Goal: Task Accomplishment & Management: Complete application form

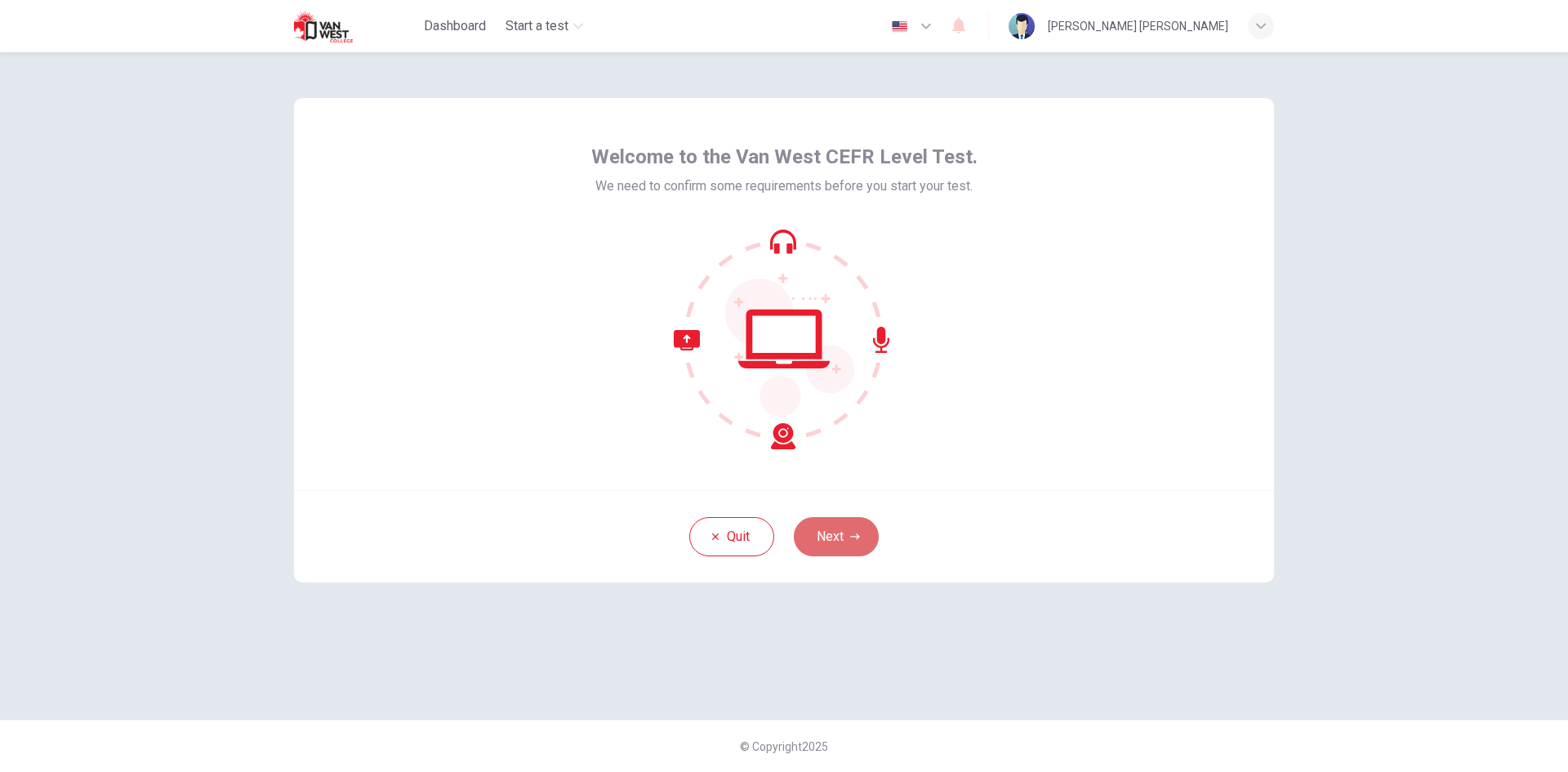
click at [860, 534] on button "Next" at bounding box center [836, 537] width 85 height 40
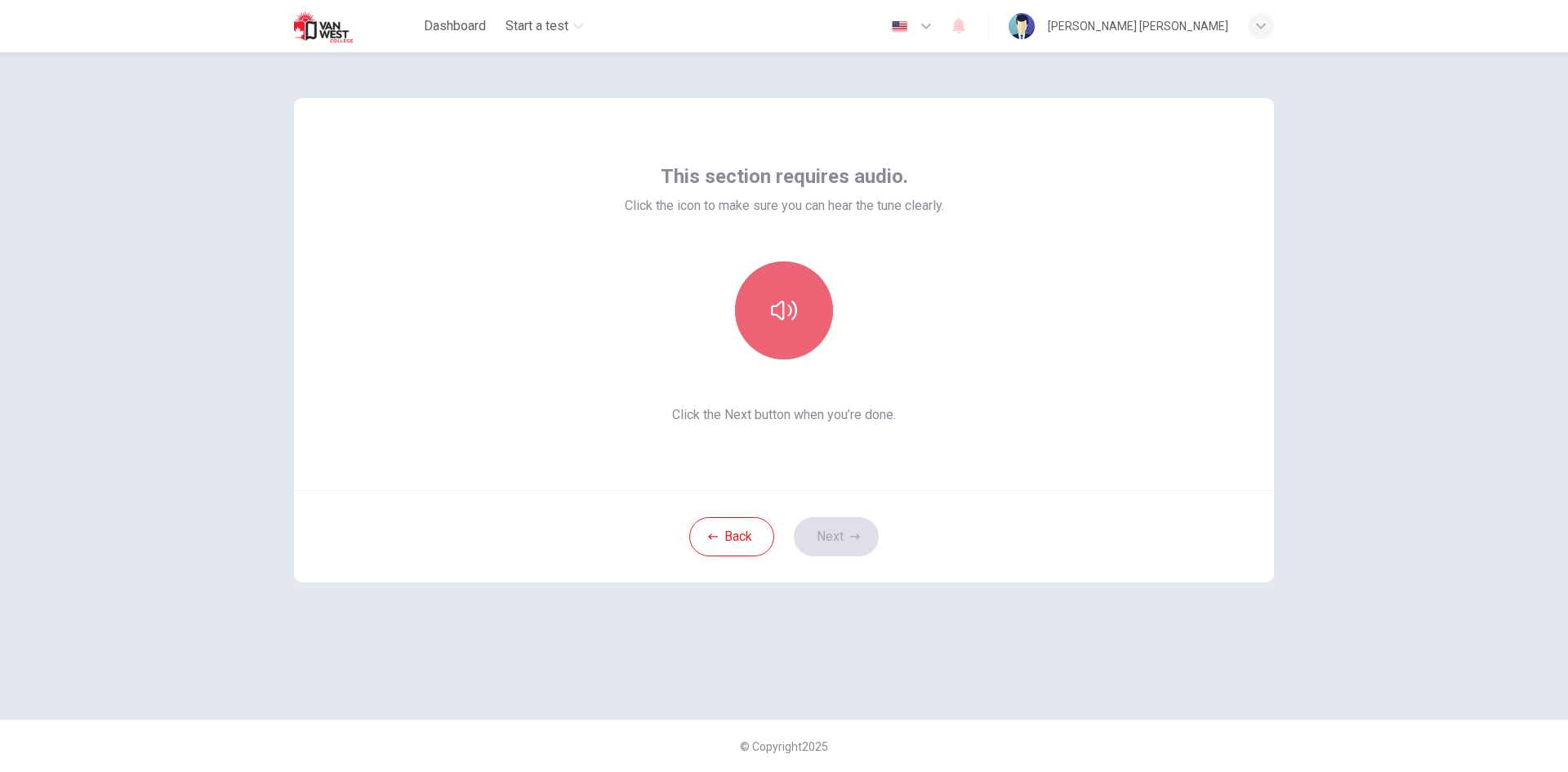
drag, startPoint x: 771, startPoint y: 282, endPoint x: 819, endPoint y: 301, distance: 51.6
click at [773, 283] on button "button" at bounding box center [783, 310] width 98 height 98
click at [800, 317] on button "button" at bounding box center [783, 310] width 98 height 98
click at [842, 534] on button "Next" at bounding box center [836, 537] width 85 height 40
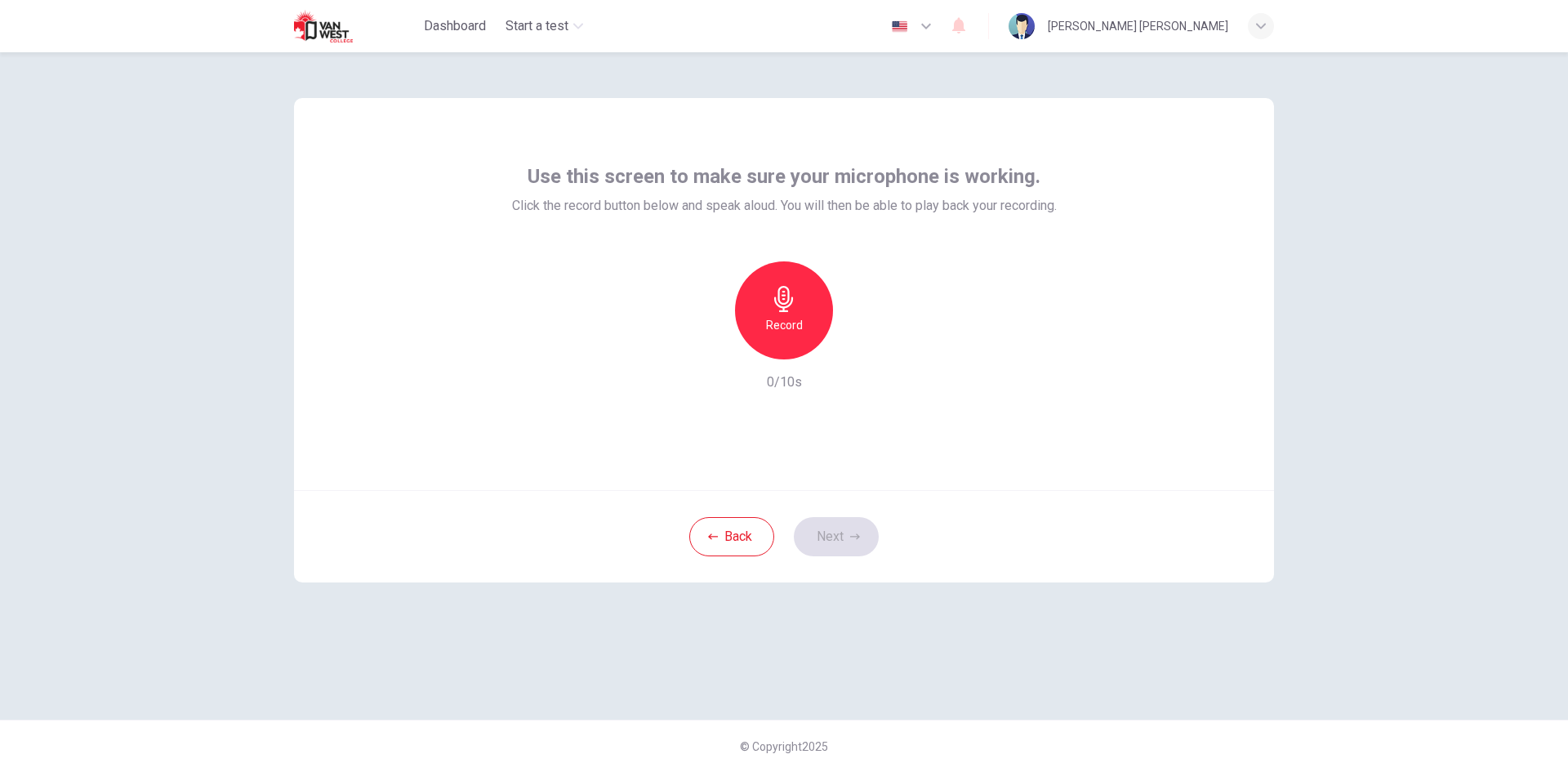
click at [793, 308] on icon "button" at bounding box center [784, 299] width 26 height 26
click at [856, 346] on icon "button" at bounding box center [860, 346] width 7 height 10
click at [861, 539] on button "Next" at bounding box center [836, 537] width 85 height 40
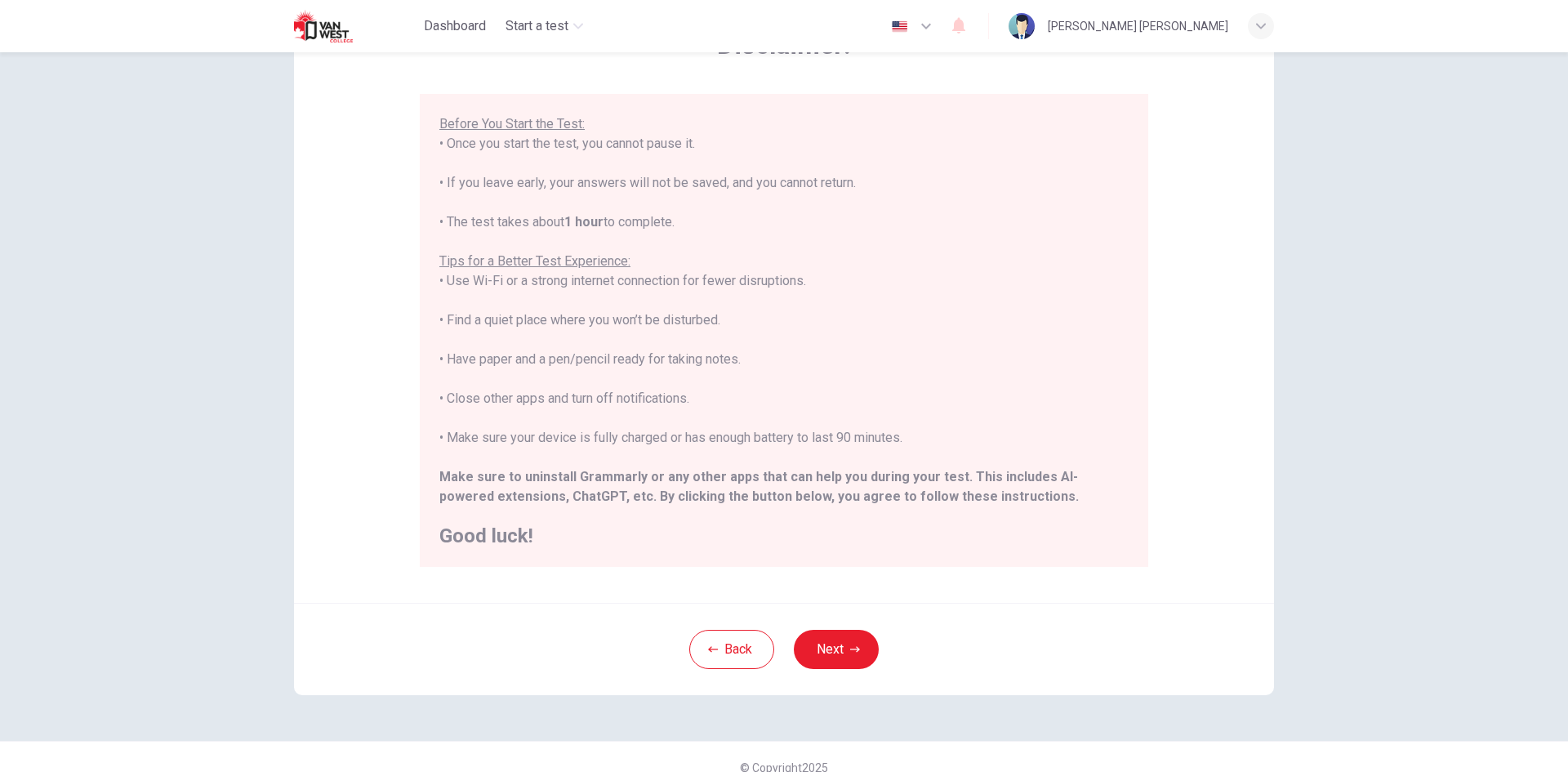
scroll to position [137, 0]
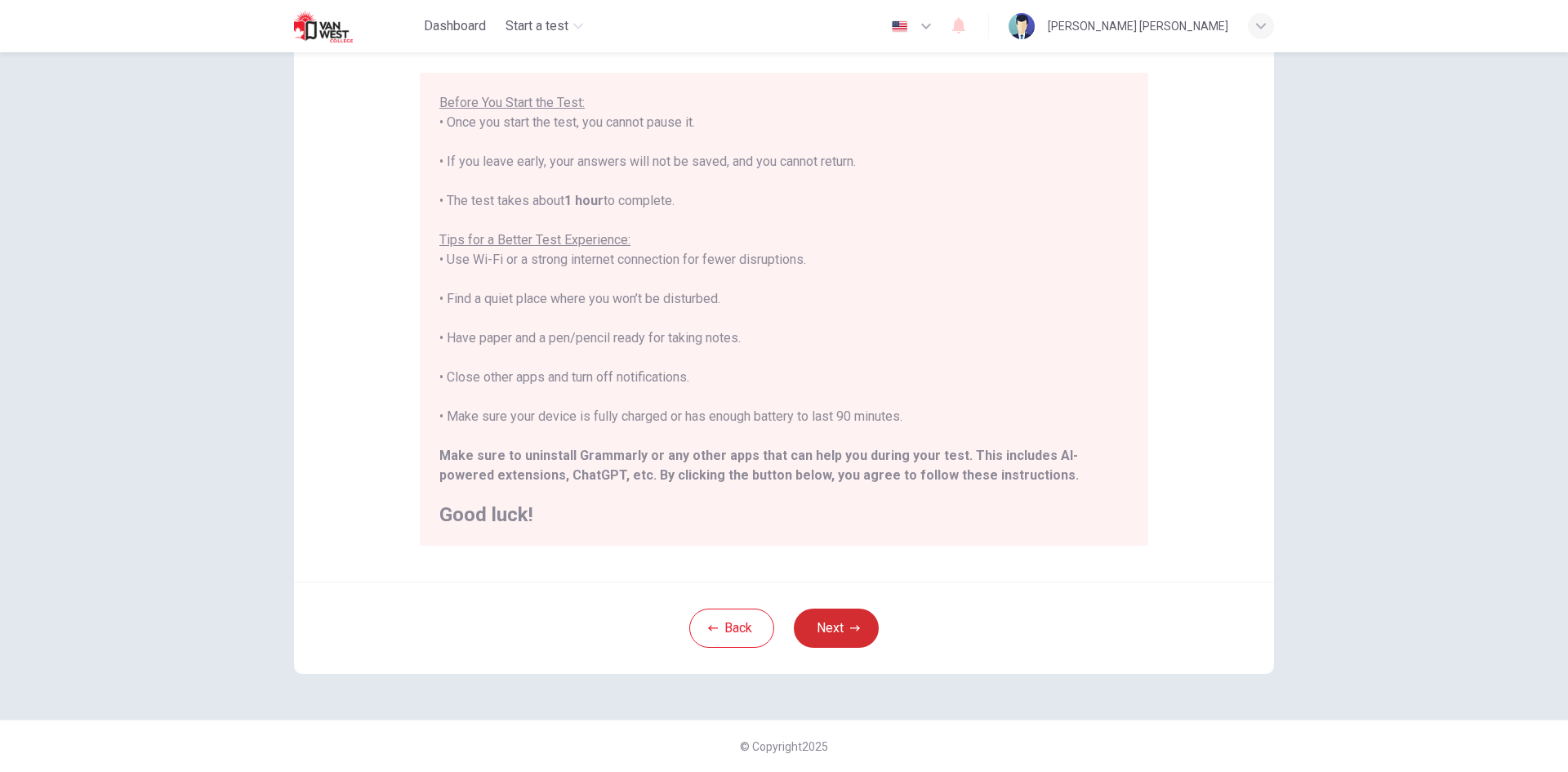
click at [838, 619] on button "Next" at bounding box center [836, 629] width 85 height 40
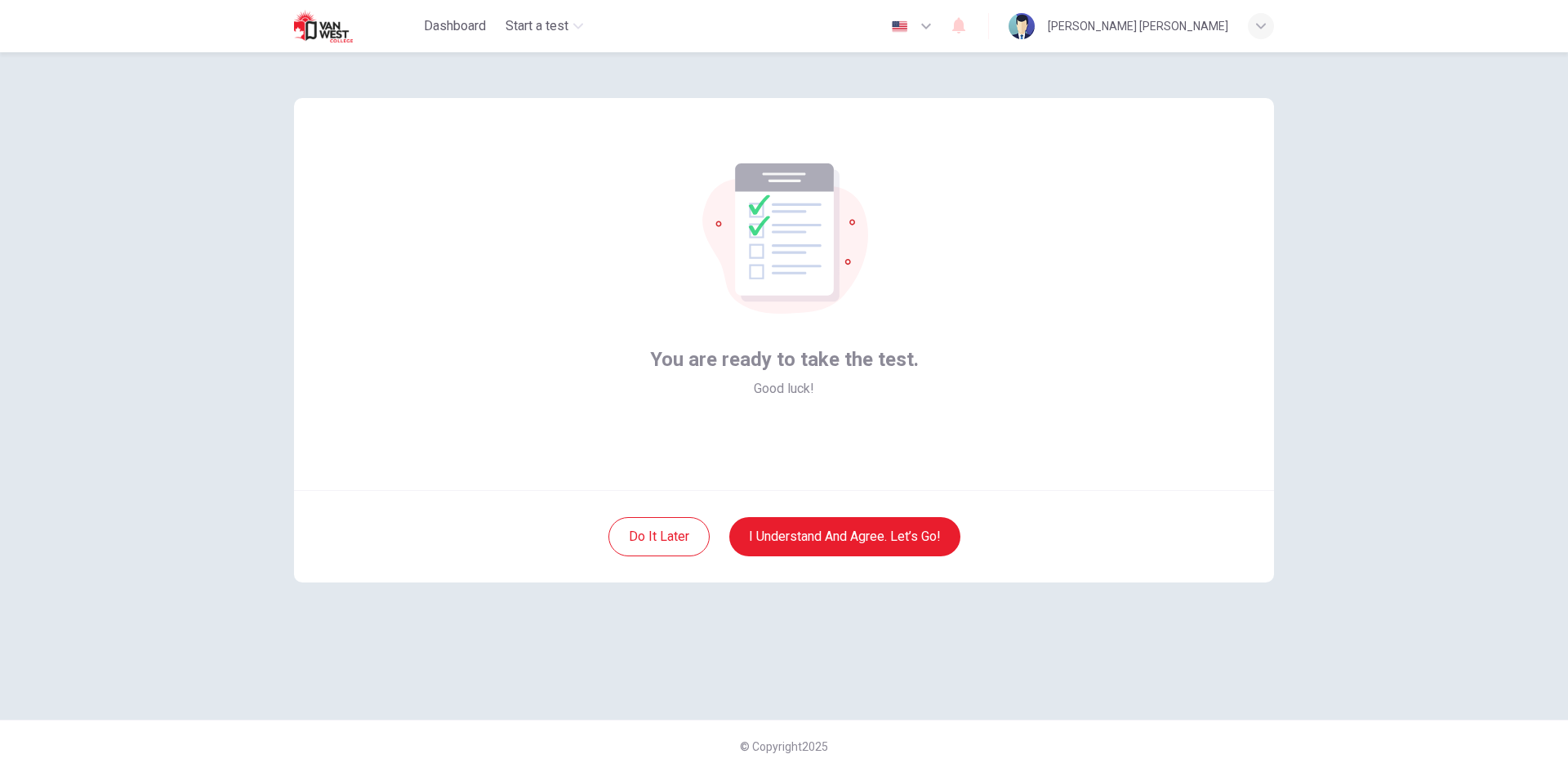
scroll to position [0, 0]
click at [856, 525] on button "I understand and agree. Let’s go!" at bounding box center [844, 537] width 231 height 40
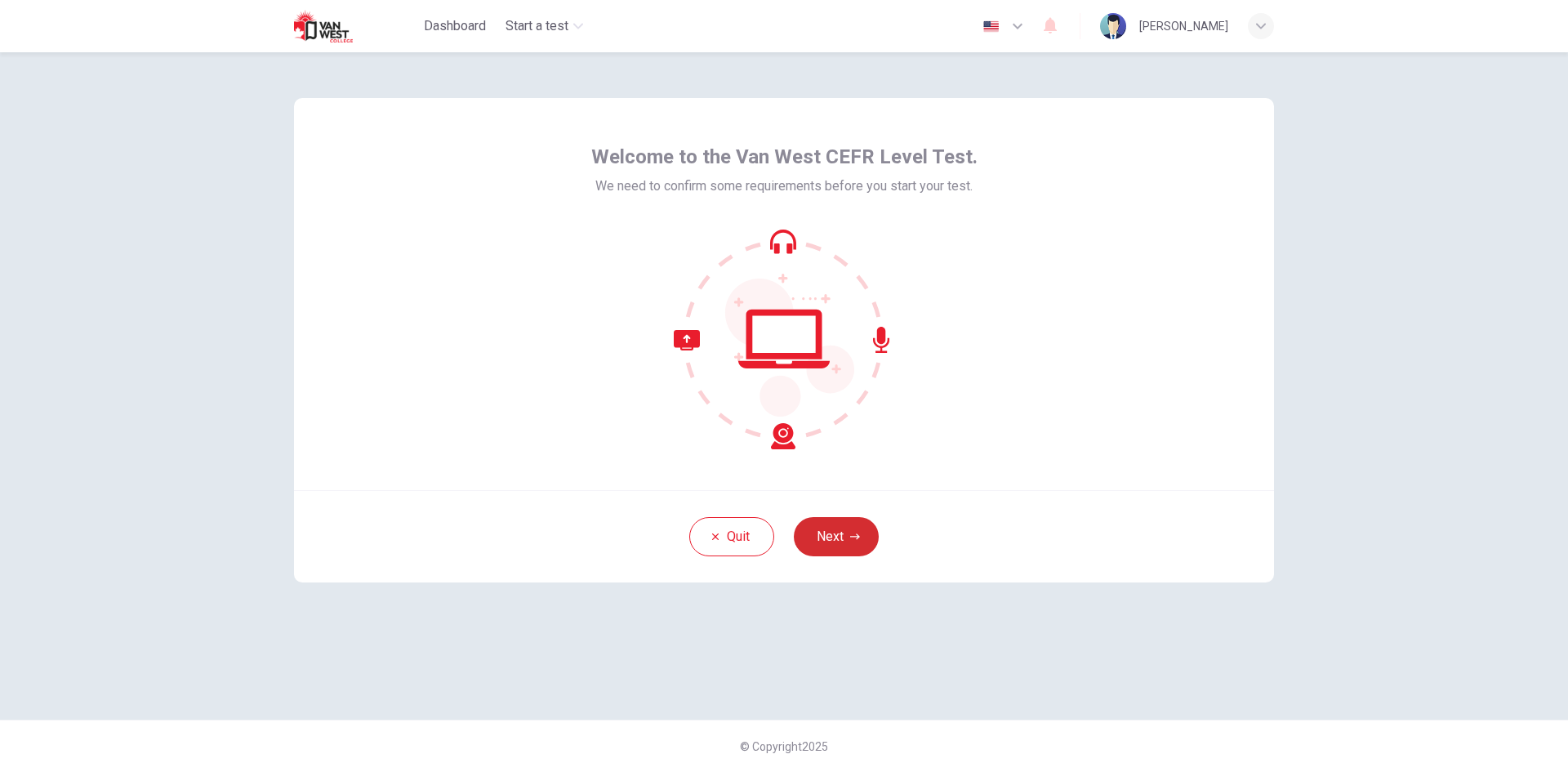
click at [842, 540] on button "Next" at bounding box center [836, 537] width 85 height 40
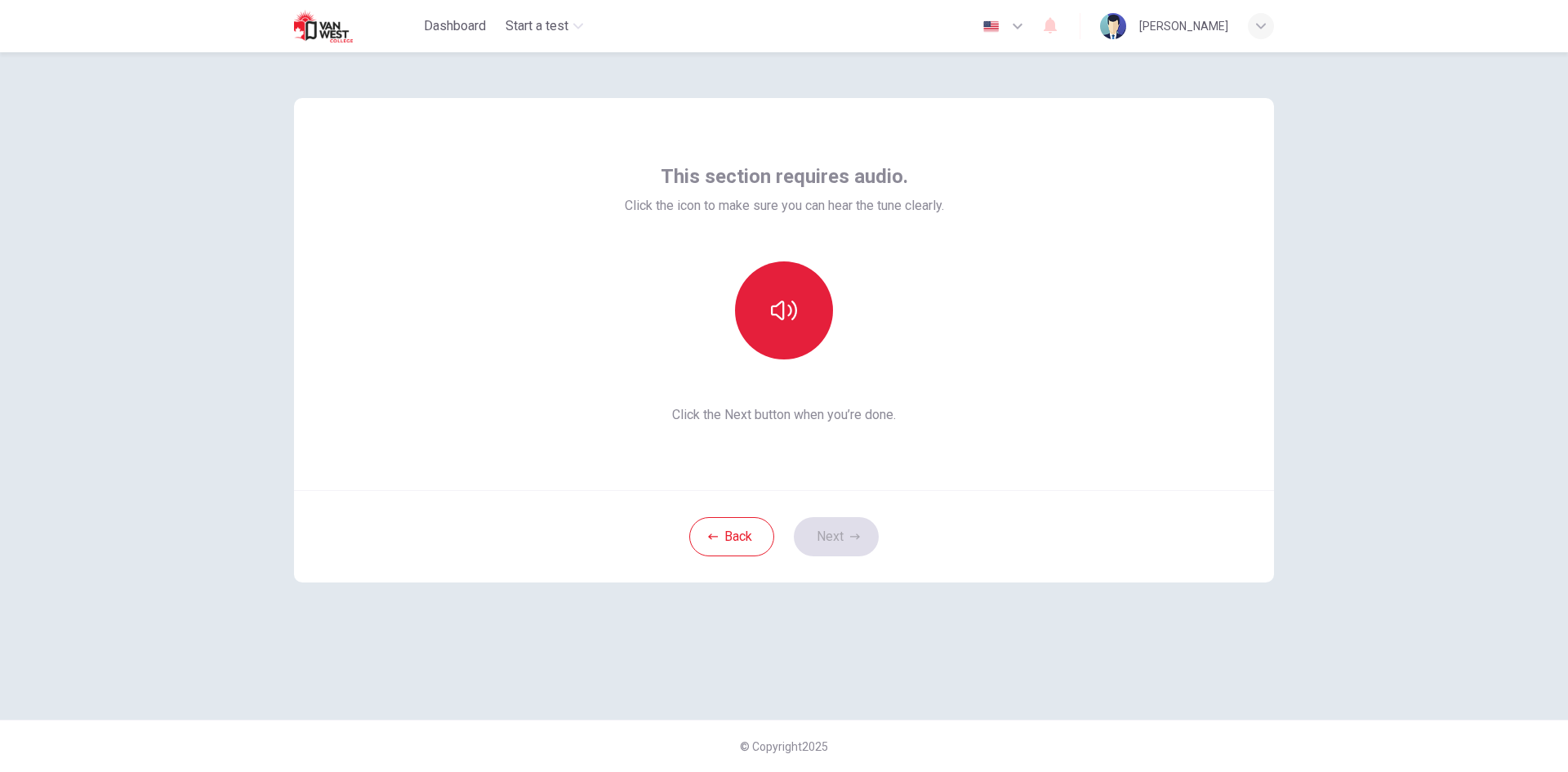
click at [777, 290] on button "button" at bounding box center [783, 310] width 98 height 98
click at [826, 545] on button "Next" at bounding box center [836, 537] width 85 height 40
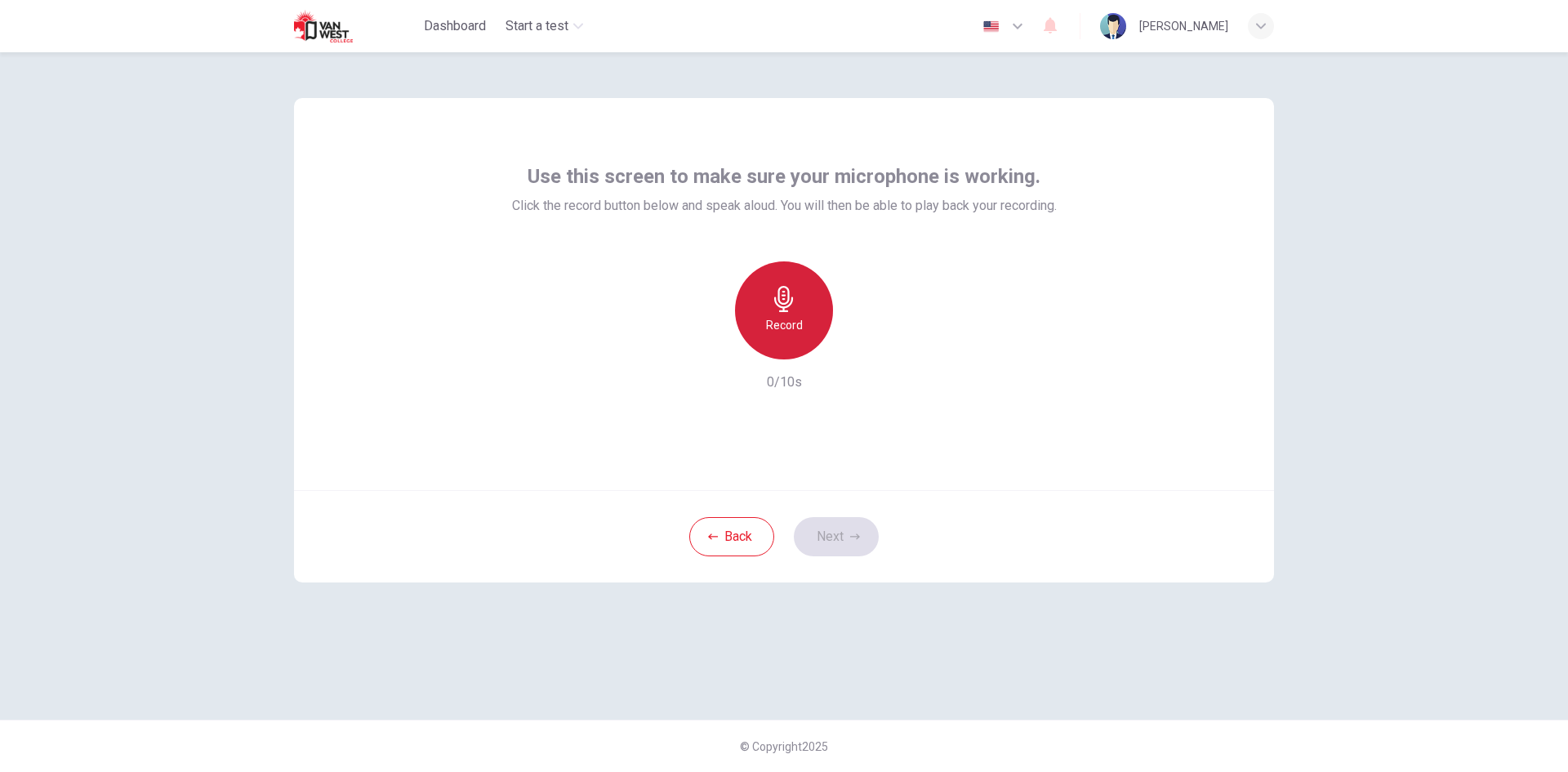
click at [763, 302] on div "Record" at bounding box center [783, 310] width 98 height 98
click at [851, 521] on button "Next" at bounding box center [836, 537] width 85 height 40
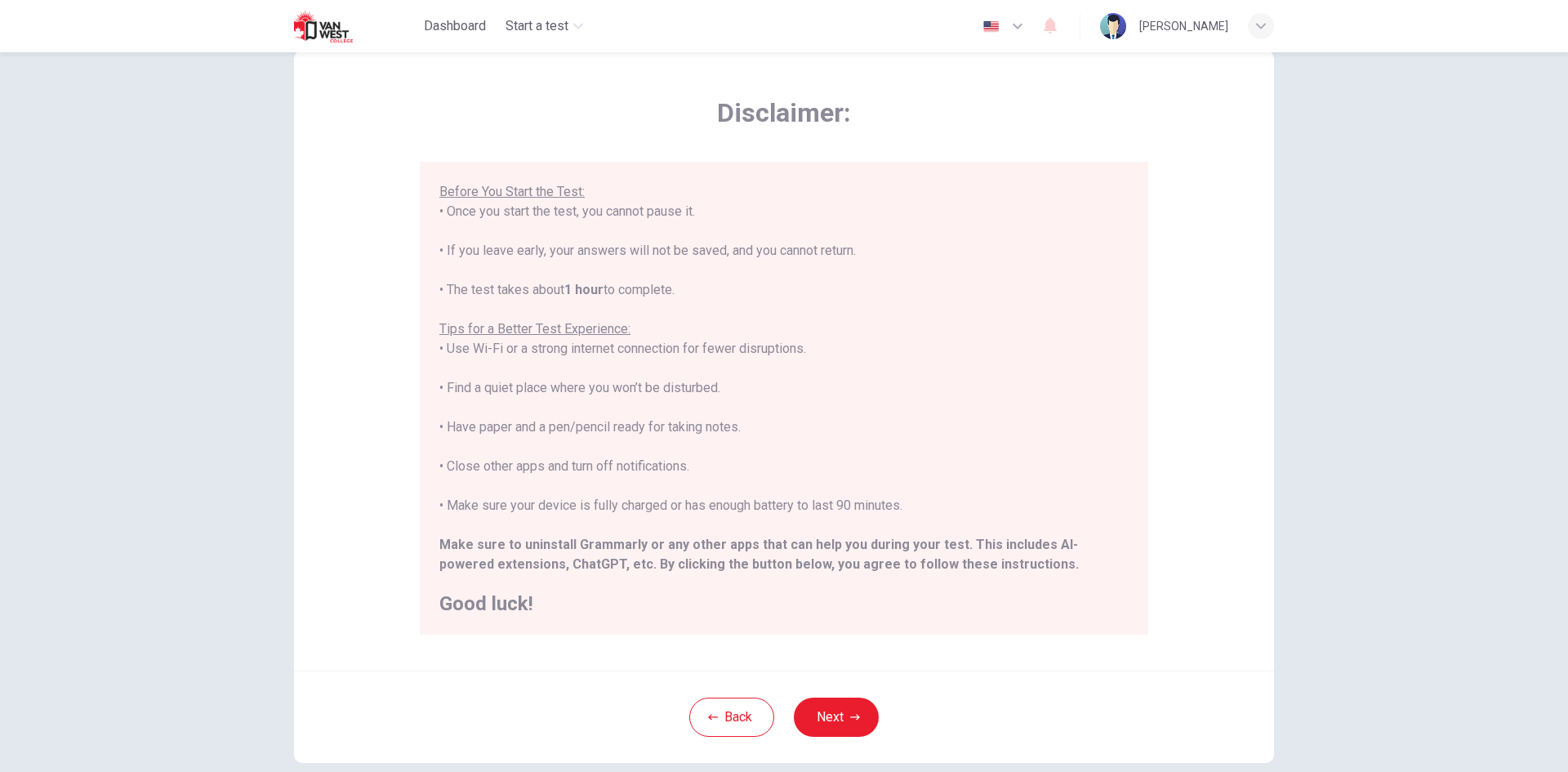
scroll to position [137, 0]
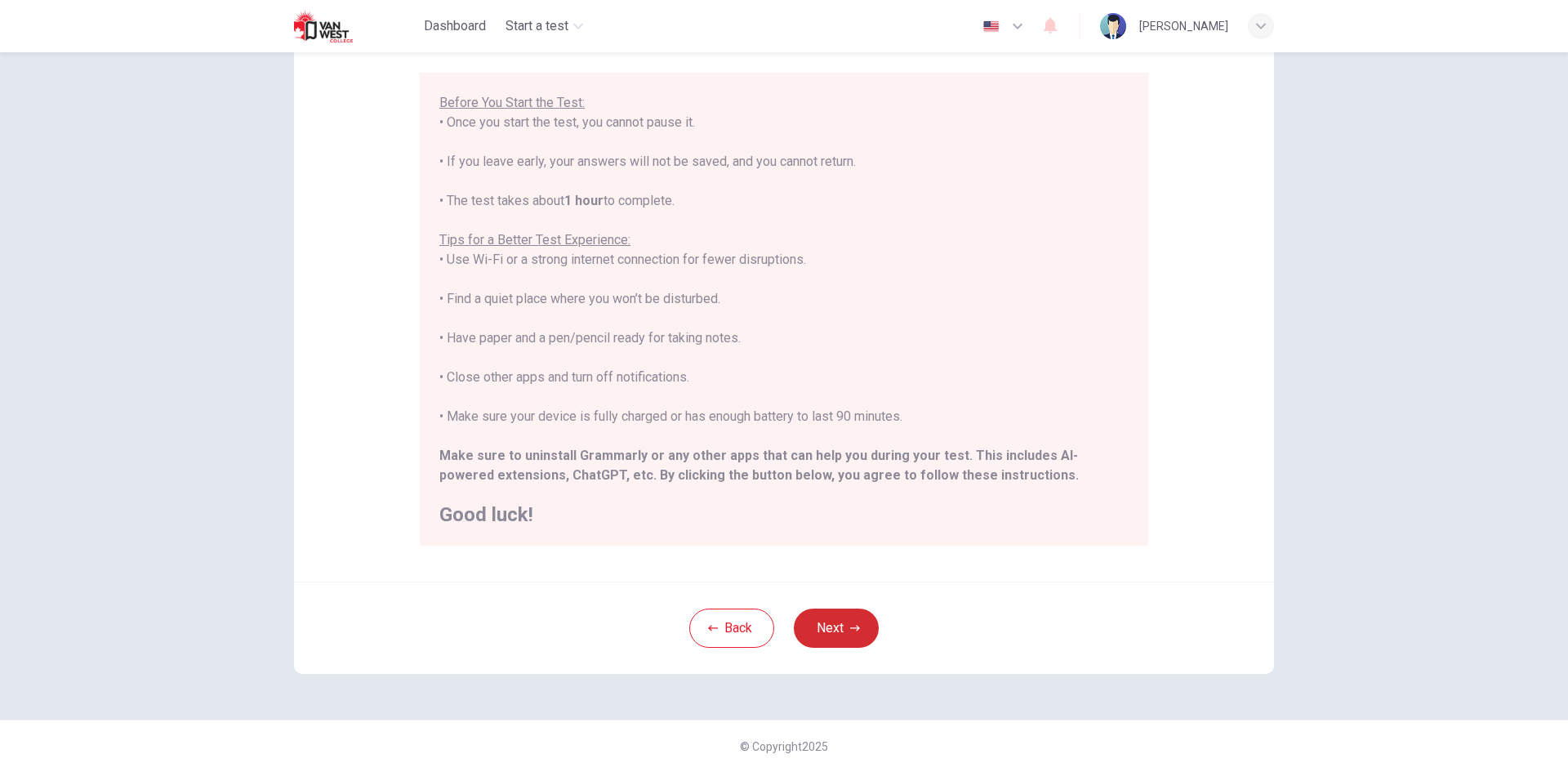
click at [843, 633] on button "Next" at bounding box center [836, 629] width 85 height 40
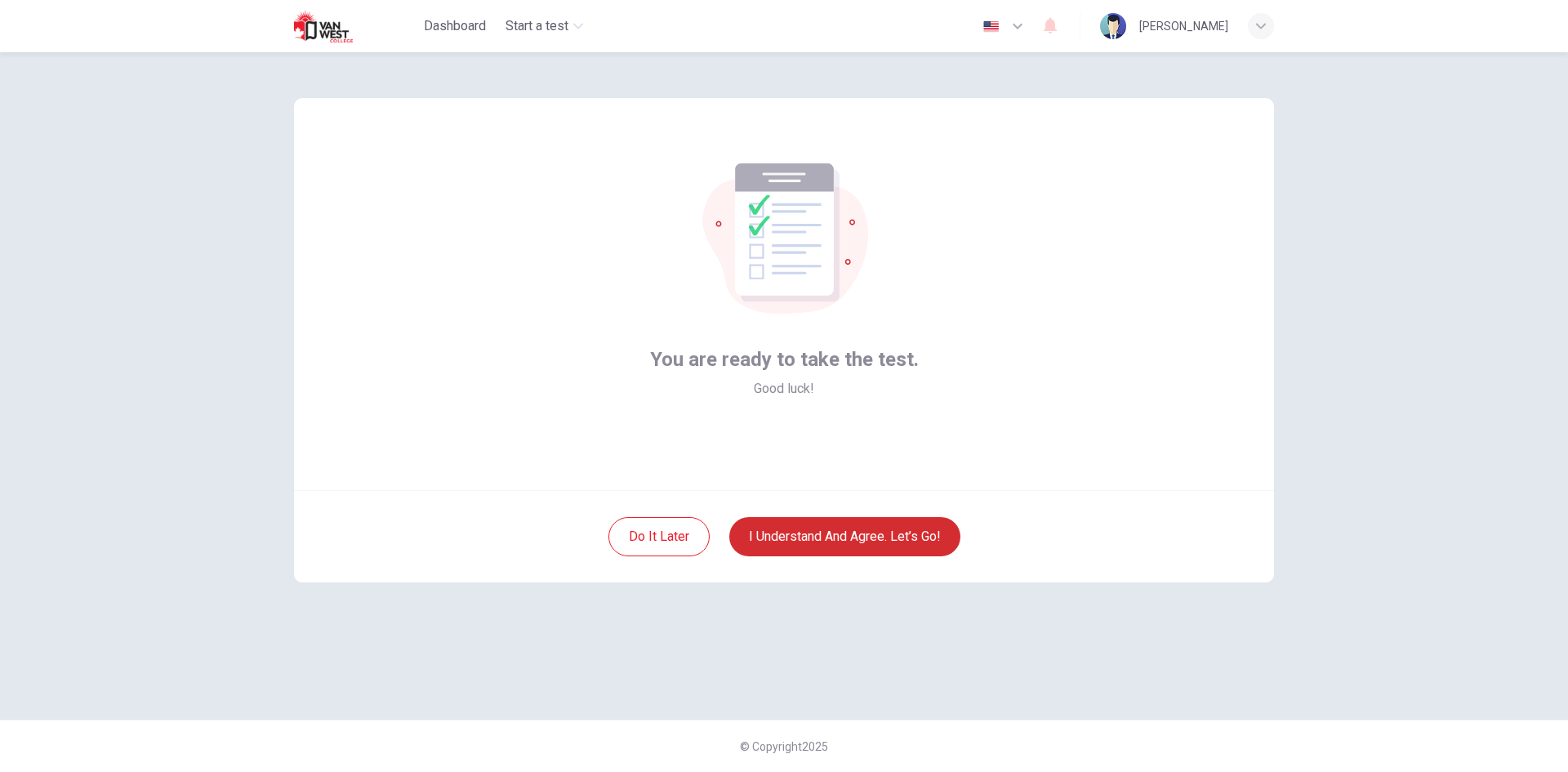
scroll to position [0, 0]
click at [872, 539] on button "I understand and agree. Let’s go!" at bounding box center [844, 537] width 231 height 40
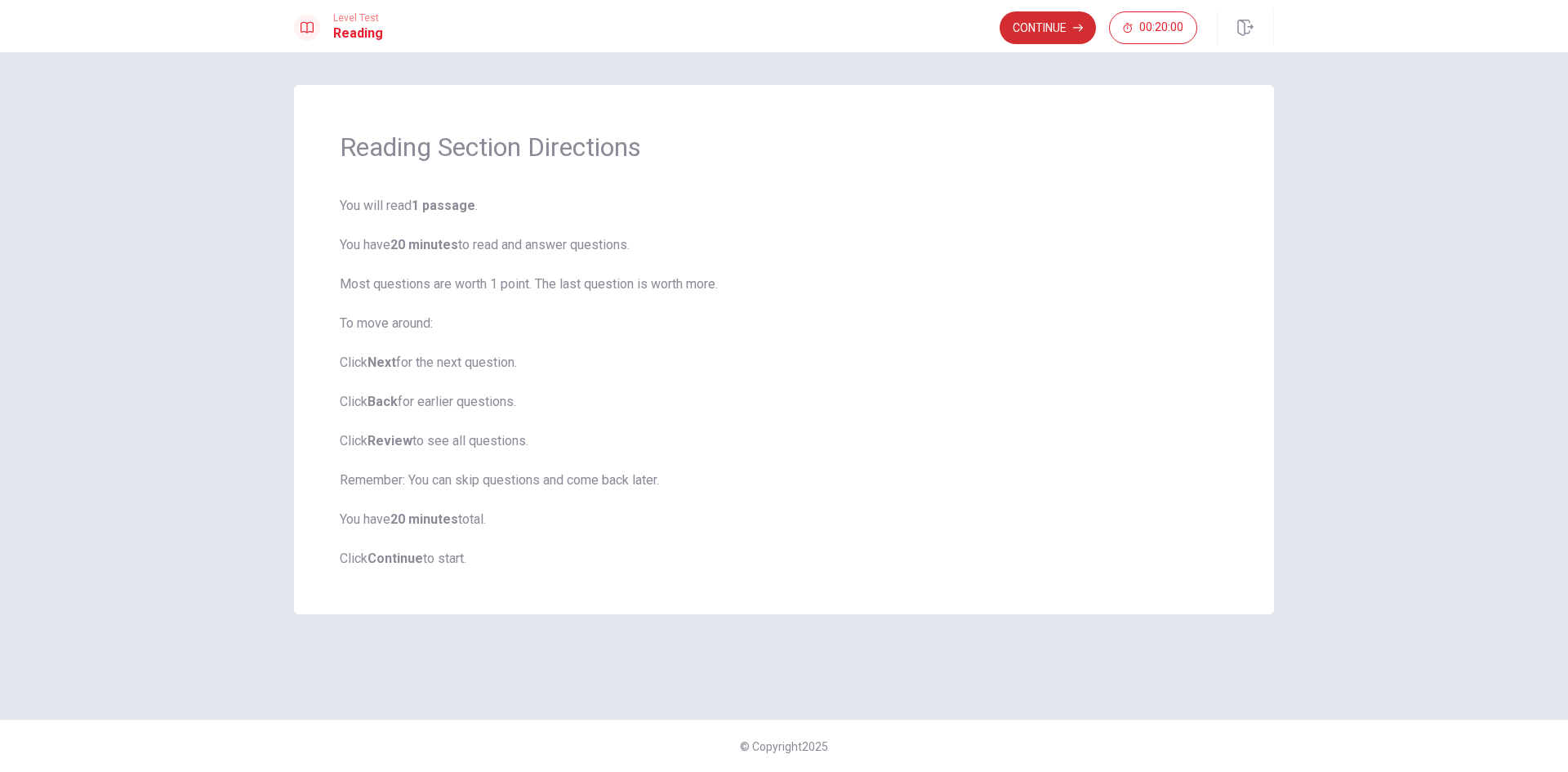
click at [1028, 33] on button "Continue" at bounding box center [1048, 28] width 96 height 33
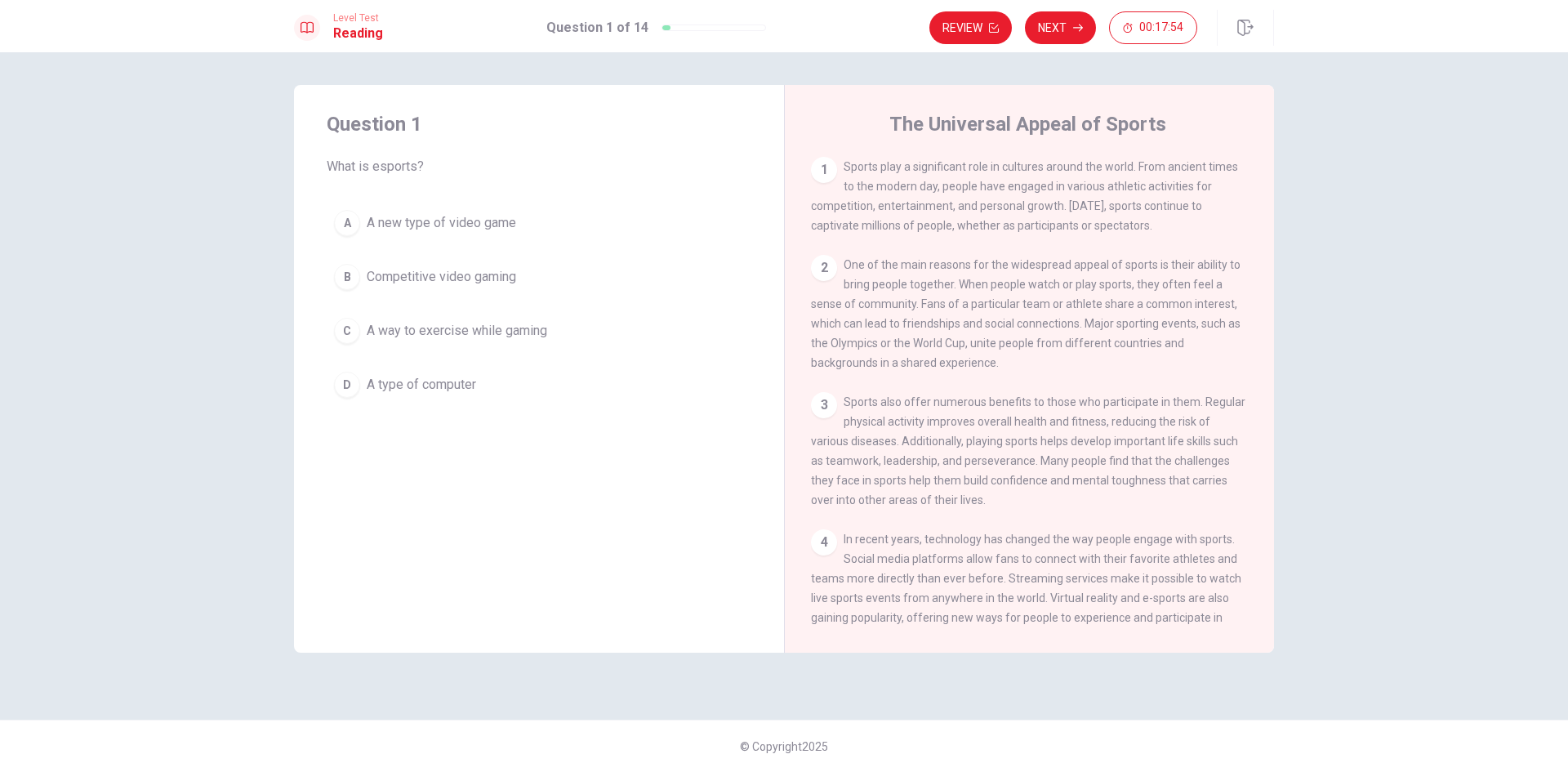
click at [344, 335] on div "C" at bounding box center [348, 331] width 26 height 26
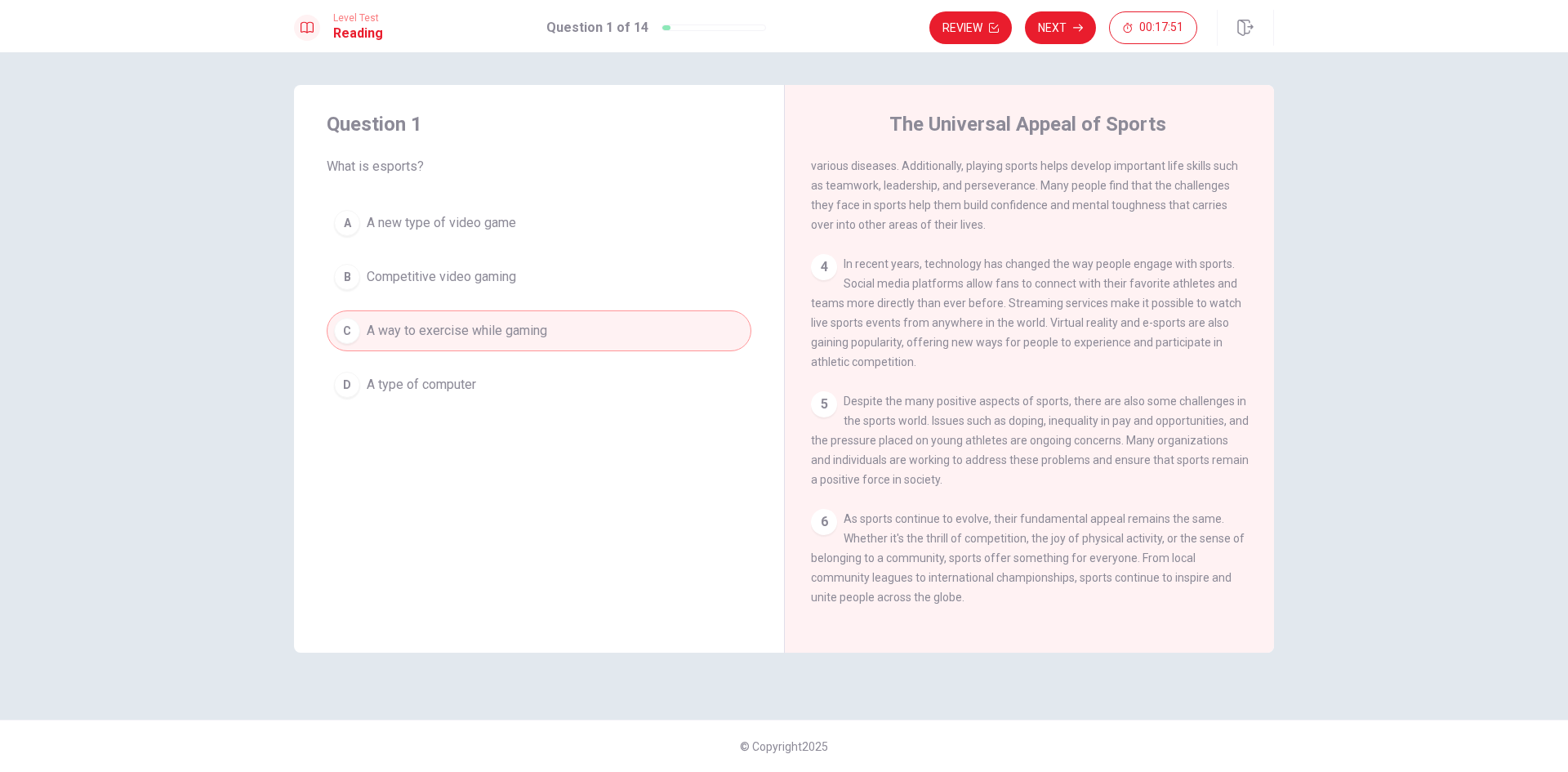
scroll to position [302, 0]
click at [1055, 30] on button "Next" at bounding box center [1060, 28] width 71 height 33
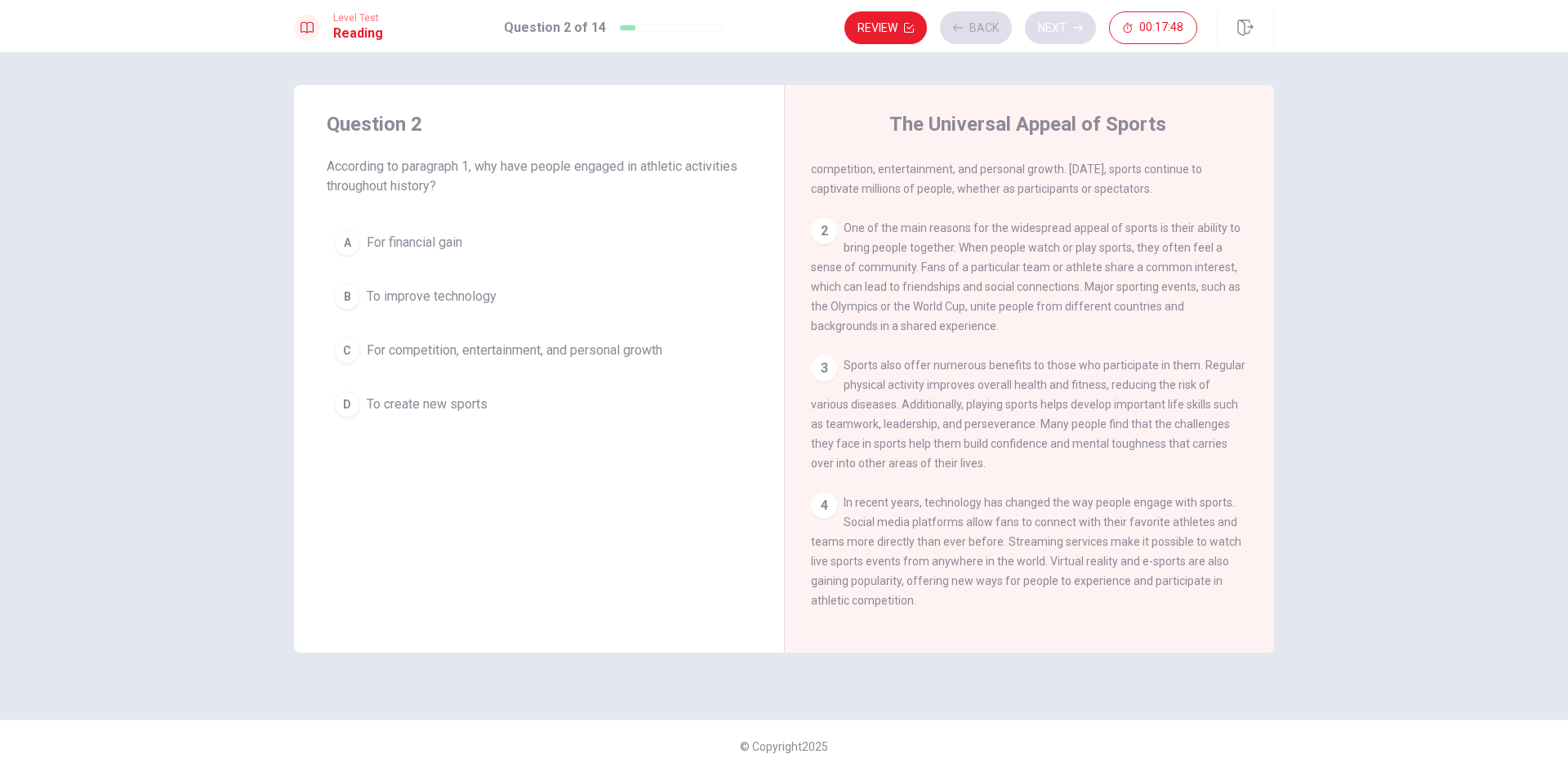
scroll to position [0, 0]
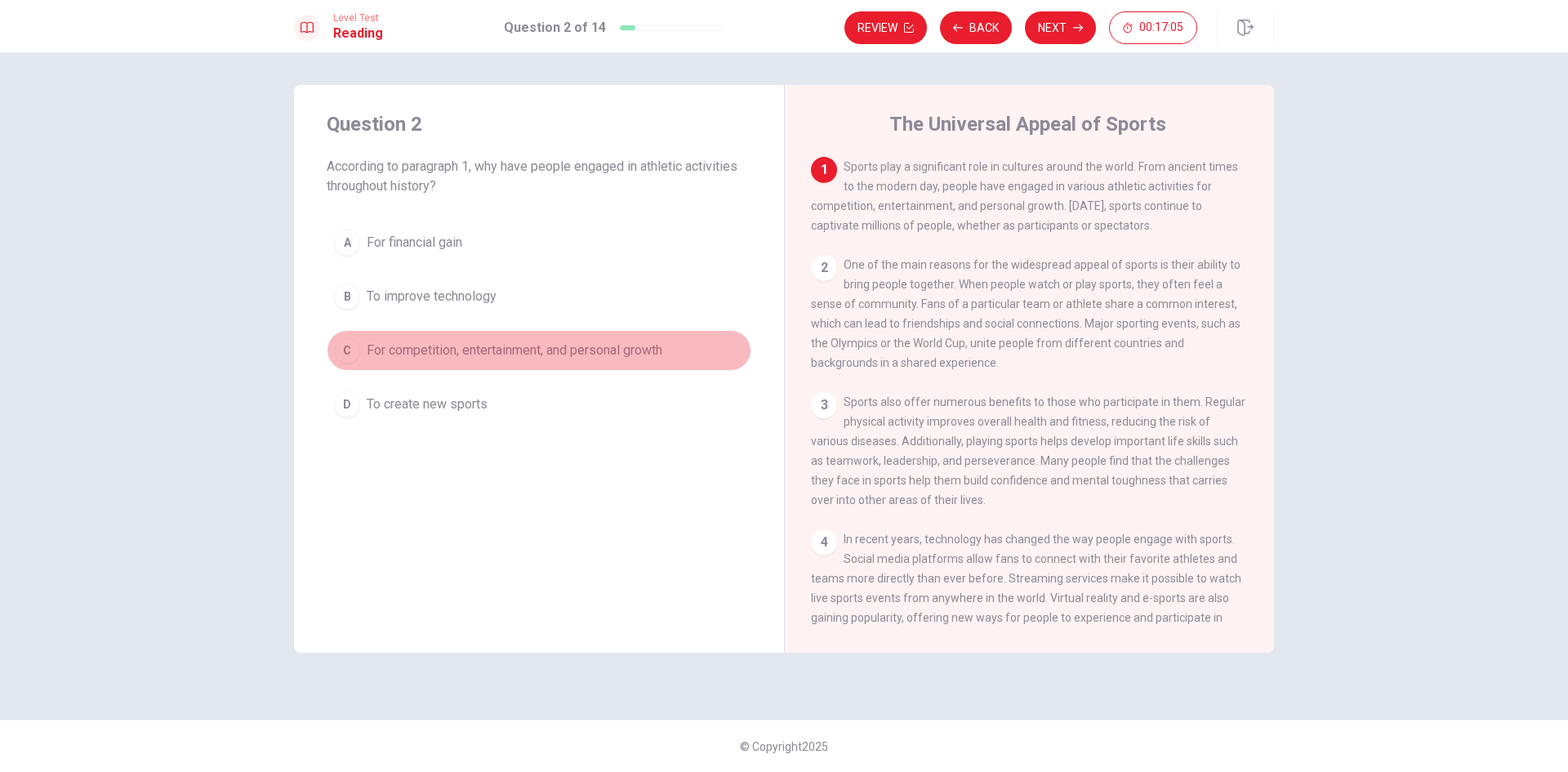
click at [348, 349] on div "C" at bounding box center [348, 351] width 26 height 26
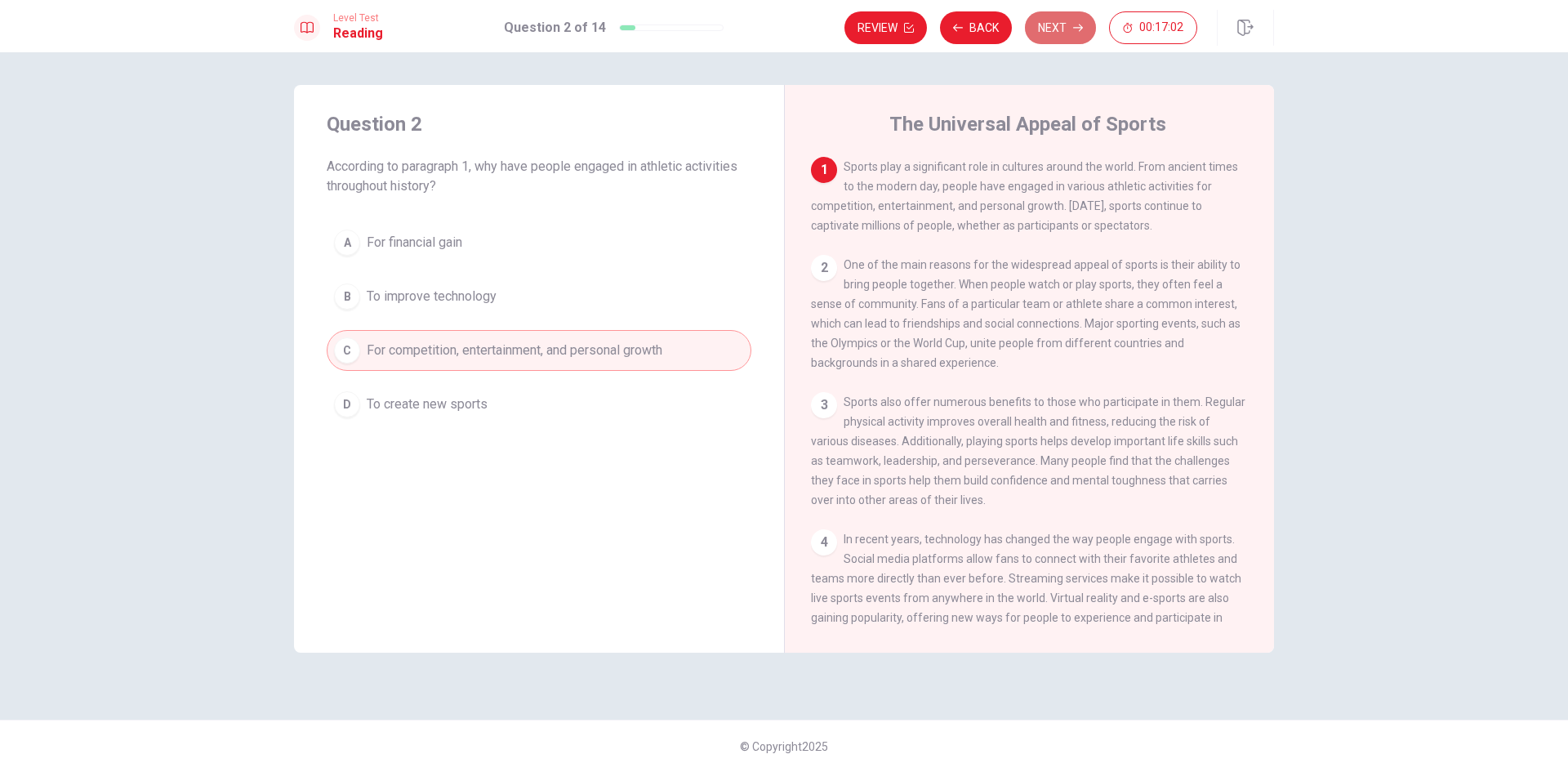
click at [1072, 36] on button "Next" at bounding box center [1060, 28] width 71 height 33
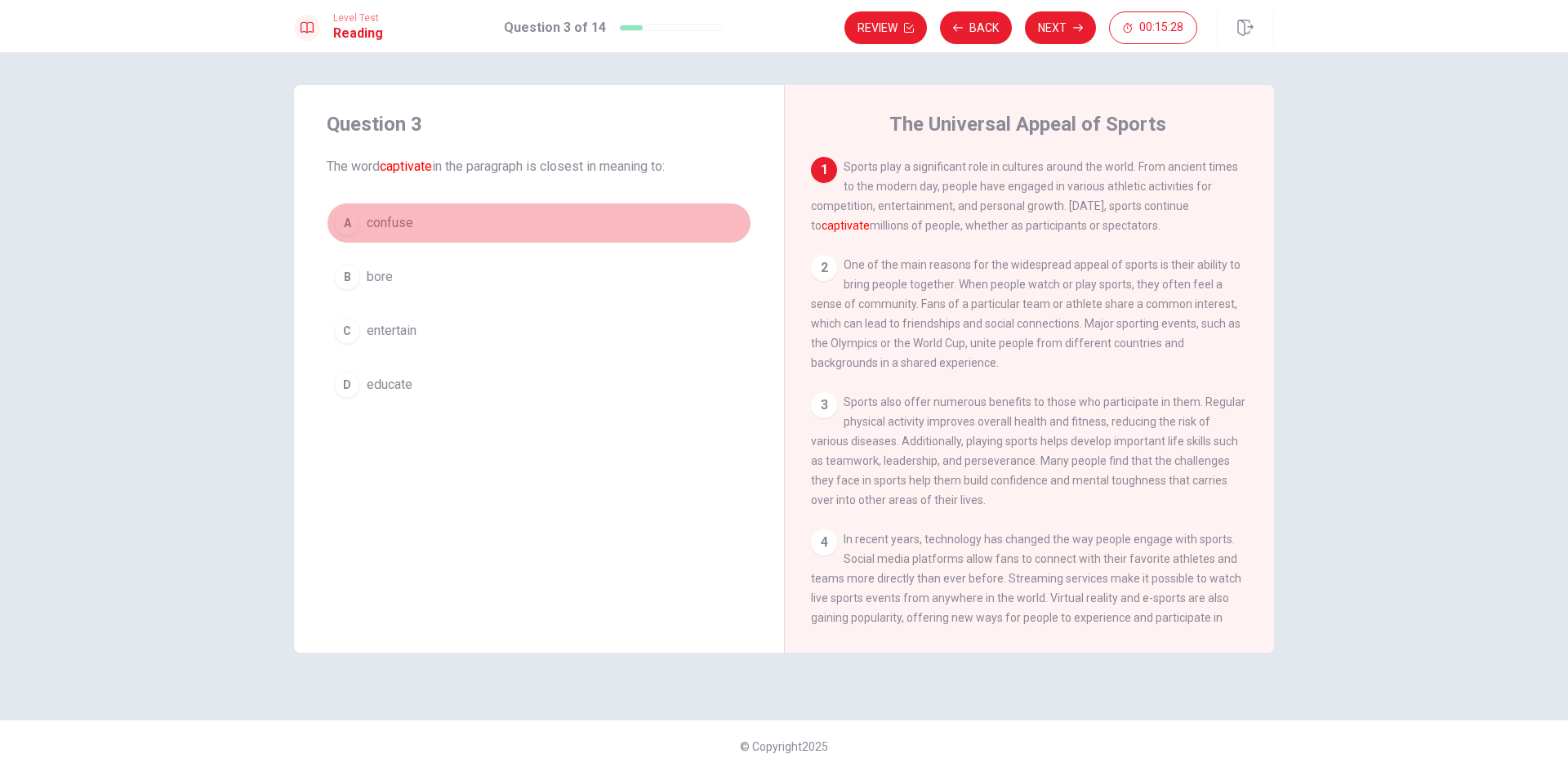
click at [343, 225] on div "A" at bounding box center [348, 223] width 26 height 26
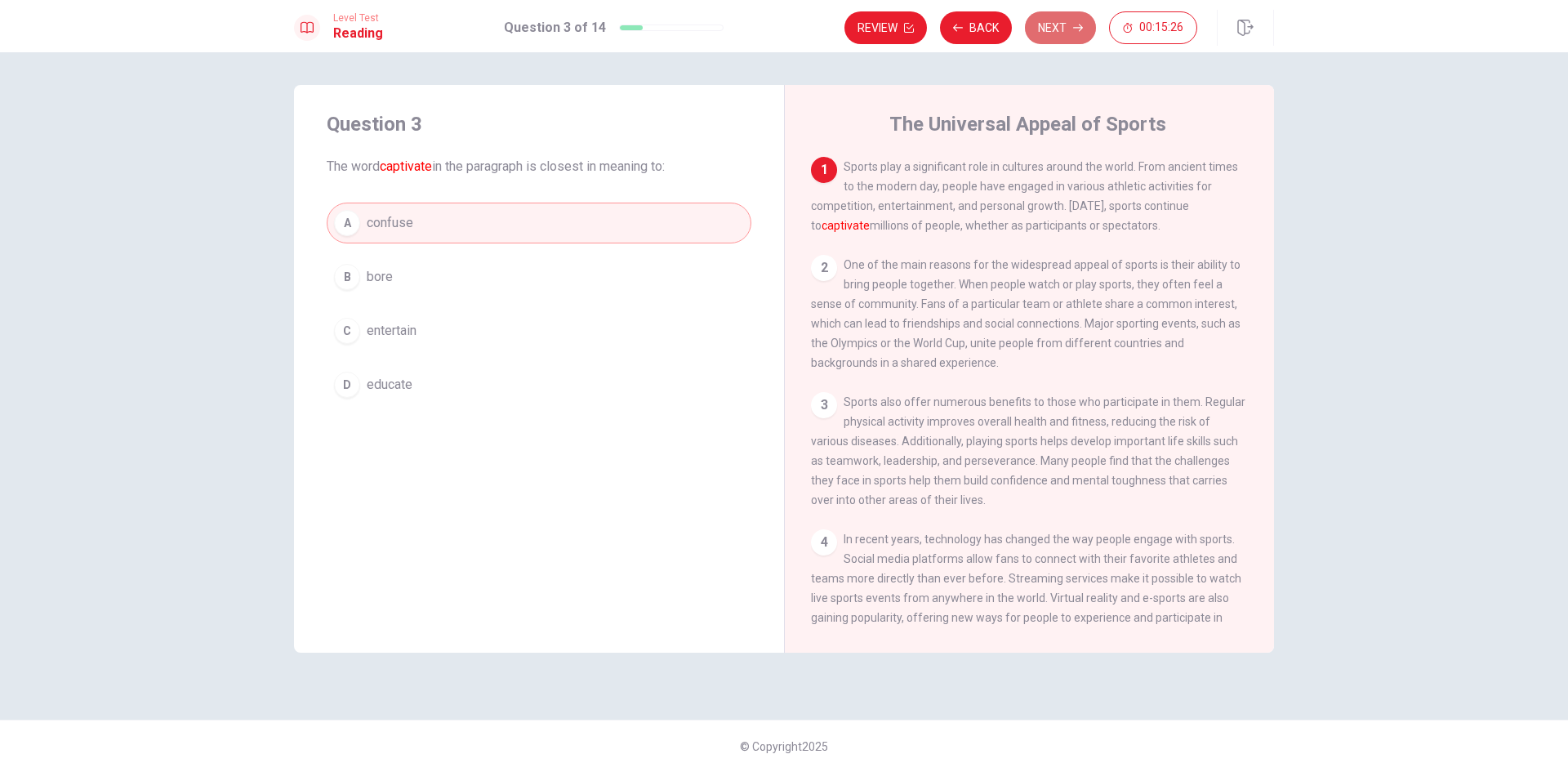
click at [1054, 24] on button "Next" at bounding box center [1060, 28] width 71 height 33
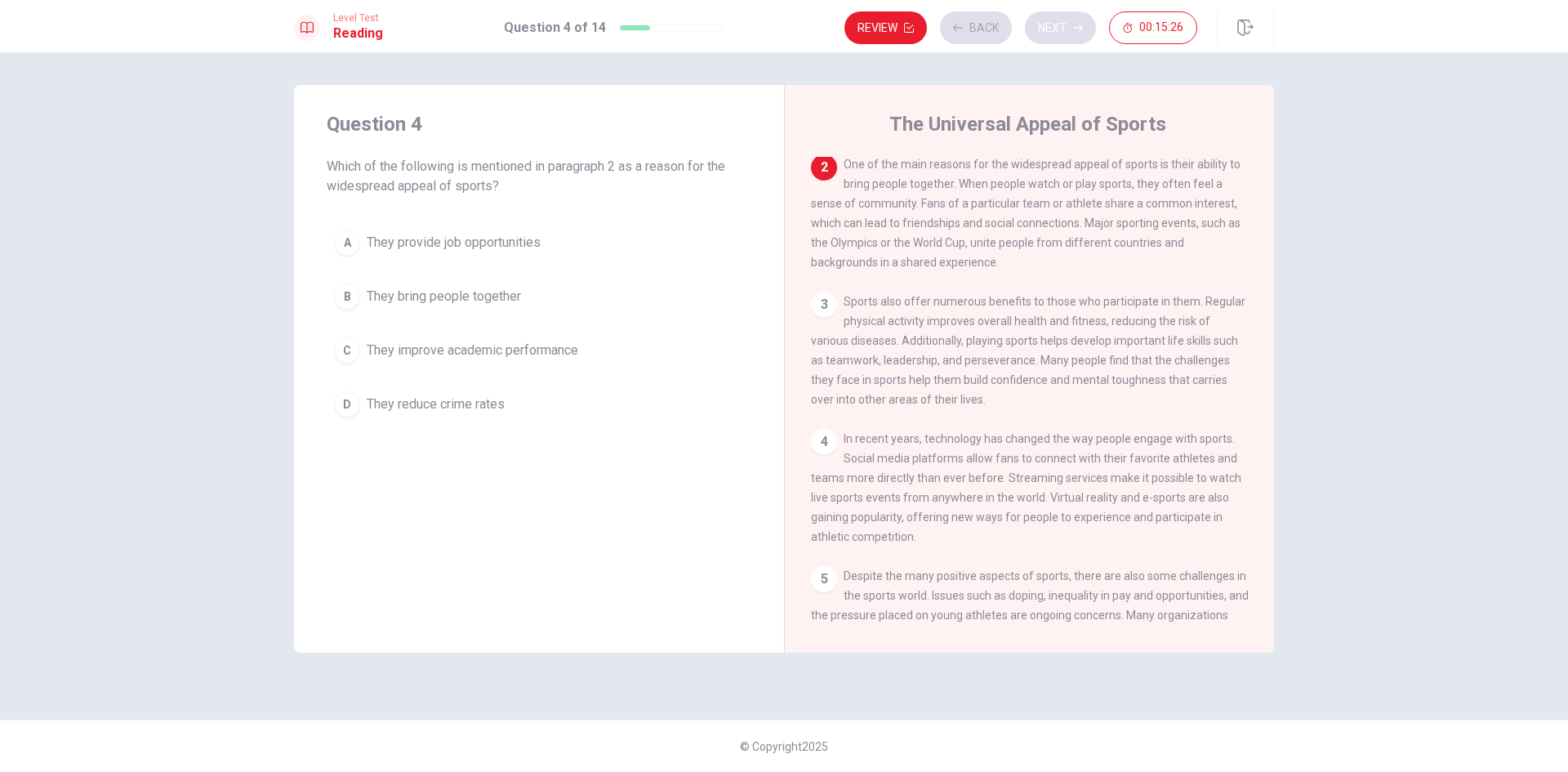
scroll to position [101, 0]
click at [352, 295] on div "B" at bounding box center [348, 297] width 26 height 26
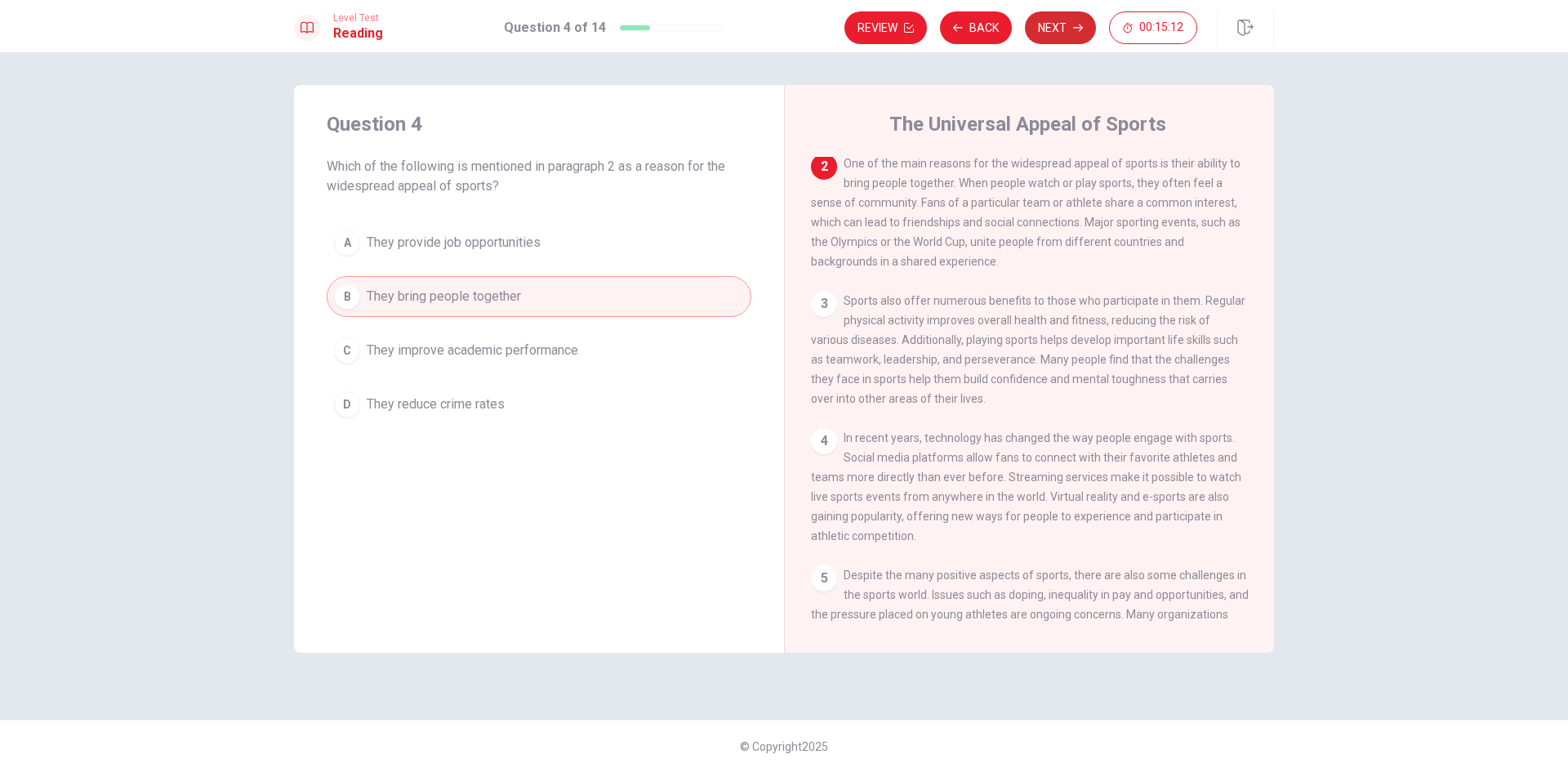
click at [1059, 36] on button "Next" at bounding box center [1060, 28] width 71 height 33
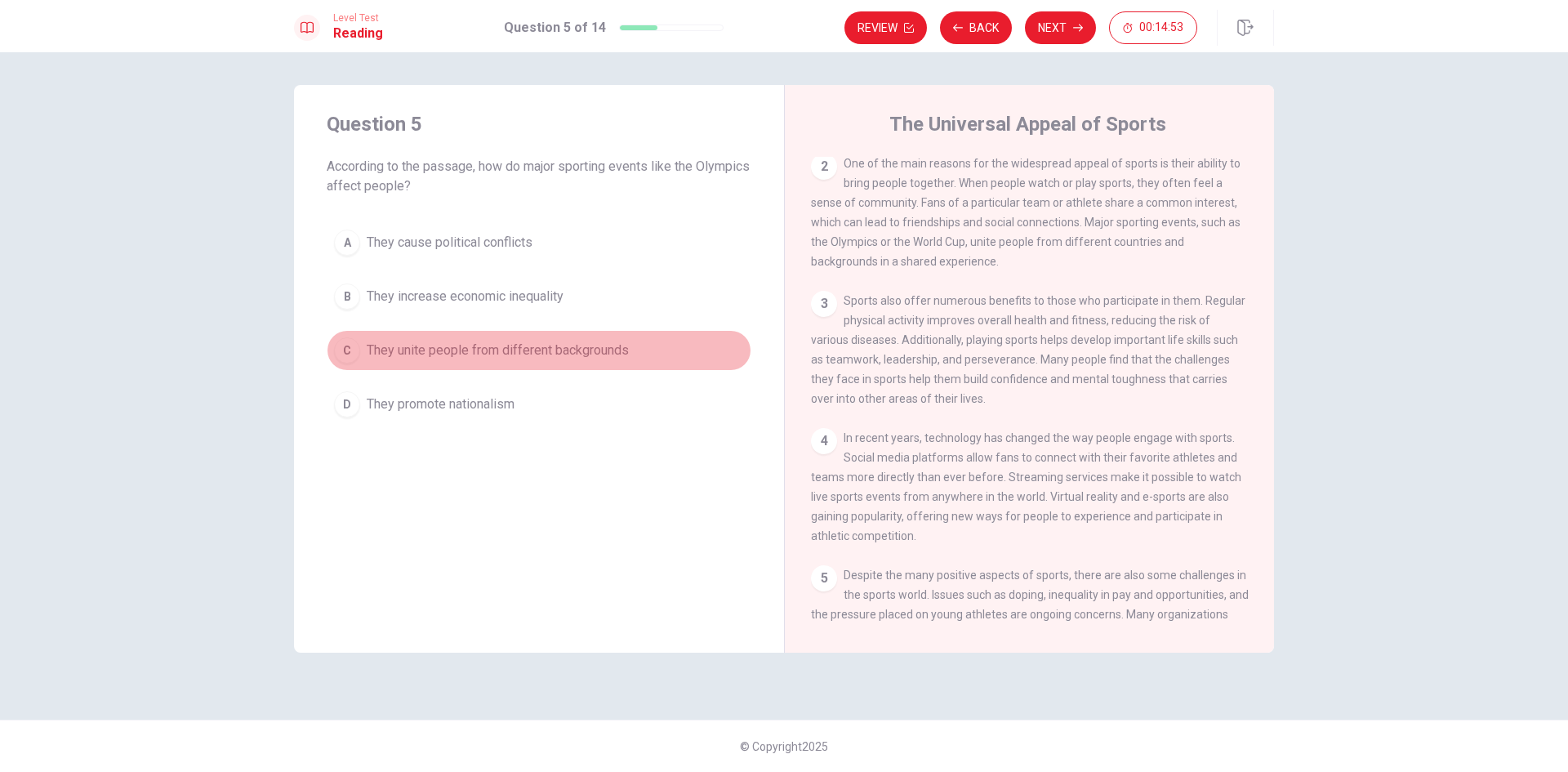
click at [348, 349] on div "C" at bounding box center [348, 351] width 26 height 26
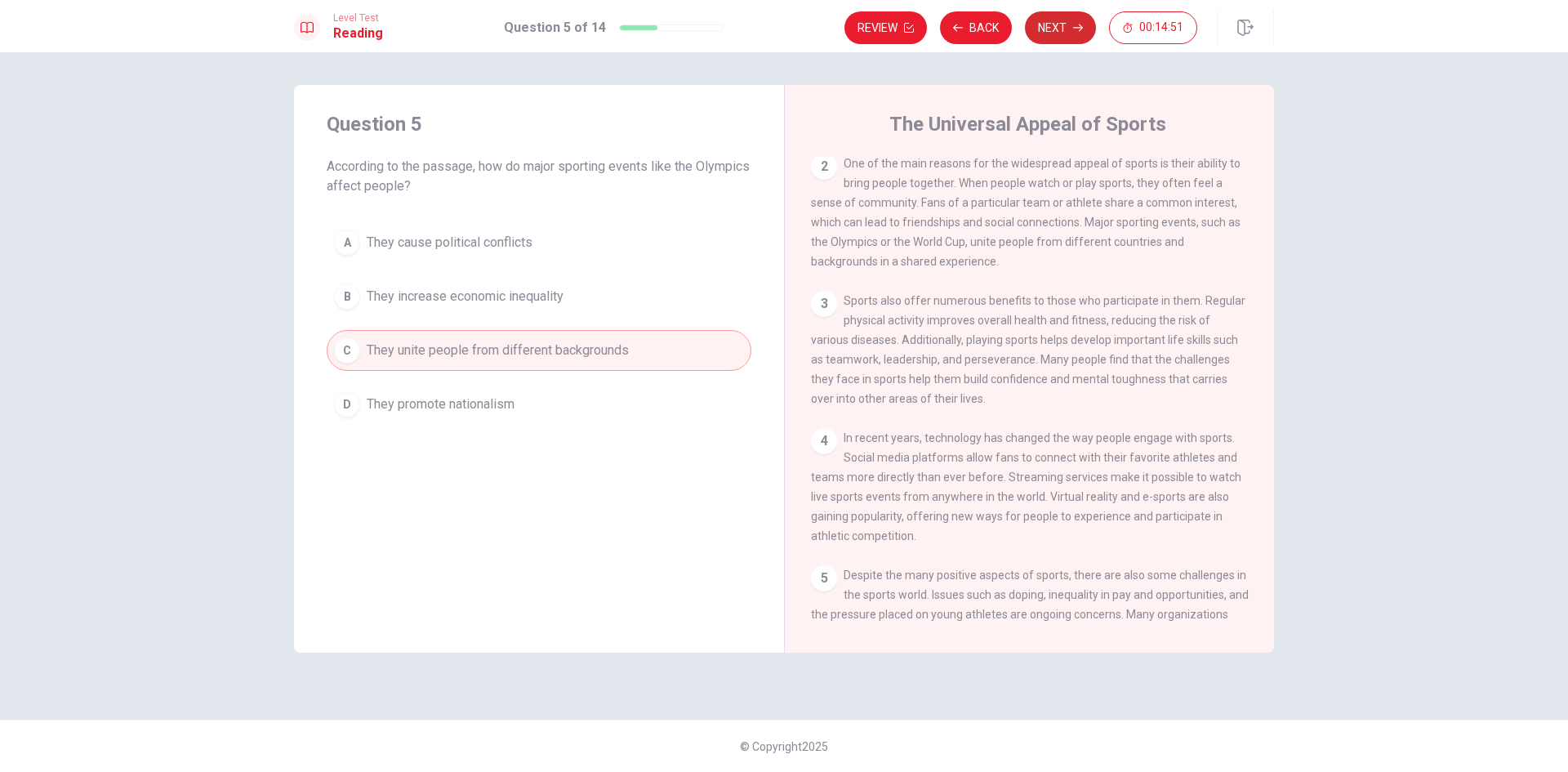
click at [1059, 26] on button "Next" at bounding box center [1060, 28] width 71 height 33
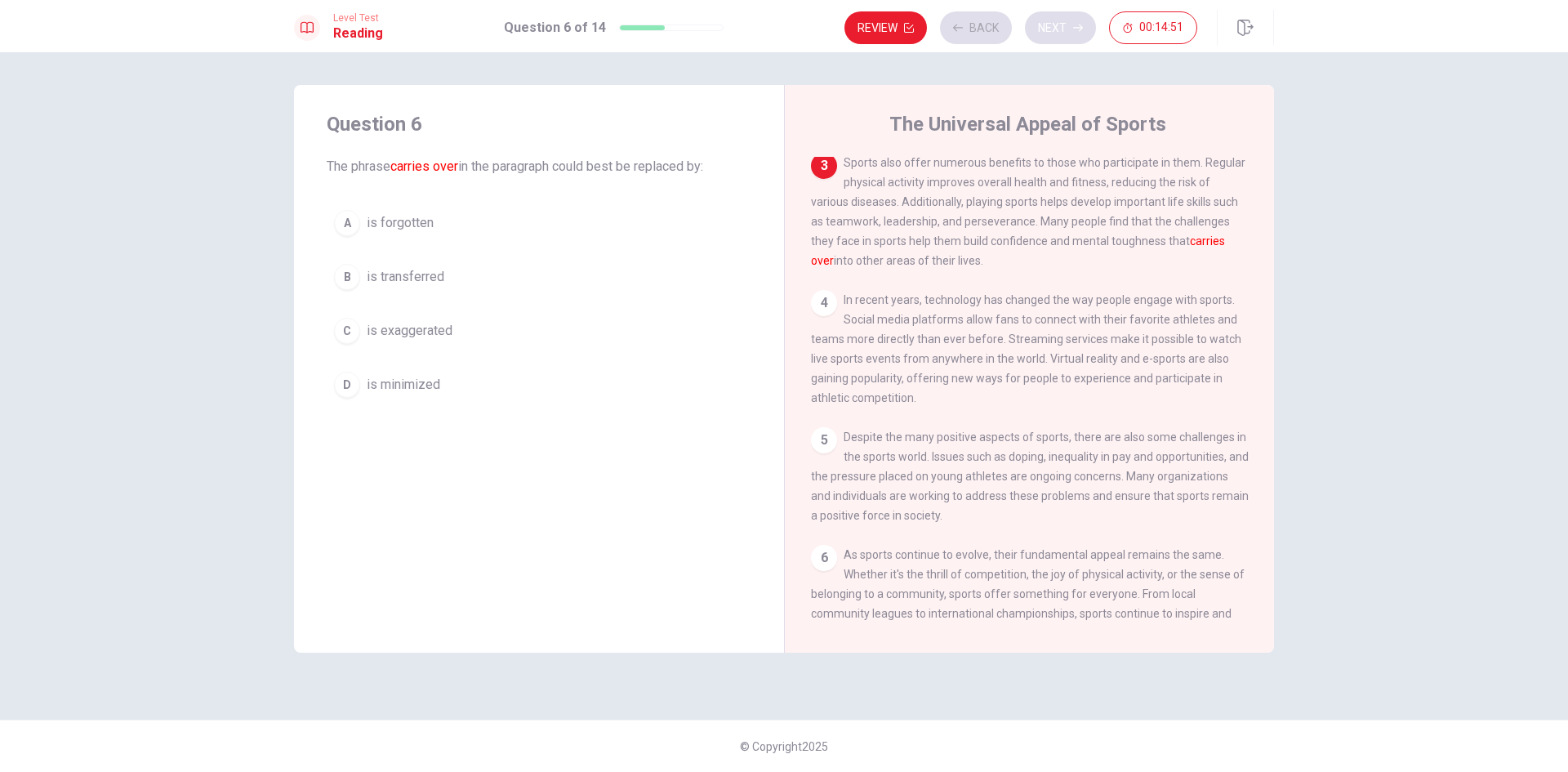
scroll to position [243, 0]
click at [352, 275] on div "B" at bounding box center [348, 277] width 26 height 26
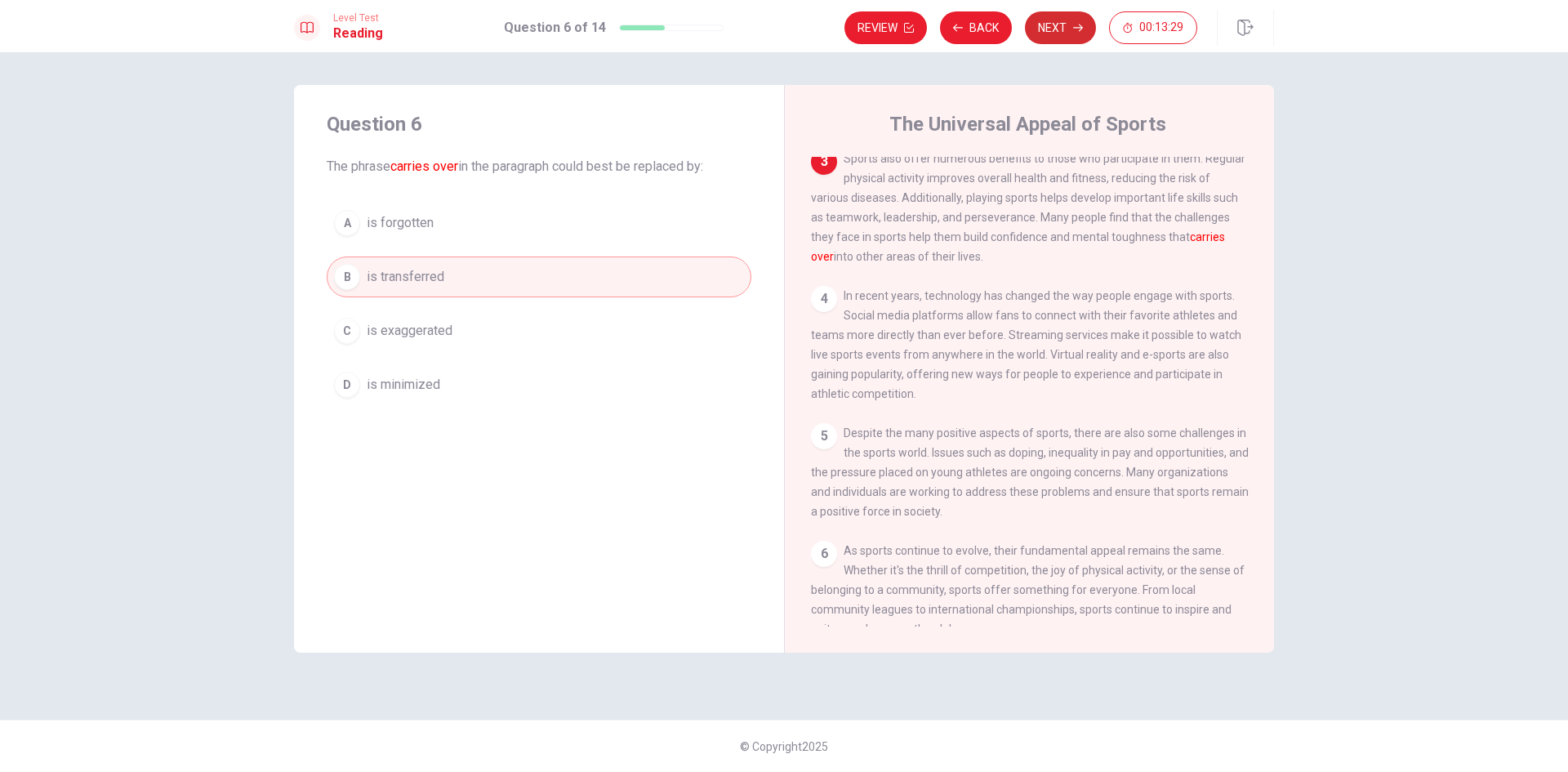
click at [1076, 36] on button "Next" at bounding box center [1060, 28] width 71 height 33
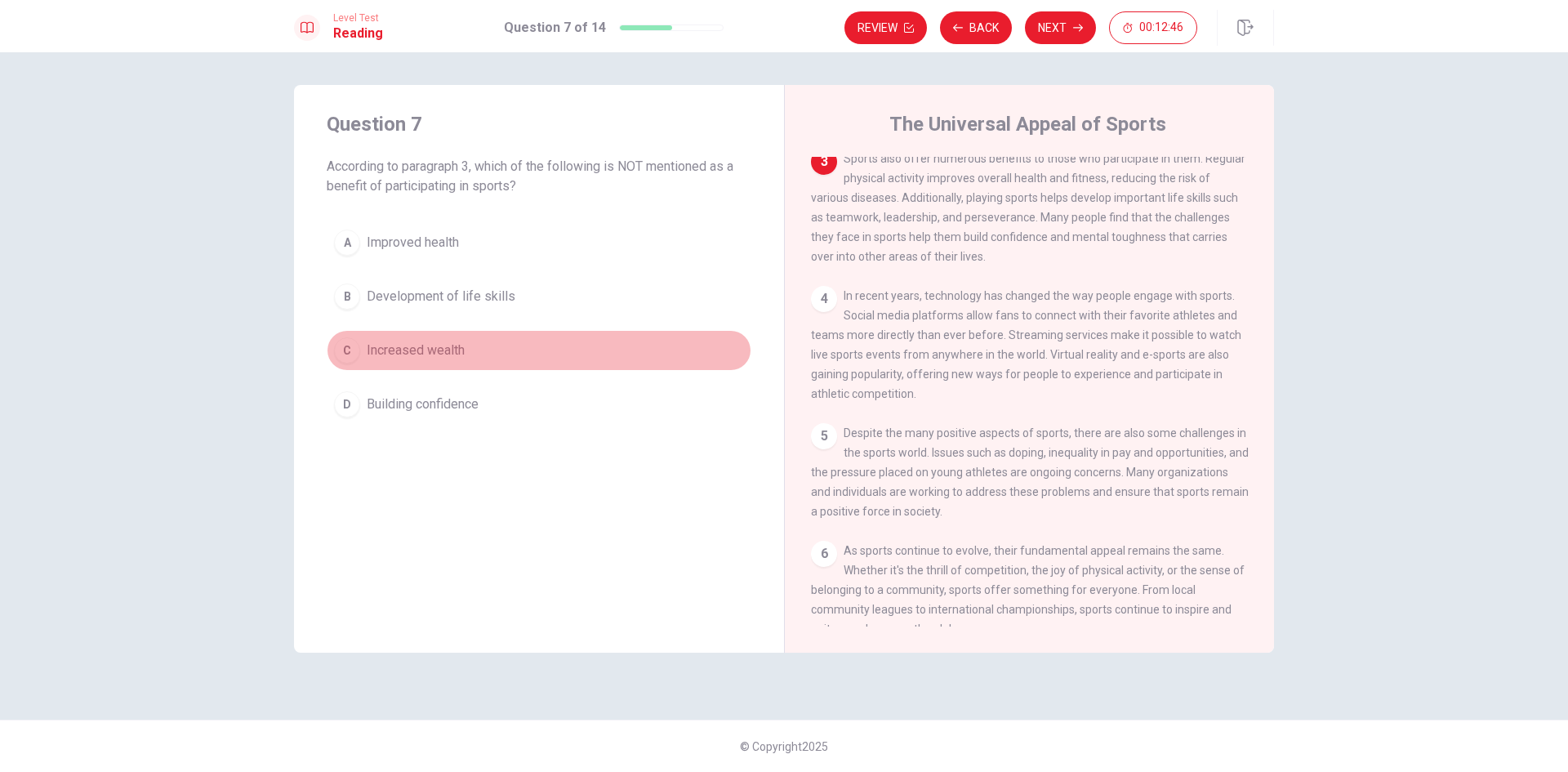
click at [348, 350] on div "C" at bounding box center [348, 351] width 26 height 26
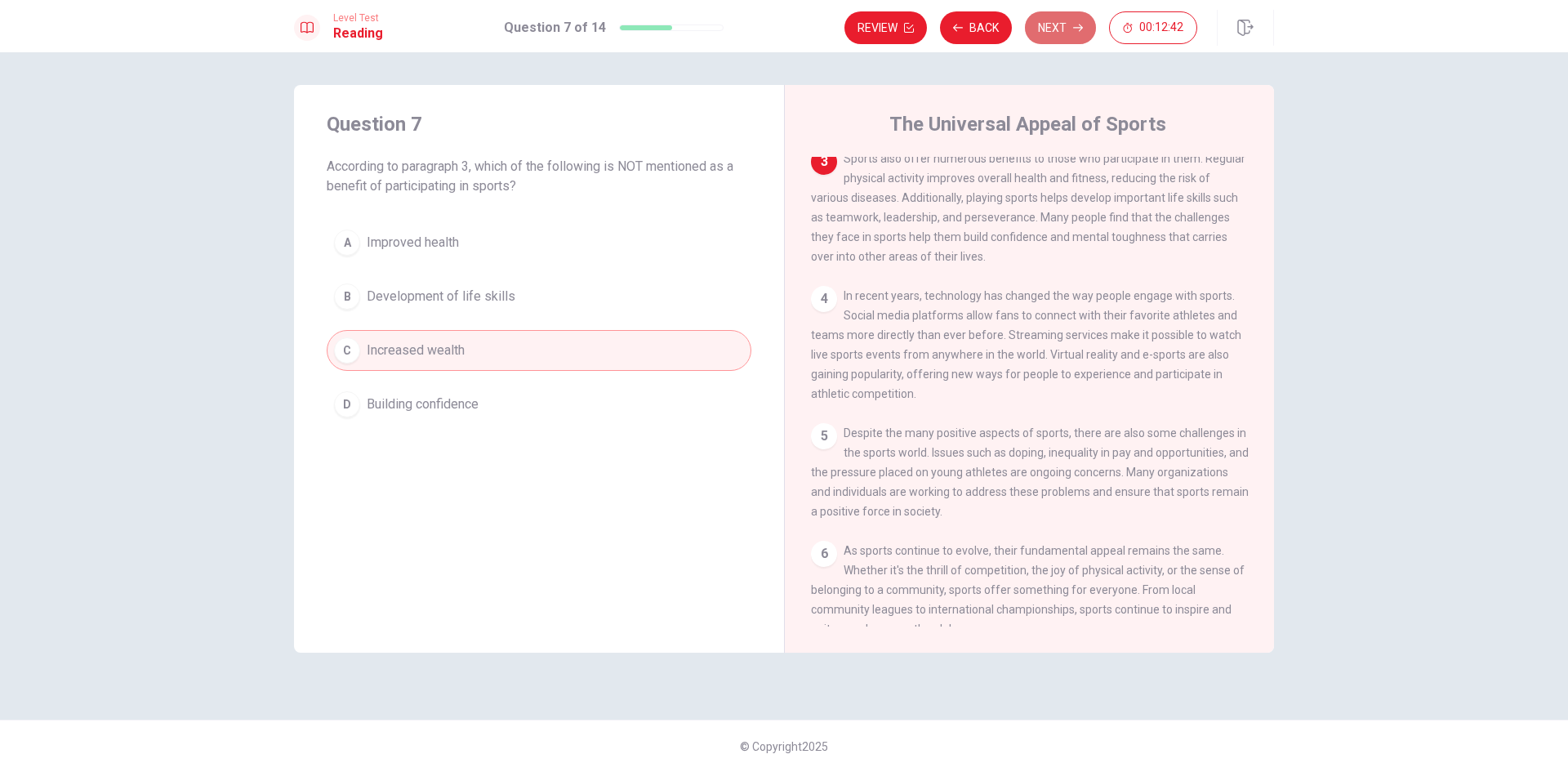
click at [1052, 26] on button "Next" at bounding box center [1060, 28] width 71 height 33
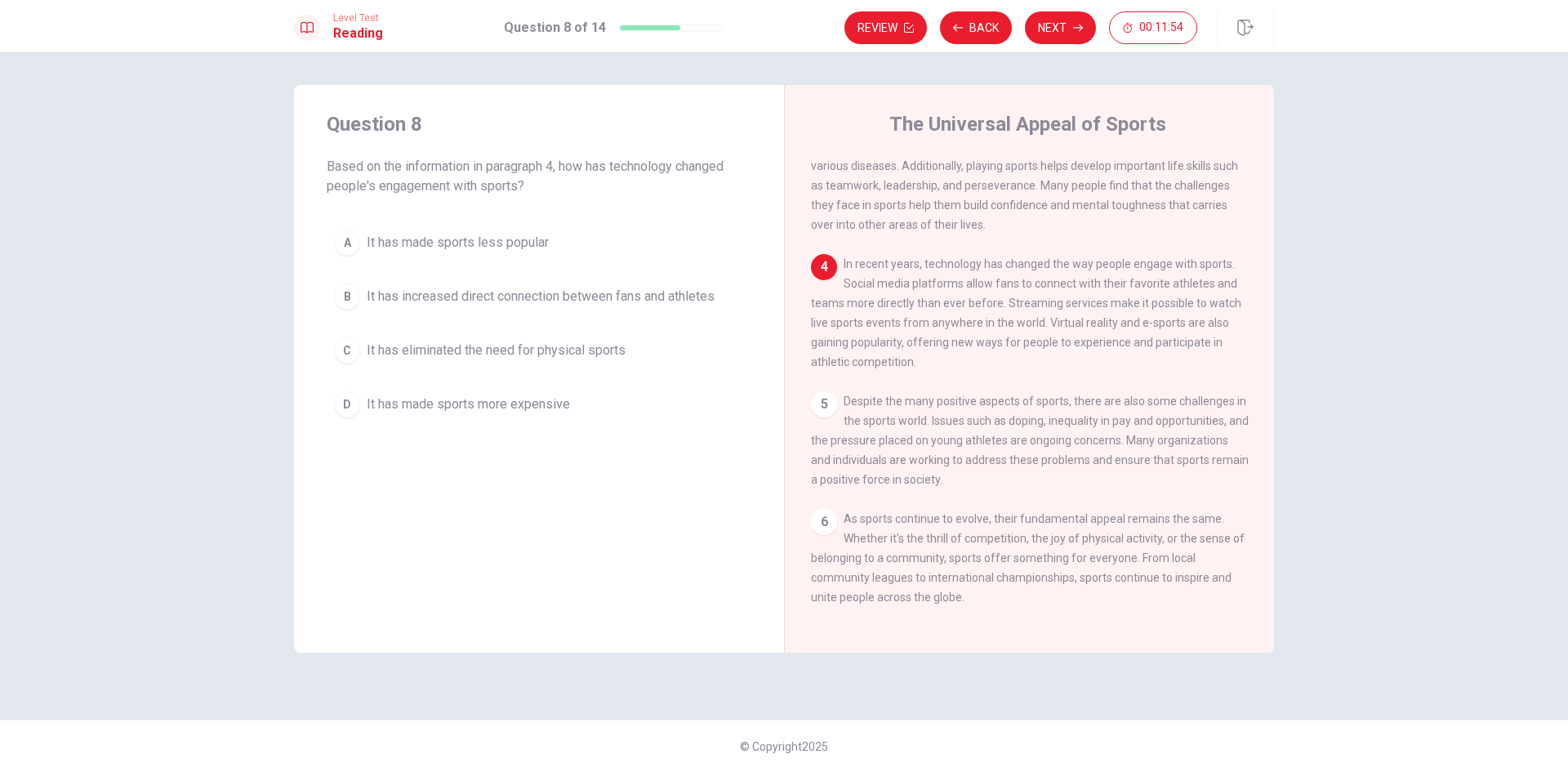
click at [353, 302] on div "B" at bounding box center [348, 297] width 26 height 26
click at [1061, 25] on button "Next" at bounding box center [1060, 28] width 71 height 33
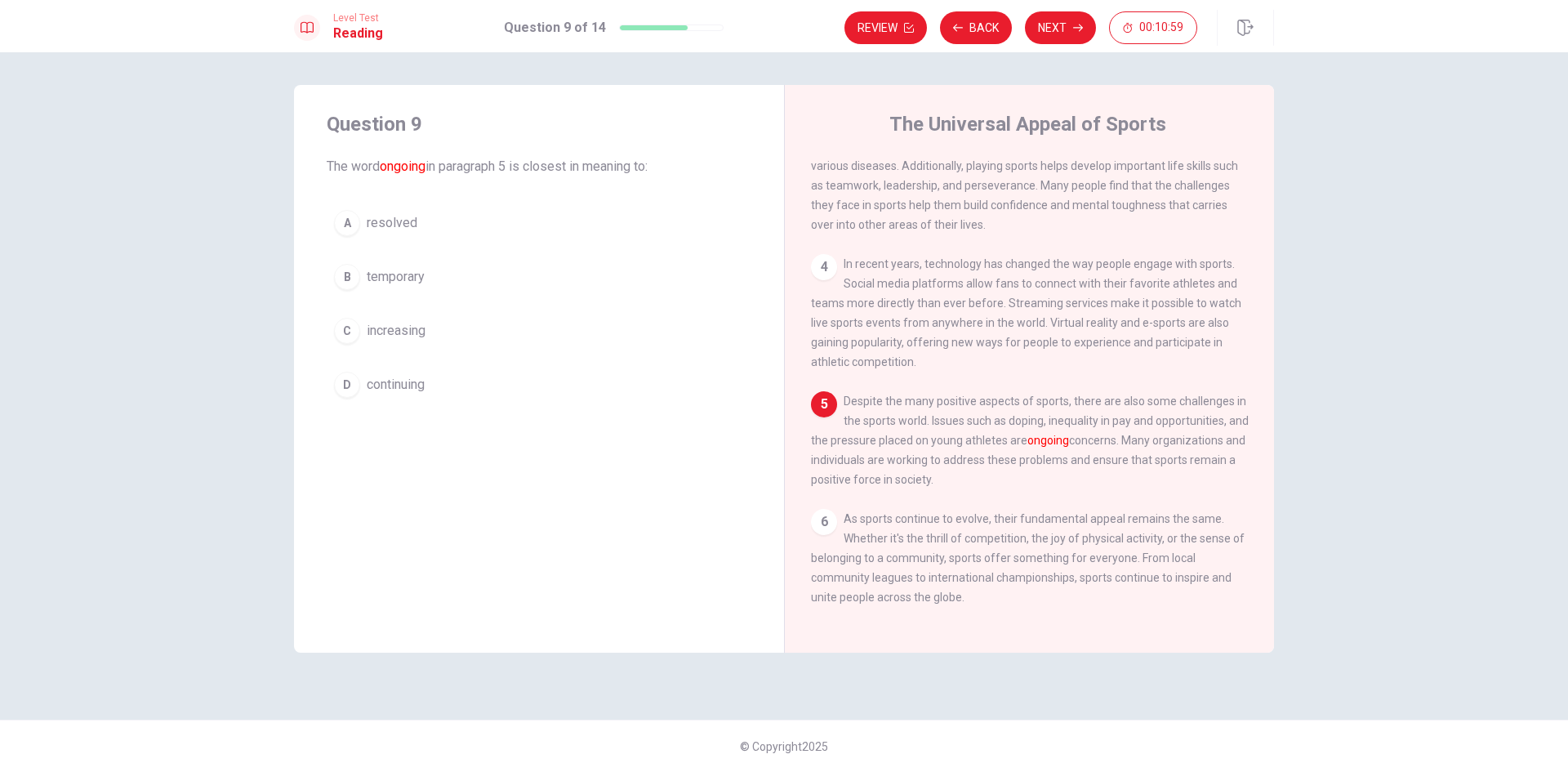
click at [350, 336] on div "C" at bounding box center [348, 331] width 26 height 26
click at [1063, 36] on button "Next" at bounding box center [1060, 28] width 71 height 33
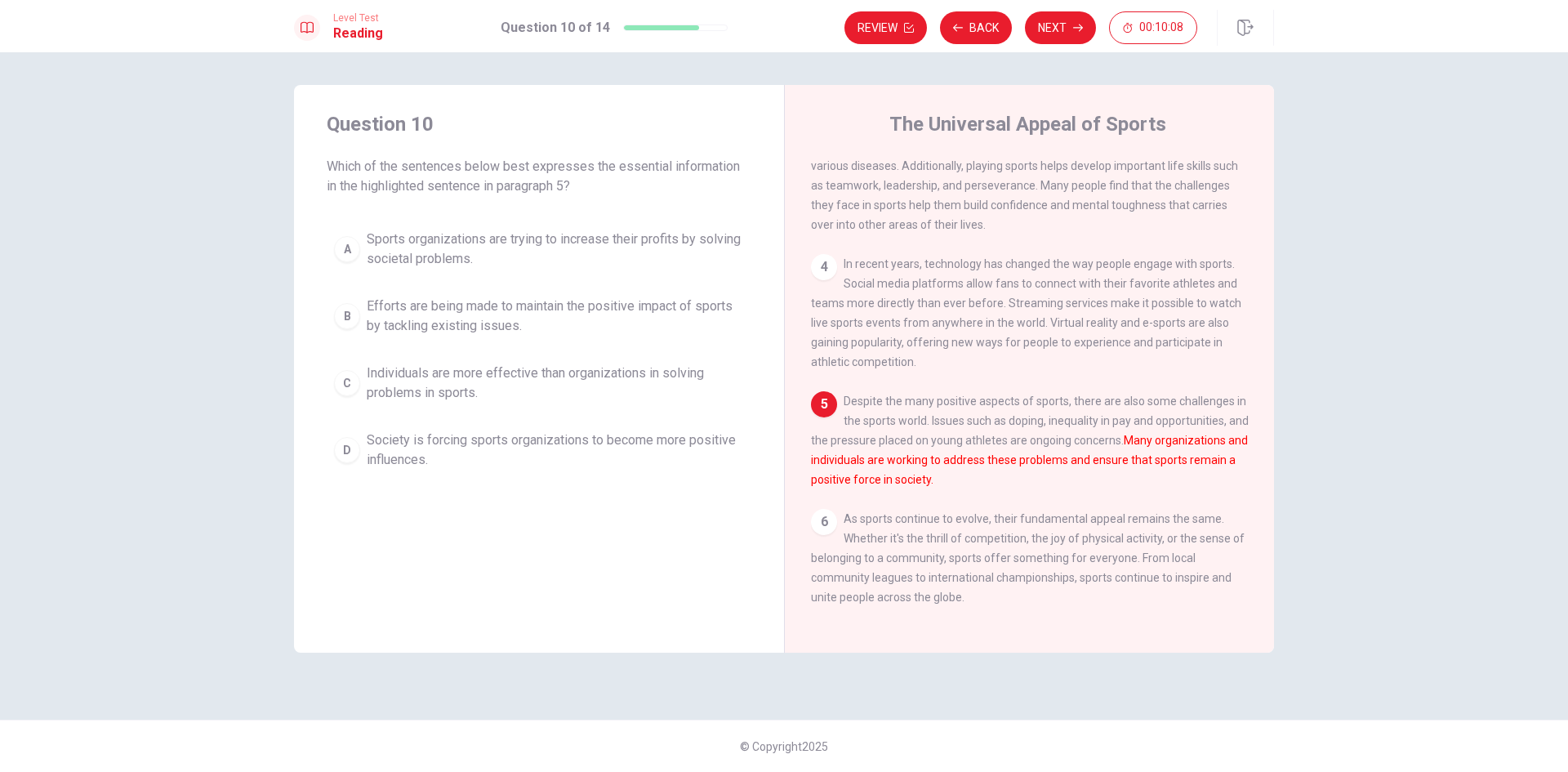
click at [345, 309] on div "B" at bounding box center [348, 316] width 26 height 26
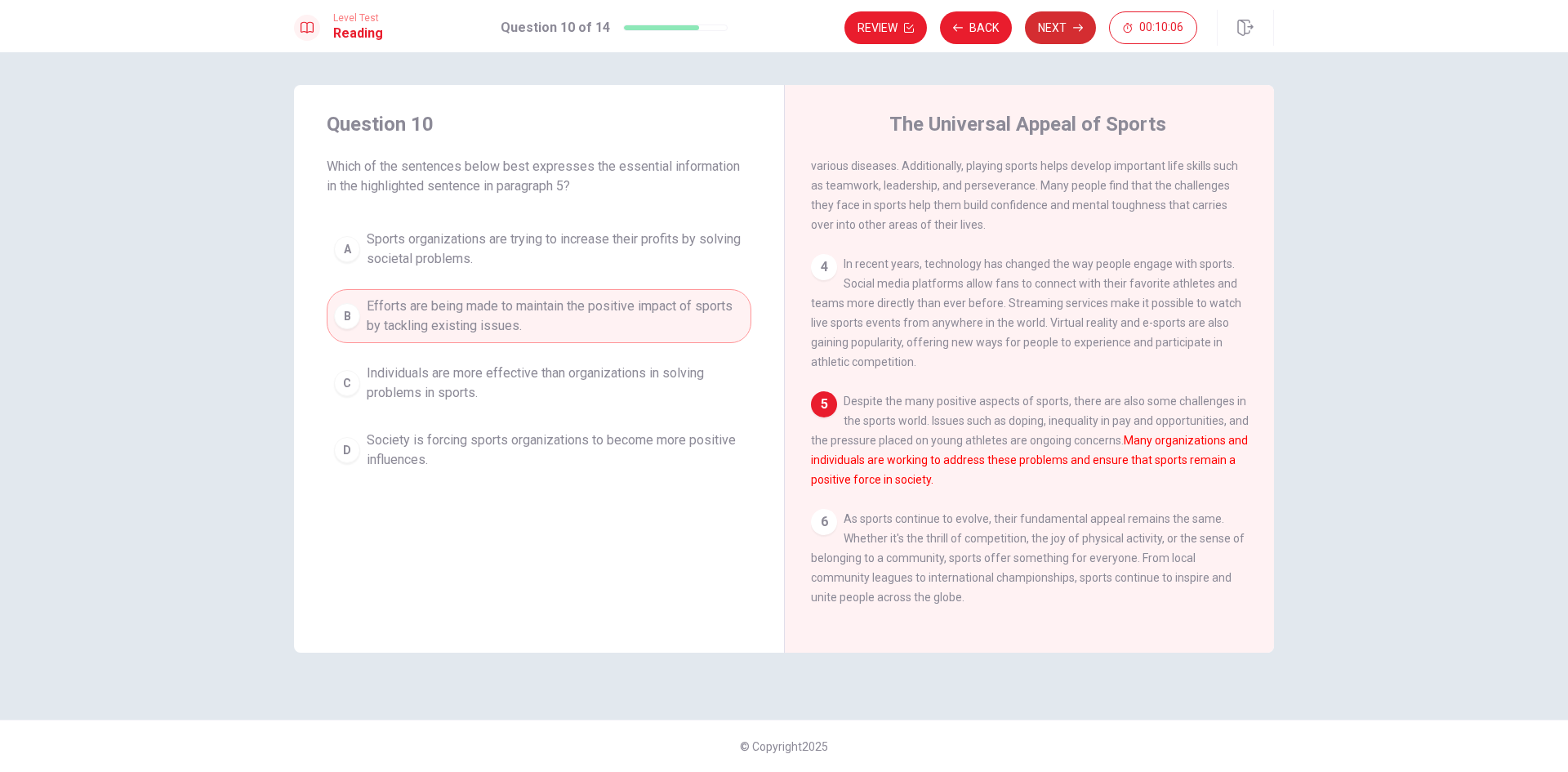
click at [1058, 35] on button "Next" at bounding box center [1060, 28] width 71 height 33
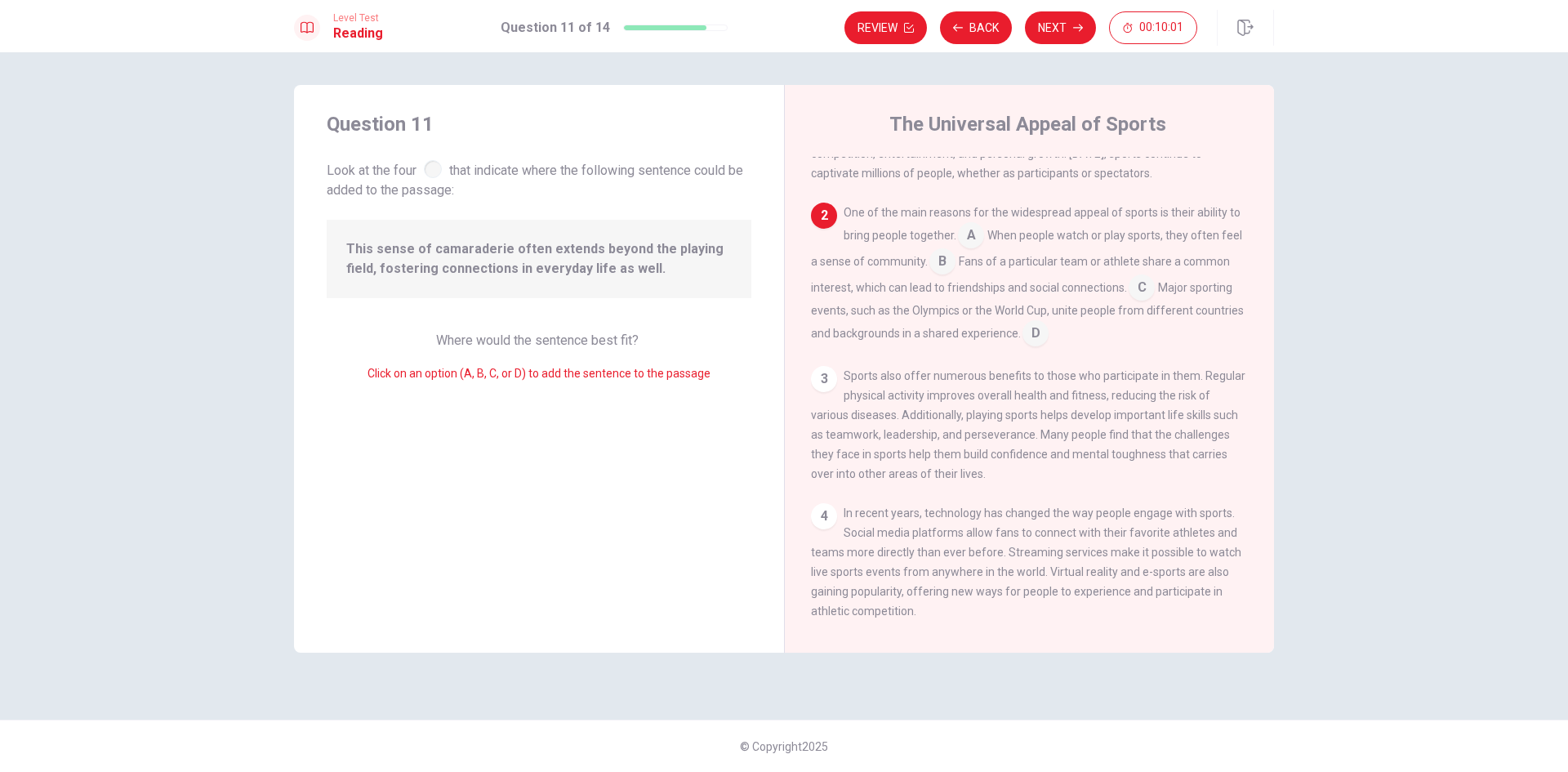
scroll to position [0, 0]
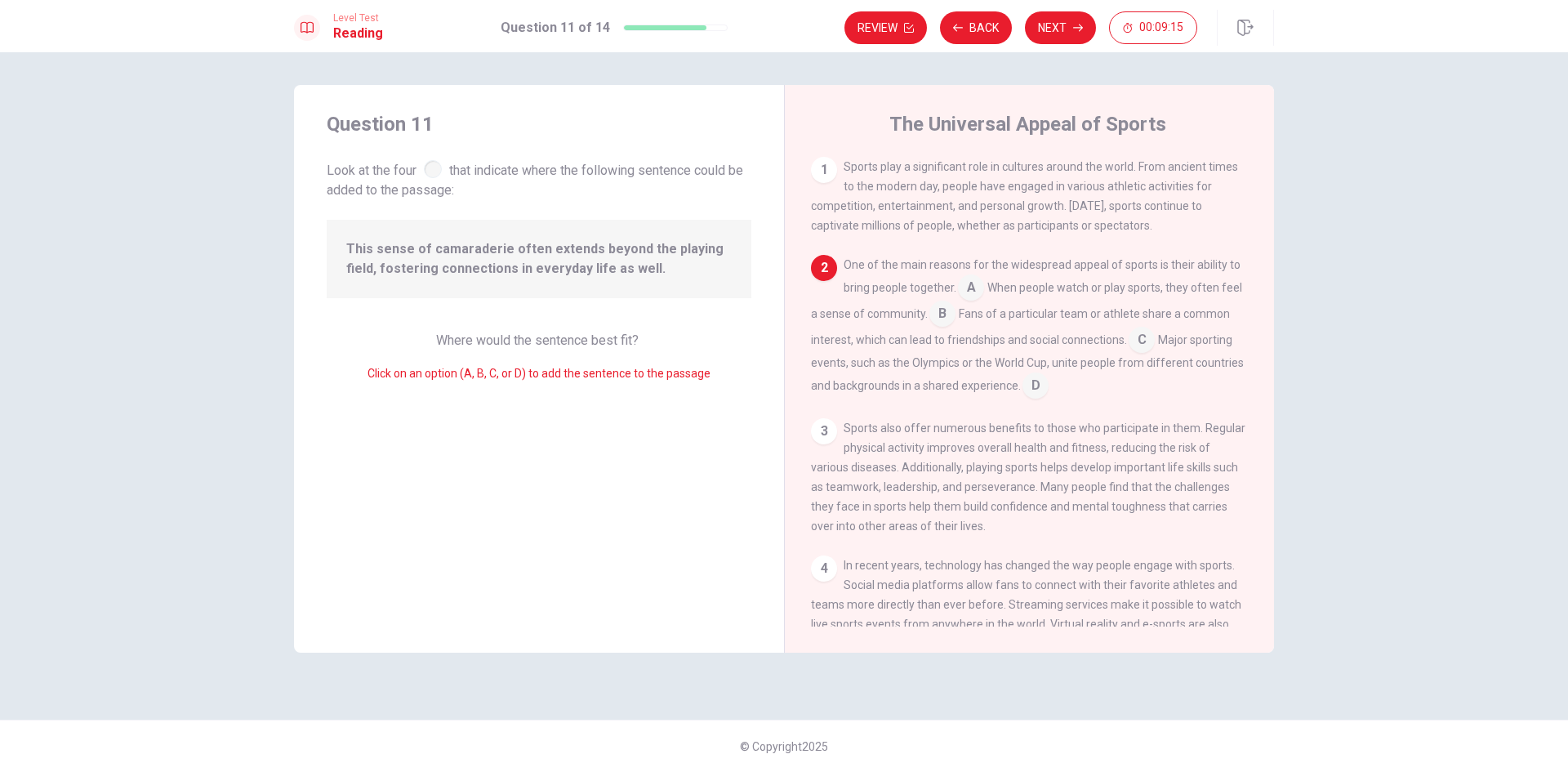
click at [1039, 385] on input at bounding box center [1035, 387] width 26 height 26
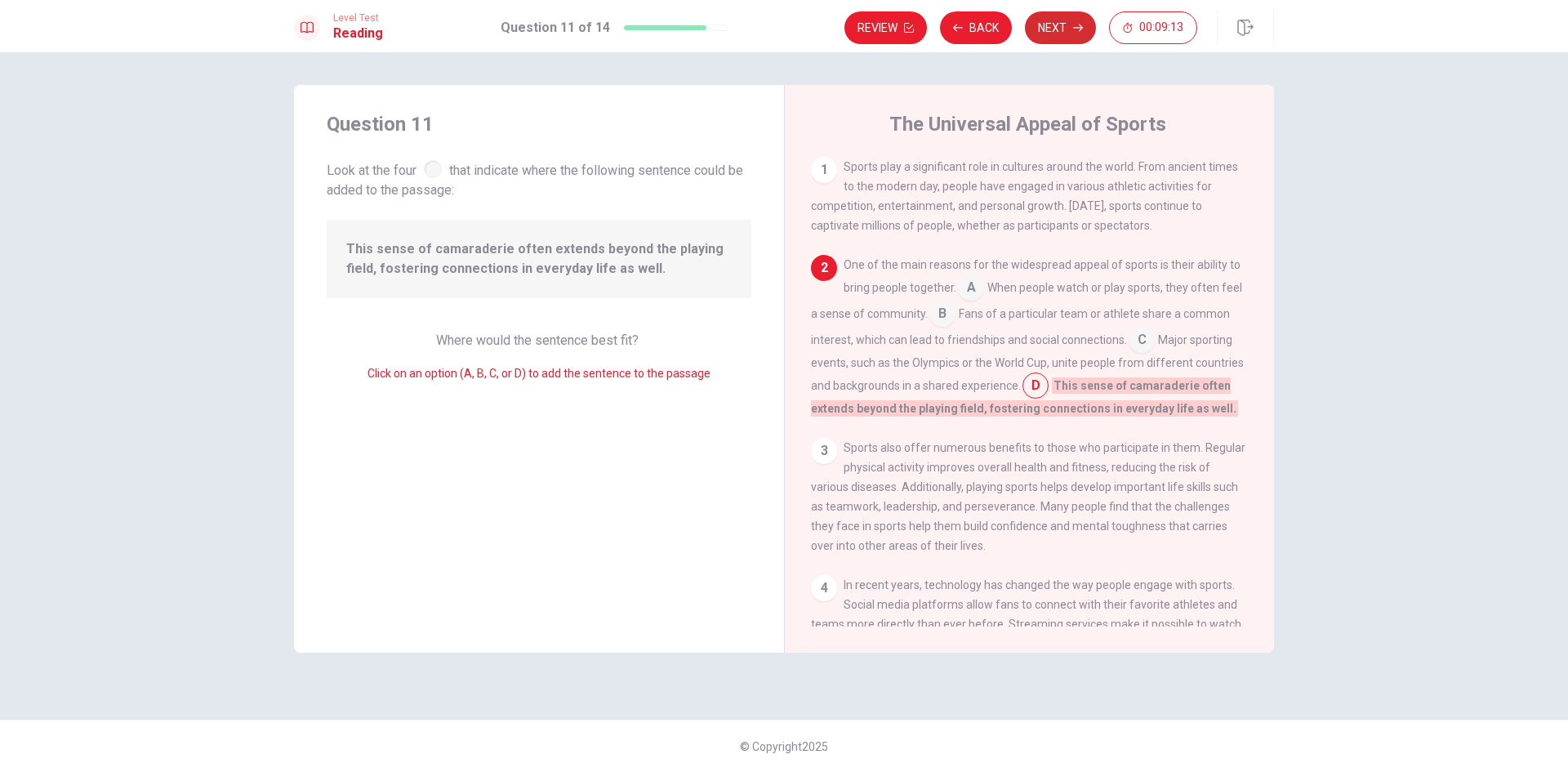
click at [1062, 16] on button "Next" at bounding box center [1060, 28] width 71 height 33
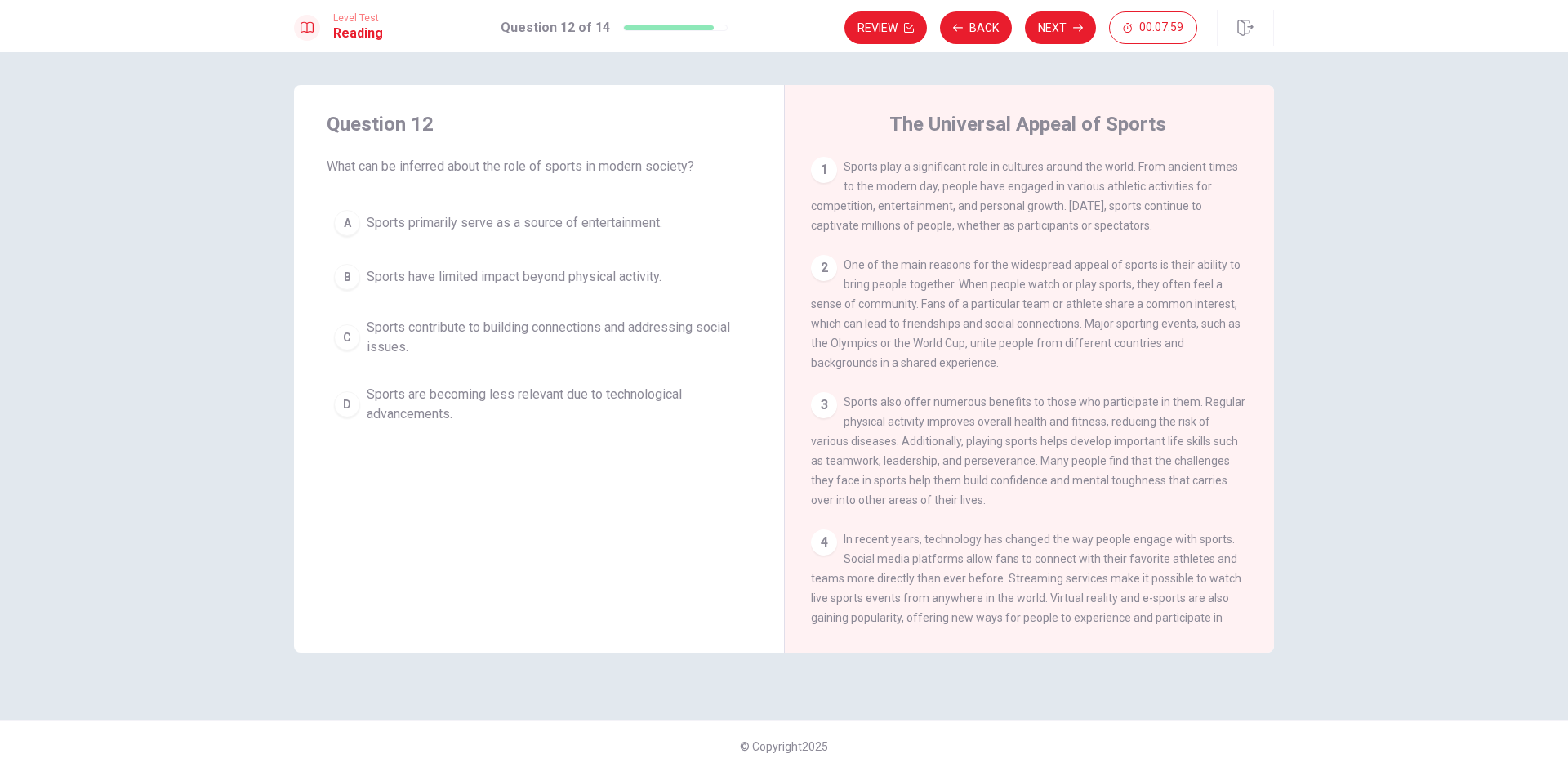
click at [342, 339] on div "C" at bounding box center [348, 338] width 26 height 26
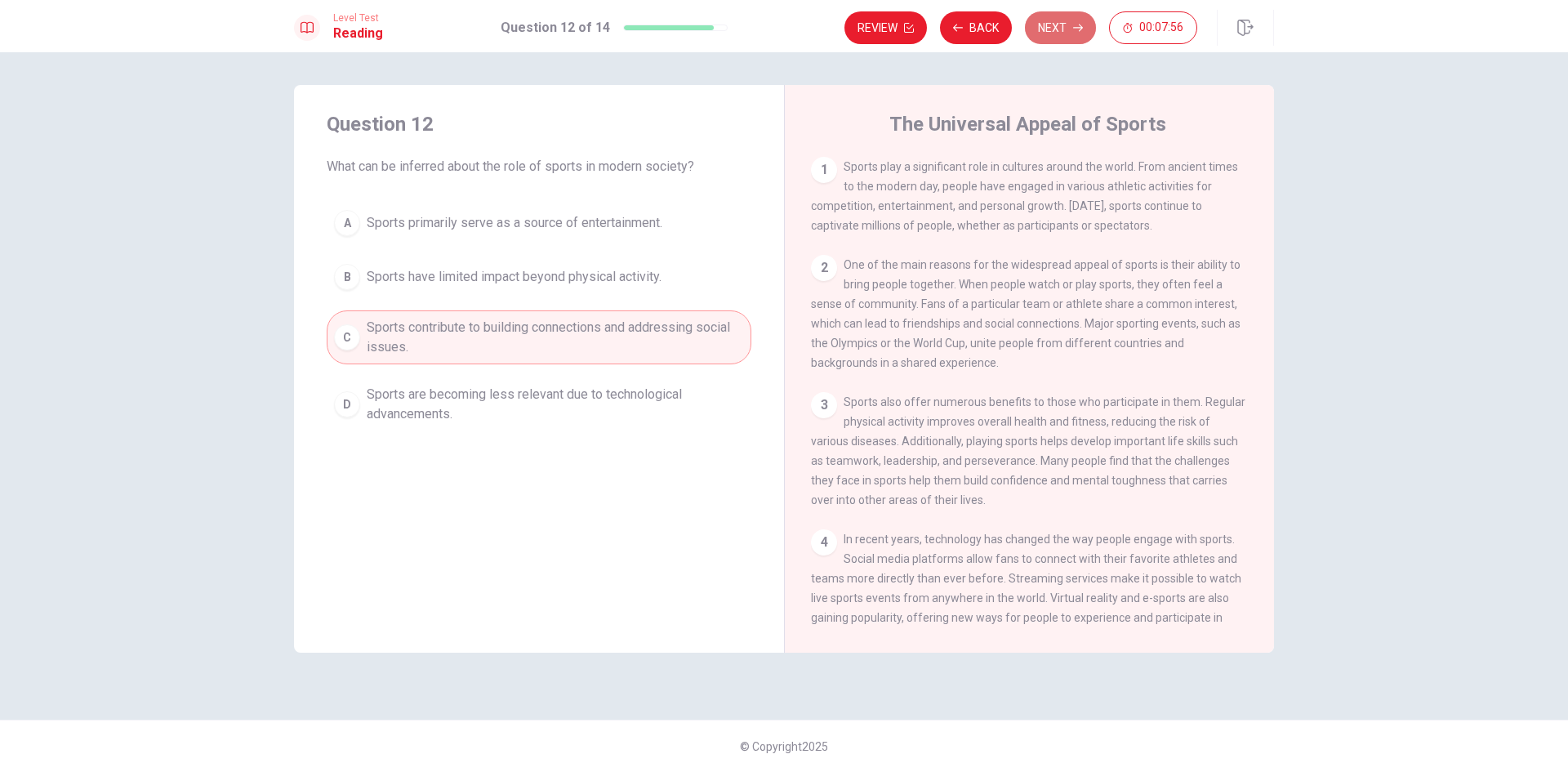
click at [1069, 37] on button "Next" at bounding box center [1060, 28] width 71 height 33
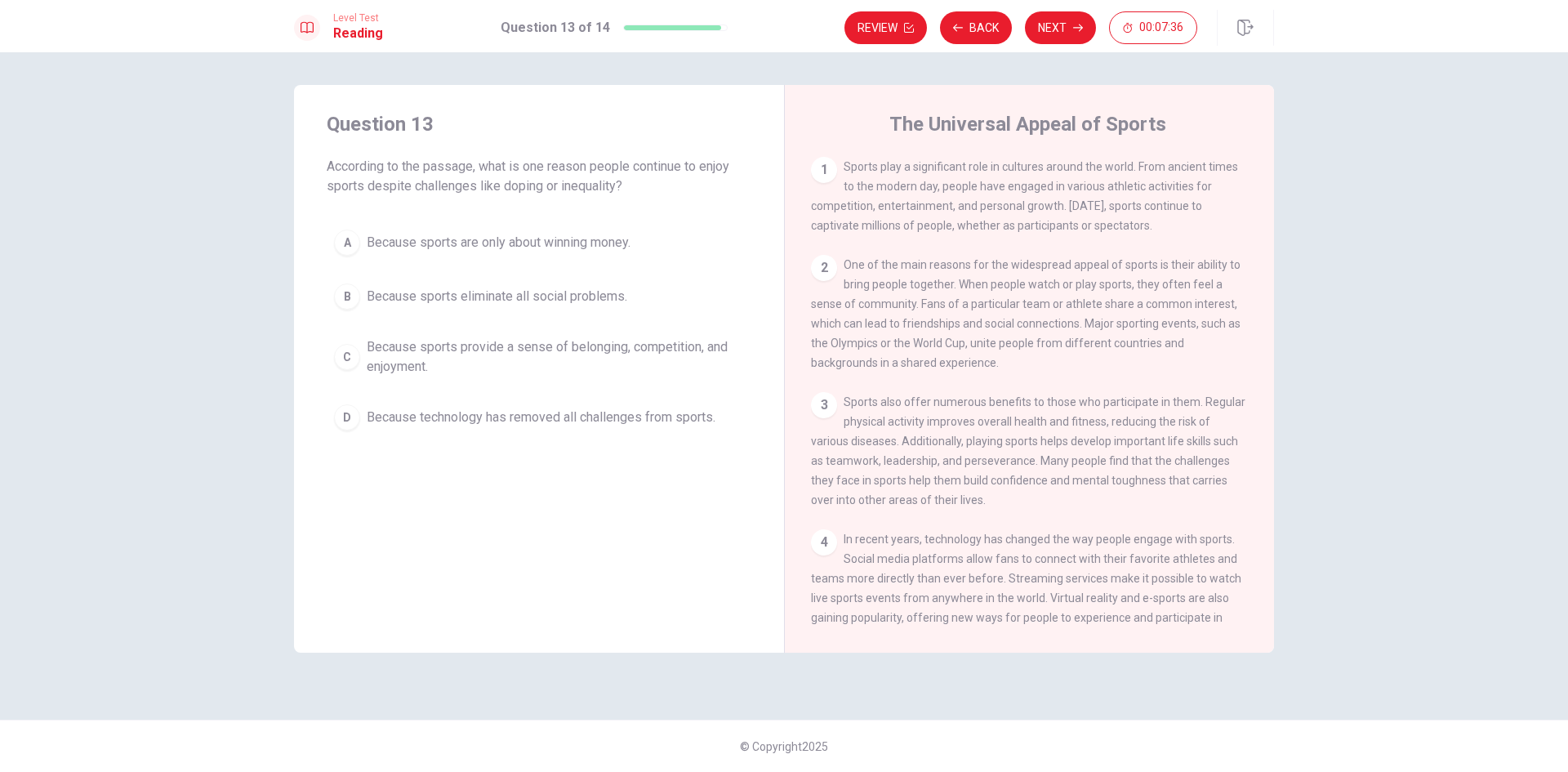
click at [343, 351] on div "C" at bounding box center [348, 357] width 26 height 26
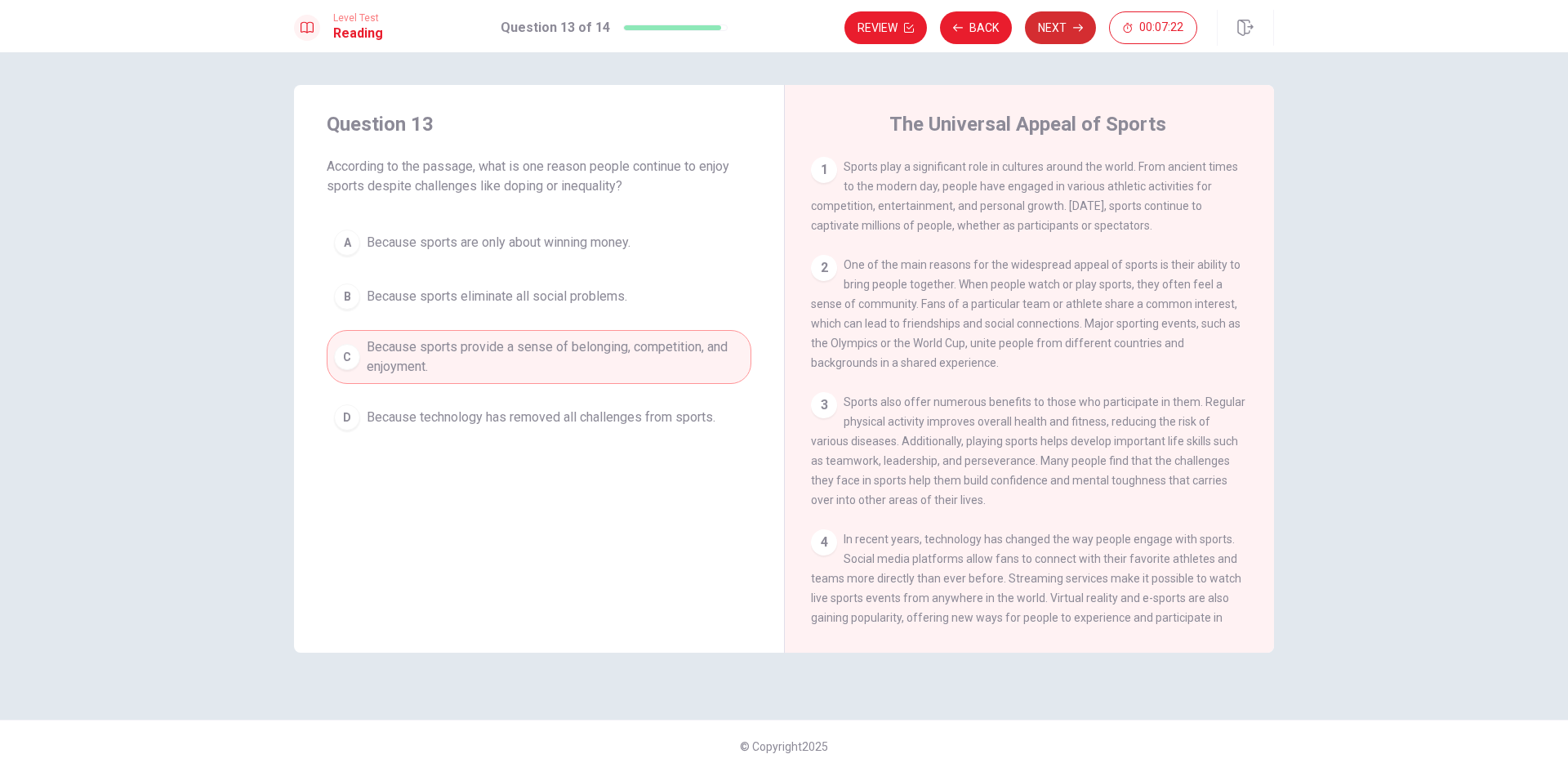
click at [1059, 35] on button "Next" at bounding box center [1060, 28] width 71 height 33
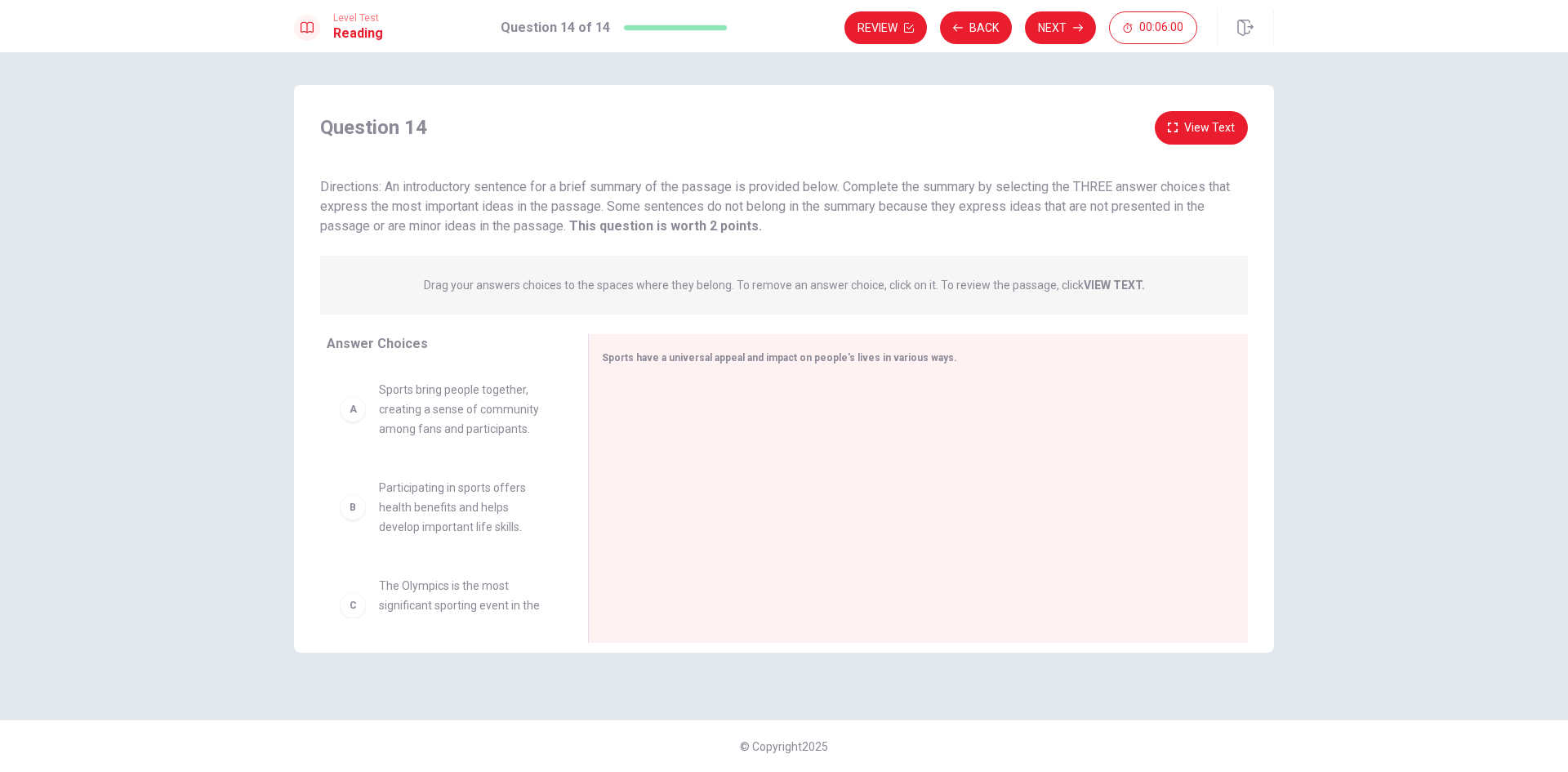
drag, startPoint x: 566, startPoint y: 446, endPoint x: 566, endPoint y: 497, distance: 51.0
click at [560, 513] on div "A Sports bring people together, creating a sense of community among fans and pa…" at bounding box center [450, 492] width 248 height 251
click at [349, 510] on div "B" at bounding box center [352, 508] width 26 height 26
drag, startPoint x: 354, startPoint y: 415, endPoint x: 760, endPoint y: 479, distance: 411.0
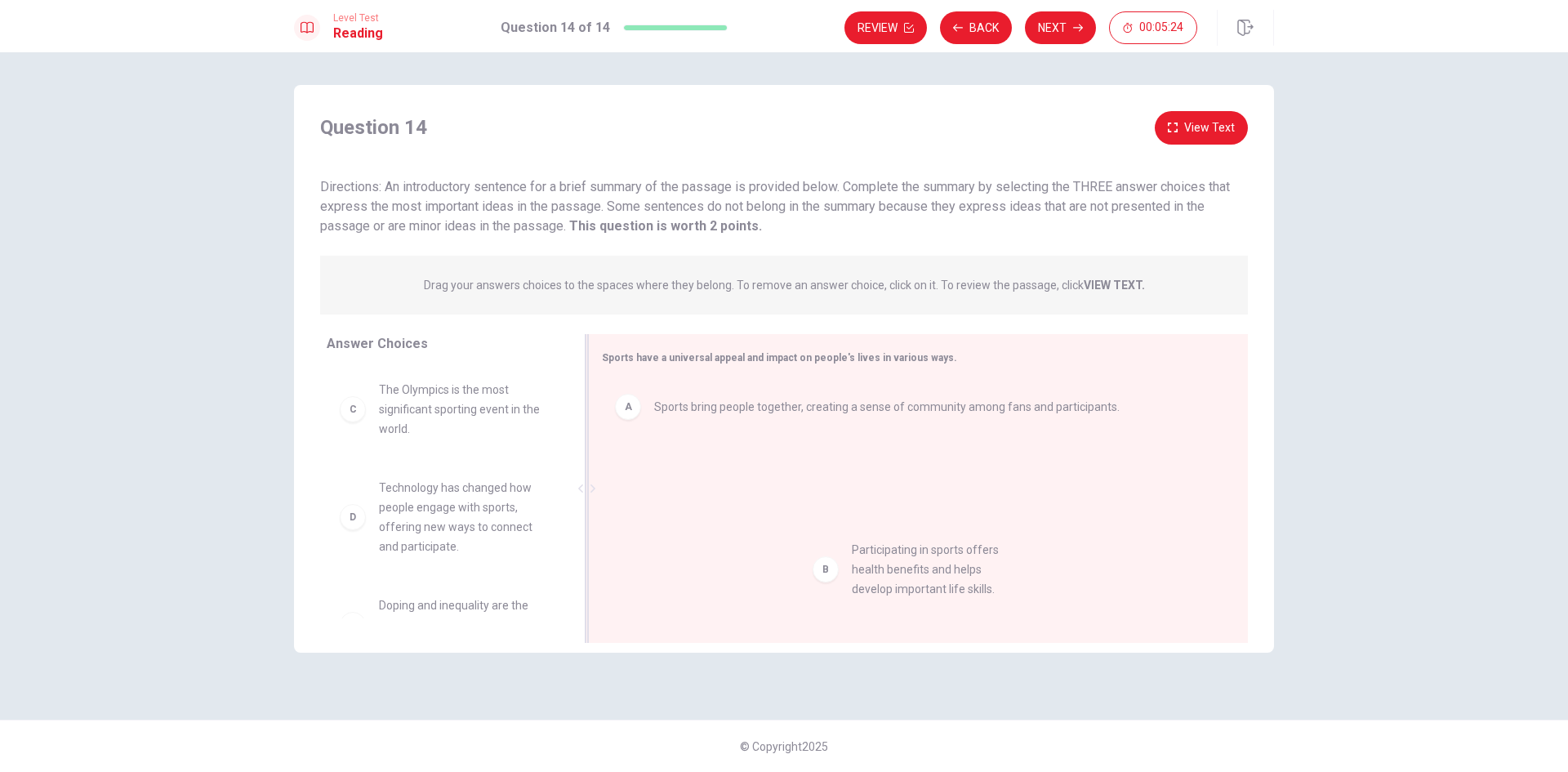
drag, startPoint x: 350, startPoint y: 412, endPoint x: 828, endPoint y: 572, distance: 504.1
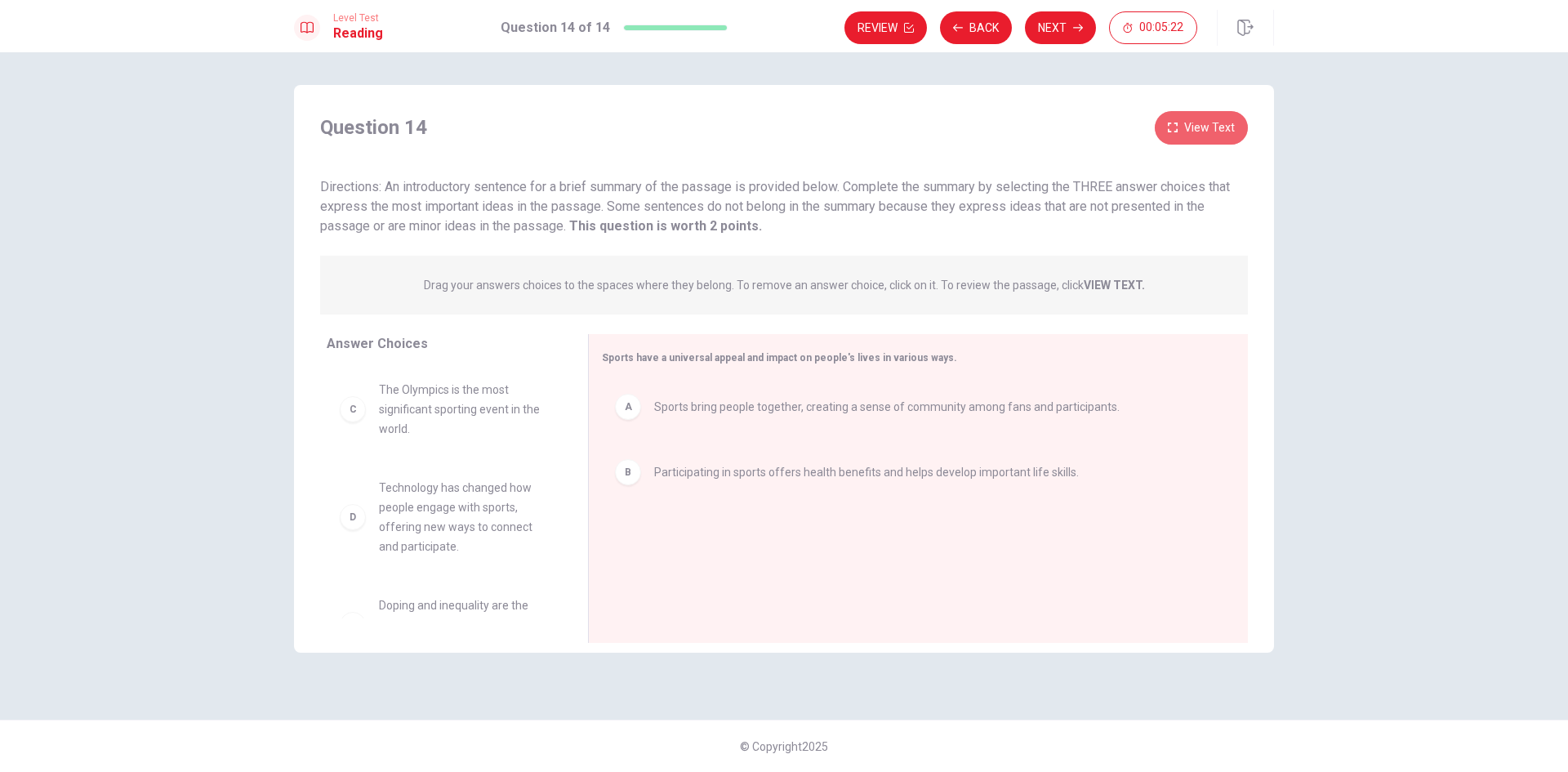
click at [1222, 129] on button "View Text" at bounding box center [1201, 128] width 93 height 34
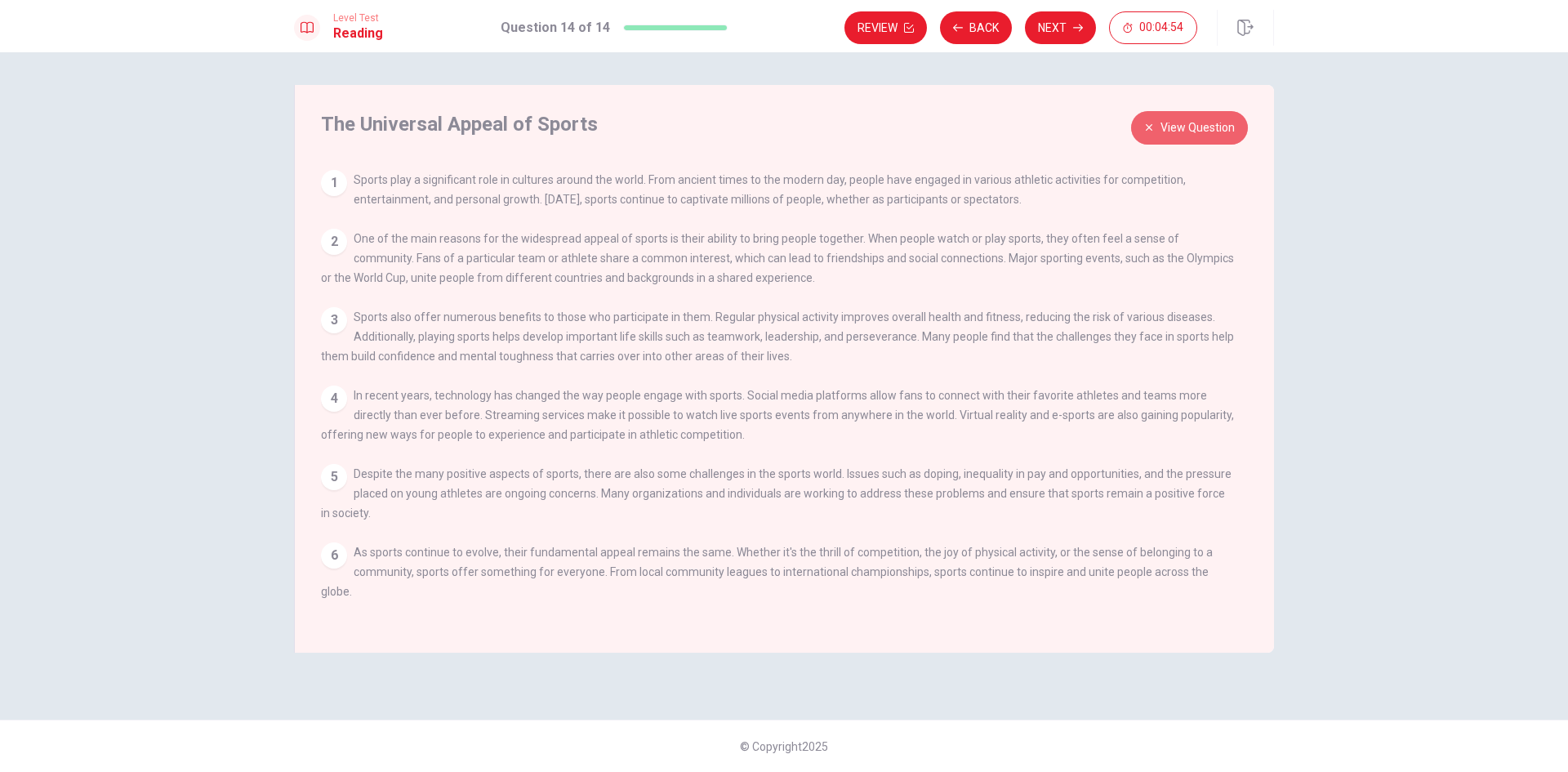
click at [1193, 124] on button "View Question" at bounding box center [1189, 128] width 117 height 34
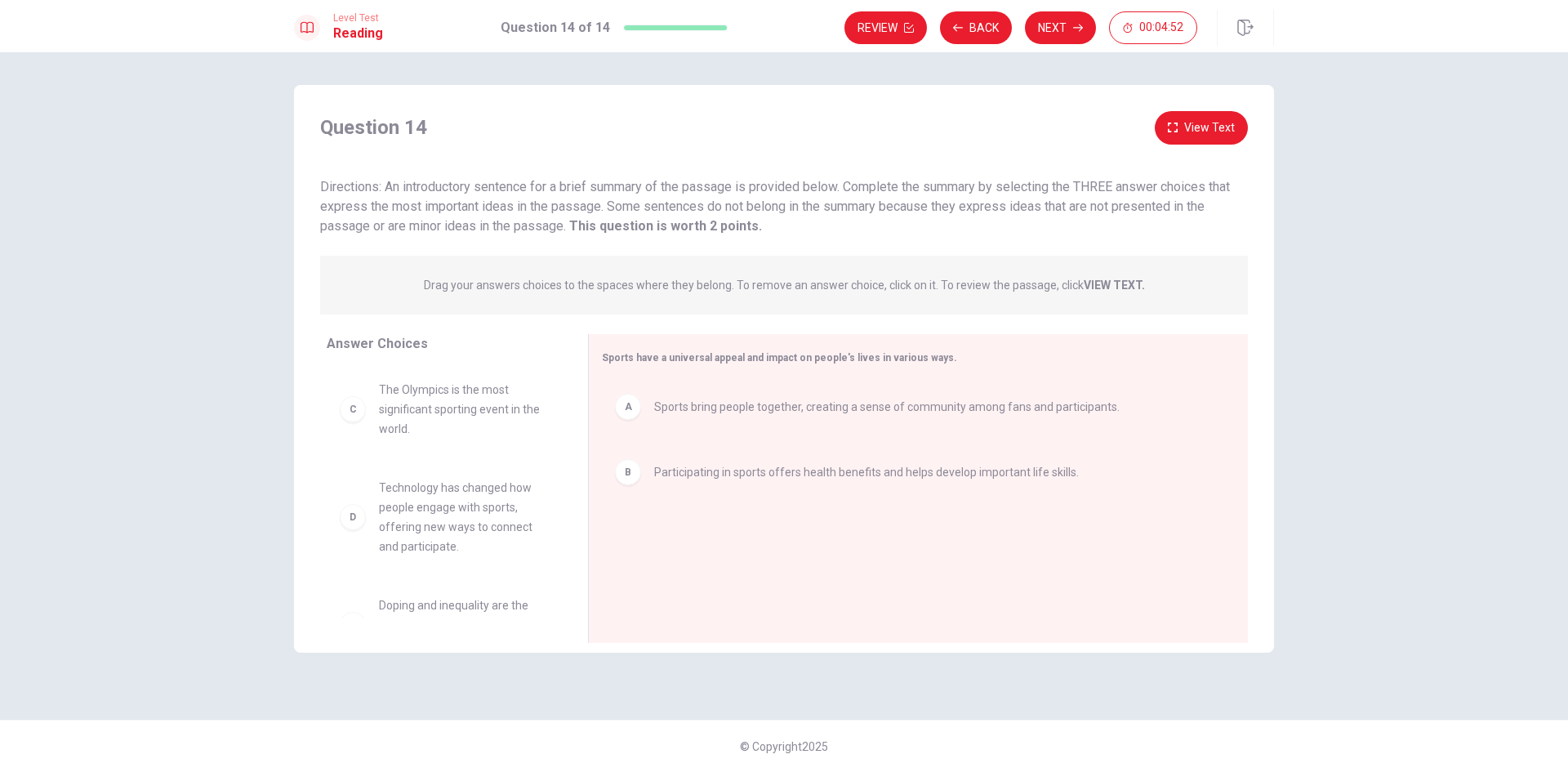
click at [1193, 124] on button "View Text" at bounding box center [1201, 128] width 93 height 34
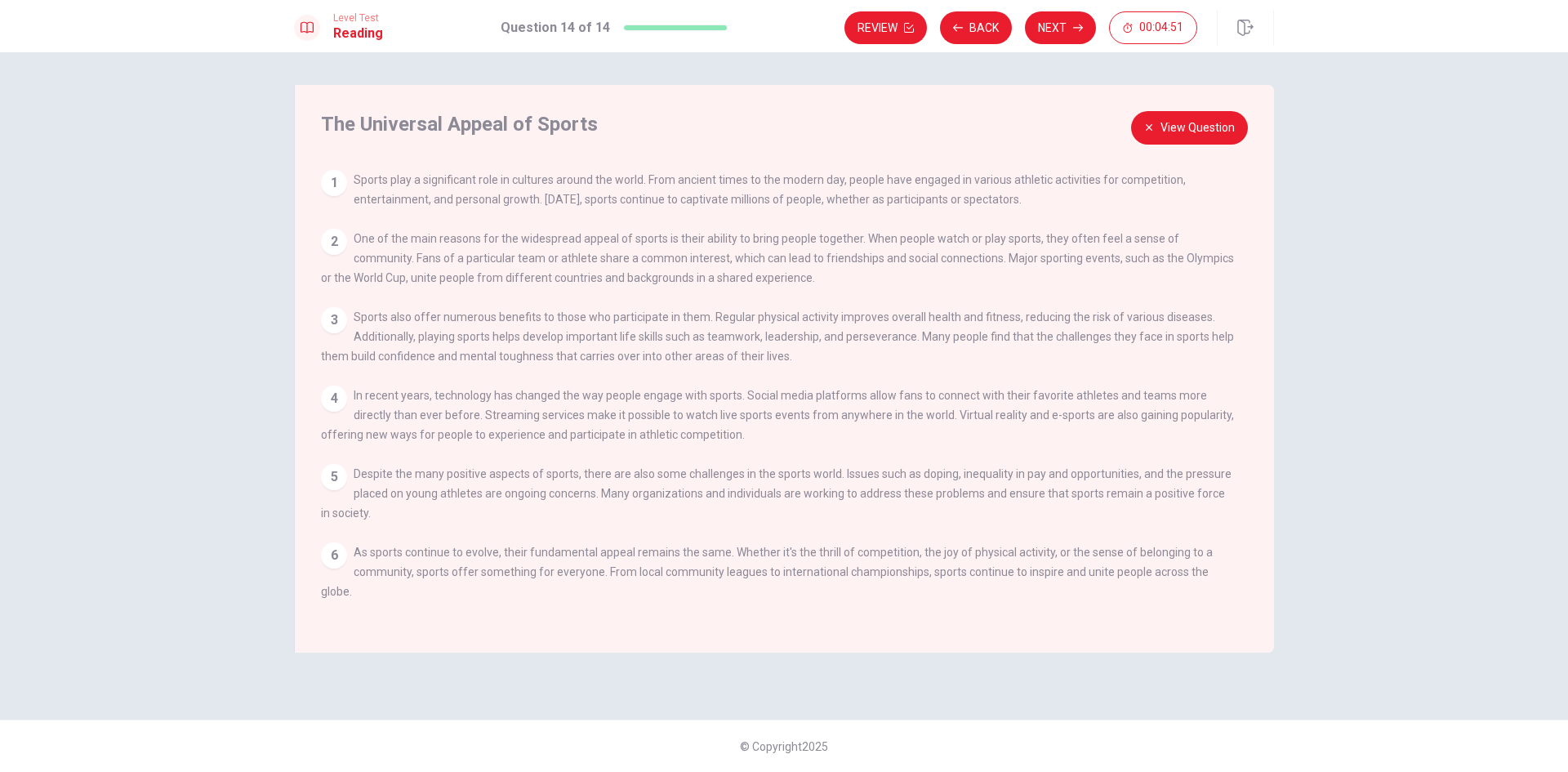
click at [1193, 124] on button "View Question" at bounding box center [1189, 128] width 117 height 34
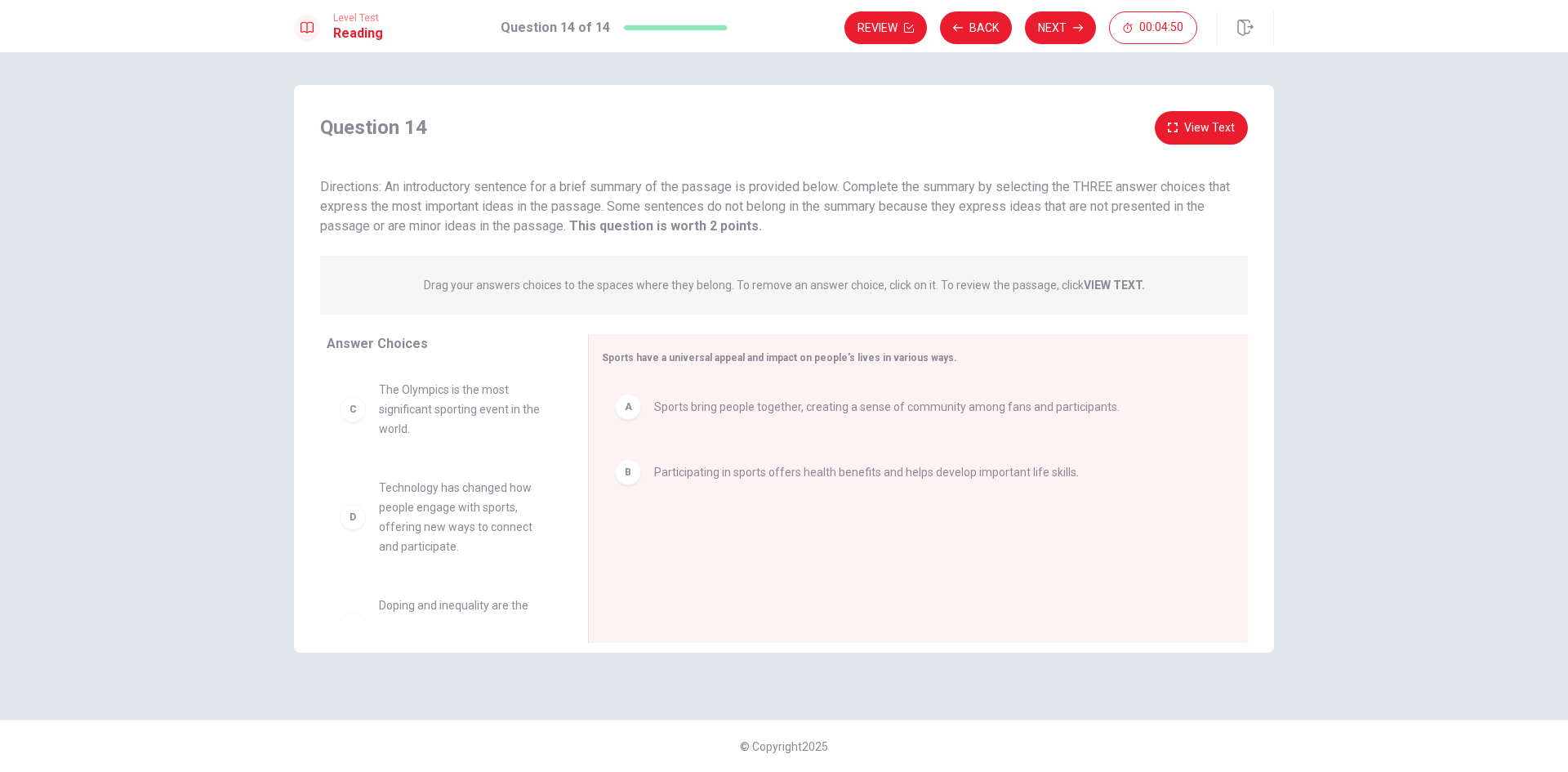
click at [1193, 124] on button "View Text" at bounding box center [1201, 128] width 93 height 34
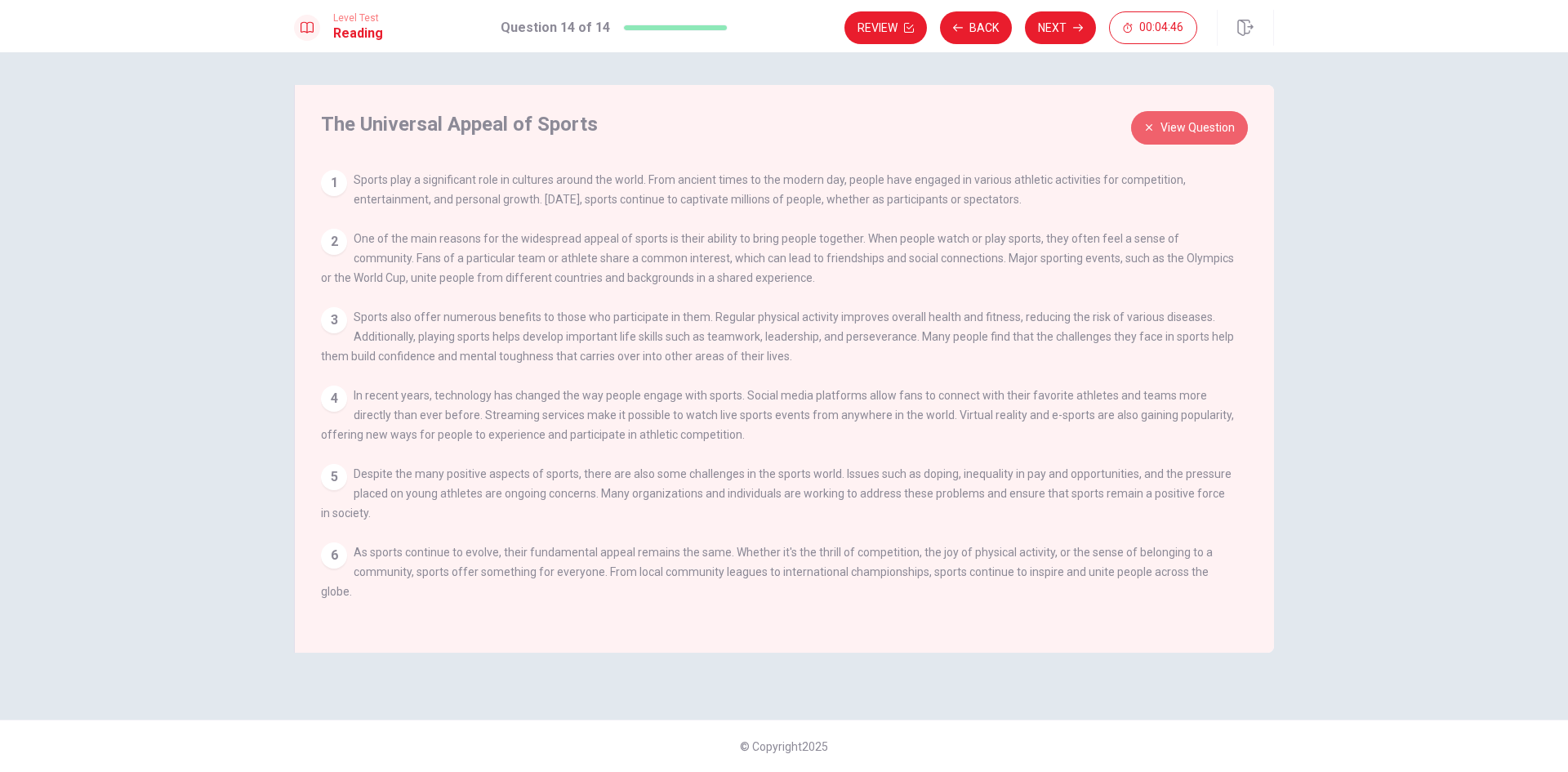
click at [1169, 124] on button "View Question" at bounding box center [1189, 128] width 117 height 34
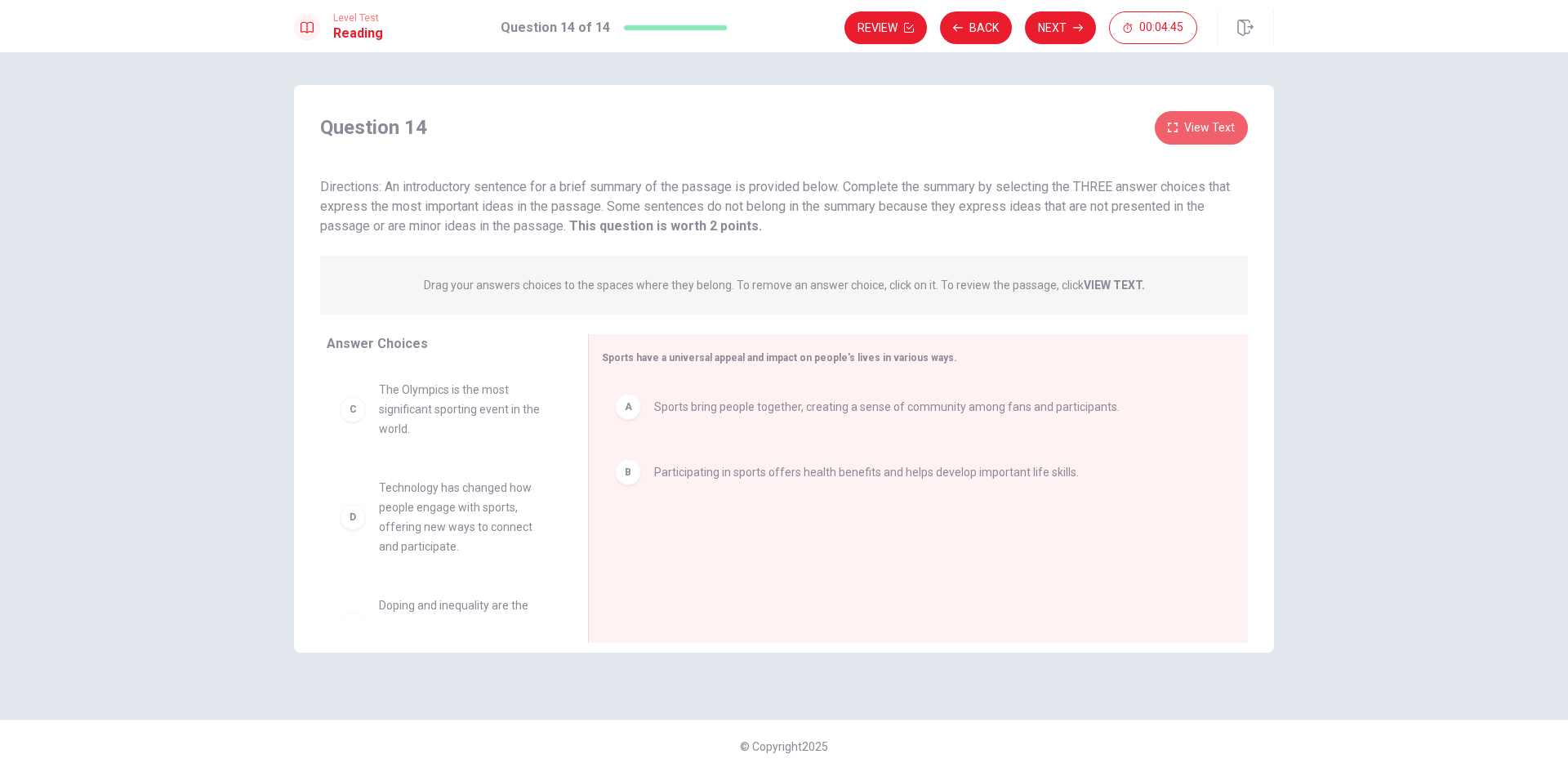
click at [1169, 124] on icon "button" at bounding box center [1173, 128] width 10 height 10
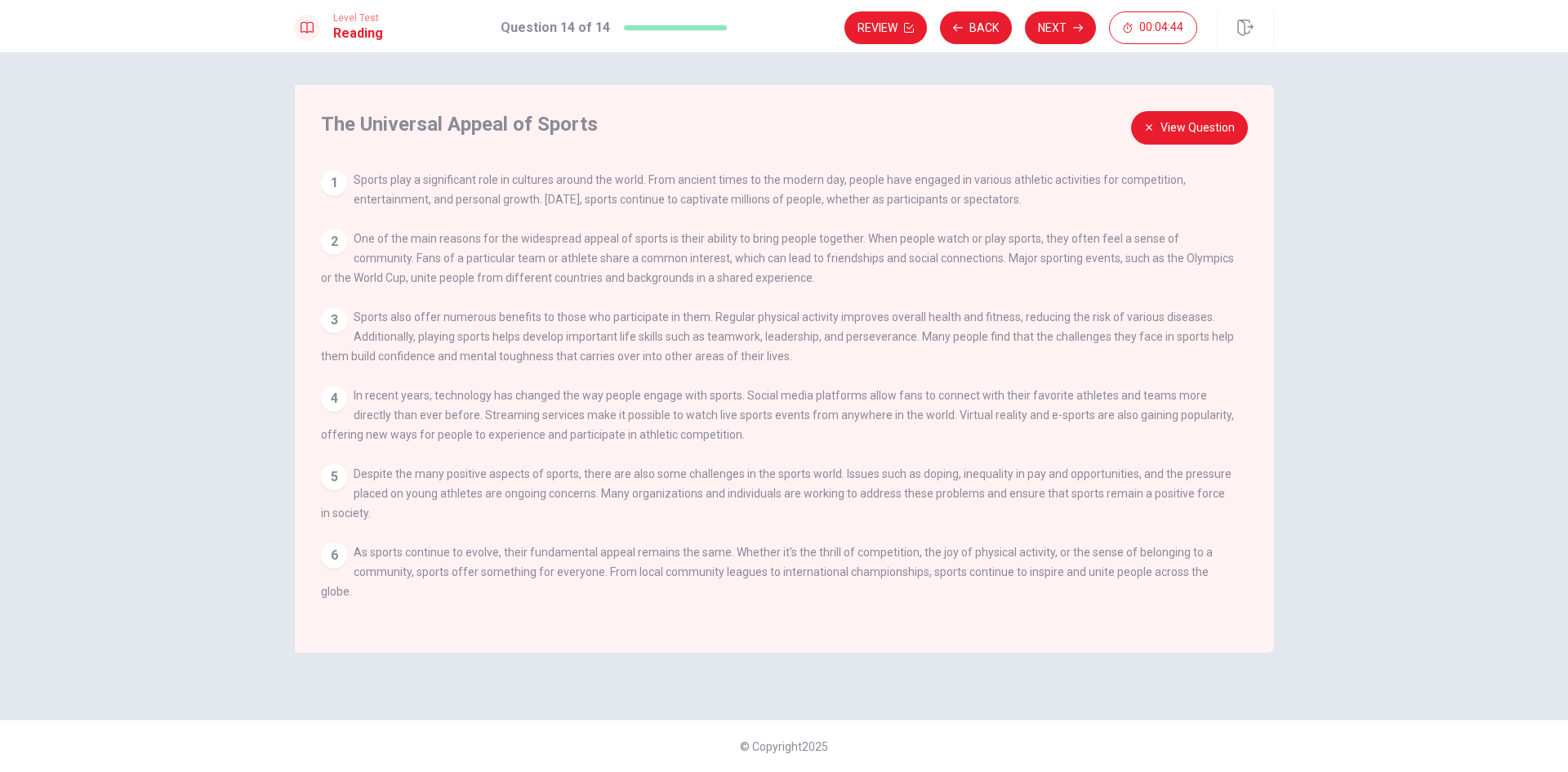
click at [1169, 124] on button "View Question" at bounding box center [1189, 128] width 117 height 34
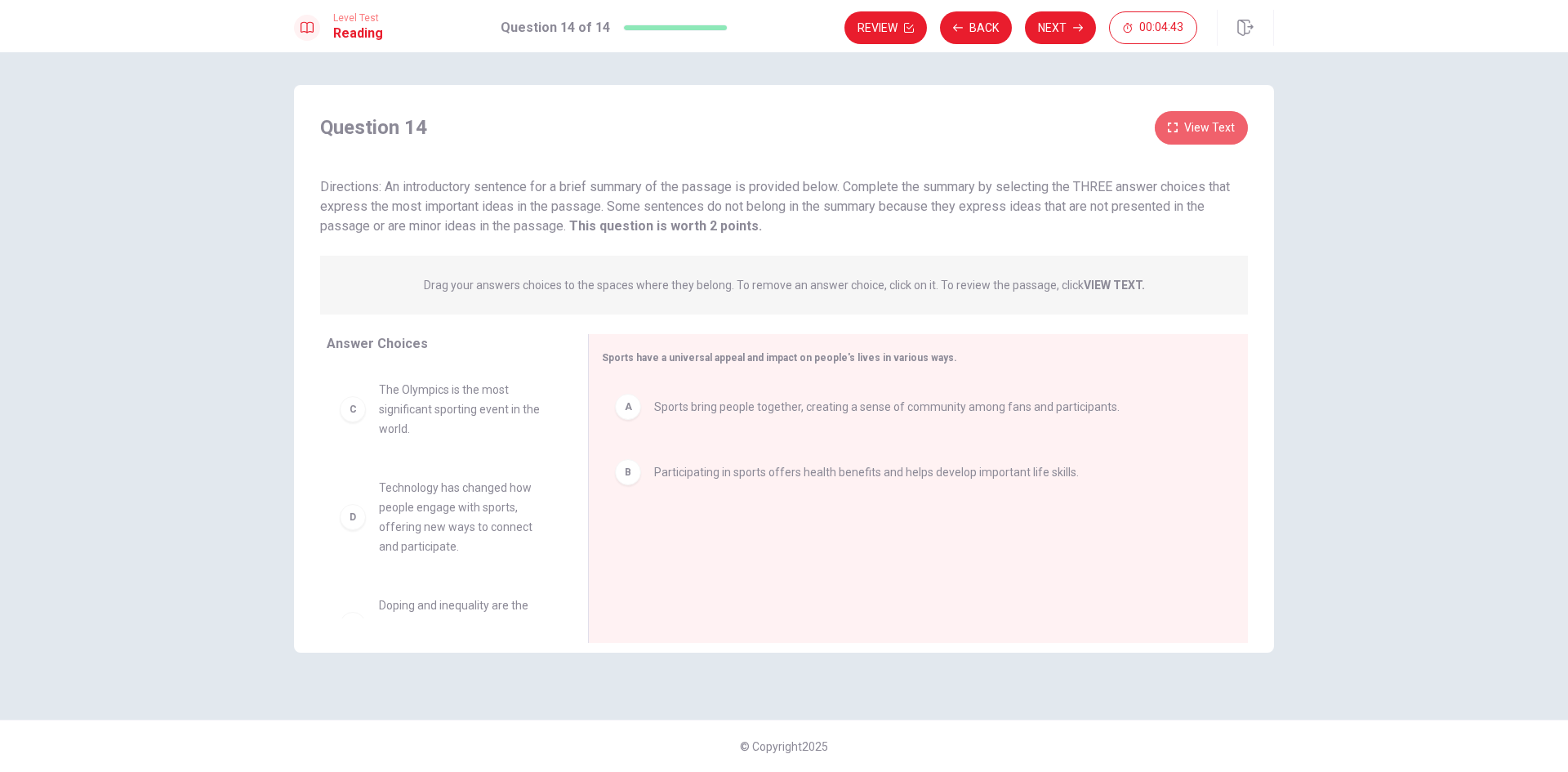
click at [1206, 139] on button "View Text" at bounding box center [1201, 128] width 93 height 34
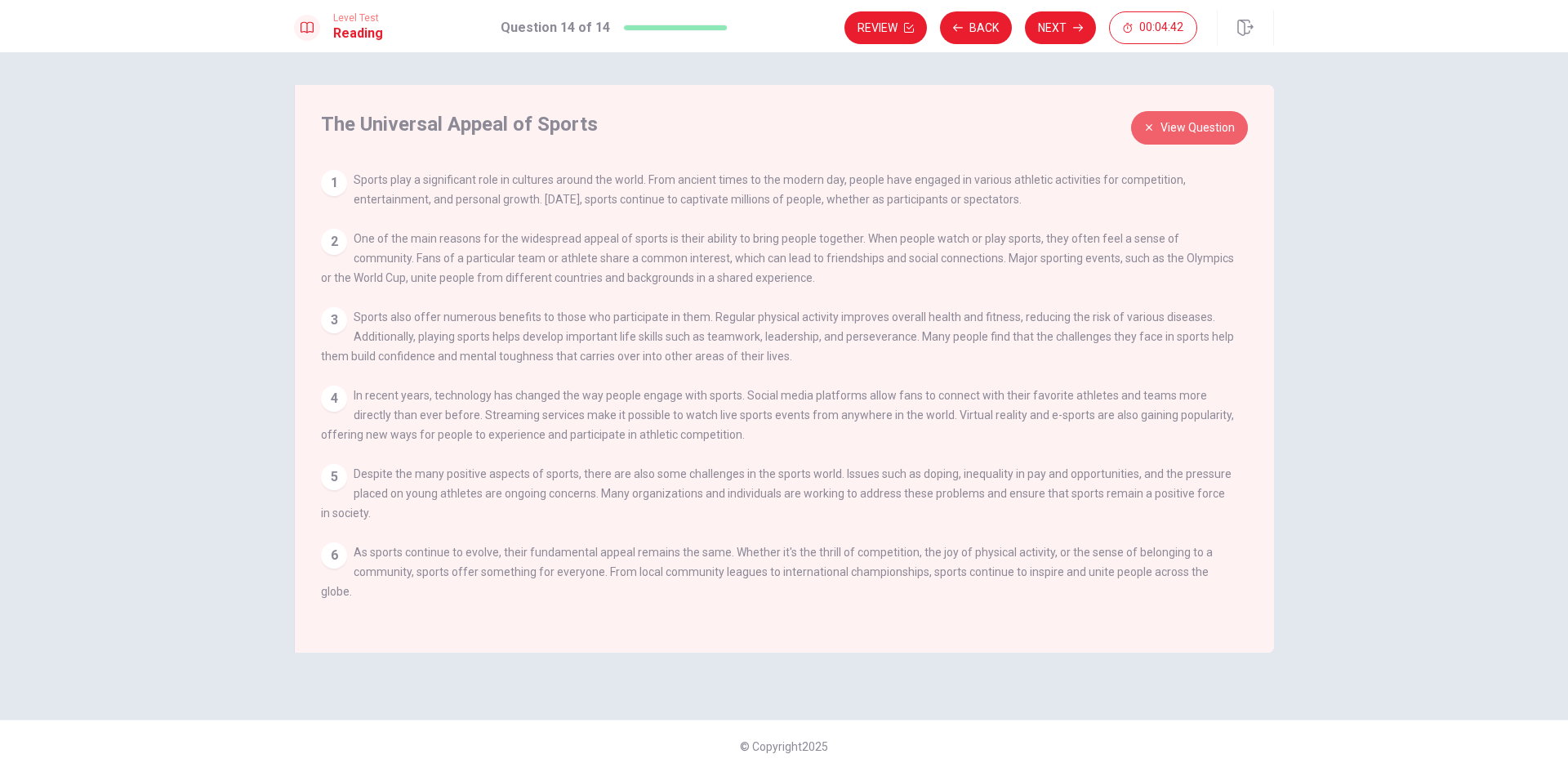
click at [1206, 139] on button "View Question" at bounding box center [1189, 128] width 117 height 34
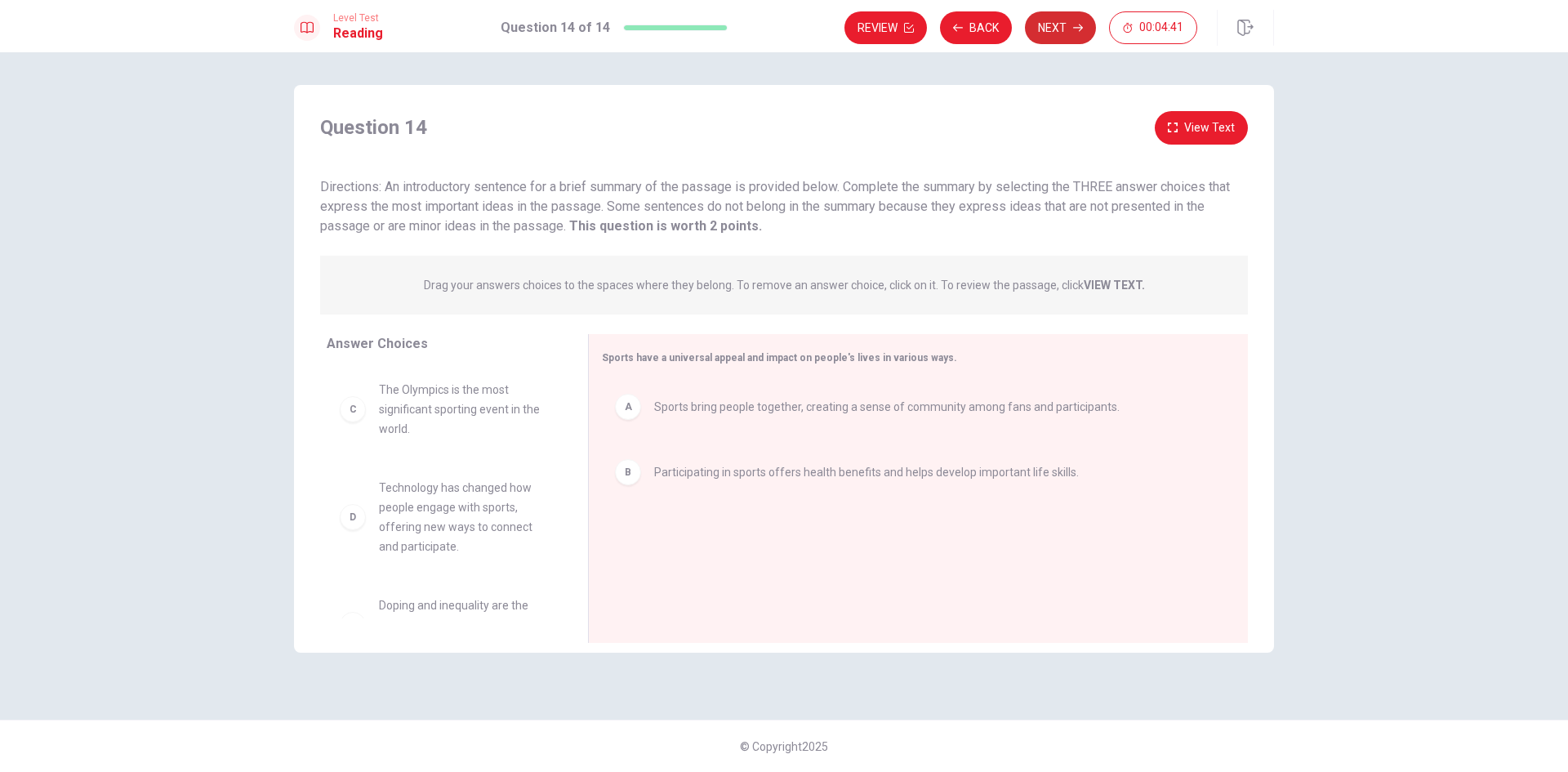
click at [1058, 26] on button "Next" at bounding box center [1060, 28] width 71 height 33
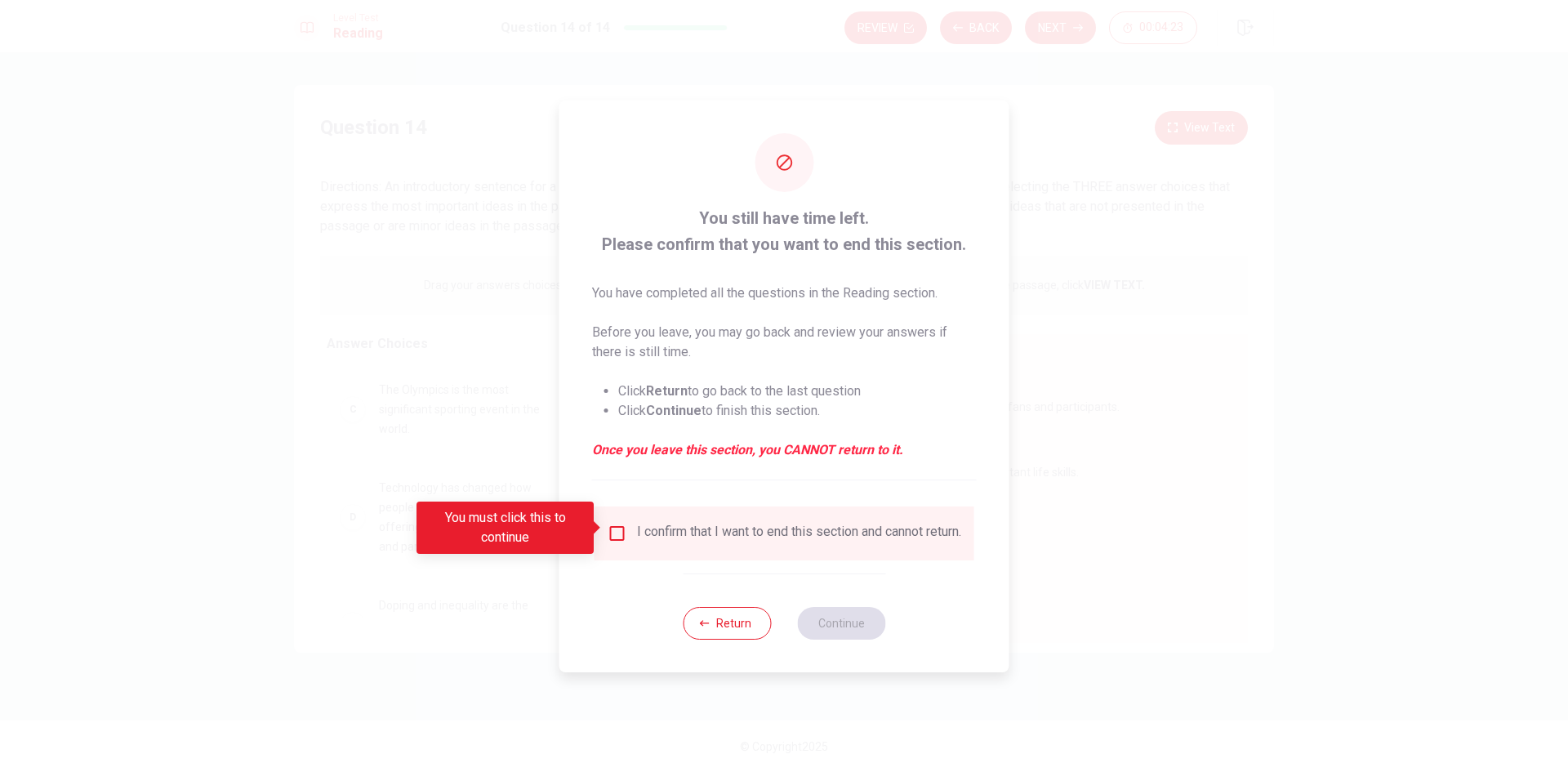
click at [614, 535] on input "You must click this to continue" at bounding box center [618, 534] width 20 height 20
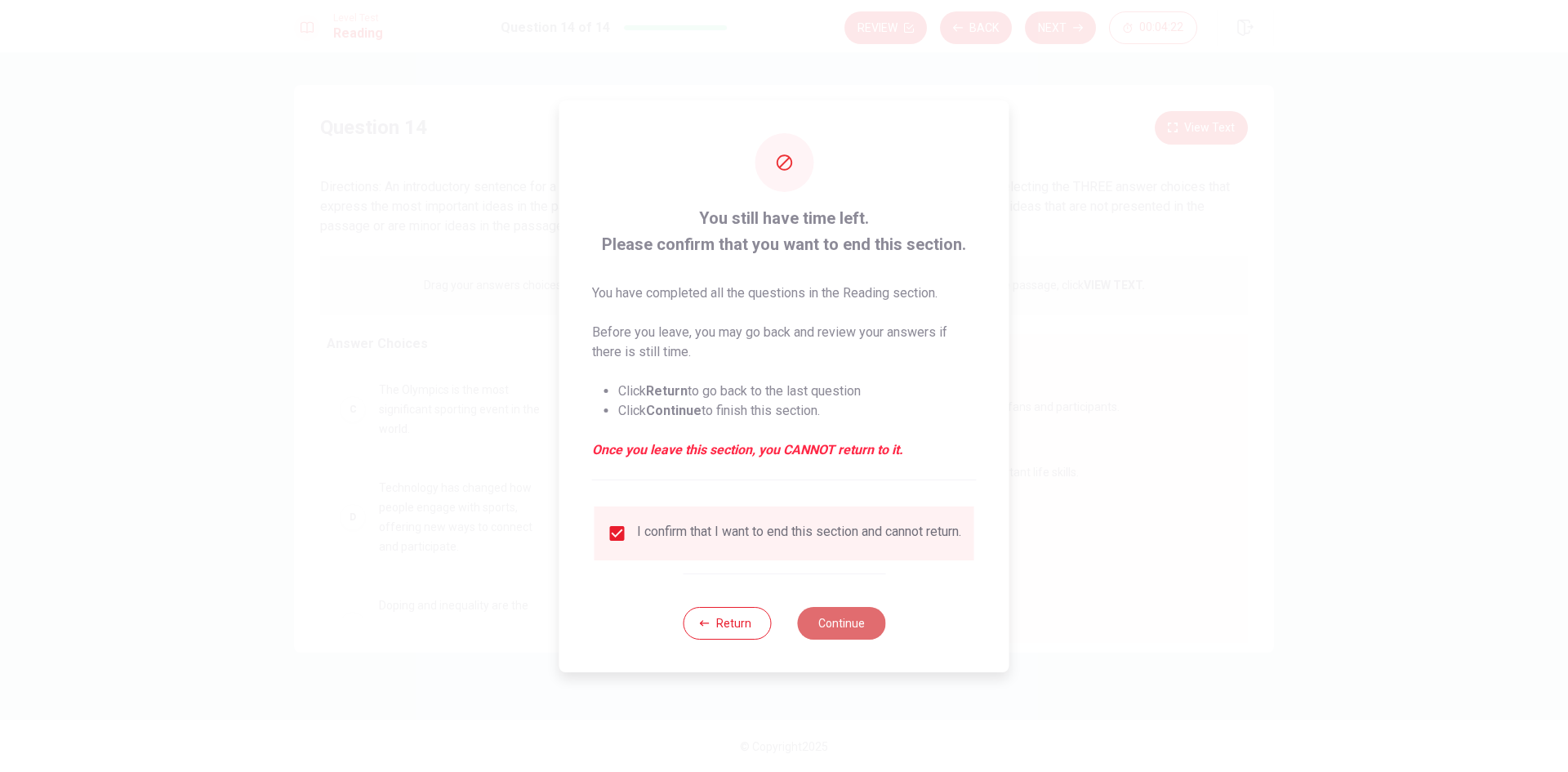
click at [861, 631] on button "Continue" at bounding box center [841, 624] width 88 height 33
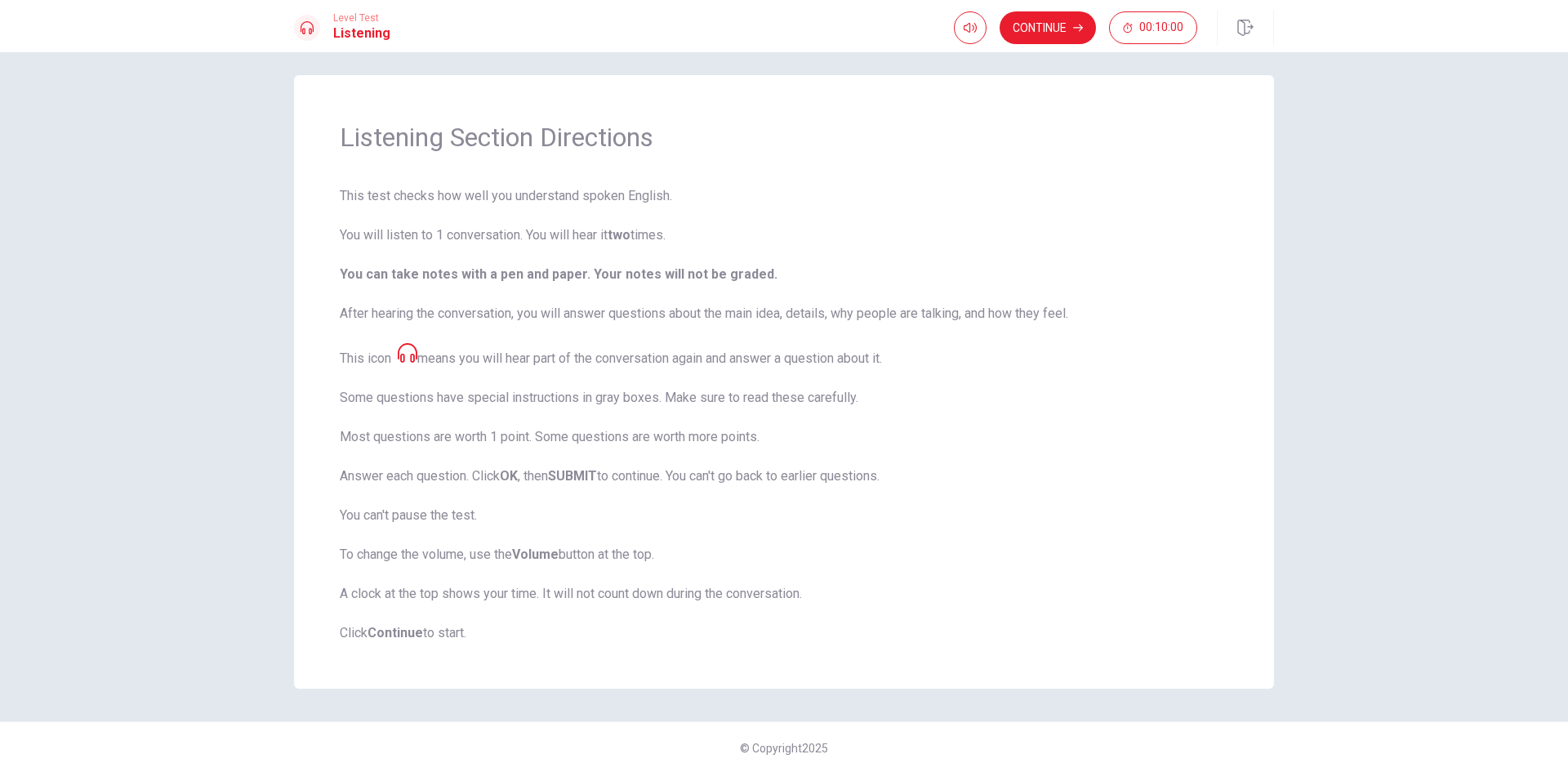
scroll to position [12, 0]
click at [1051, 21] on button "Continue" at bounding box center [1048, 28] width 96 height 33
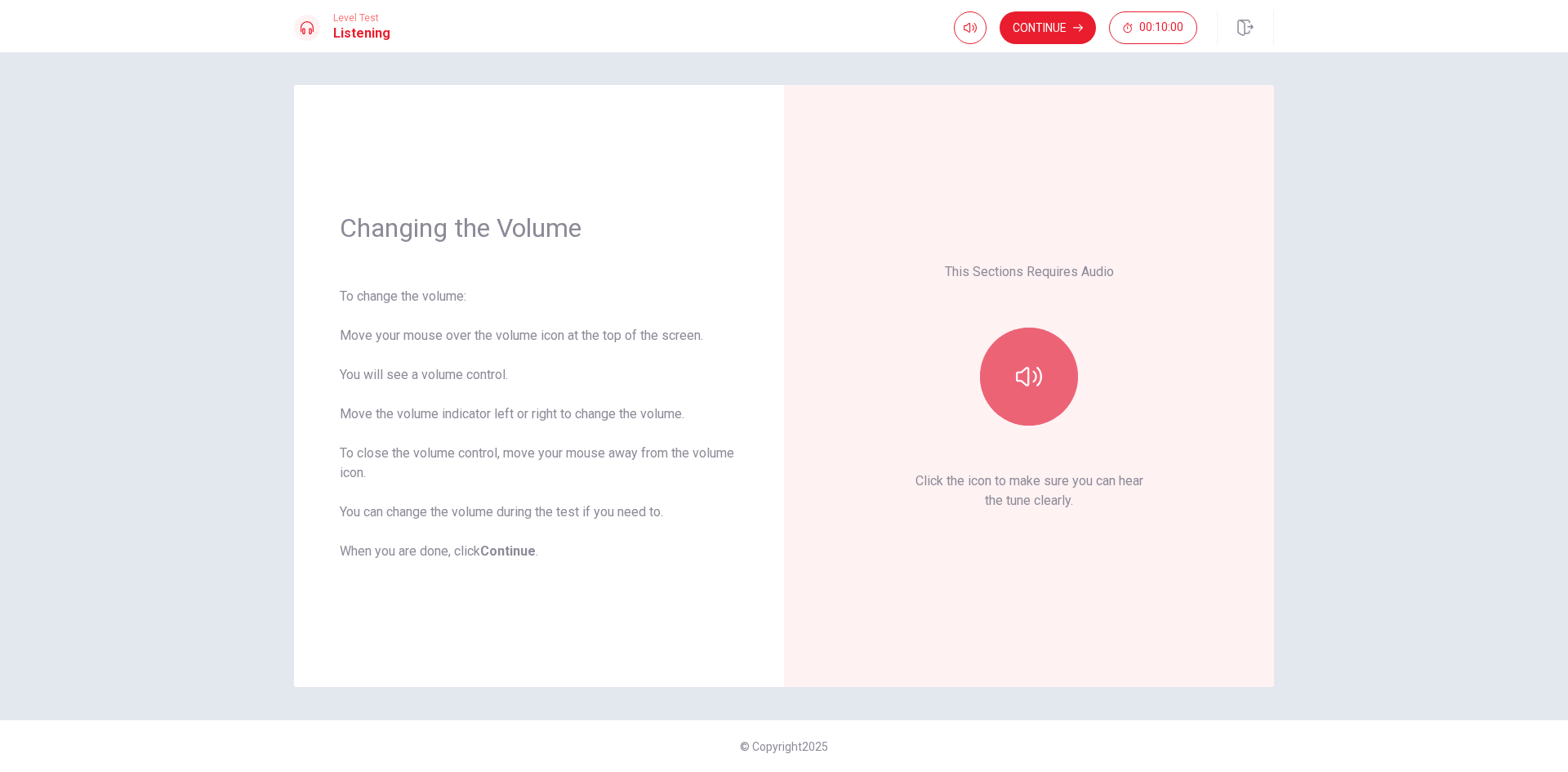
click at [1043, 387] on button "button" at bounding box center [1029, 377] width 98 height 98
click at [1053, 31] on button "Continue" at bounding box center [1048, 28] width 96 height 33
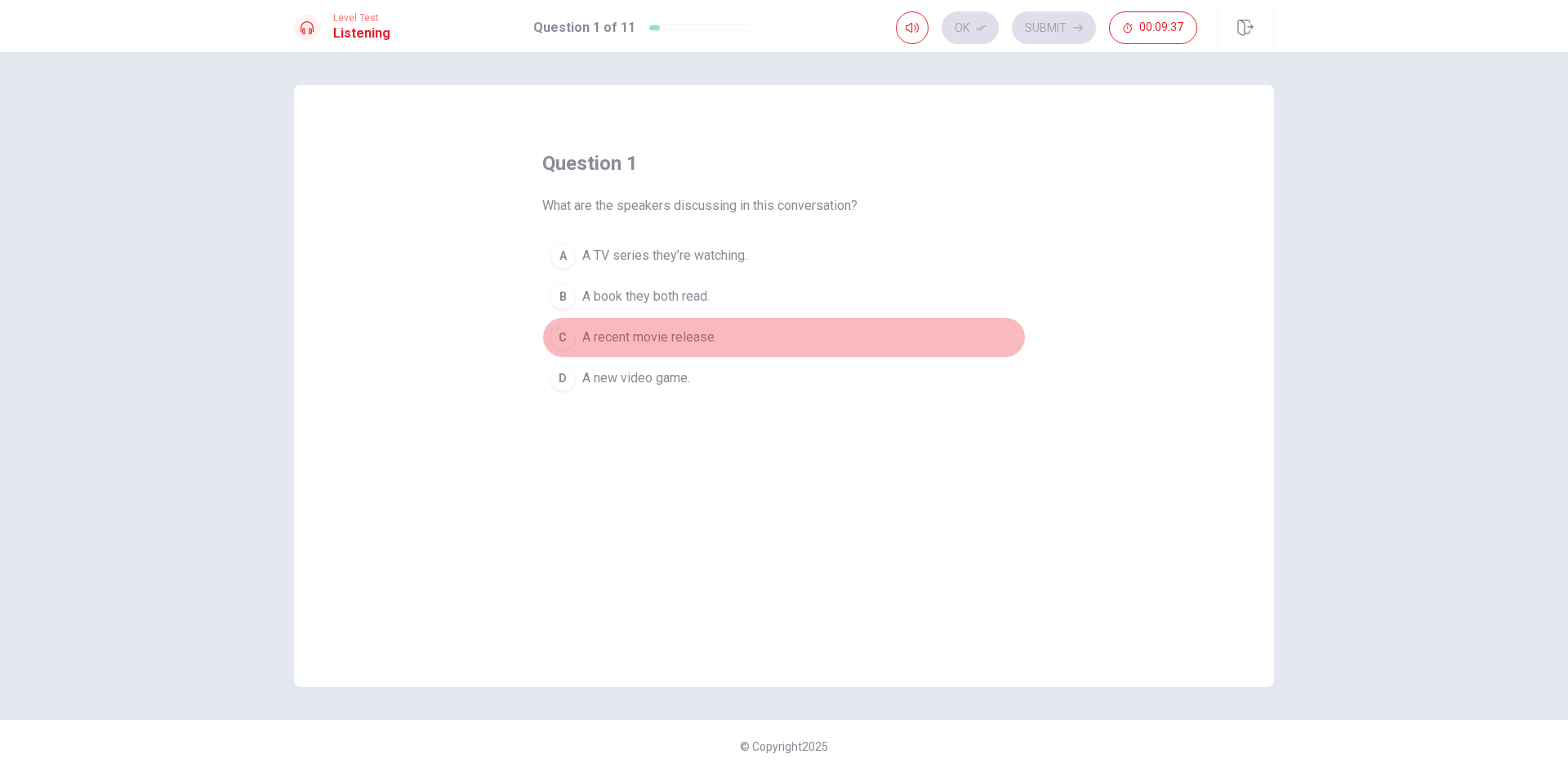
click at [552, 329] on div "C" at bounding box center [562, 338] width 26 height 26
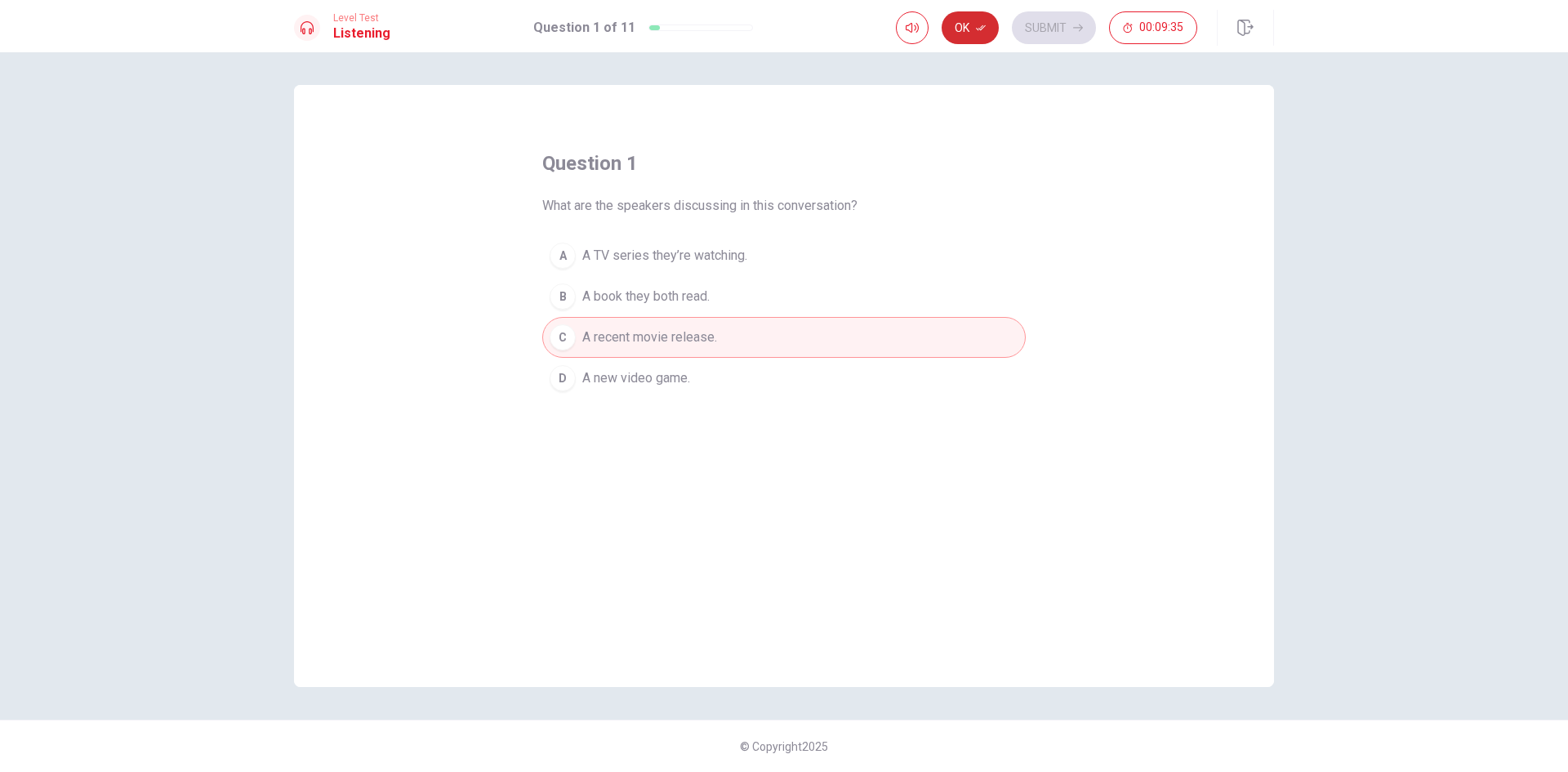
click at [973, 28] on button "Ok" at bounding box center [969, 28] width 57 height 33
click at [1060, 21] on button "Submit" at bounding box center [1054, 28] width 84 height 33
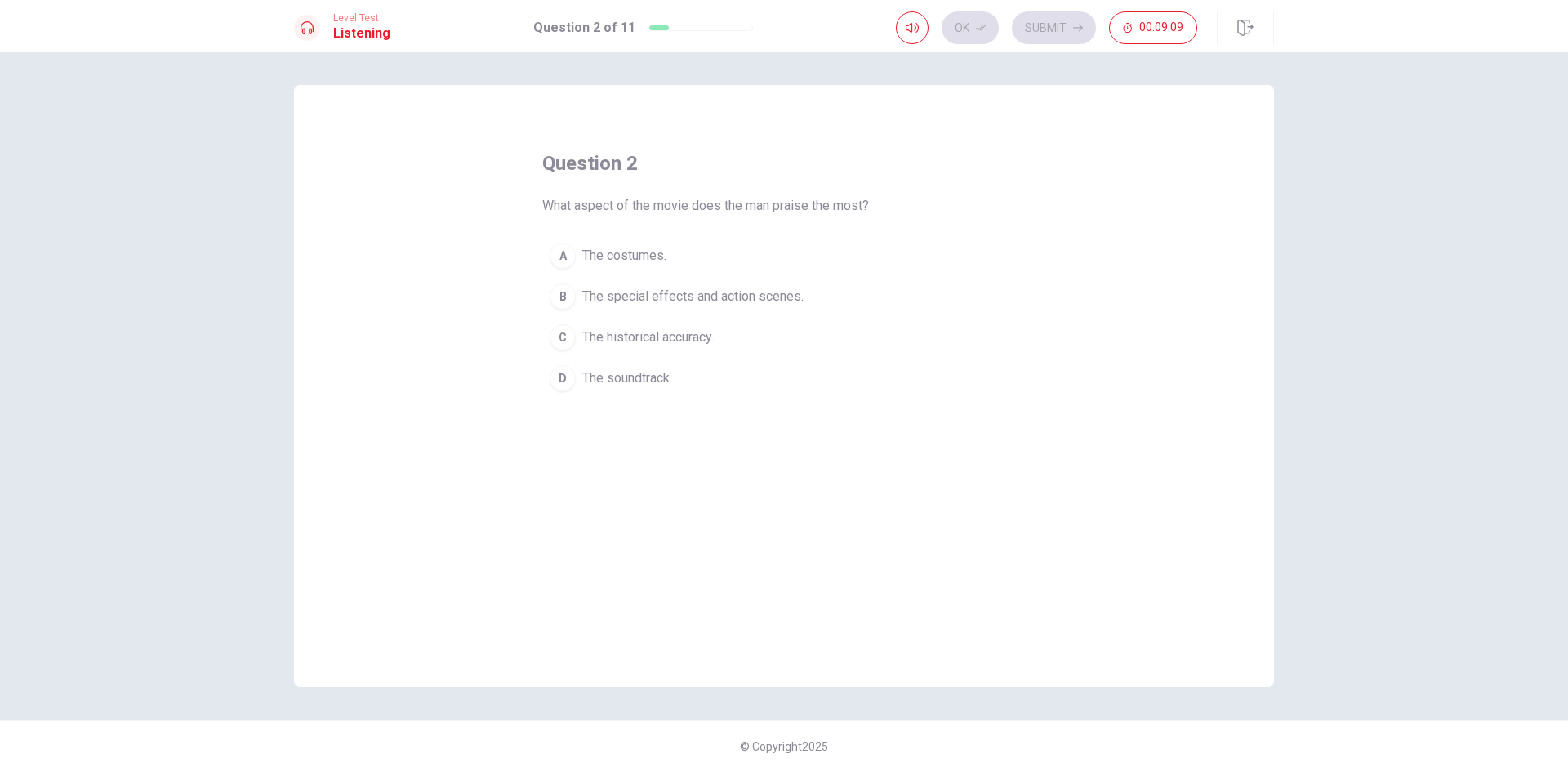
click at [553, 296] on div "B" at bounding box center [562, 297] width 26 height 26
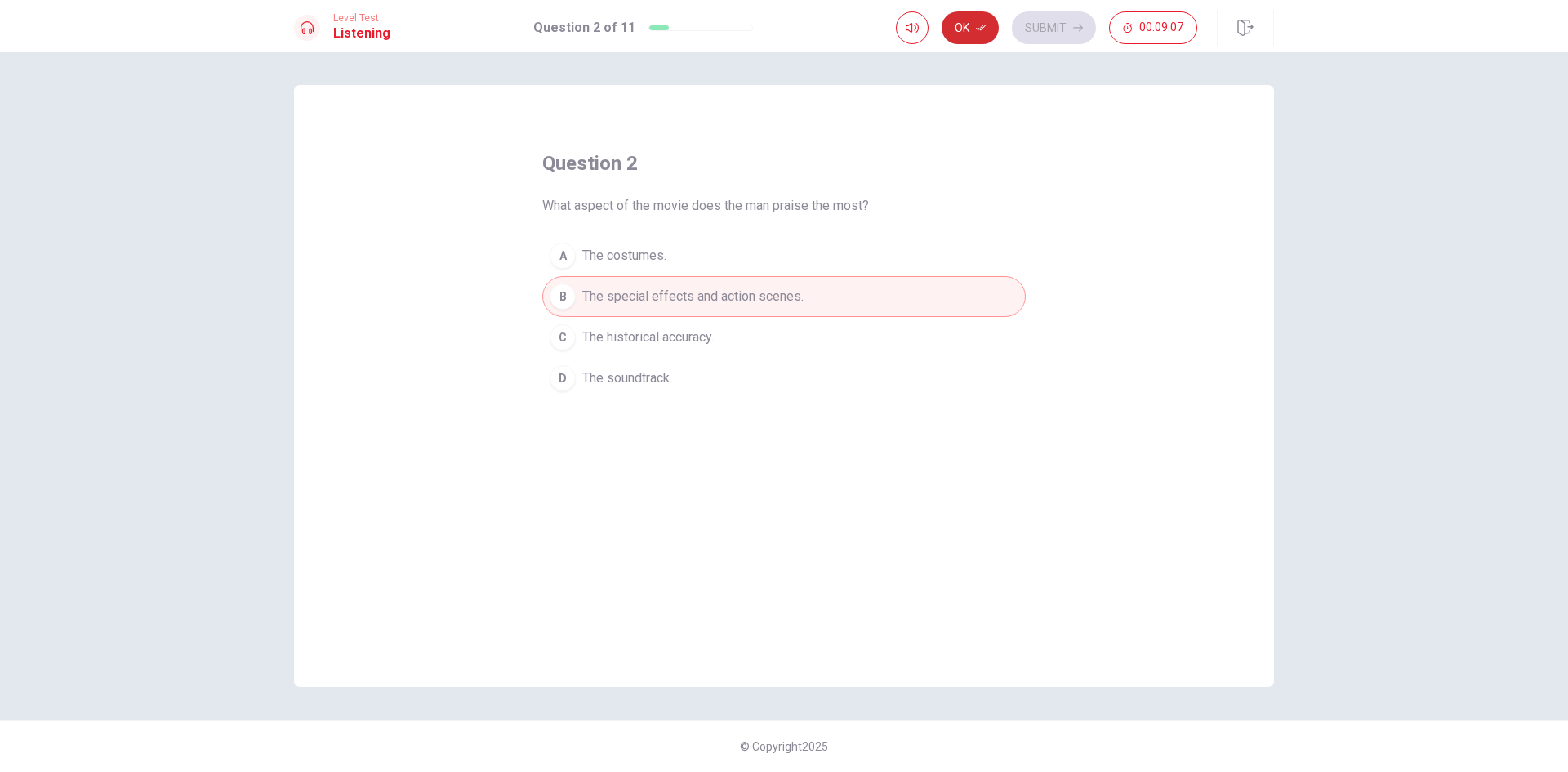
click at [977, 24] on icon "button" at bounding box center [981, 28] width 10 height 10
click at [1061, 31] on button "Submit" at bounding box center [1054, 28] width 84 height 33
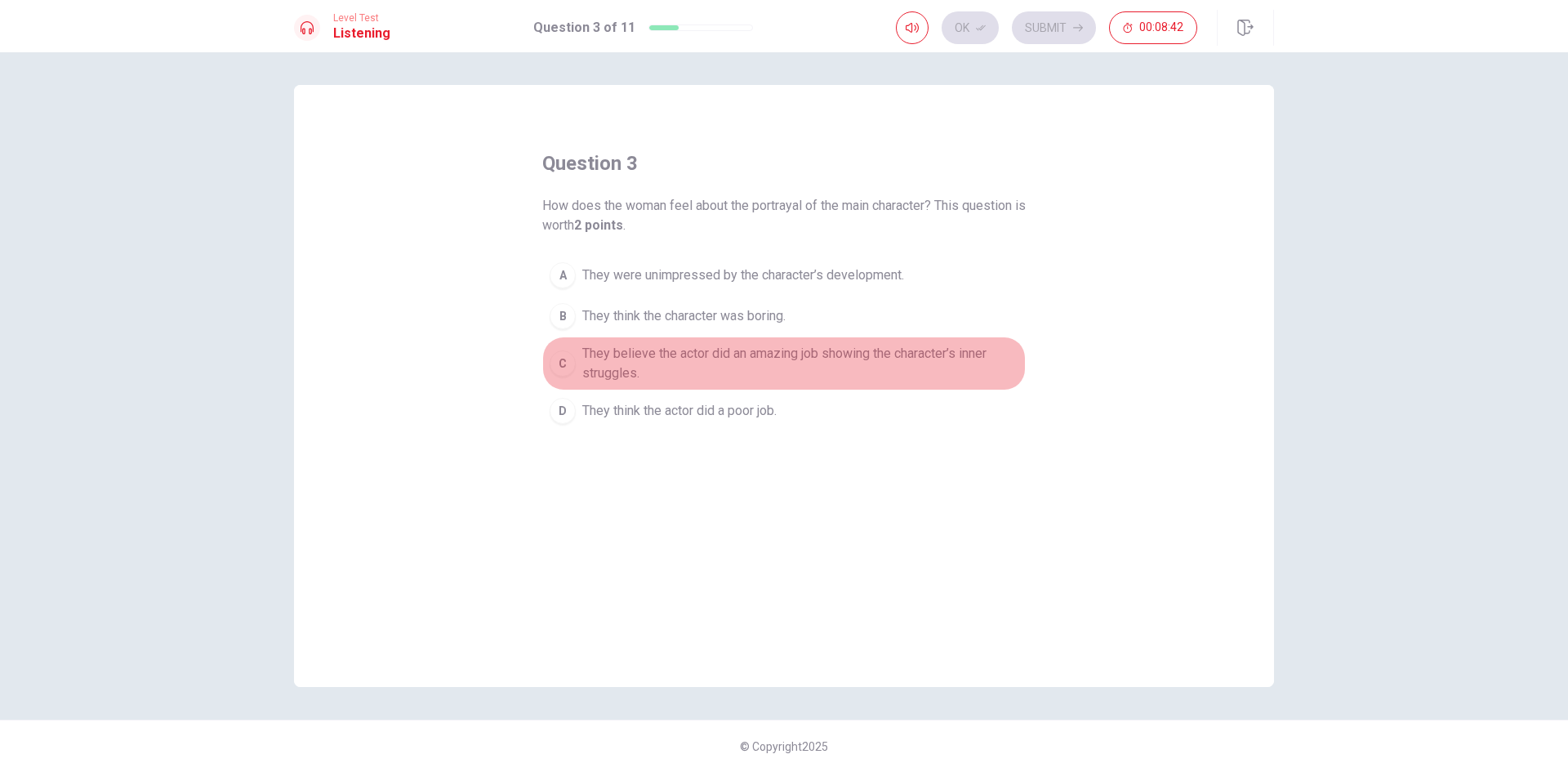
click at [569, 363] on div "C" at bounding box center [562, 363] width 26 height 26
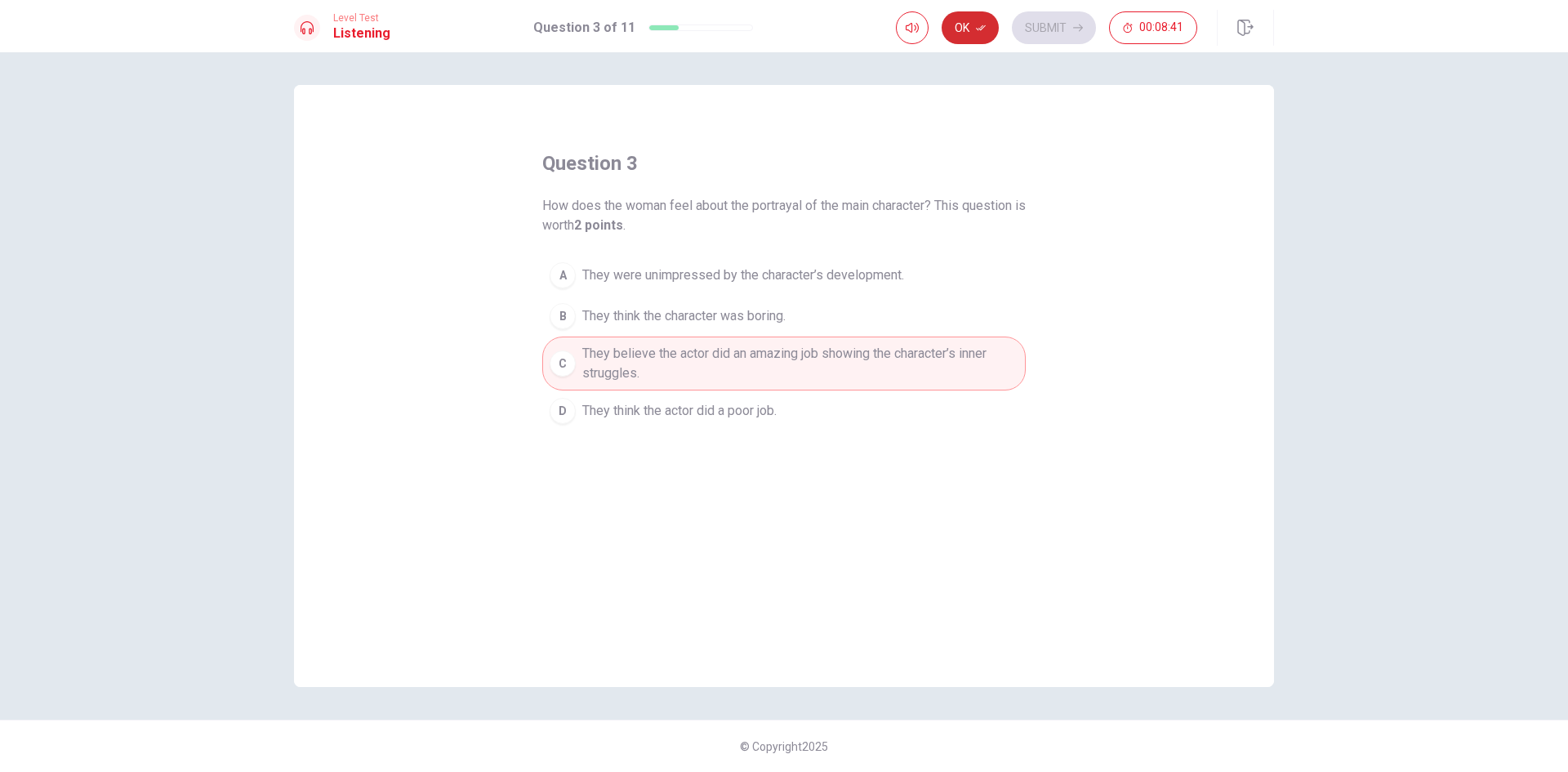
click at [970, 26] on button "Ok" at bounding box center [969, 28] width 57 height 33
click at [1070, 23] on button "Submit" at bounding box center [1054, 28] width 84 height 33
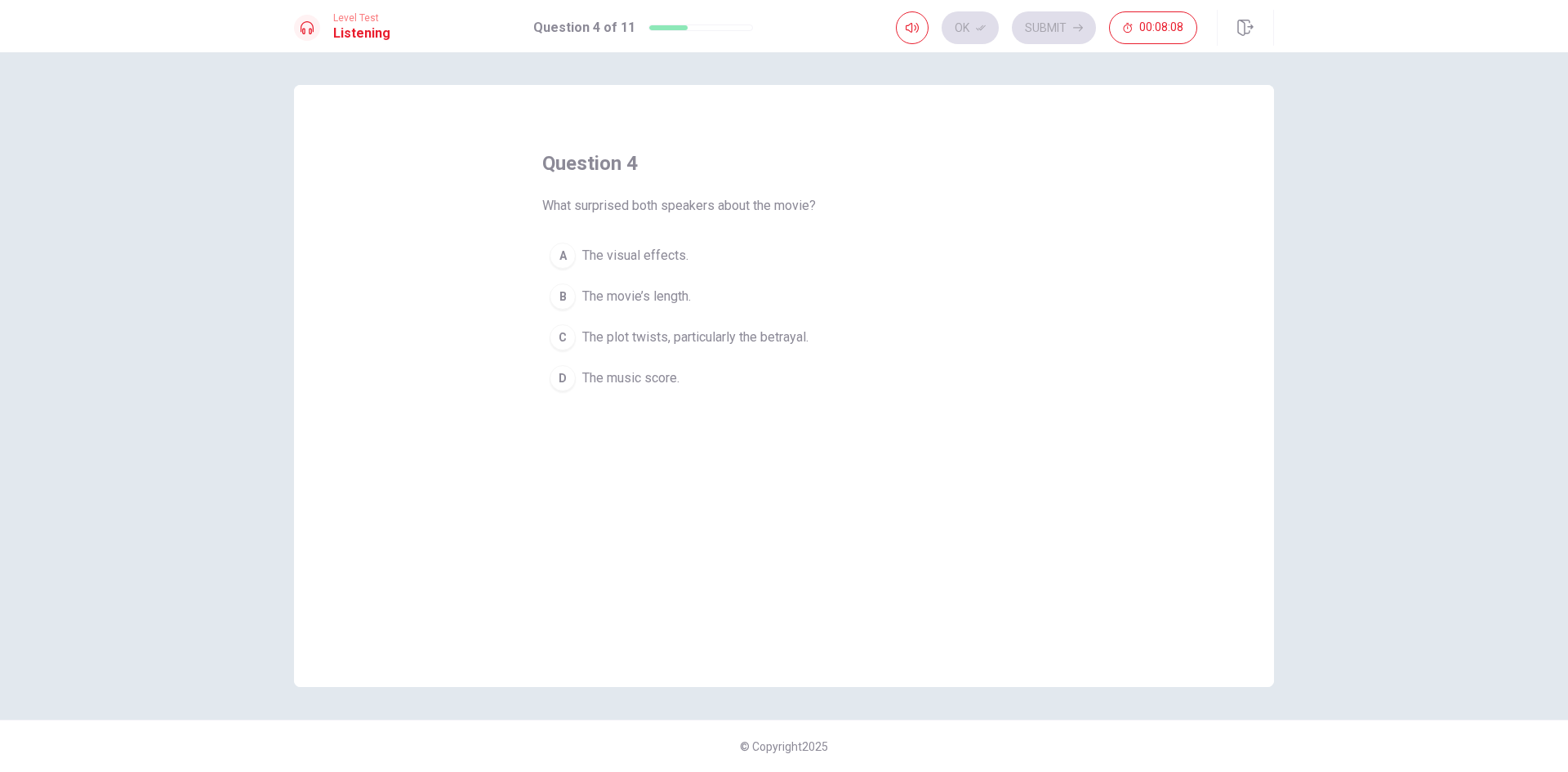
click at [563, 345] on div "C" at bounding box center [562, 338] width 26 height 26
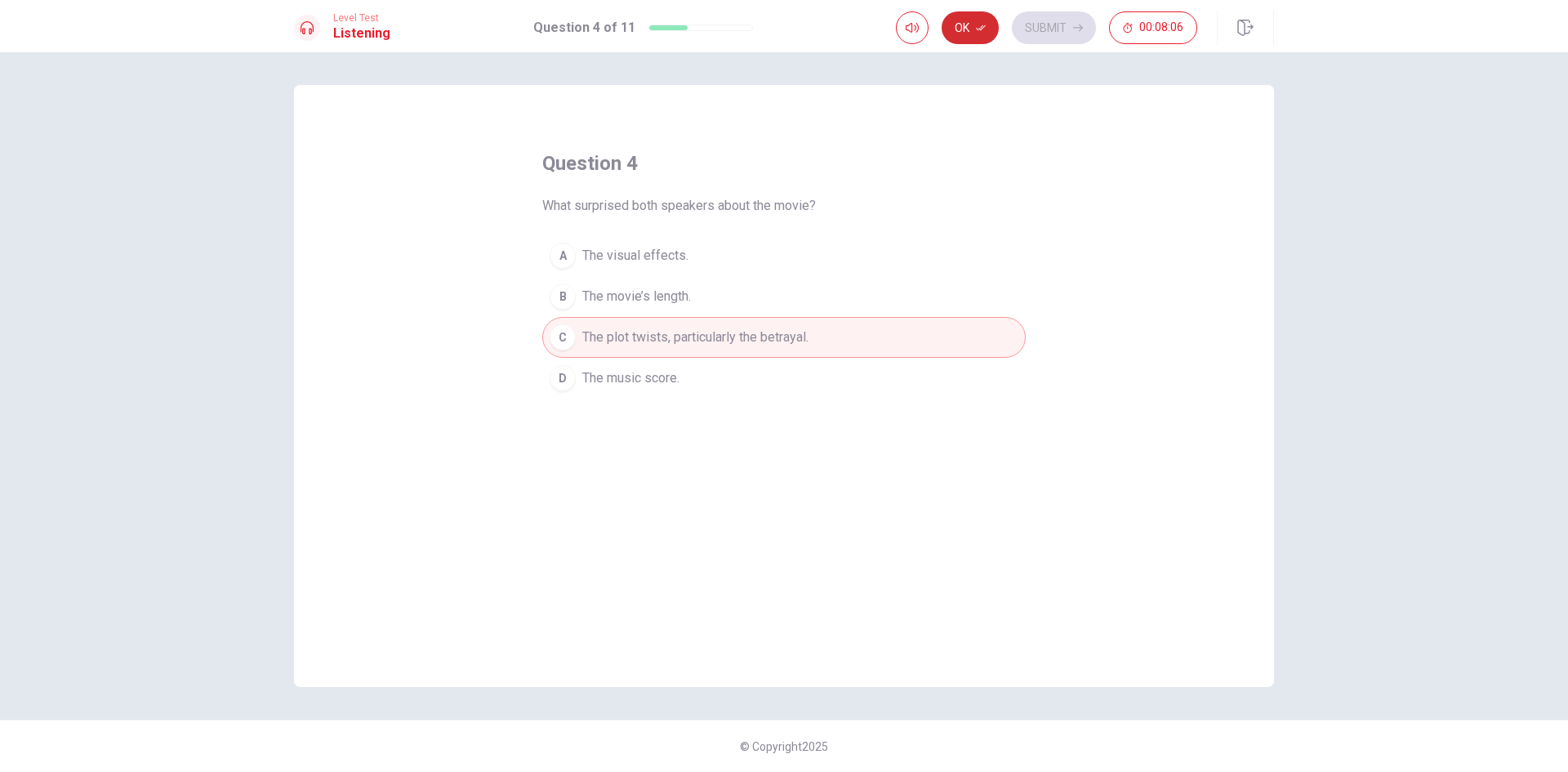
click at [967, 30] on button "Ok" at bounding box center [969, 28] width 57 height 33
click at [1091, 21] on button "Submit" at bounding box center [1054, 28] width 84 height 33
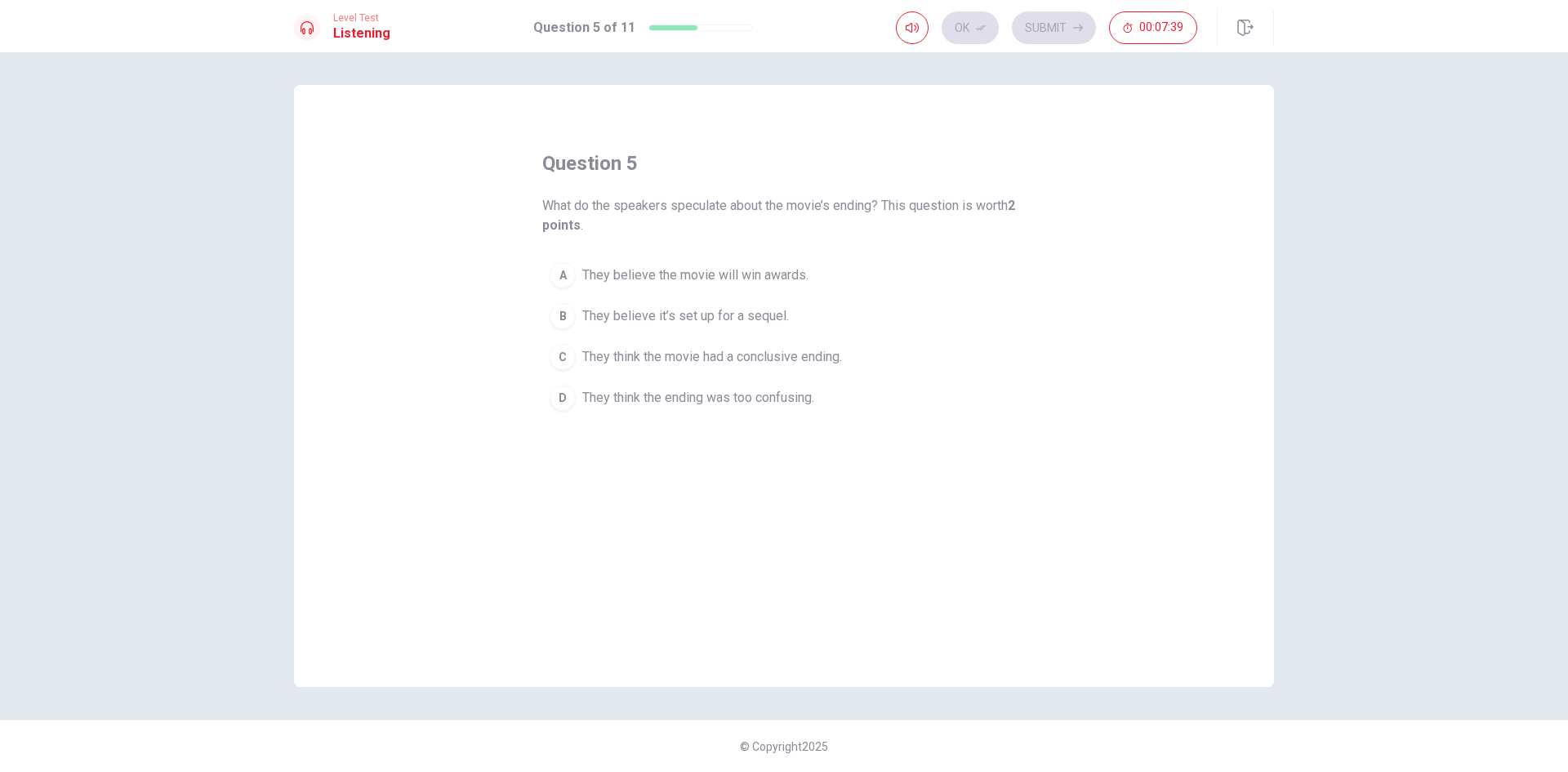
click at [568, 316] on div "B" at bounding box center [562, 316] width 26 height 26
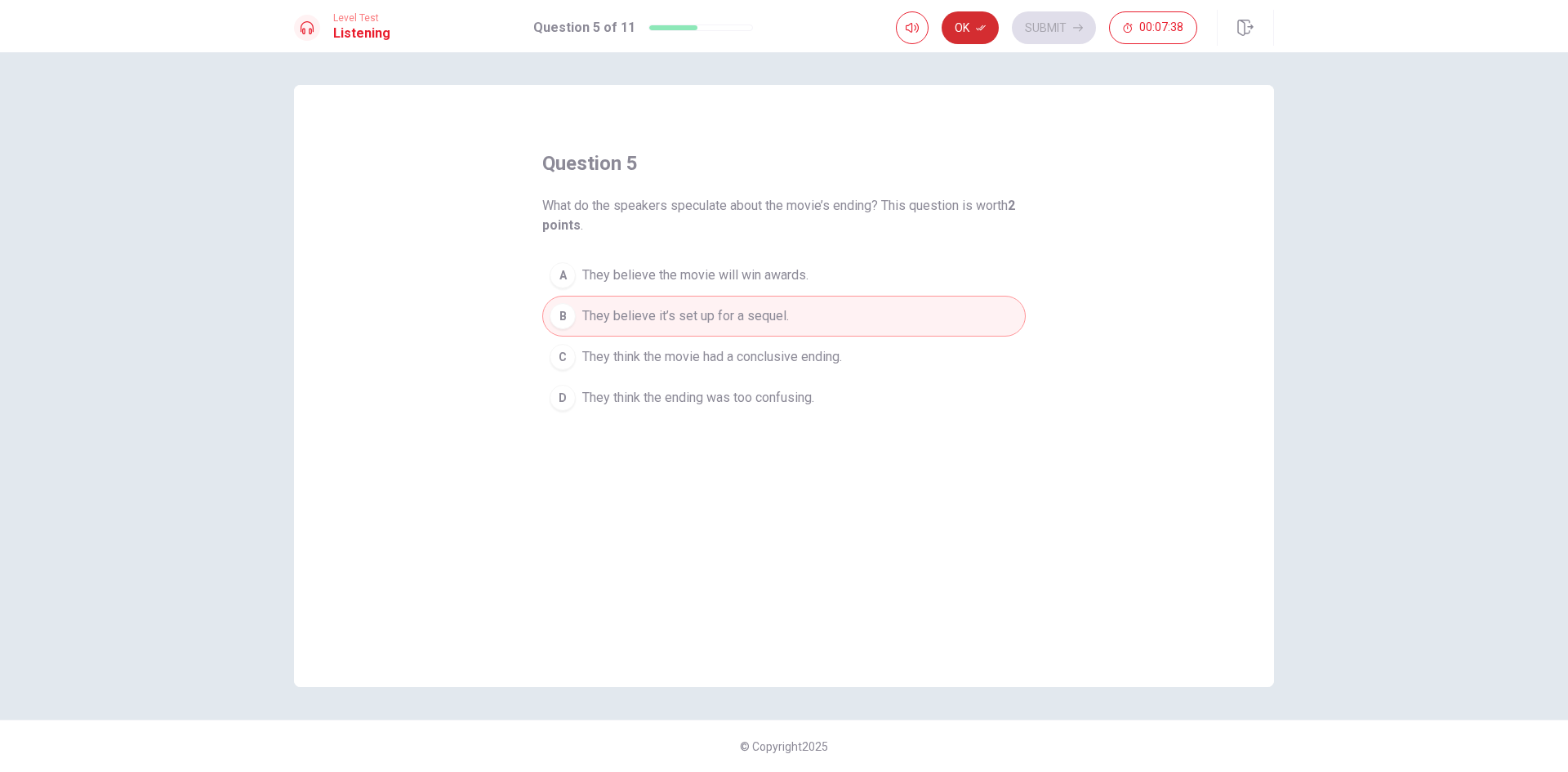
click at [957, 26] on button "Ok" at bounding box center [969, 28] width 57 height 33
click at [1075, 23] on icon "button" at bounding box center [1078, 28] width 10 height 10
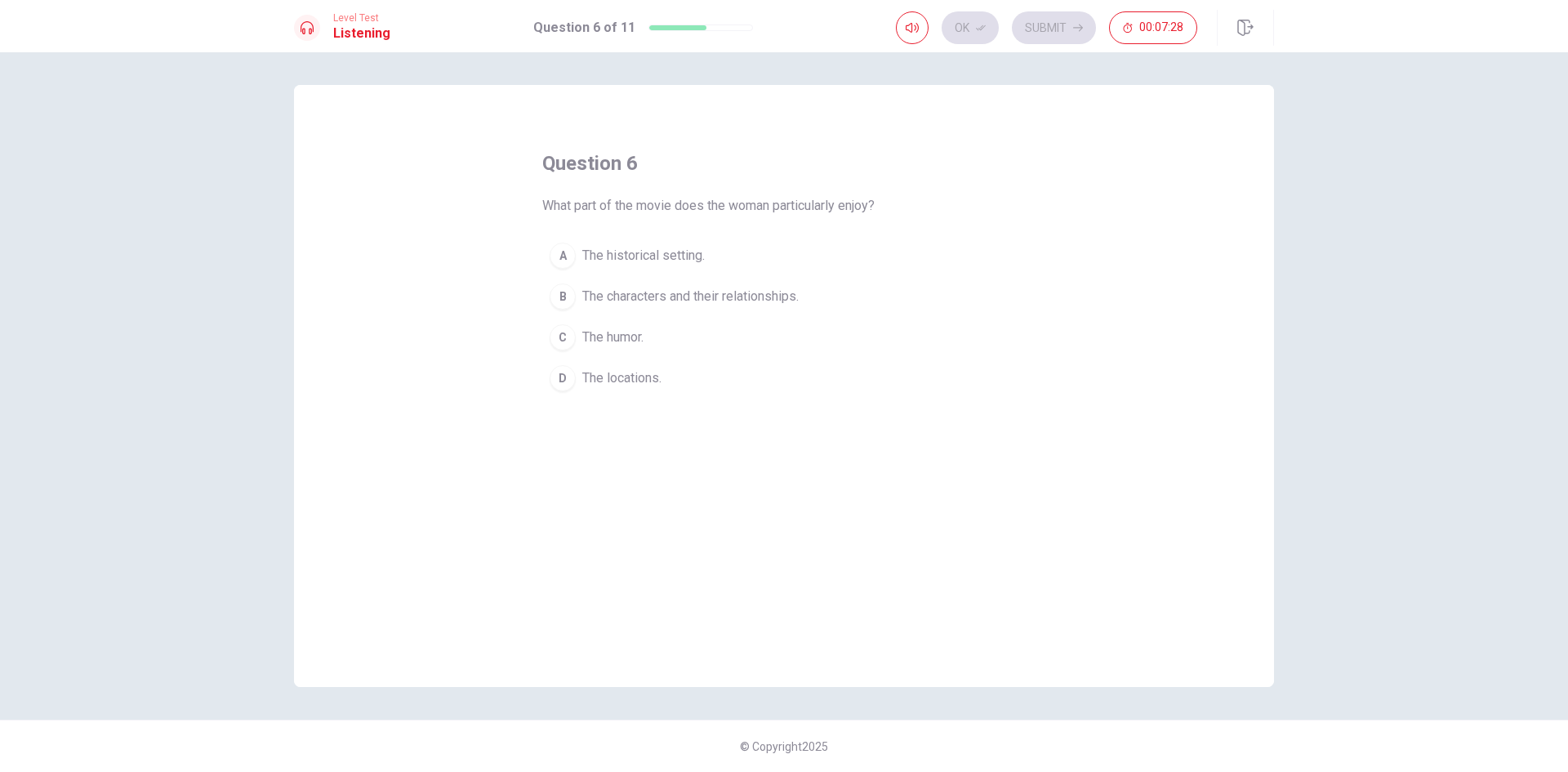
click at [581, 305] on button "B The characters and their relationships." at bounding box center [783, 297] width 483 height 41
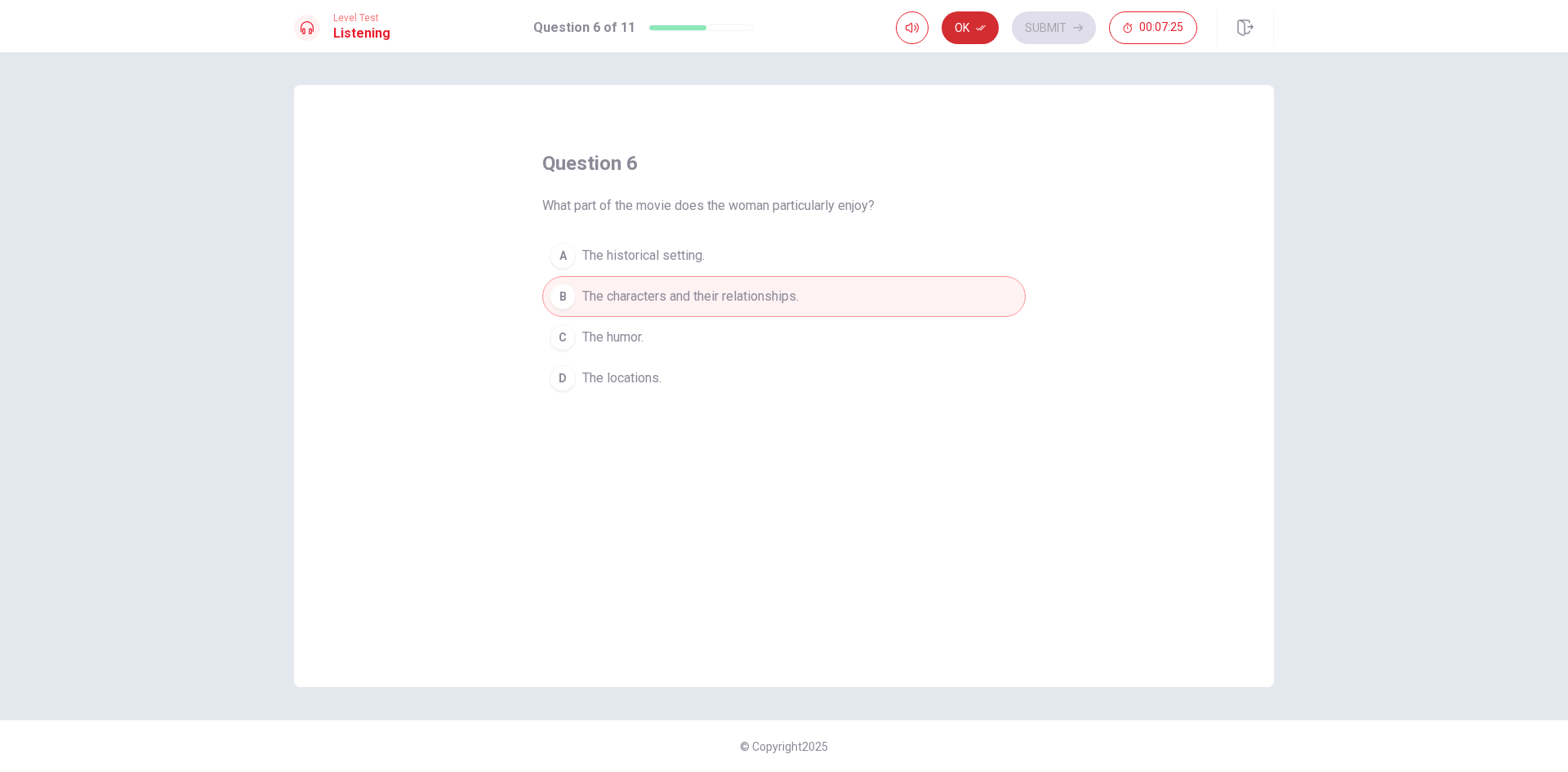
click at [966, 37] on button "Ok" at bounding box center [969, 28] width 57 height 33
click at [1075, 25] on icon "button" at bounding box center [1078, 28] width 10 height 10
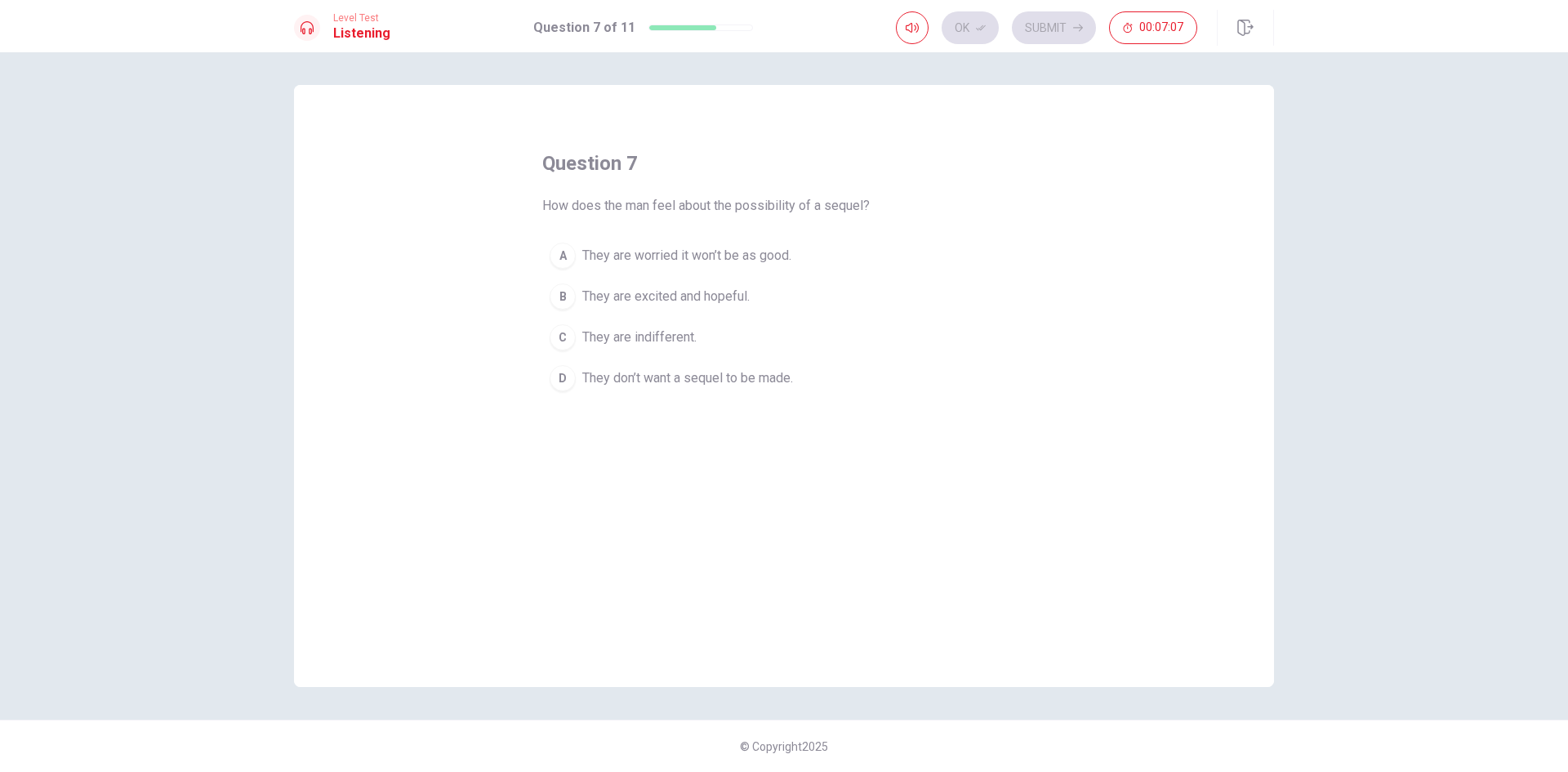
click at [562, 299] on div "B" at bounding box center [562, 297] width 26 height 26
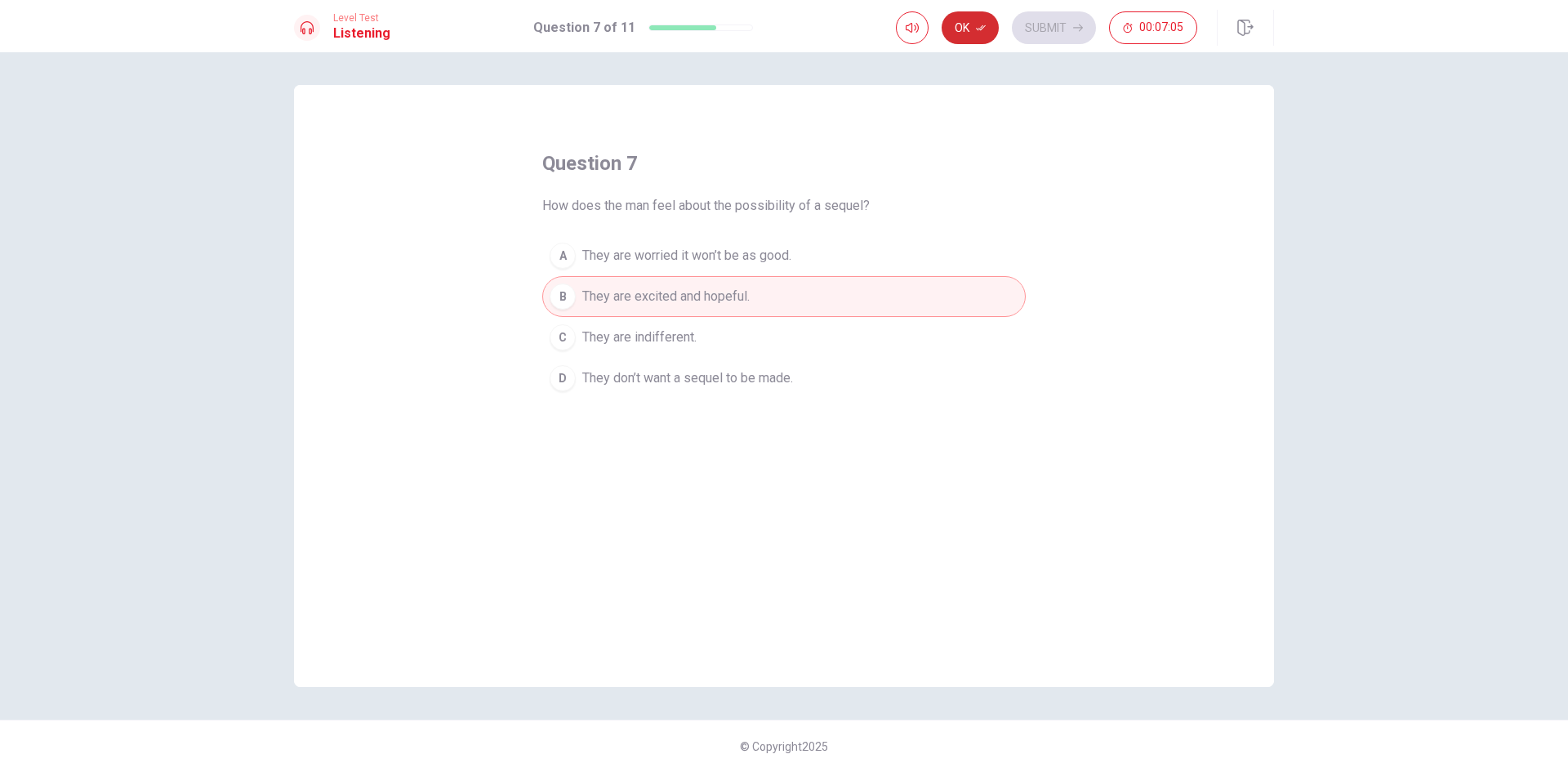
click at [958, 14] on button "Ok" at bounding box center [969, 28] width 57 height 33
click at [1051, 36] on button "Submit" at bounding box center [1054, 28] width 84 height 33
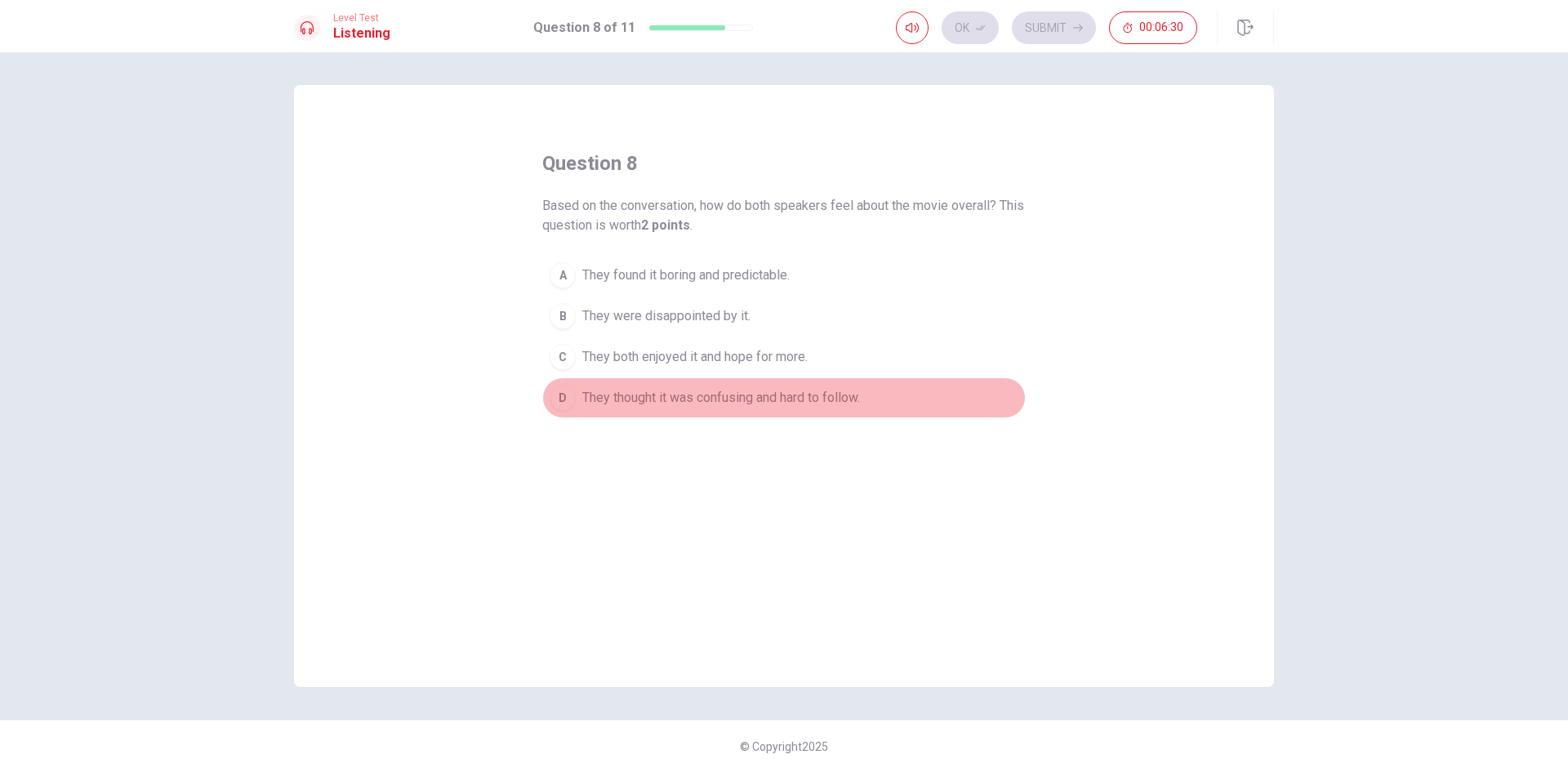
click at [576, 400] on button "D They thought it was confusing and hard to follow." at bounding box center [783, 398] width 483 height 41
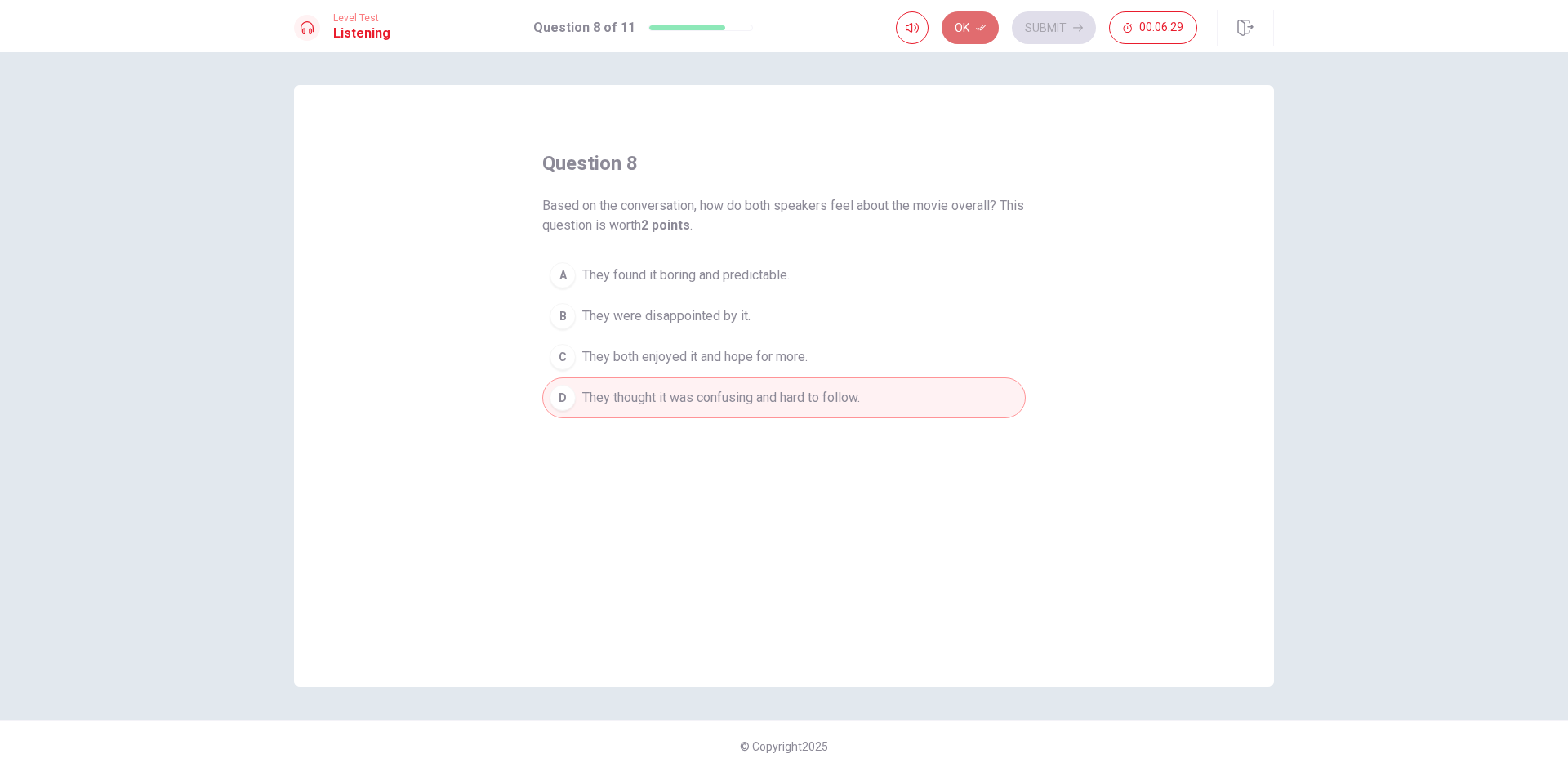
click at [970, 30] on button "Ok" at bounding box center [969, 28] width 57 height 33
click at [1069, 31] on button "Submit" at bounding box center [1054, 28] width 84 height 33
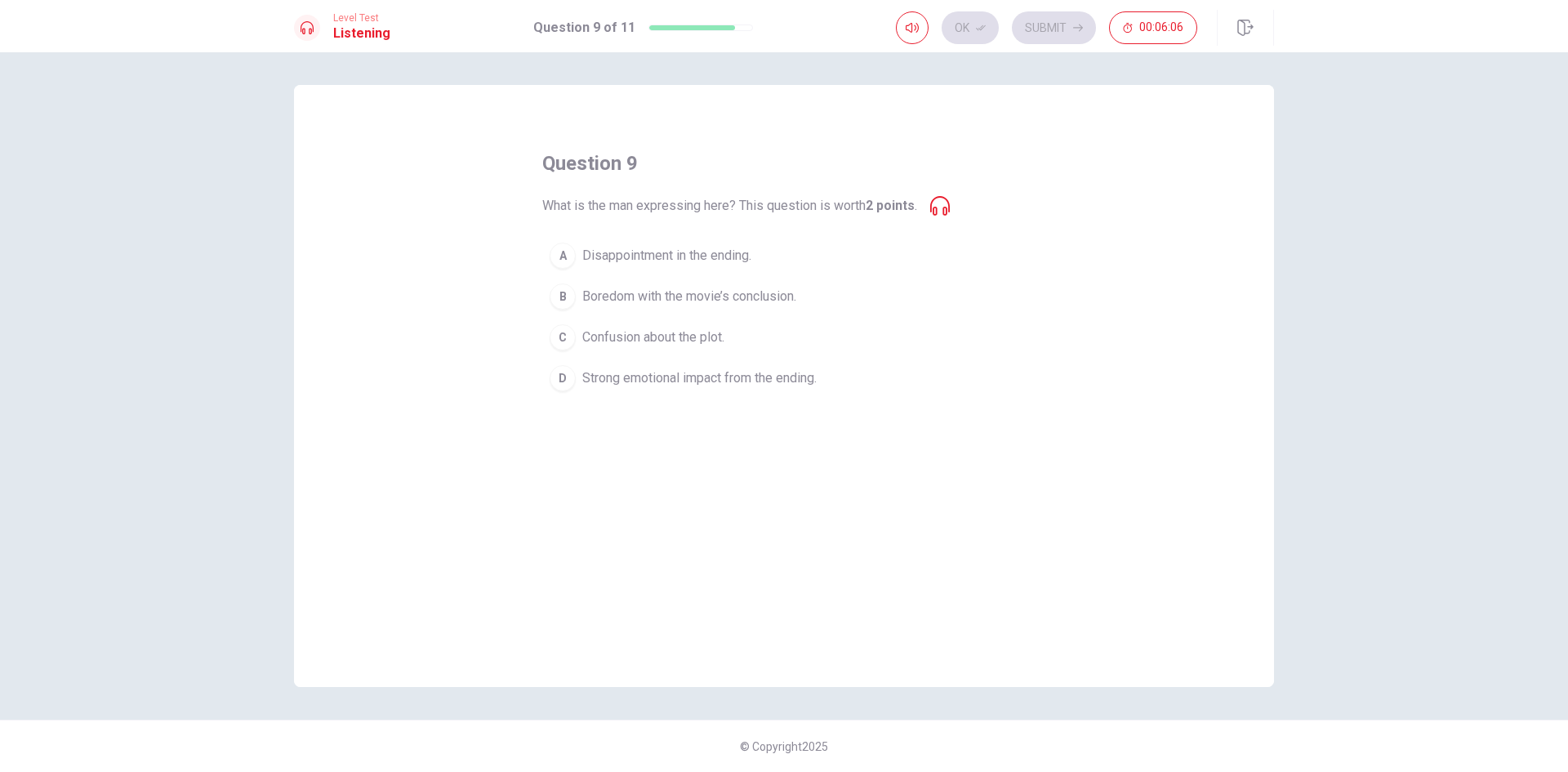
click at [559, 375] on div "D" at bounding box center [562, 378] width 26 height 26
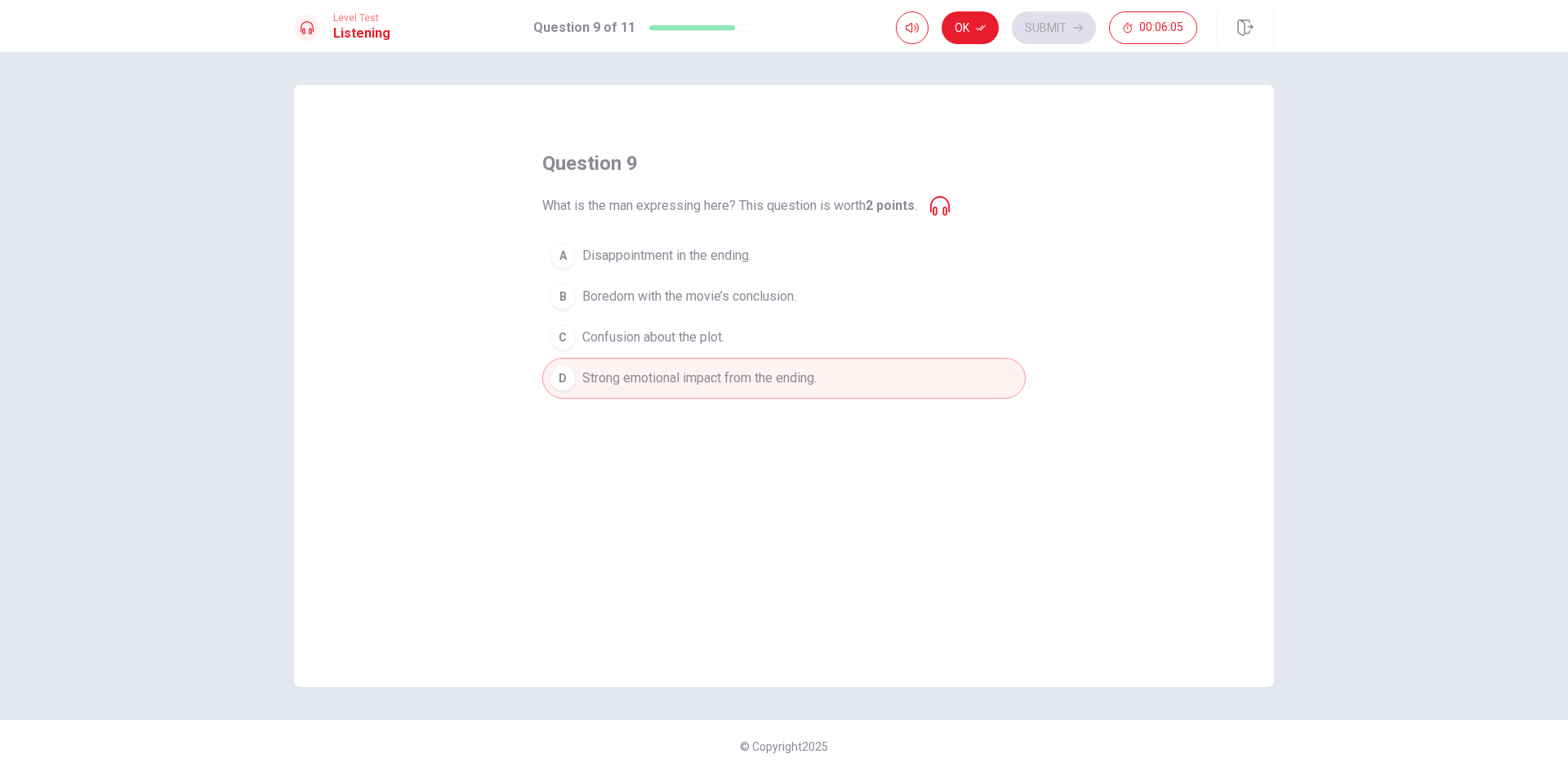
click at [986, 37] on button "Ok" at bounding box center [969, 28] width 57 height 33
click at [1076, 38] on button "Submit" at bounding box center [1054, 28] width 84 height 33
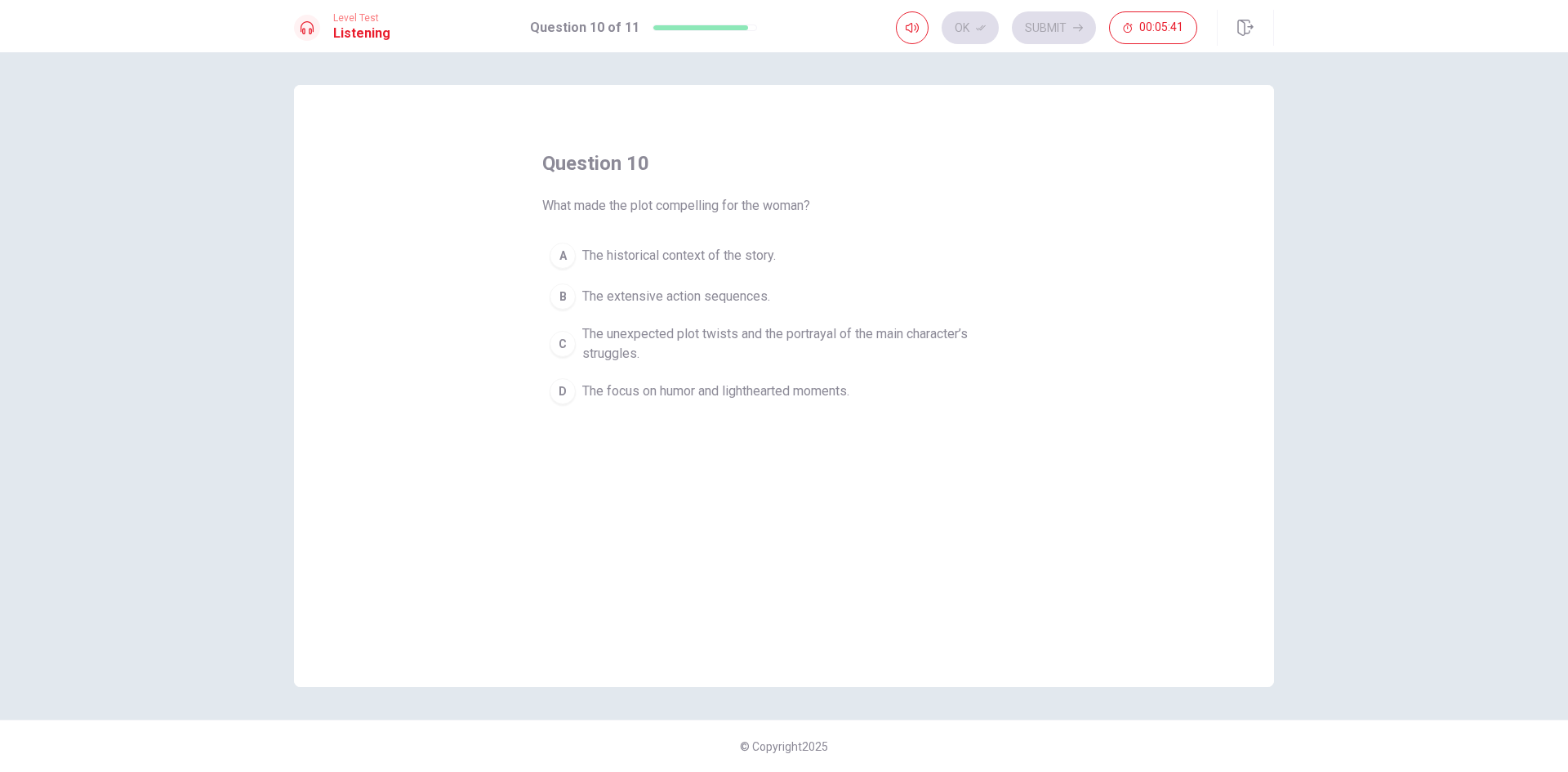
click at [551, 343] on div "C" at bounding box center [562, 344] width 26 height 26
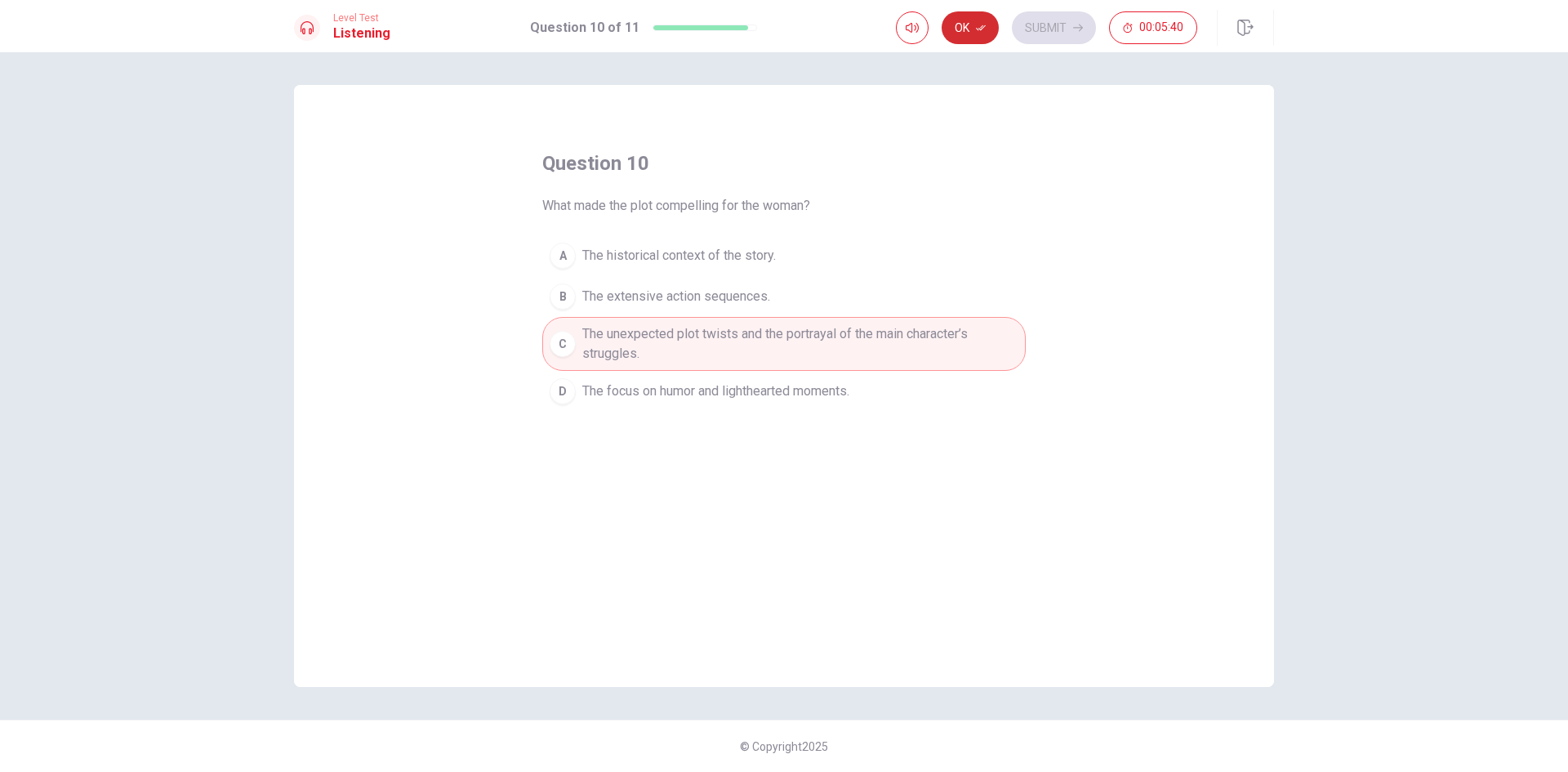
click at [980, 35] on button "Ok" at bounding box center [969, 28] width 57 height 33
click at [1073, 27] on icon "button" at bounding box center [1078, 28] width 10 height 10
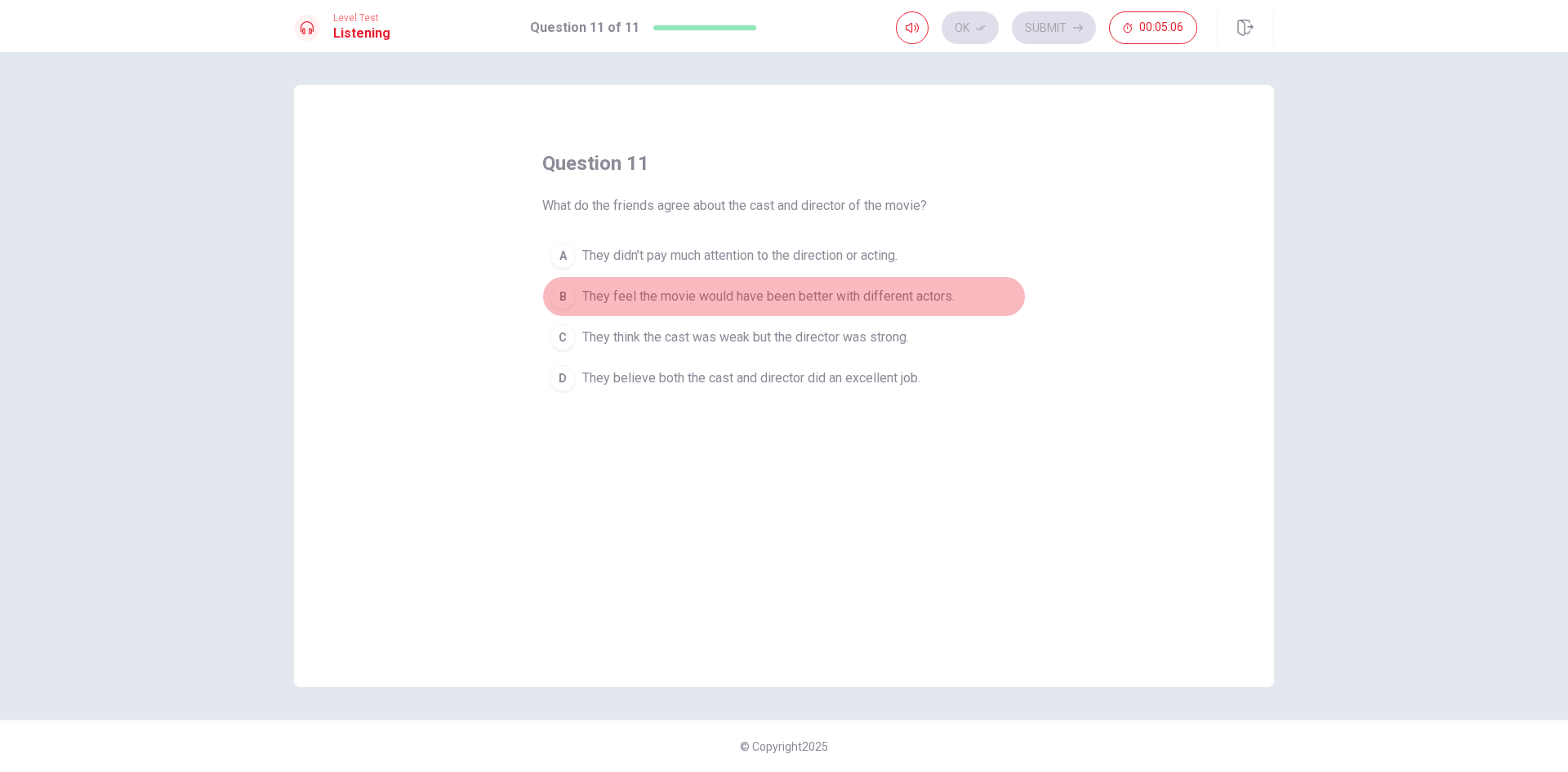
click at [567, 297] on div "B" at bounding box center [562, 297] width 26 height 26
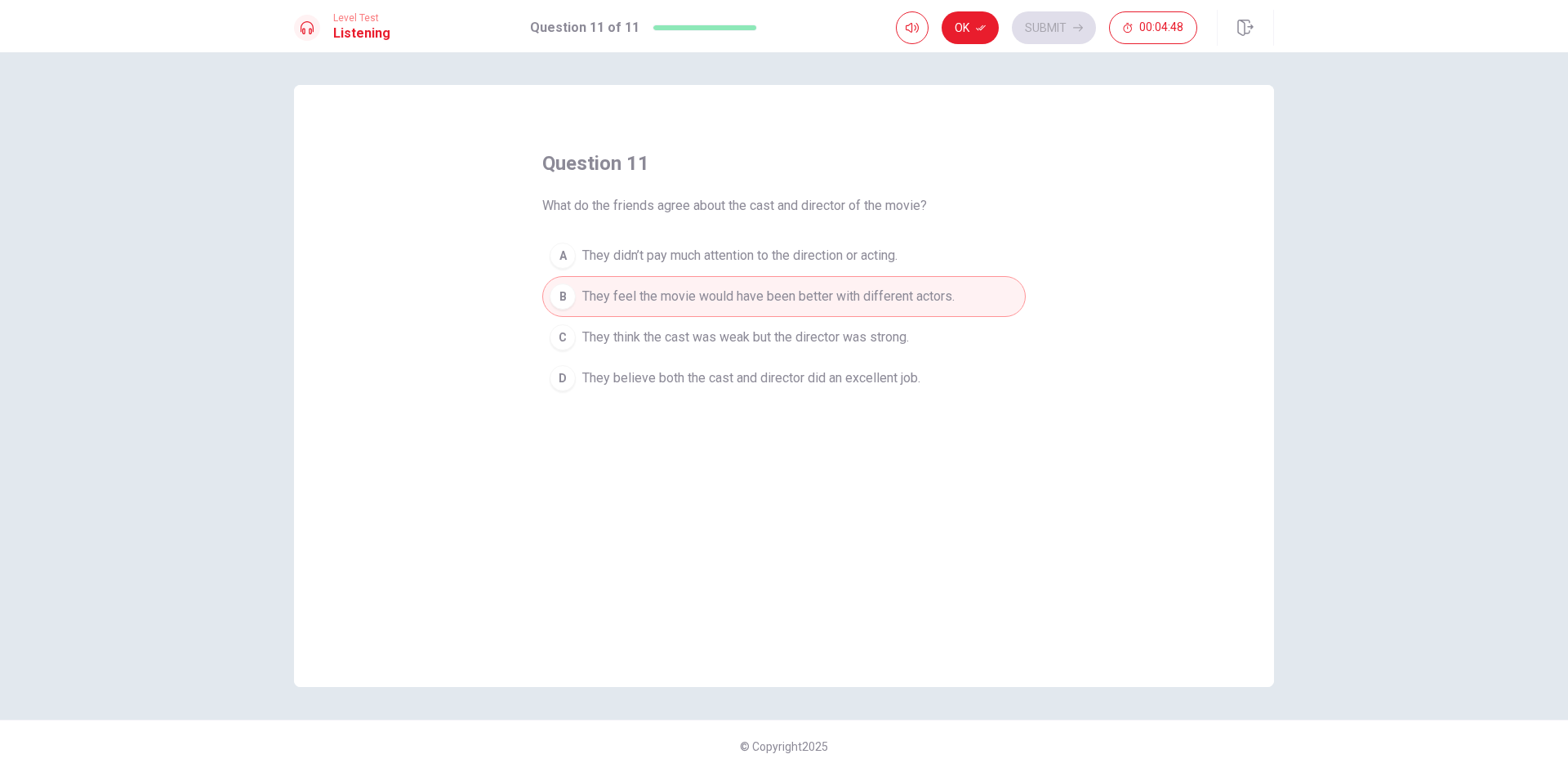
click at [556, 386] on div "D" at bounding box center [562, 378] width 26 height 26
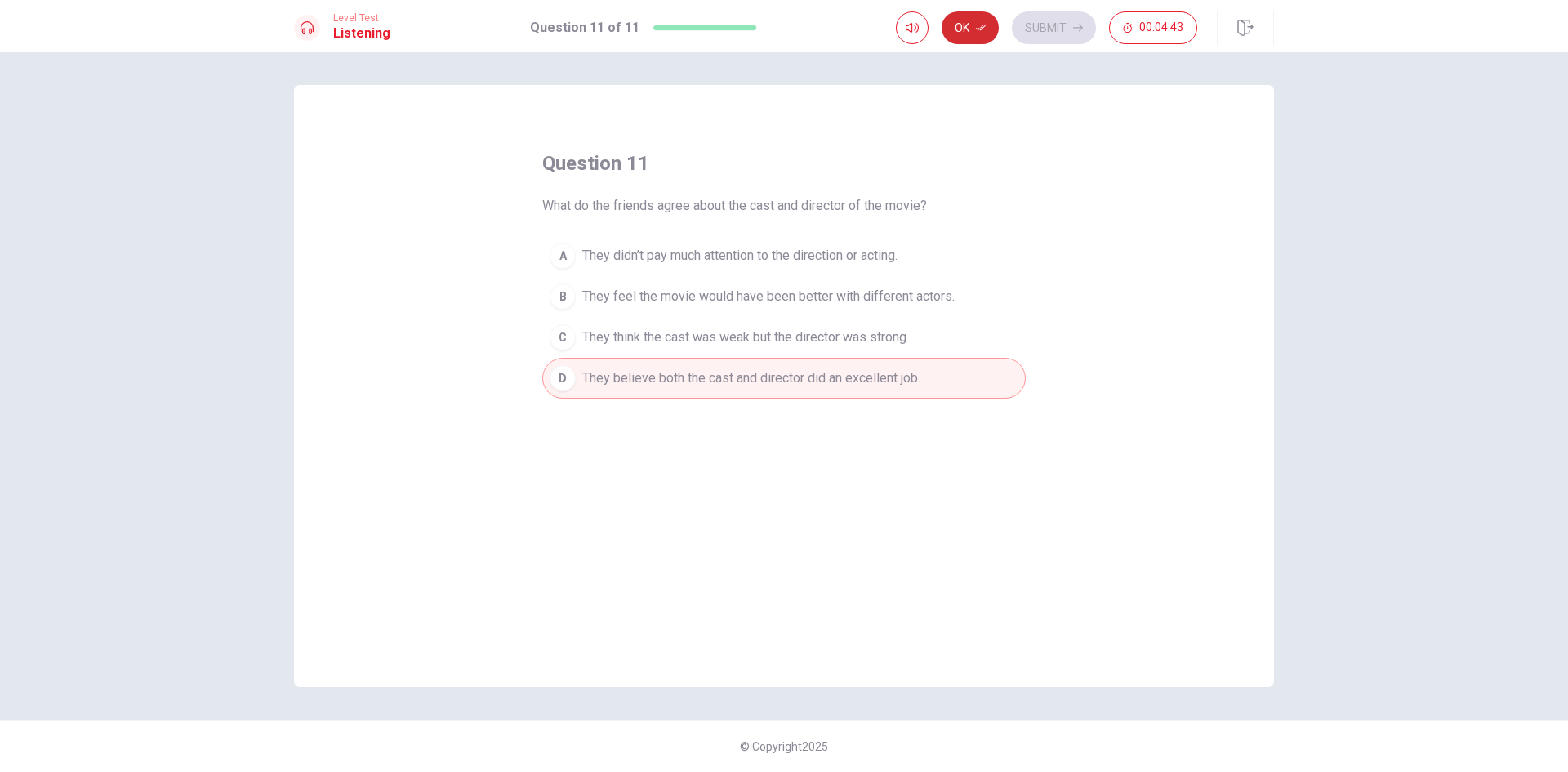
click at [986, 38] on button "Ok" at bounding box center [969, 28] width 57 height 33
click at [1068, 21] on button "Submit" at bounding box center [1054, 28] width 84 height 33
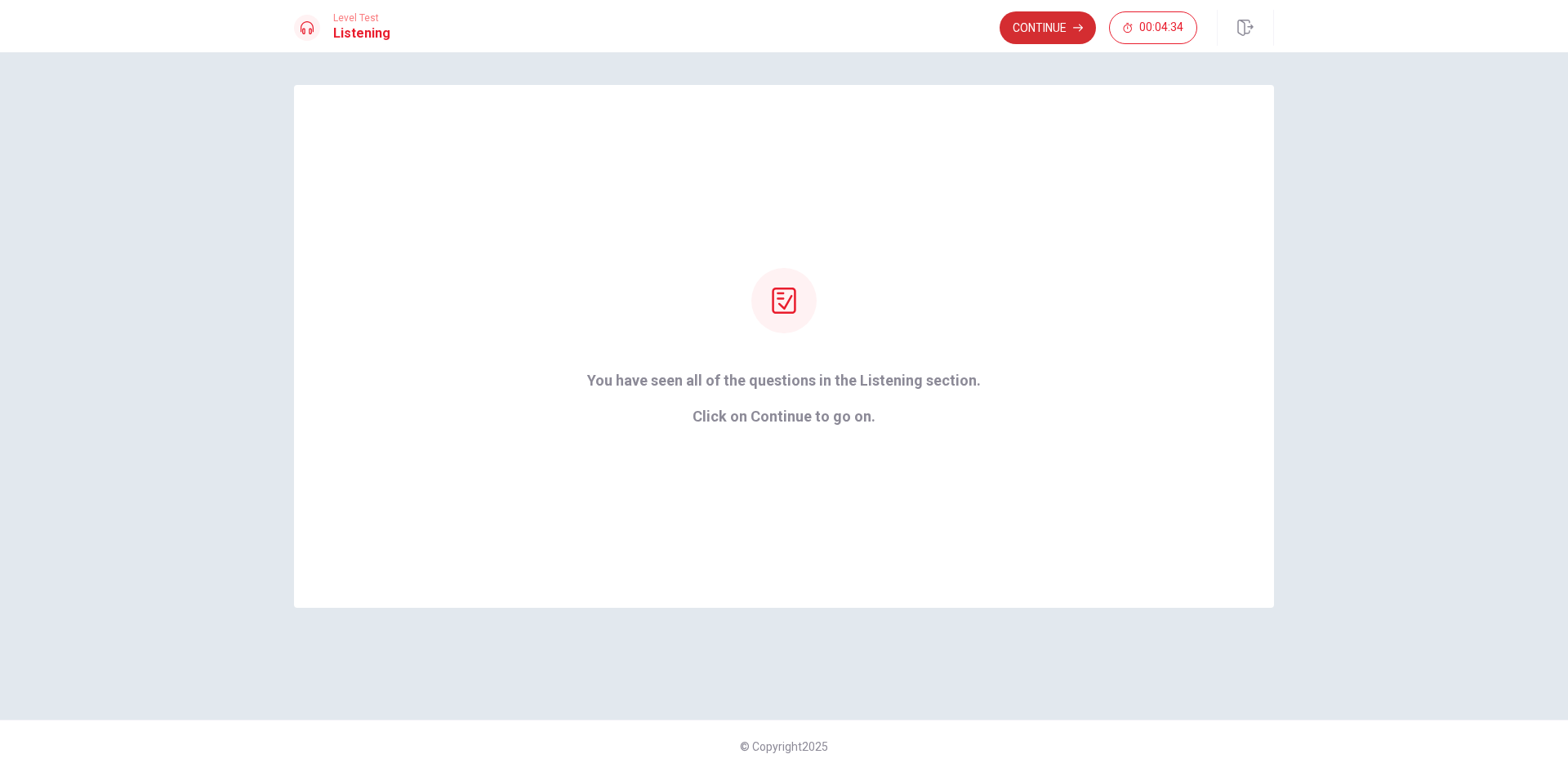
click at [1057, 23] on button "Continue" at bounding box center [1048, 28] width 96 height 33
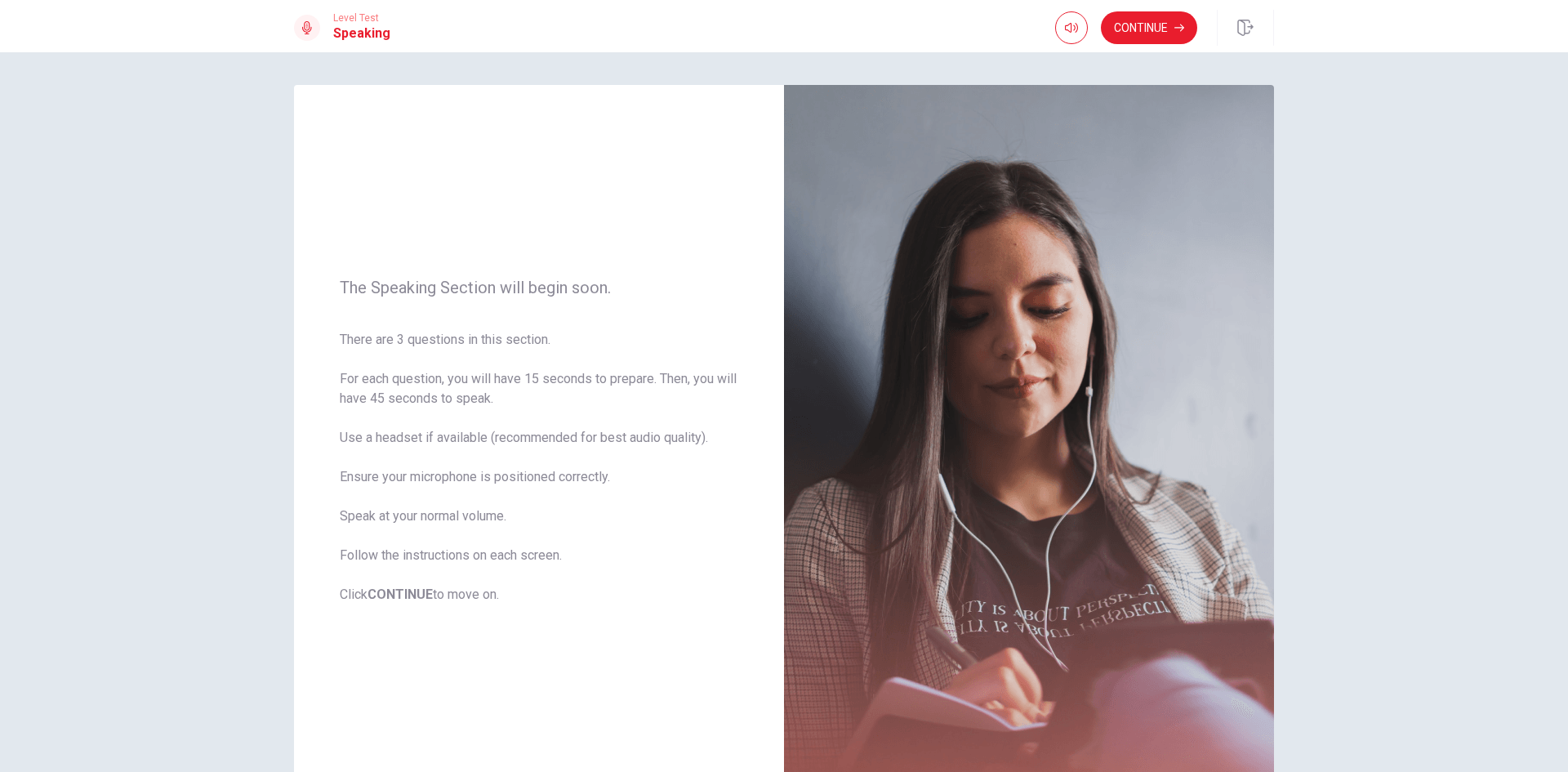
click at [1178, 25] on icon "button" at bounding box center [1179, 28] width 10 height 10
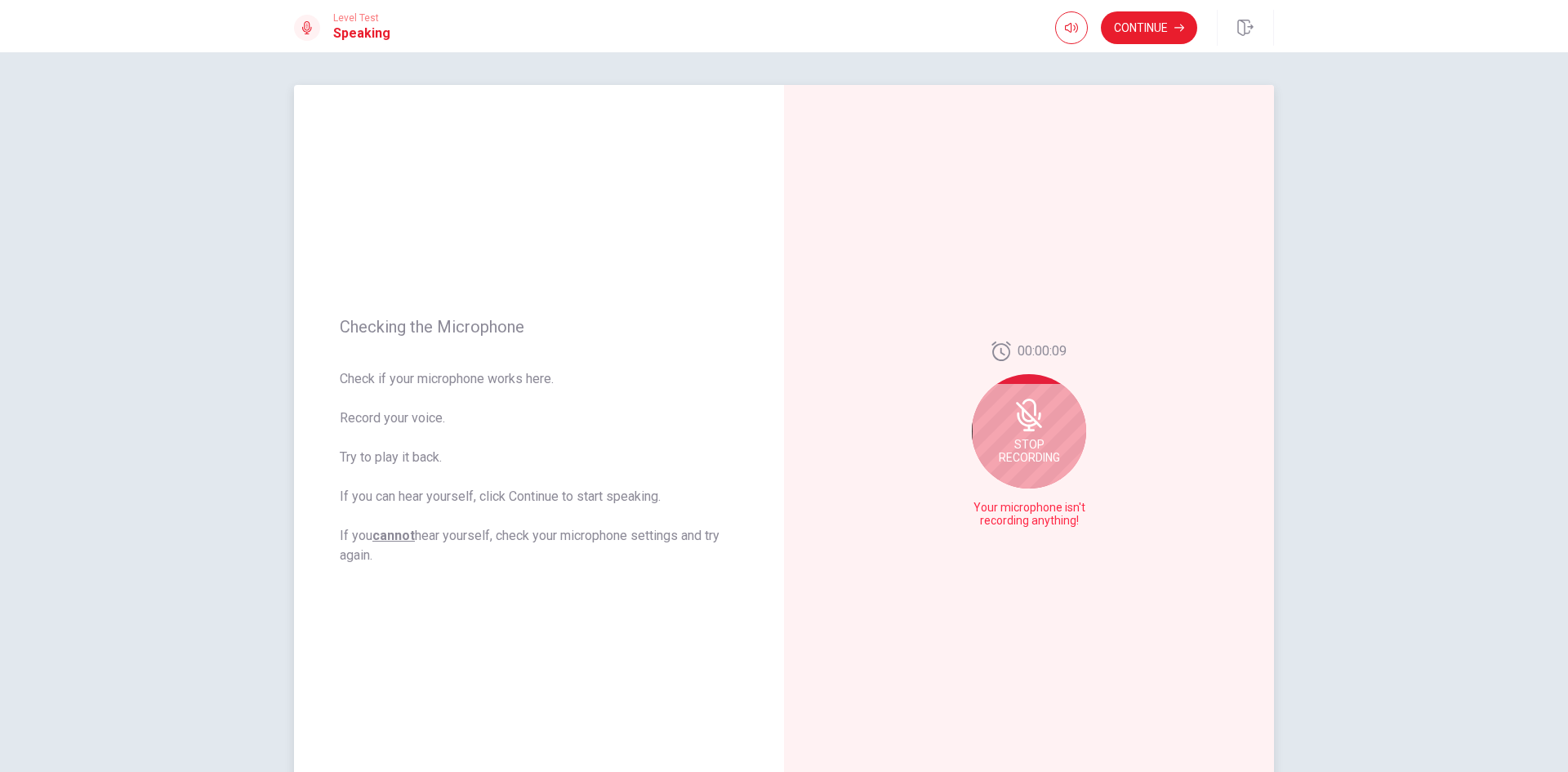
click at [1043, 419] on div "Stop Recording" at bounding box center [1029, 431] width 114 height 115
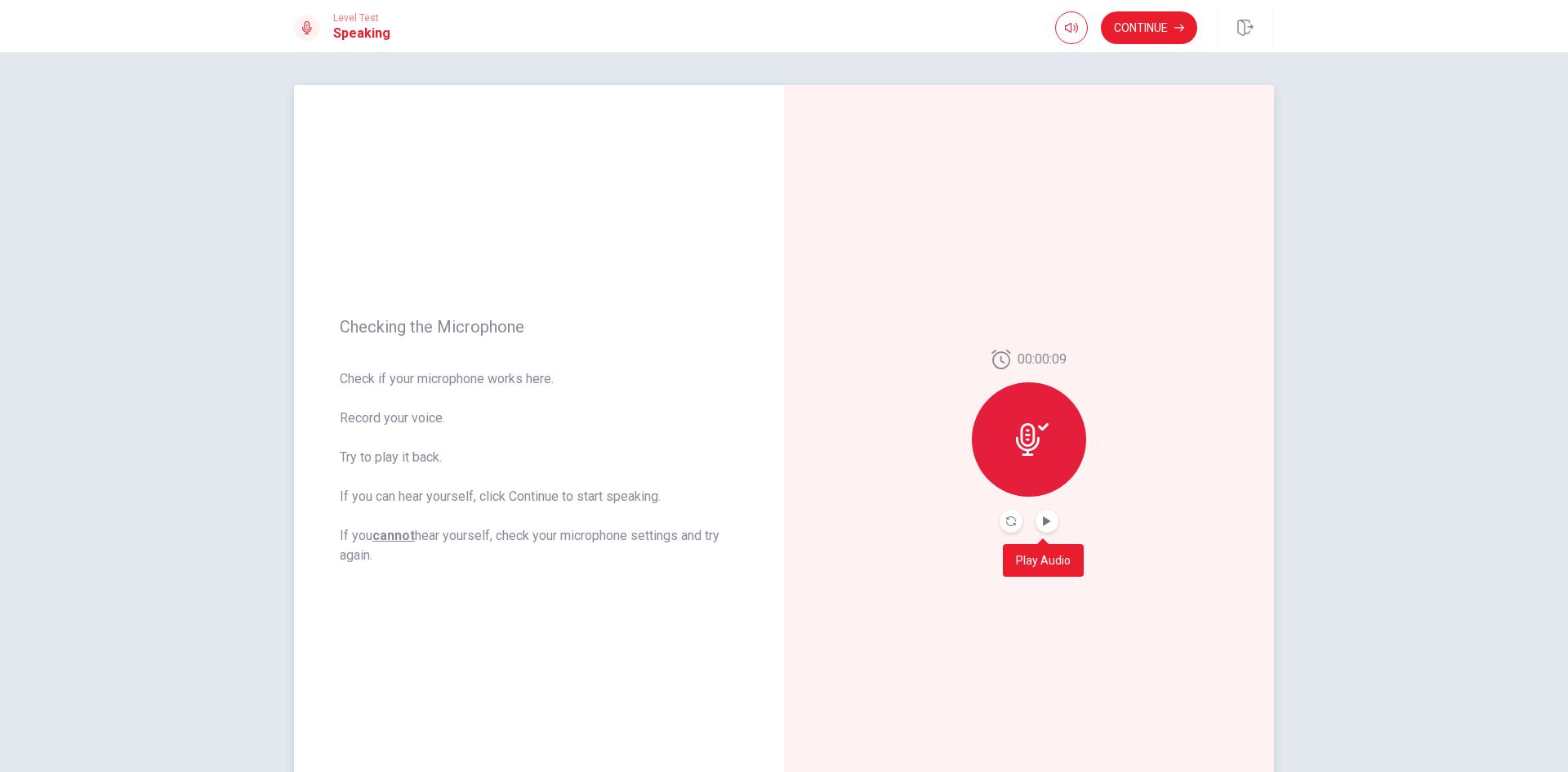
click at [1036, 528] on button "Play Audio" at bounding box center [1047, 522] width 23 height 23
click at [1036, 441] on icon at bounding box center [1033, 440] width 33 height 33
click at [1042, 527] on button "Pause Audio" at bounding box center [1047, 522] width 23 height 23
click at [1042, 527] on button "Play Audio" at bounding box center [1047, 522] width 23 height 23
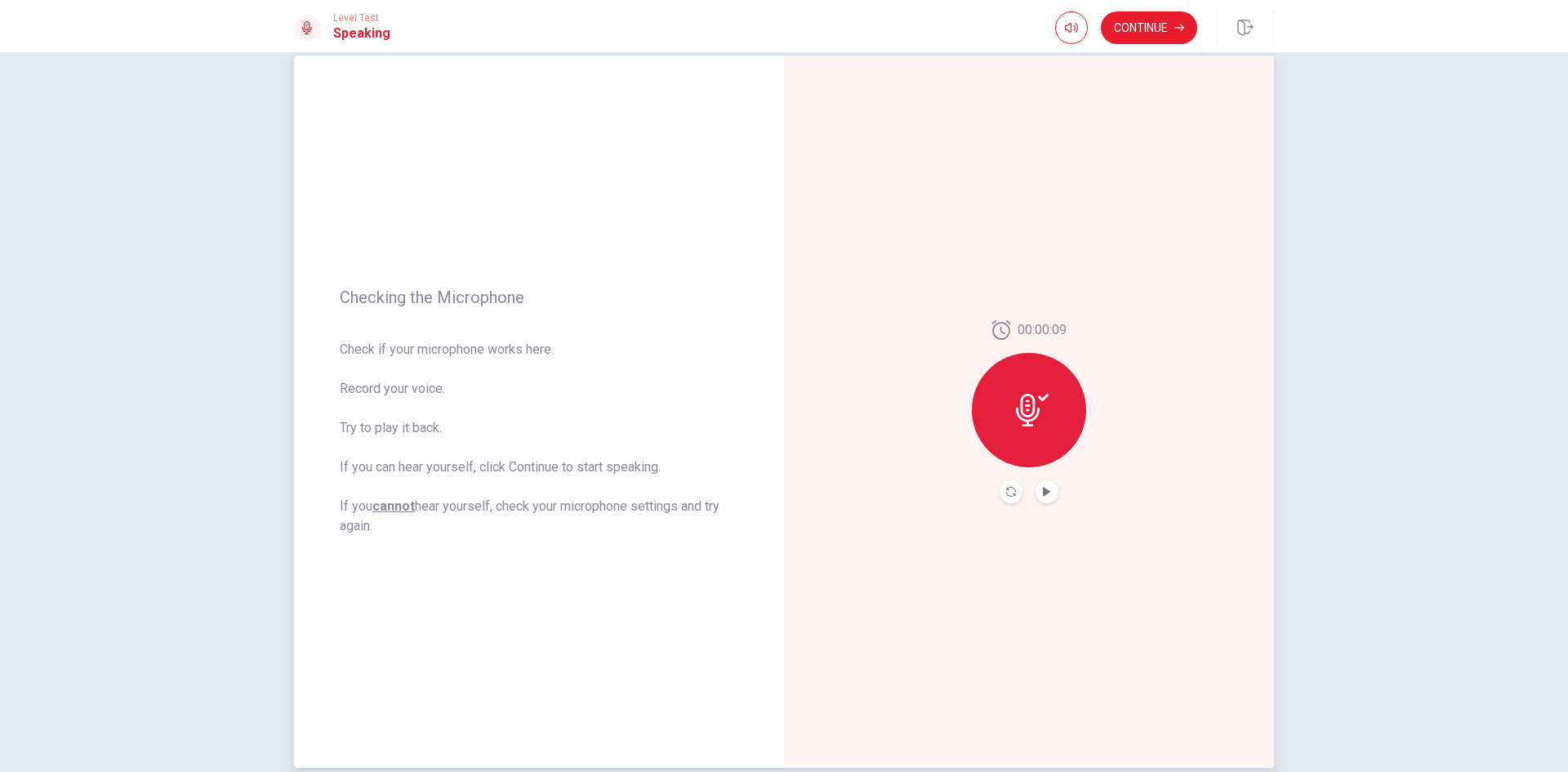
scroll to position [82, 0]
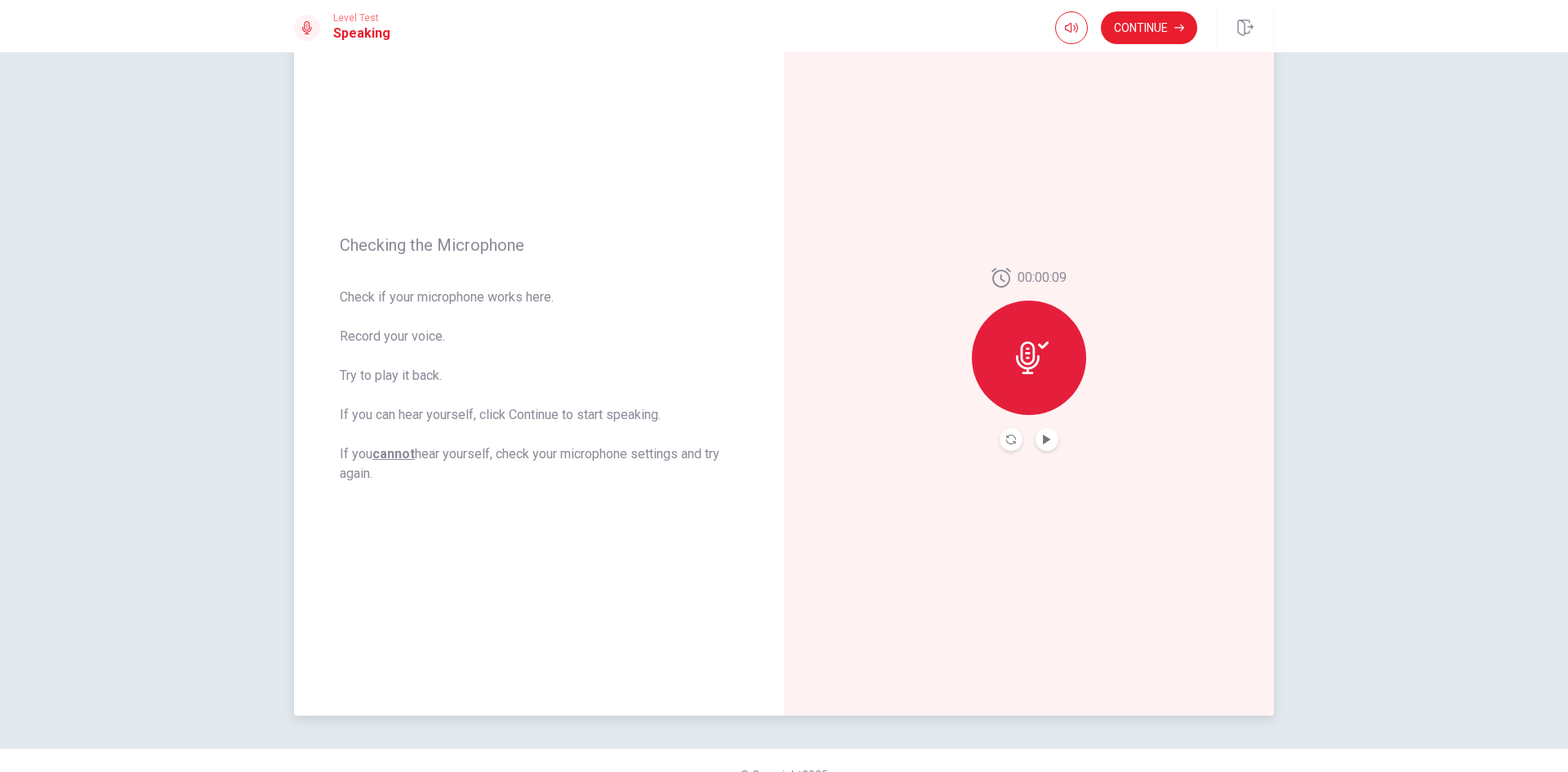
drag, startPoint x: 1046, startPoint y: 606, endPoint x: 898, endPoint y: 582, distance: 149.9
click at [1044, 606] on div "00:00:09" at bounding box center [1029, 359] width 490 height 713
click at [1021, 359] on icon at bounding box center [1033, 358] width 33 height 33
click at [1011, 440] on icon "Record Again" at bounding box center [1011, 440] width 10 height 10
click at [1024, 347] on icon at bounding box center [1029, 353] width 24 height 33
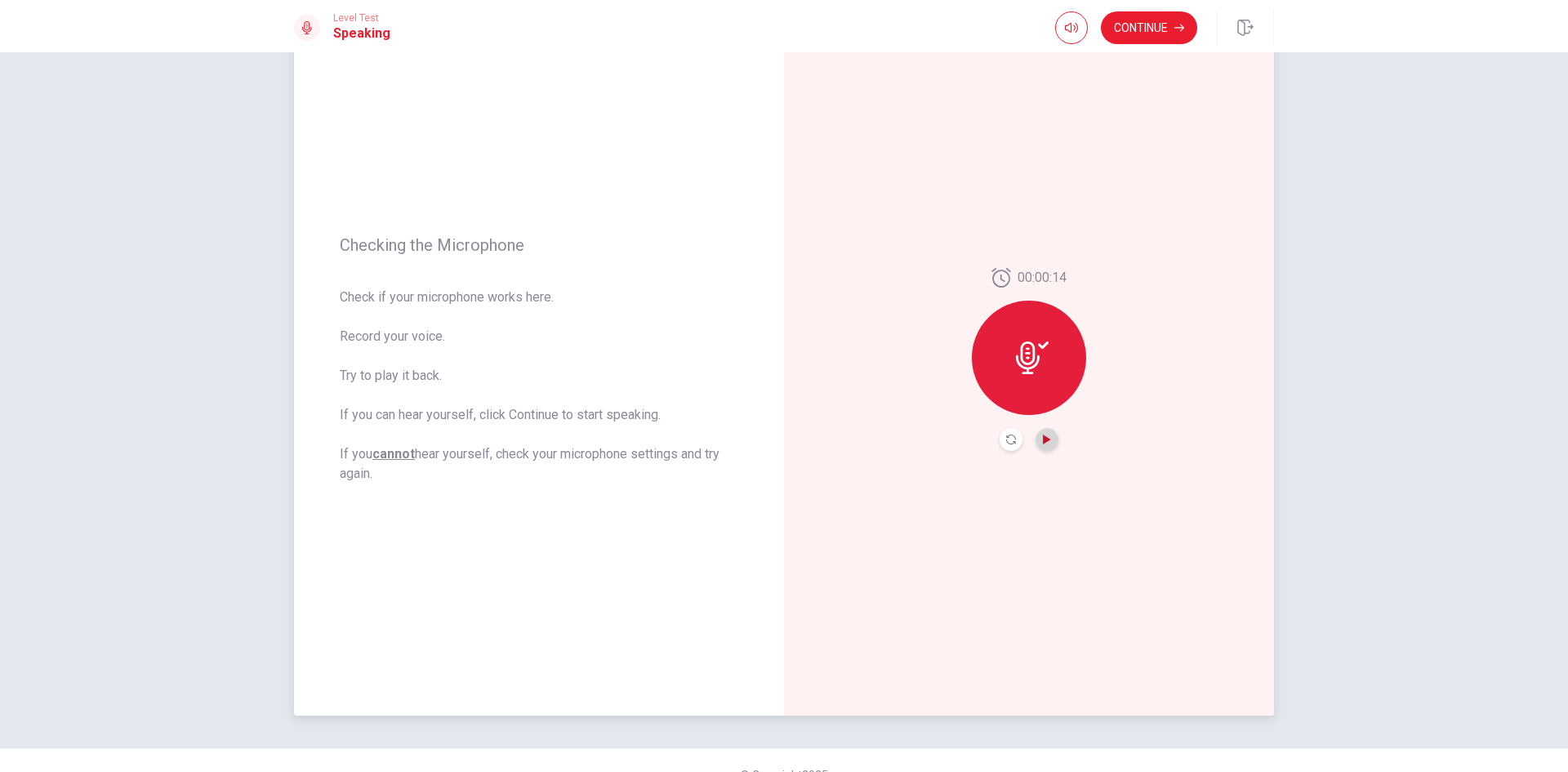
click at [1043, 437] on icon "Play Audio" at bounding box center [1046, 440] width 7 height 10
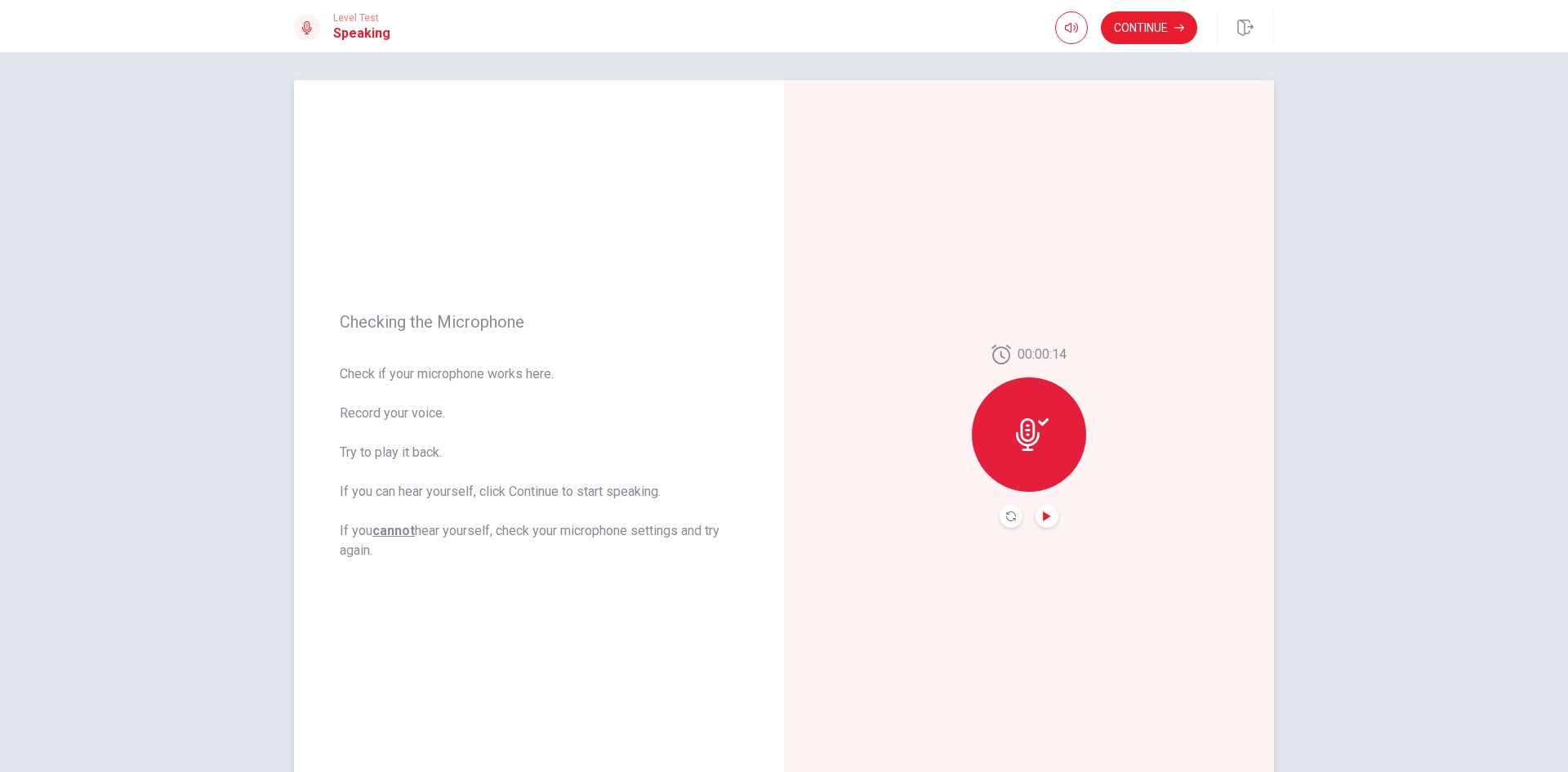
scroll to position [0, 0]
click at [1001, 513] on button "Record Again" at bounding box center [1011, 522] width 23 height 23
click at [1013, 448] on icon at bounding box center [1029, 435] width 33 height 33
click at [1035, 525] on button "Play Audio" at bounding box center [1047, 522] width 23 height 23
click at [1143, 40] on button "Continue" at bounding box center [1149, 28] width 96 height 33
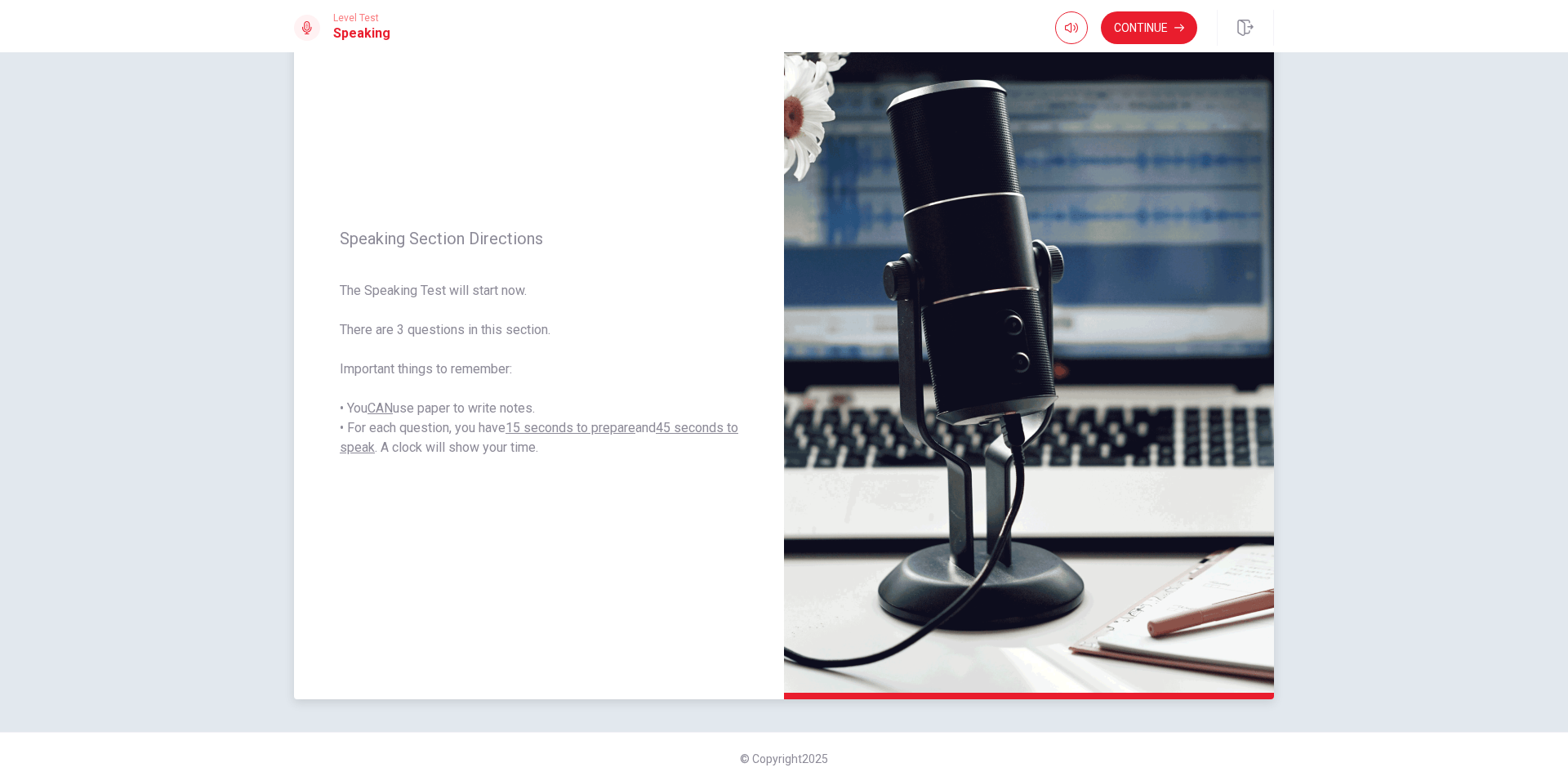
scroll to position [110, 0]
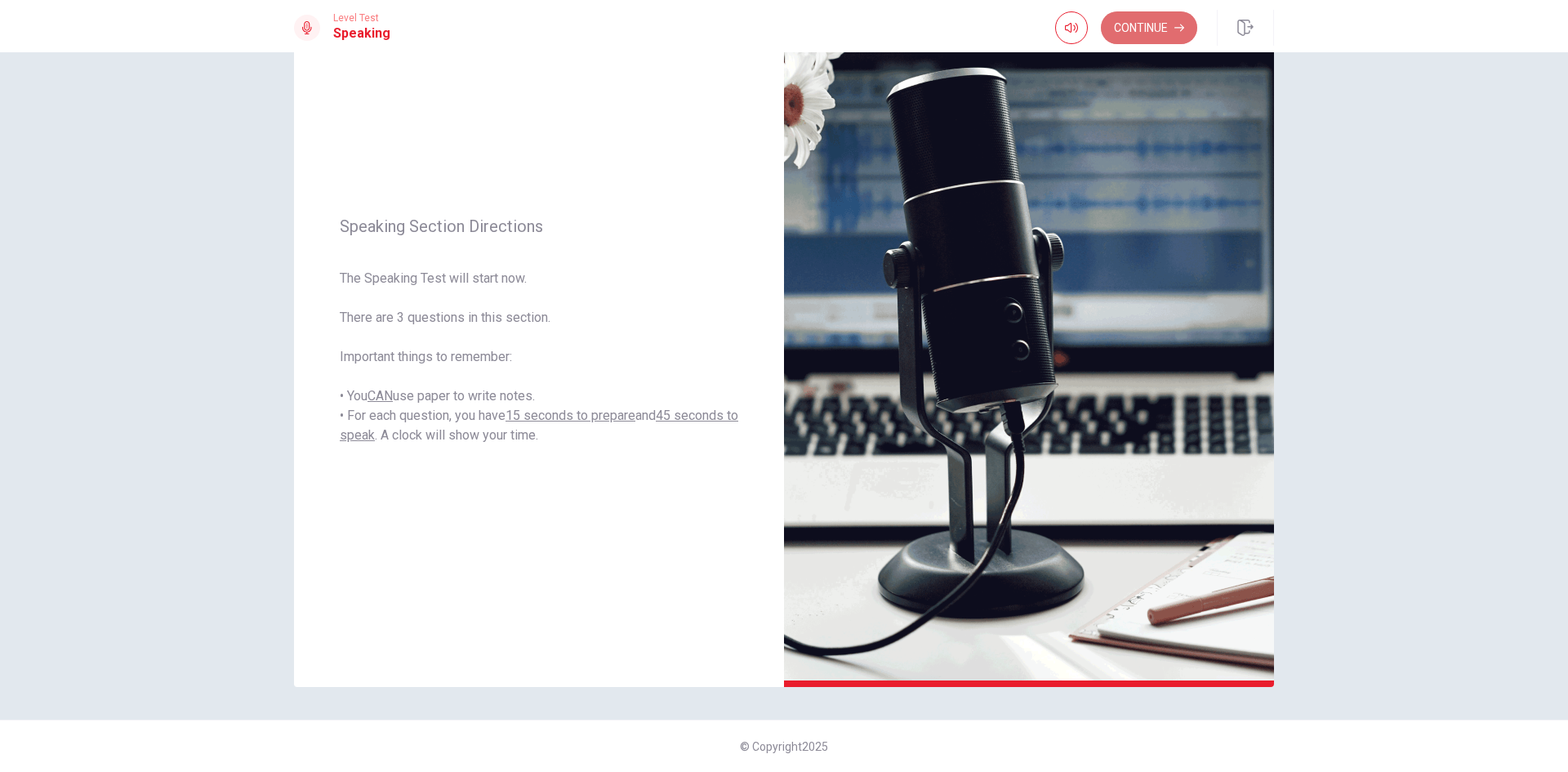
click at [1169, 35] on button "Continue" at bounding box center [1149, 28] width 96 height 33
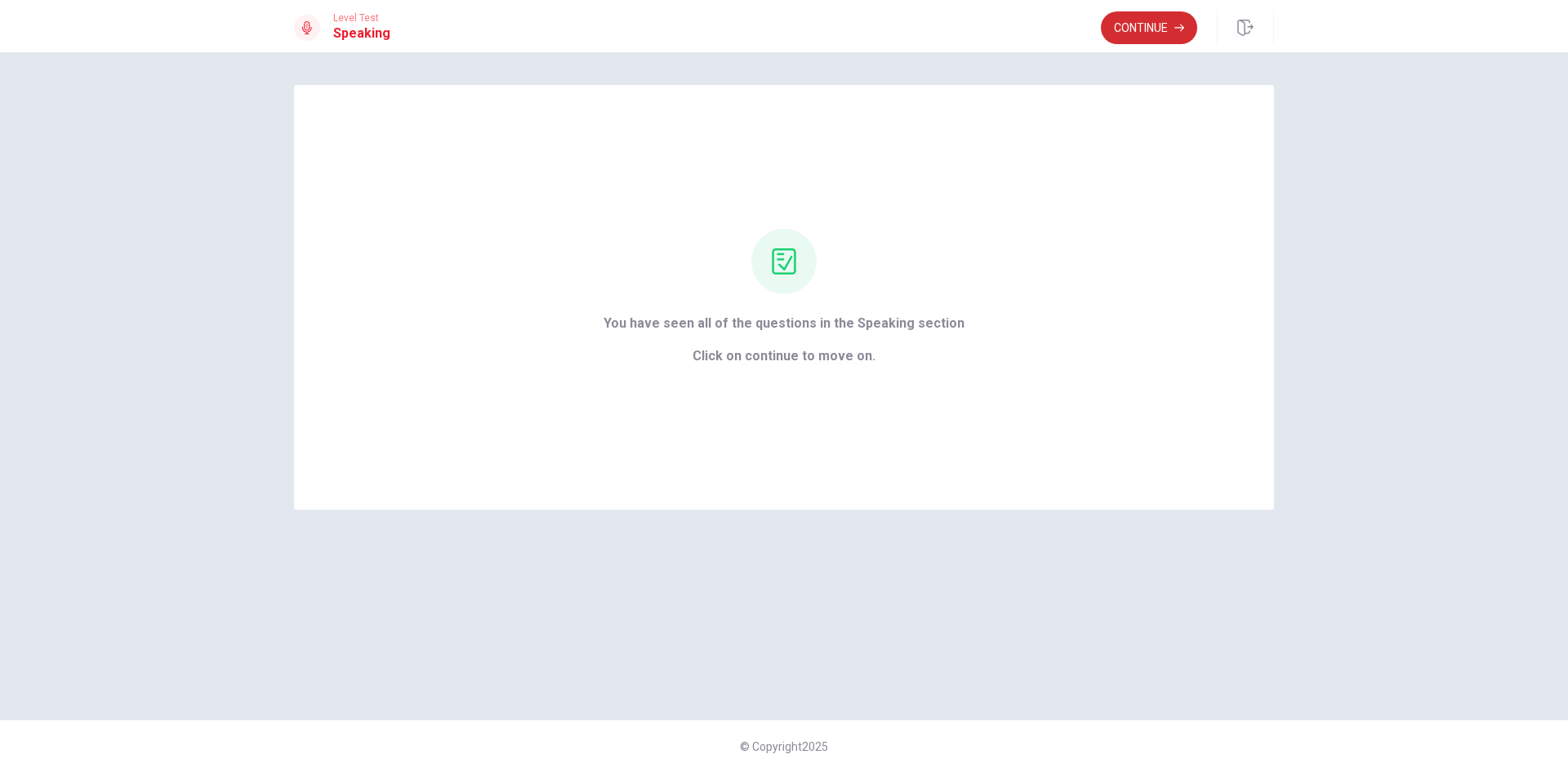
click at [1155, 27] on button "Continue" at bounding box center [1149, 28] width 96 height 33
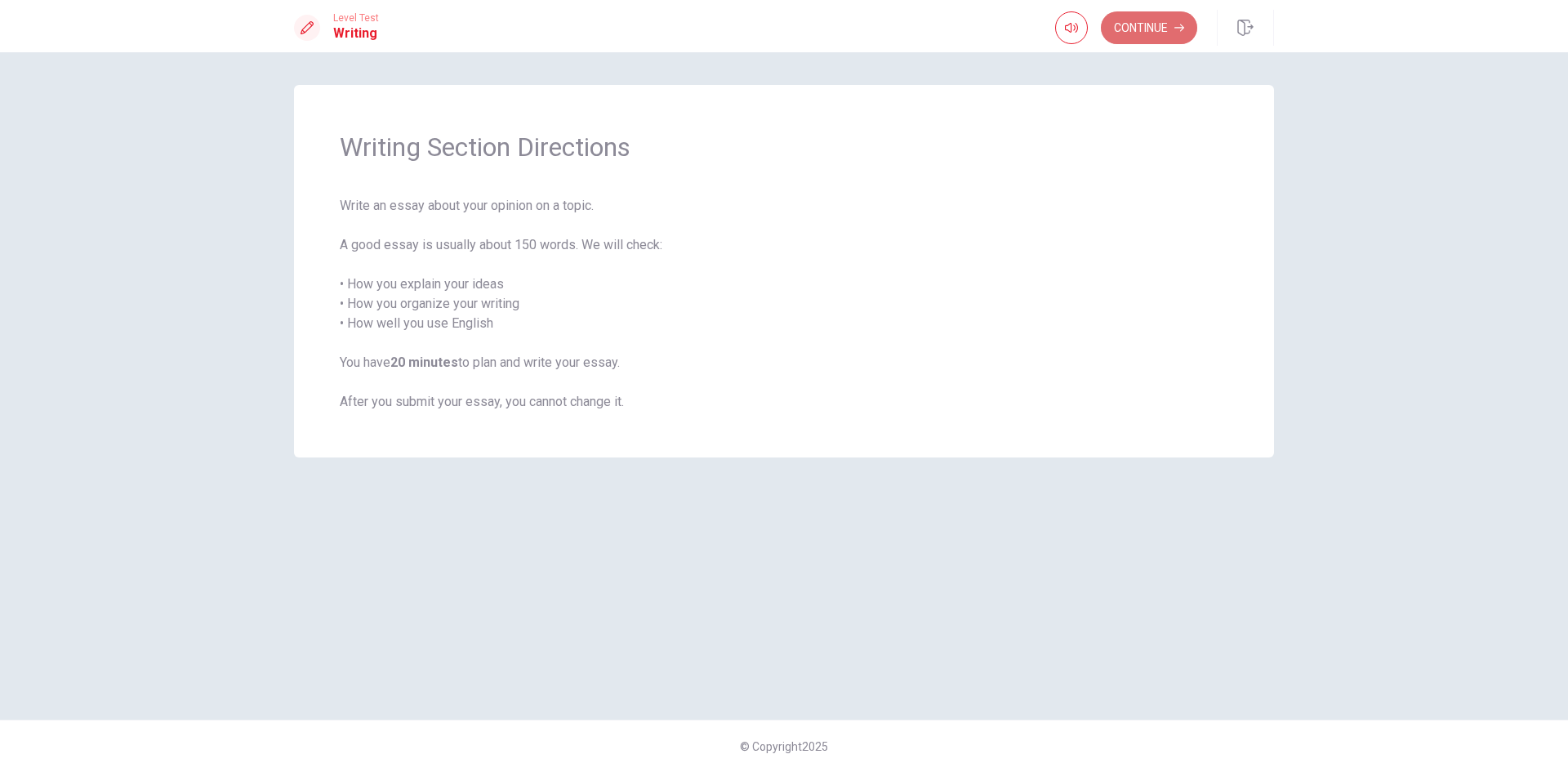
click at [1155, 26] on button "Continue" at bounding box center [1149, 28] width 96 height 33
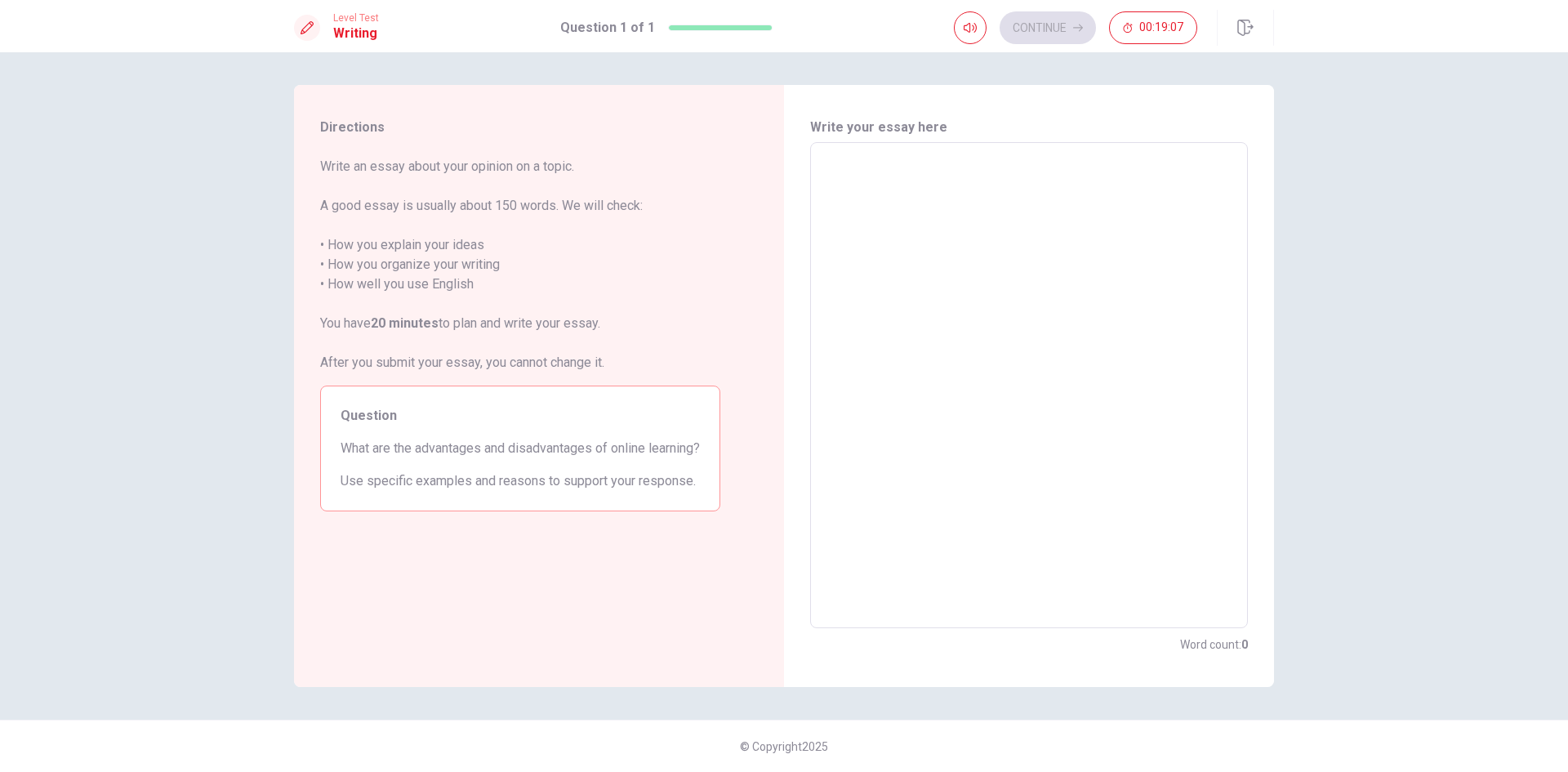
click at [828, 170] on textarea at bounding box center [1029, 385] width 415 height 459
type textarea "O"
type textarea "x"
type textarea "ON"
type textarea "x"
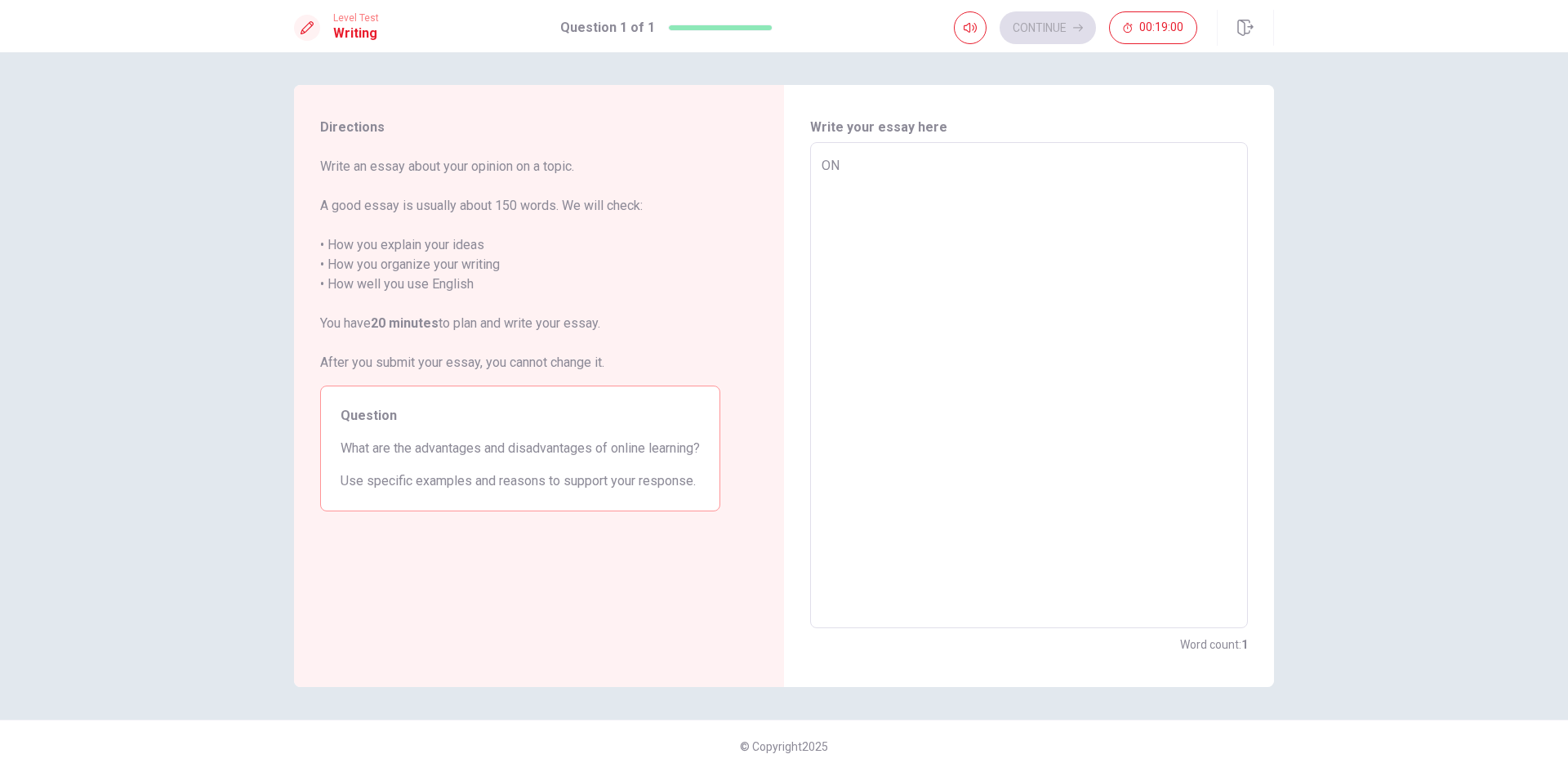
type textarea "O"
type textarea "x"
type textarea "On"
type textarea "x"
type textarea "One"
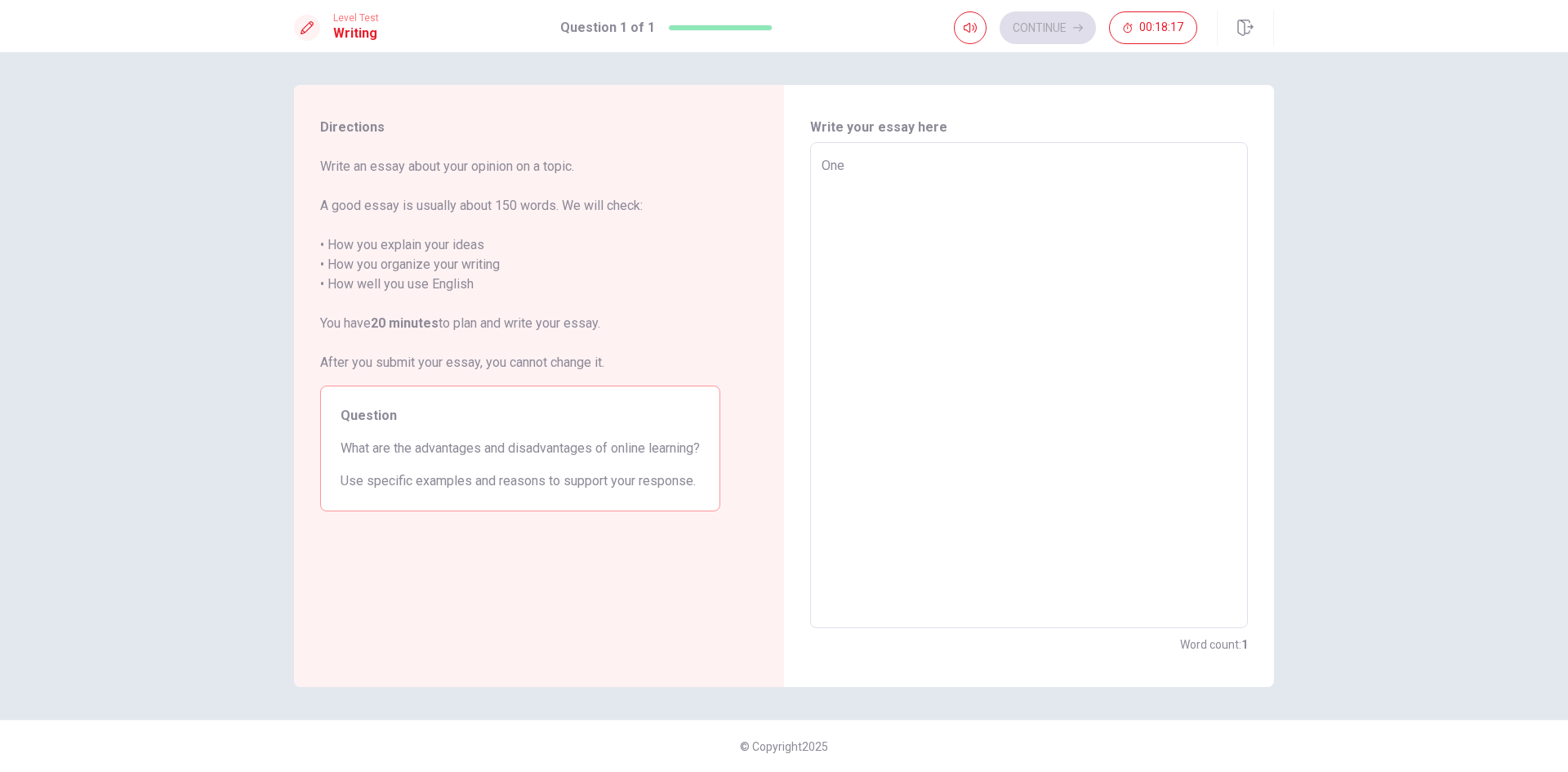
type textarea "x"
type textarea "On"
type textarea "x"
type textarea "Onl"
type textarea "x"
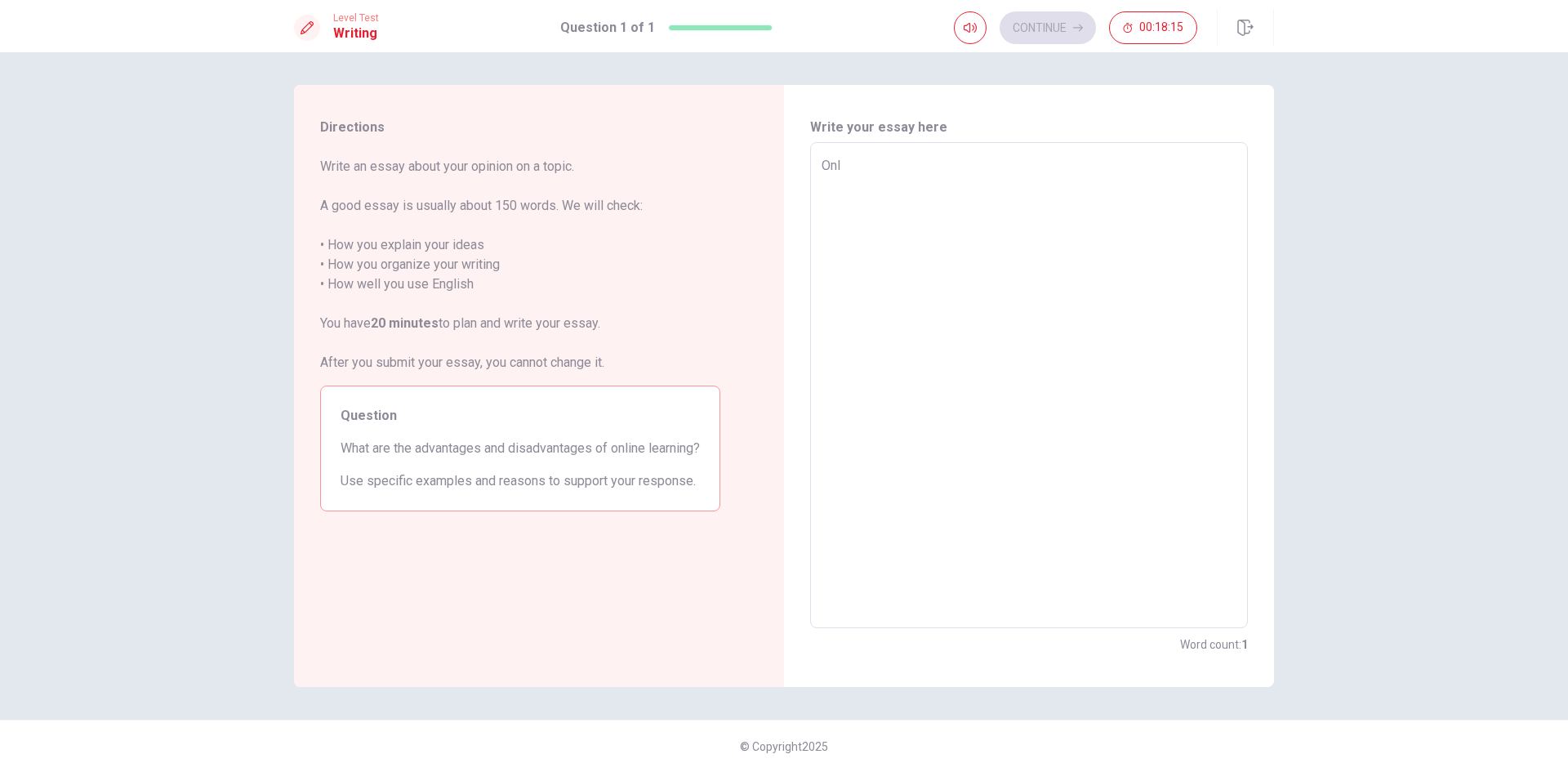
type textarea "Onli"
type textarea "x"
type textarea "Onlin"
type textarea "x"
type textarea "Online"
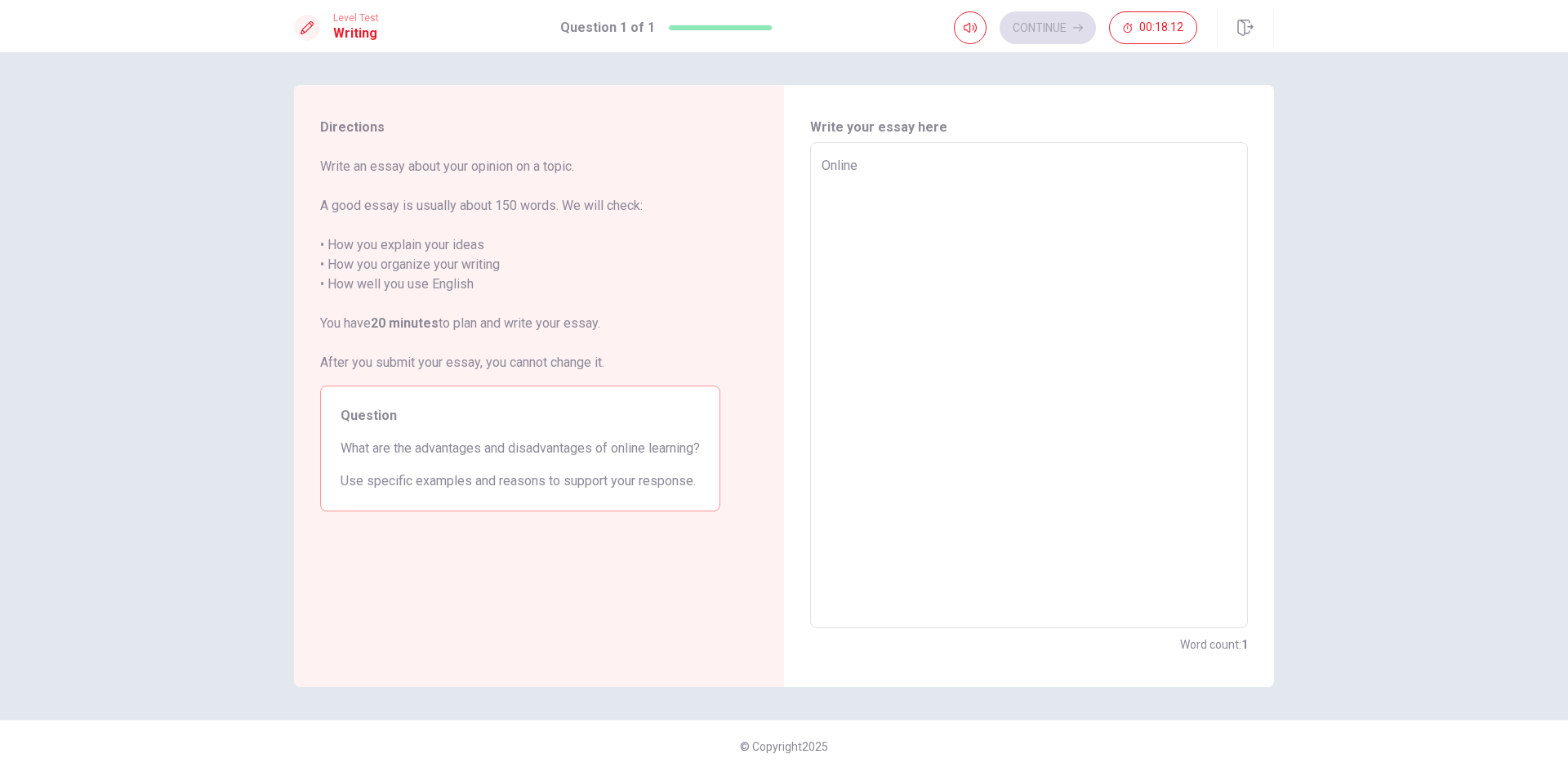
type textarea "x"
type textarea "Onlinel"
type textarea "x"
type textarea "Onlinele"
type textarea "x"
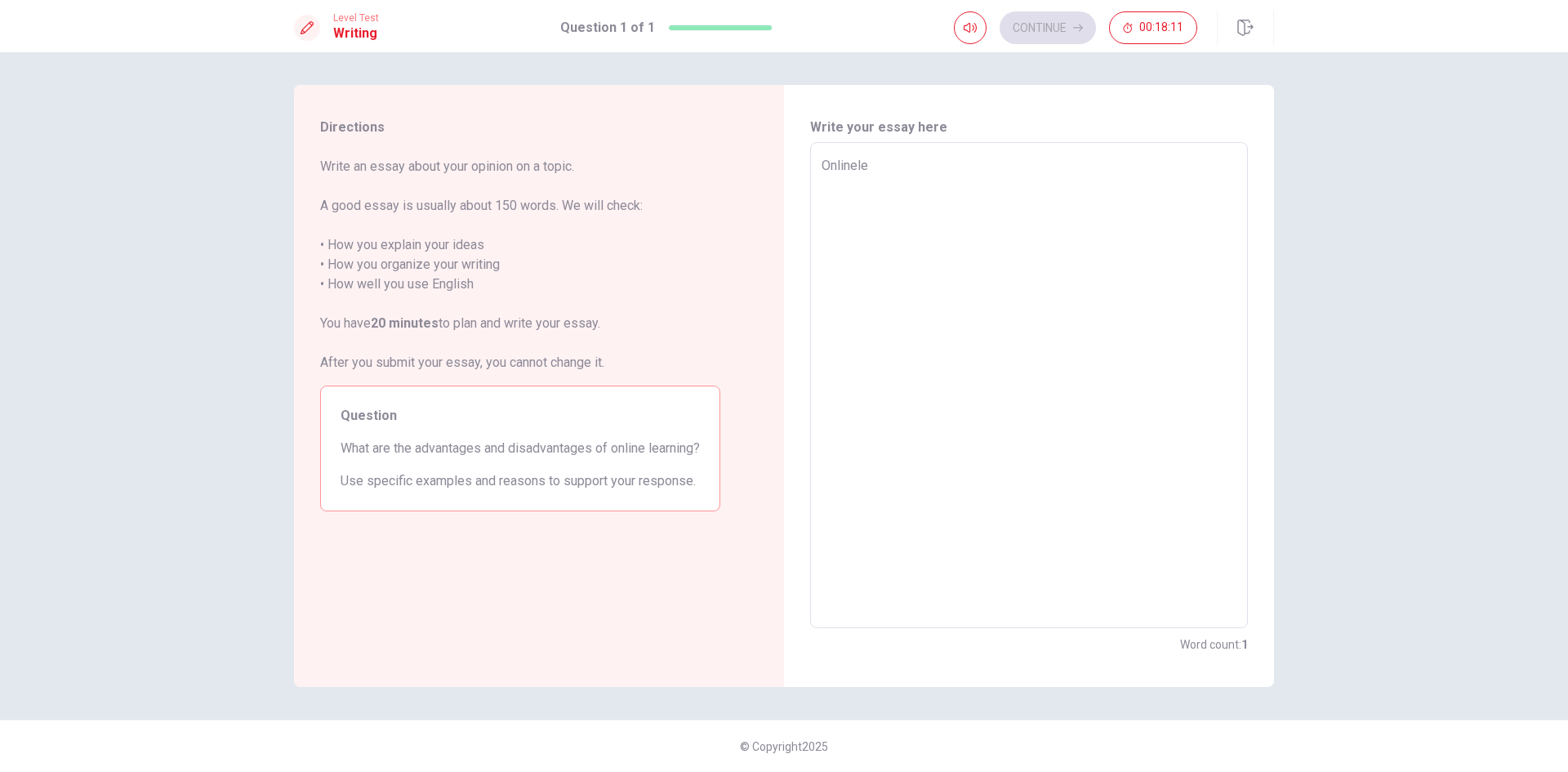
type textarea "Onlinelea"
type textarea "x"
type textarea "Onlinelear"
type textarea "x"
type textarea "Onlineleari"
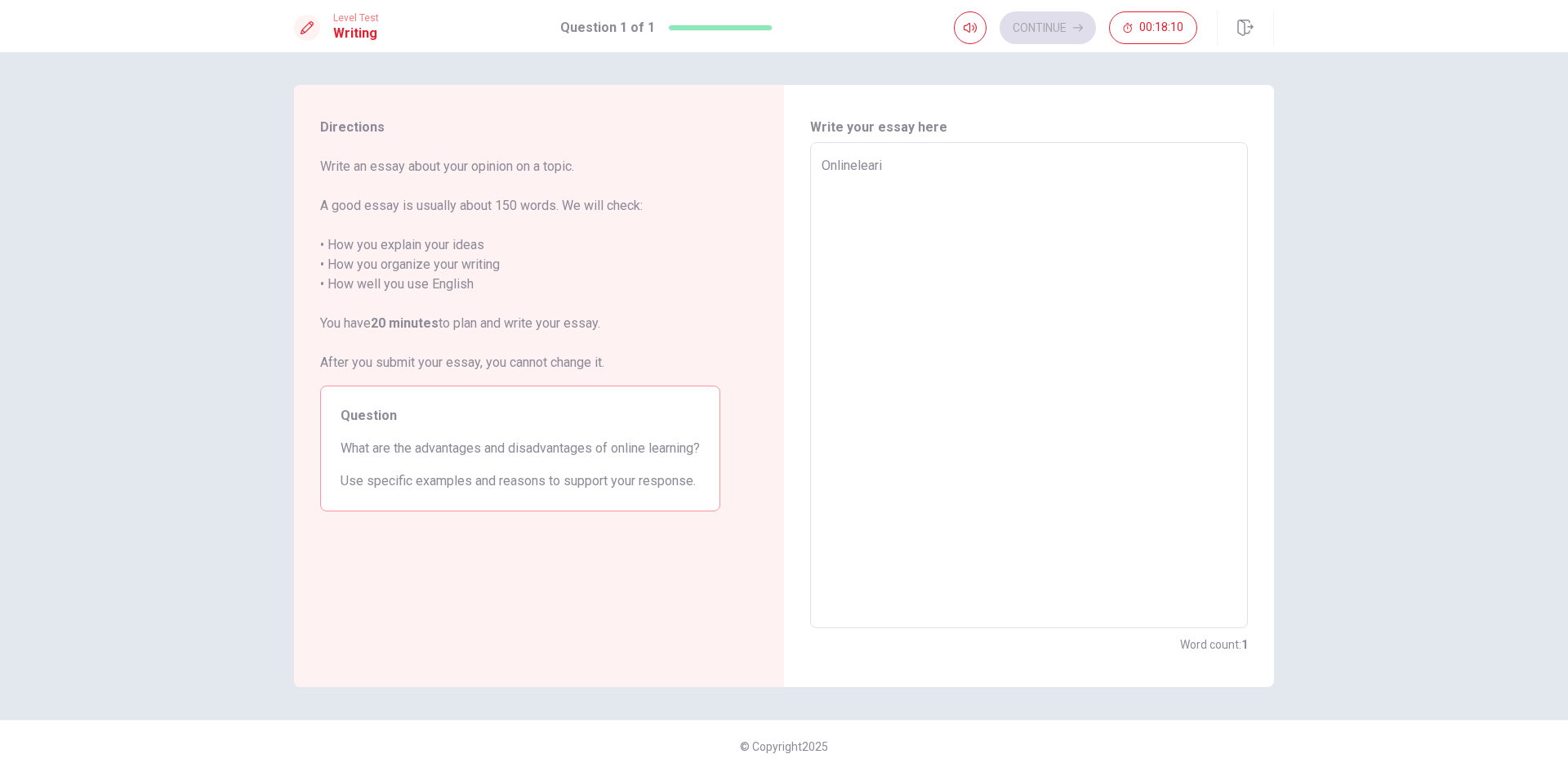
type textarea "x"
type textarea "Onlinelearin"
type textarea "x"
type textarea "Onlinelearing"
type textarea "x"
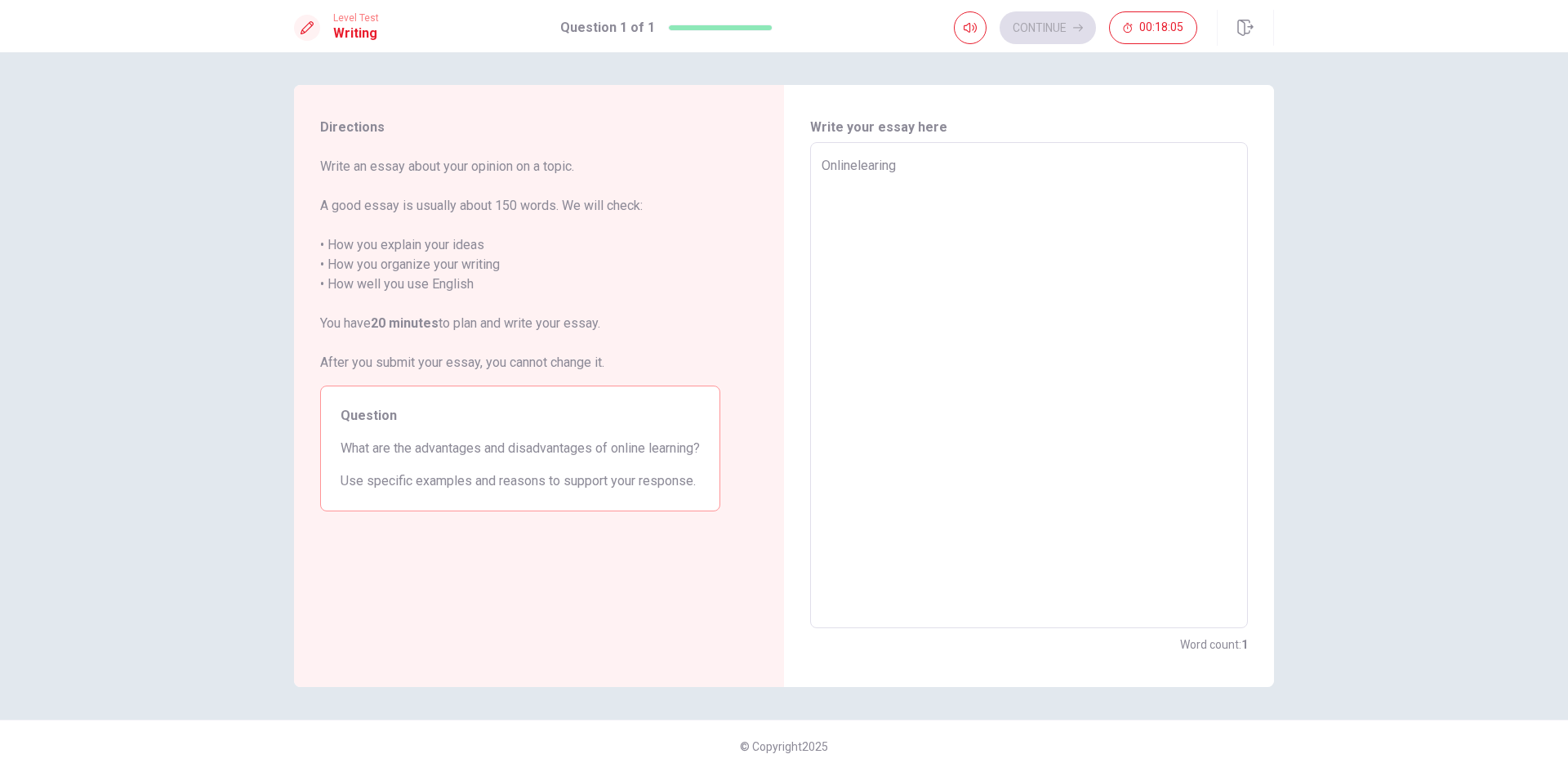
type textarea "Online learing"
type textarea "x"
type textarea "Online learing"
type textarea "x"
type textarea "Online learing"
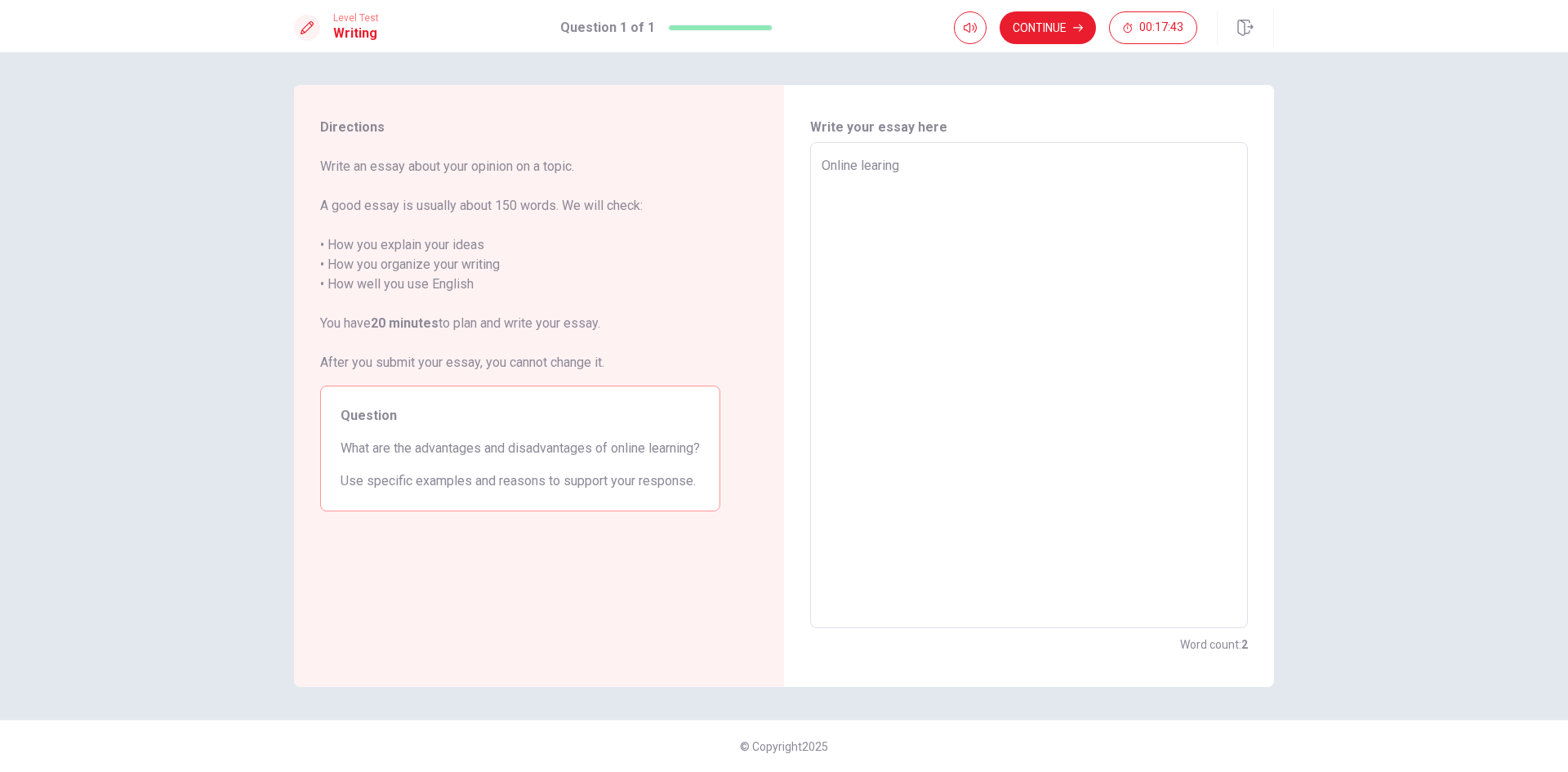
type textarea "x"
type textarea "Online learin"
type textarea "x"
type textarea "Online leari"
type textarea "x"
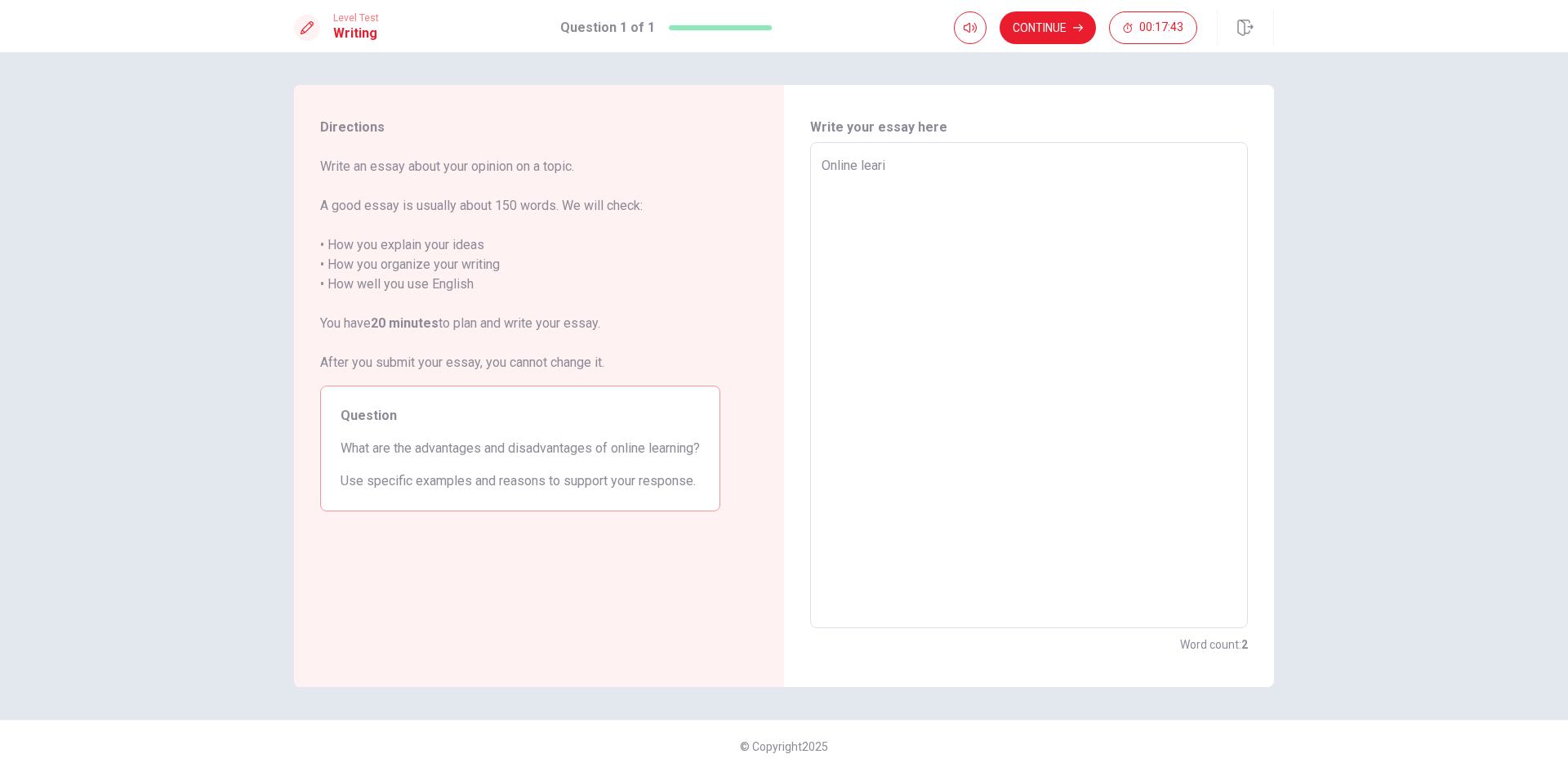
type textarea "Online [PERSON_NAME]"
type textarea "x"
type textarea "Online lea"
type textarea "x"
type textarea "Online le"
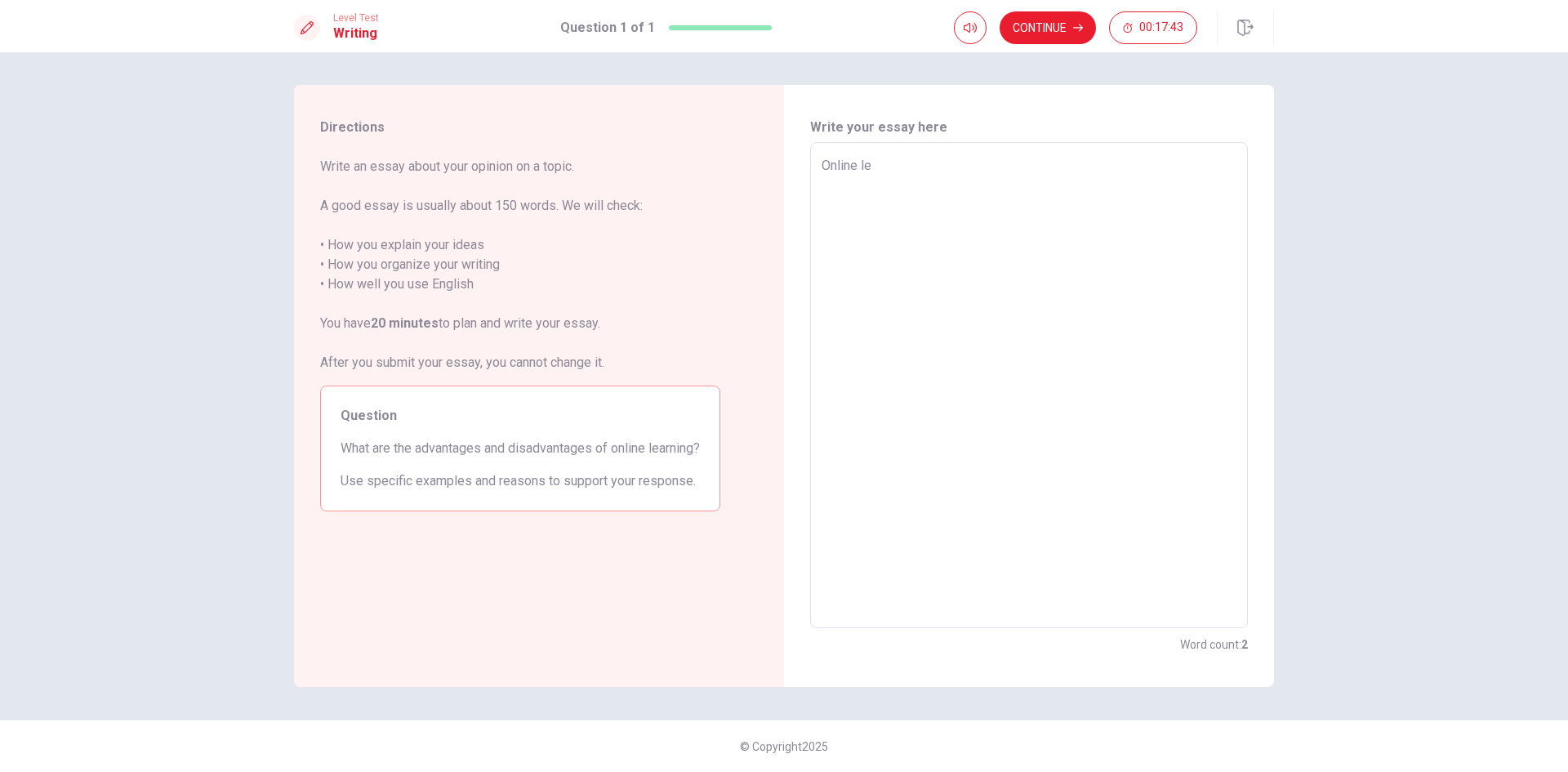
type textarea "x"
type textarea "Online l"
type textarea "x"
type textarea "Online"
type textarea "x"
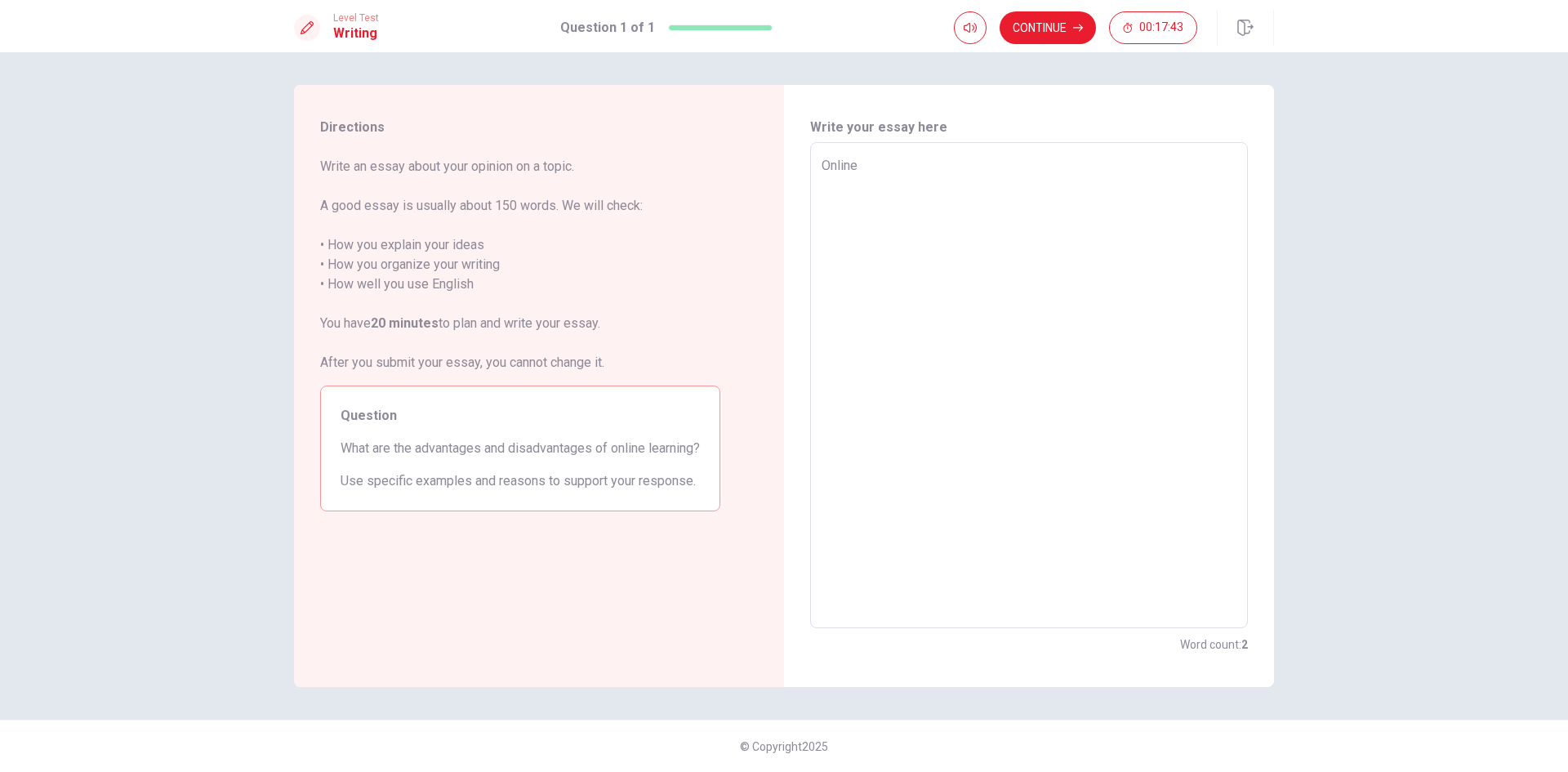
type textarea "Online"
type textarea "x"
type textarea "Onlin"
type textarea "x"
type textarea "Onli"
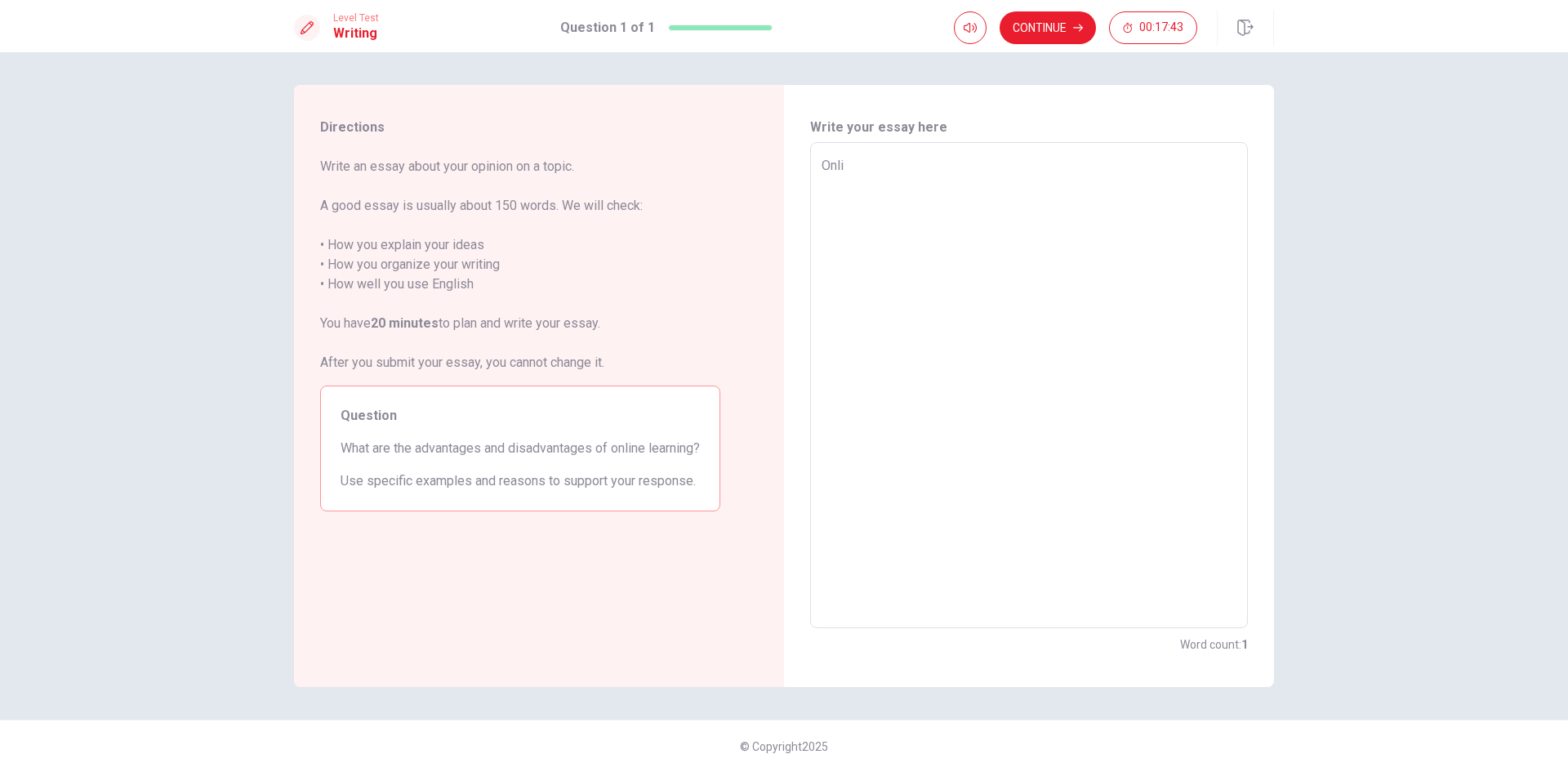
type textarea "x"
type textarea "Onl"
type textarea "x"
type textarea "On"
type textarea "x"
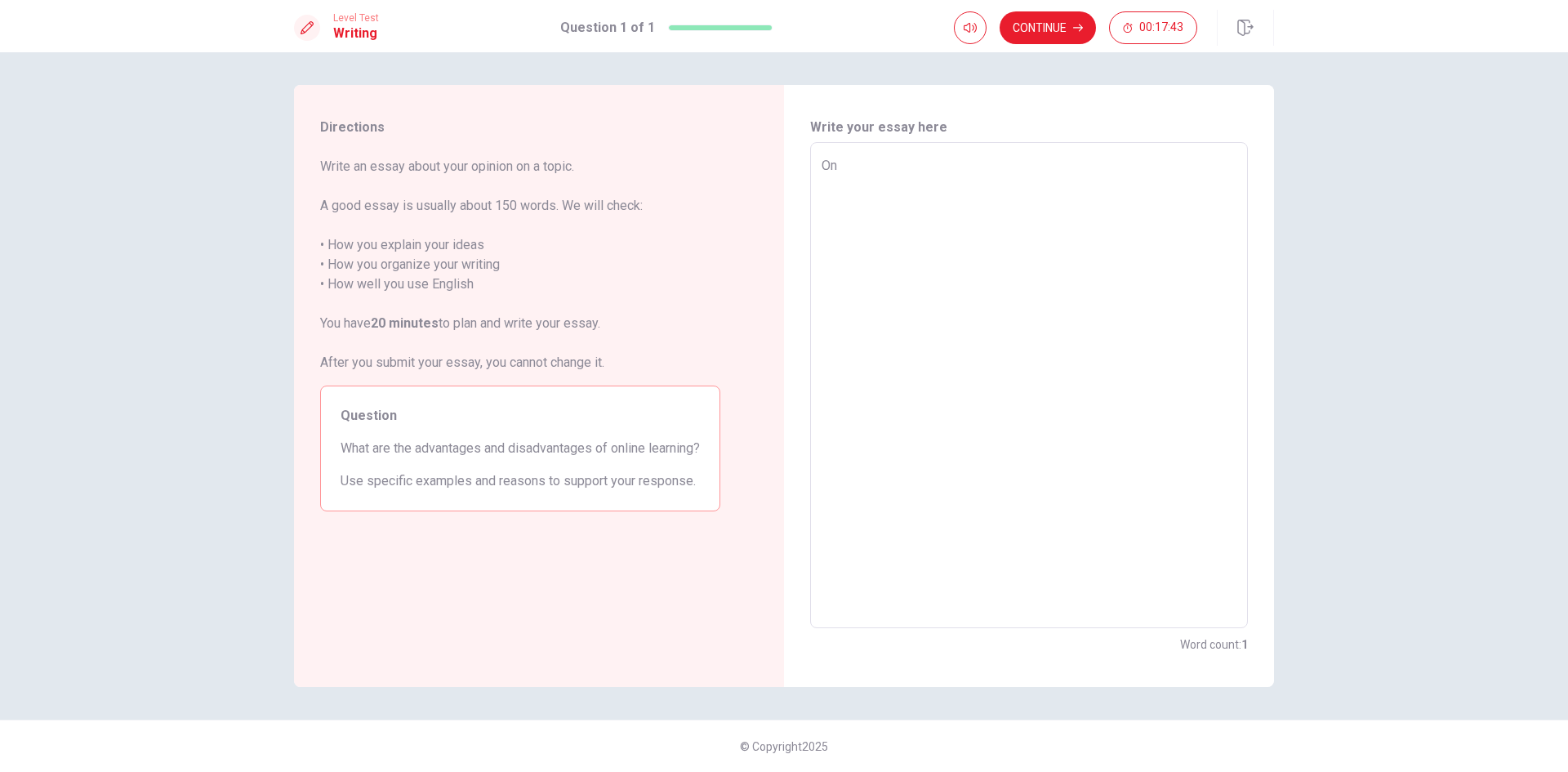
type textarea "O"
type textarea "x"
type textarea "t"
type textarea "x"
type textarea "th"
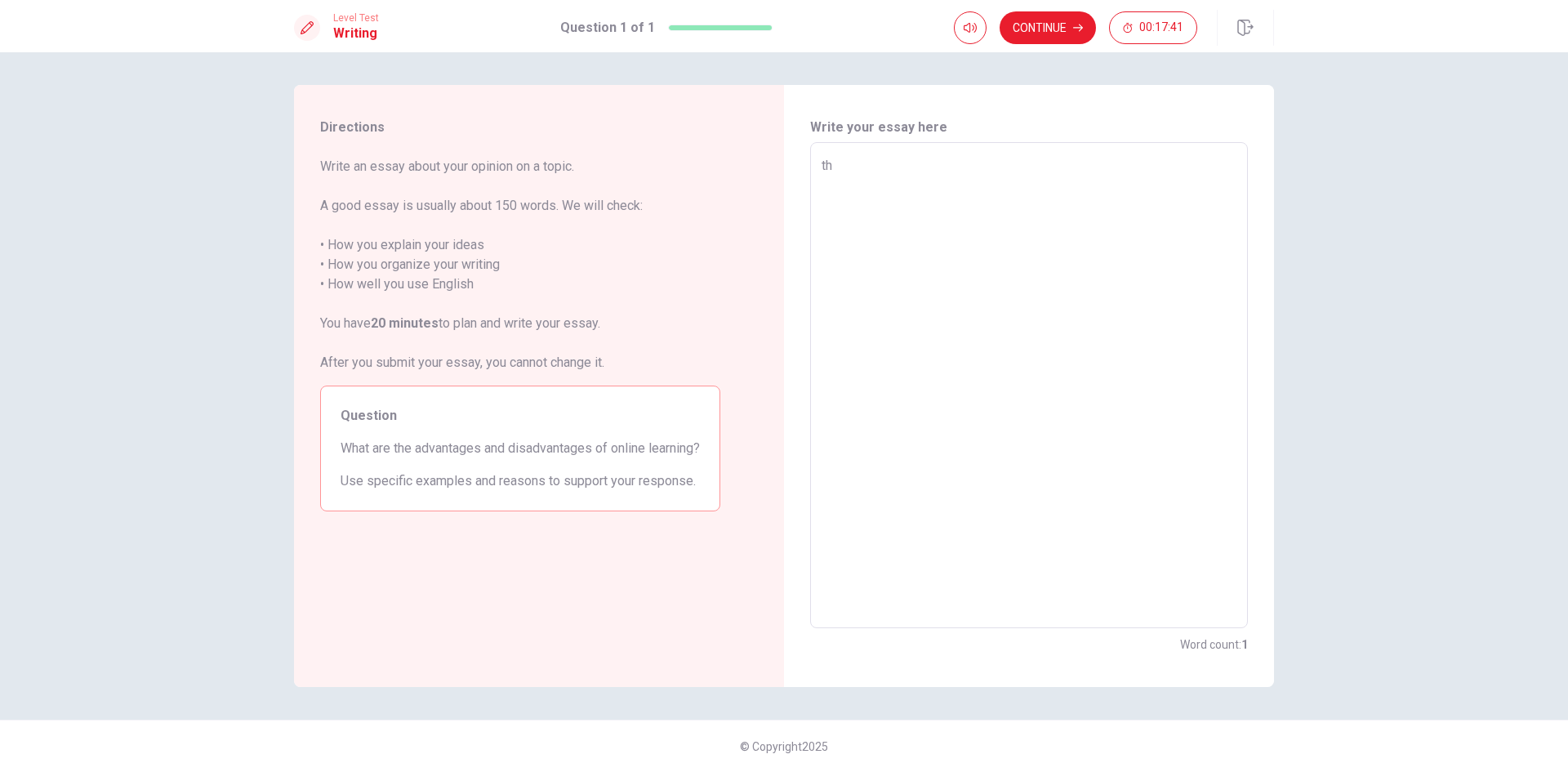
type textarea "x"
type textarea "the"
type textarea "x"
type textarea "the"
type textarea "x"
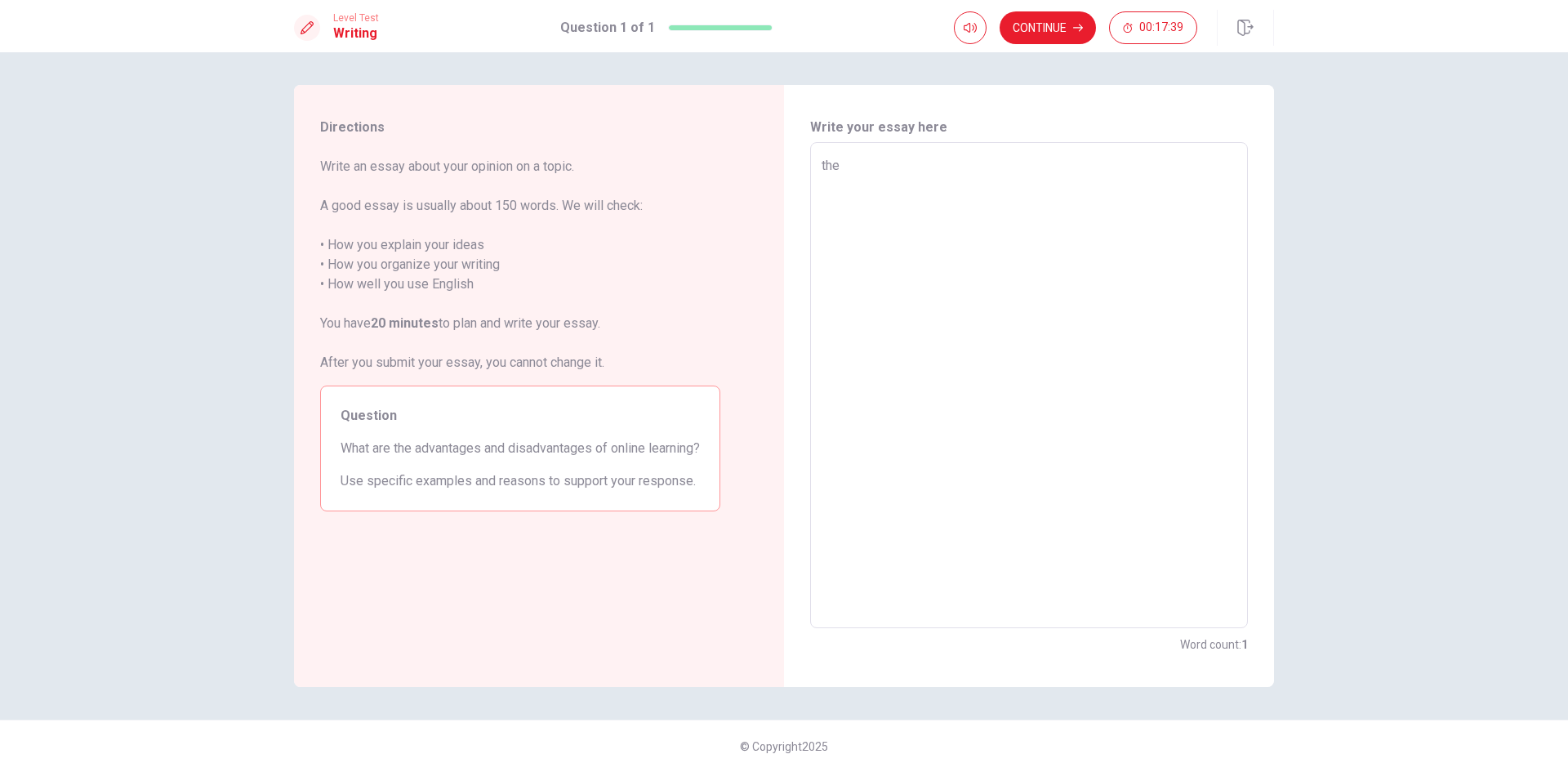
type textarea "the"
type textarea "x"
type textarea "th"
type textarea "x"
type textarea "t"
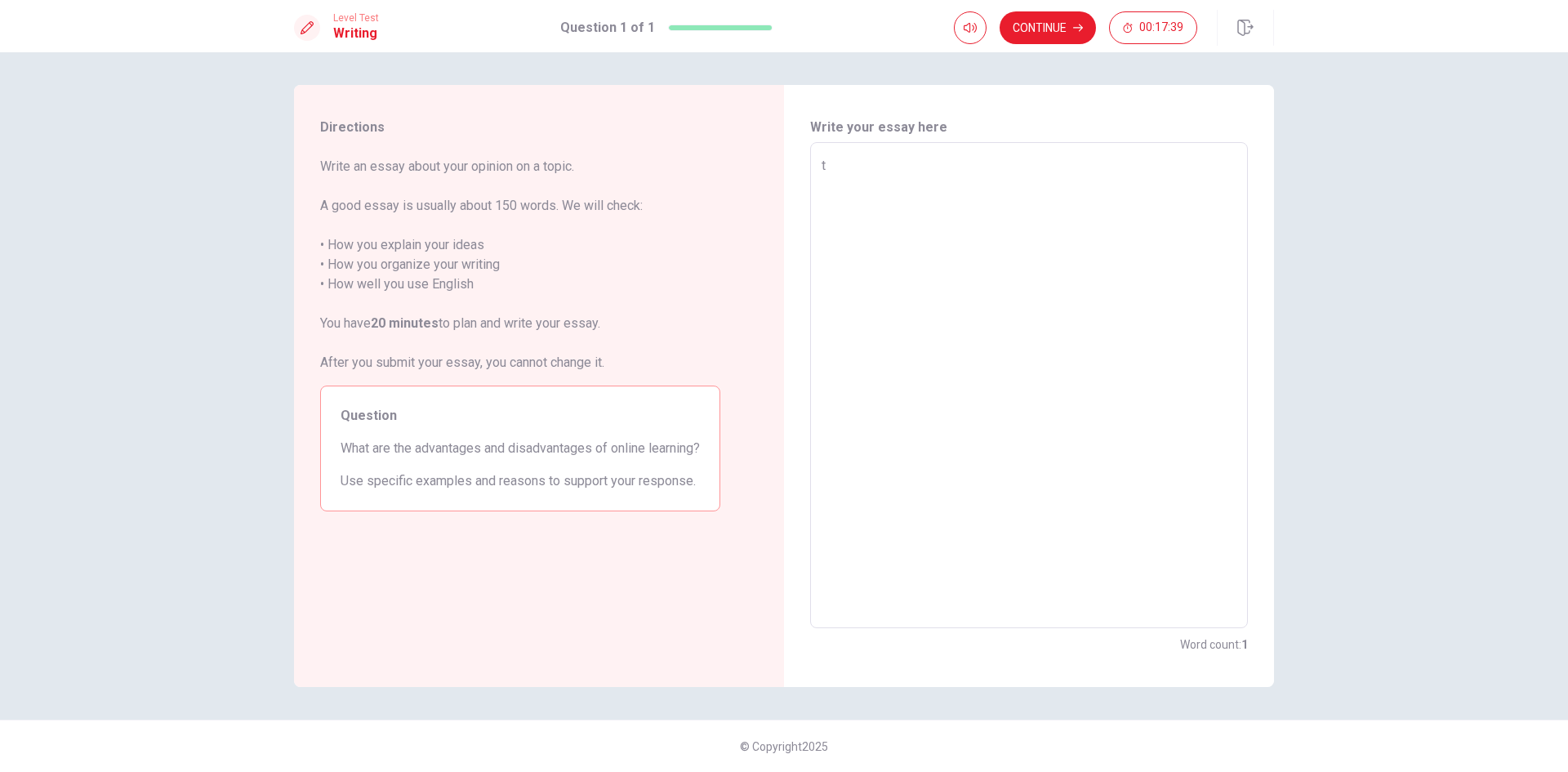
type textarea "x"
type textarea "T"
type textarea "x"
type textarea "Th"
type textarea "x"
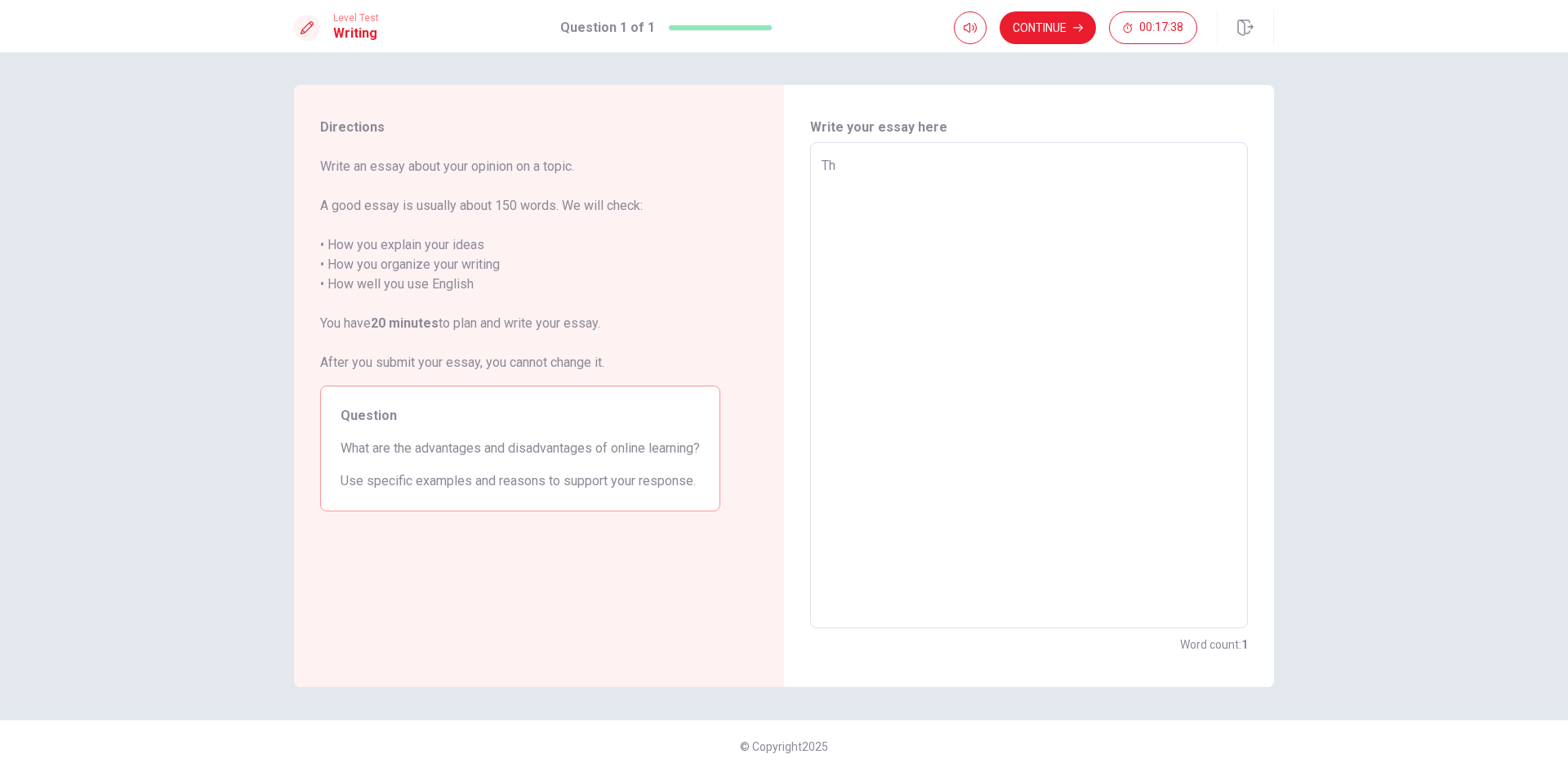
type textarea "The"
type textarea "x"
type textarea "The"
type textarea "x"
type textarea "The a"
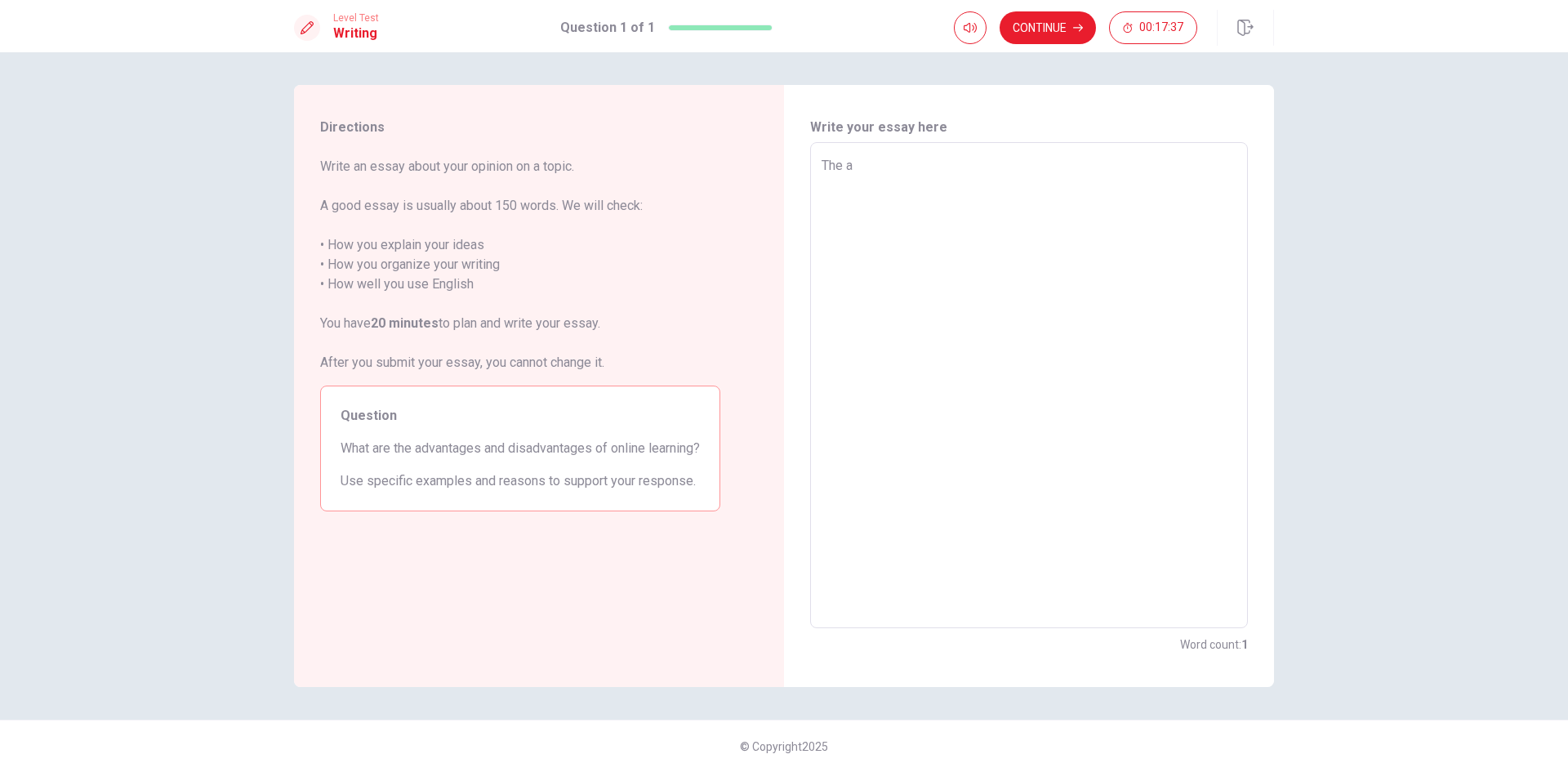
type textarea "x"
type textarea "The ad"
type textarea "x"
type textarea "The adv"
type textarea "x"
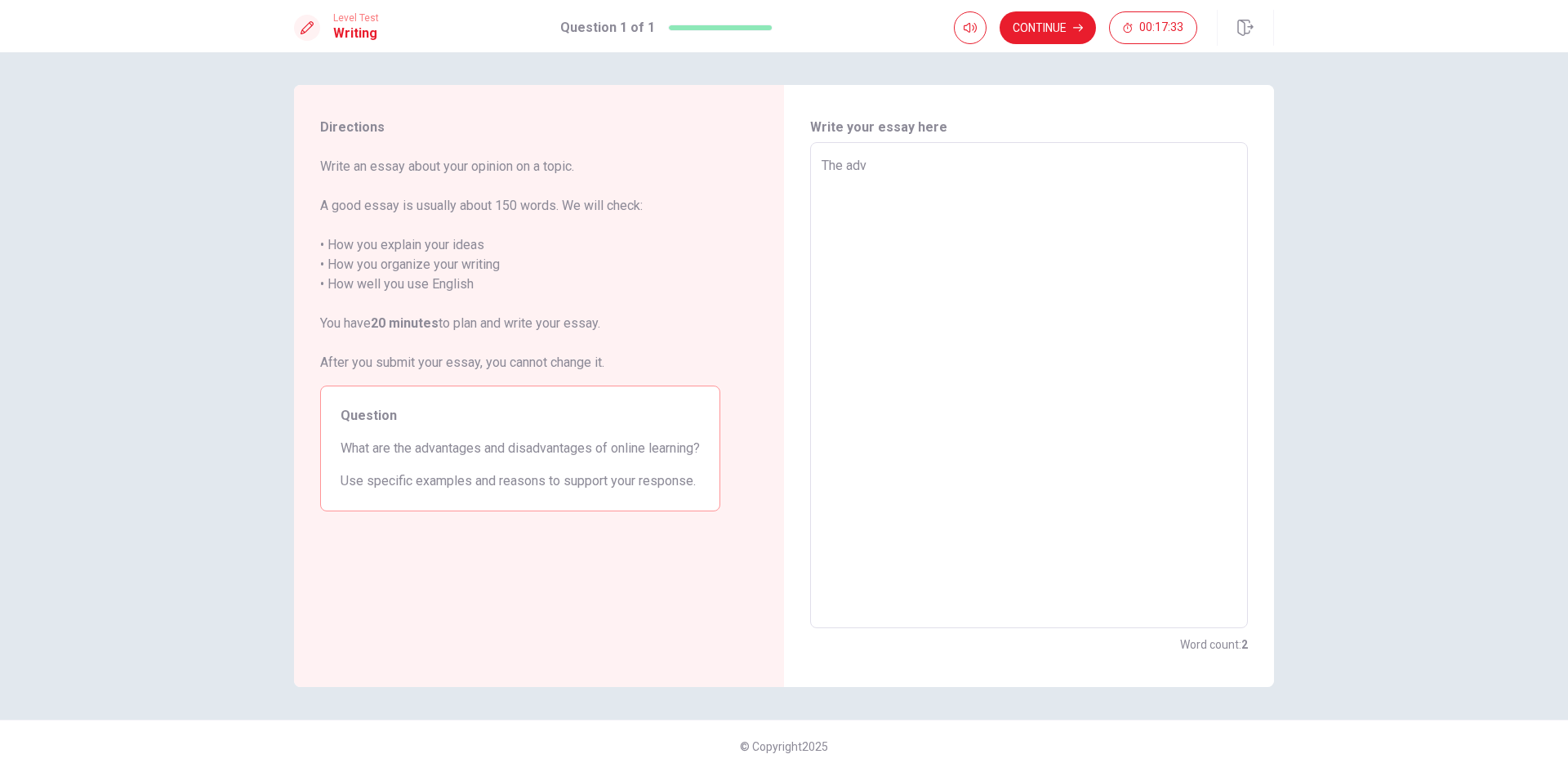
type textarea "The adva"
type textarea "x"
type textarea "The advan"
type textarea "x"
type textarea "The advant"
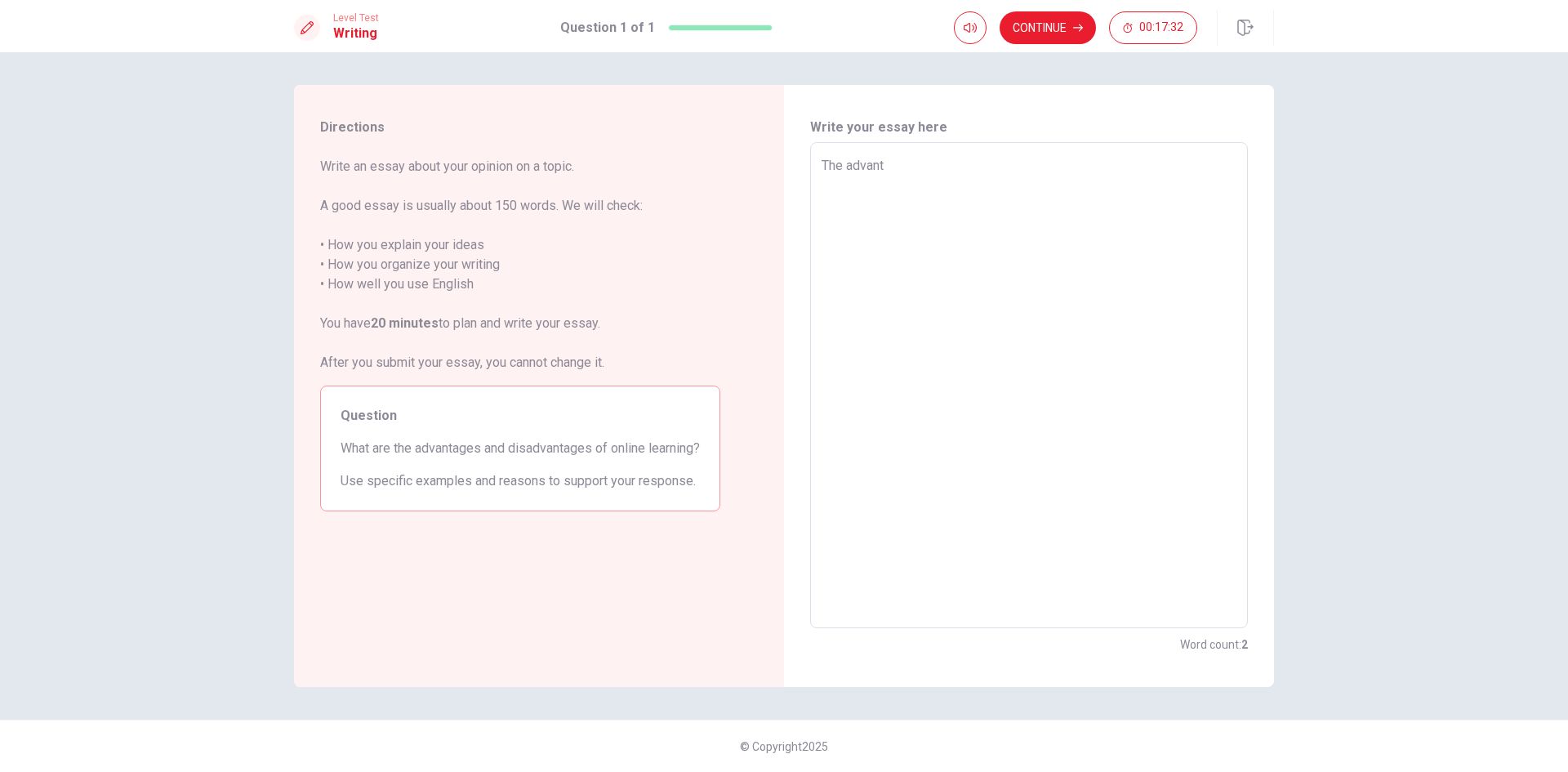
type textarea "x"
type textarea "The advanta"
type textarea "x"
type textarea "The advantag"
type textarea "x"
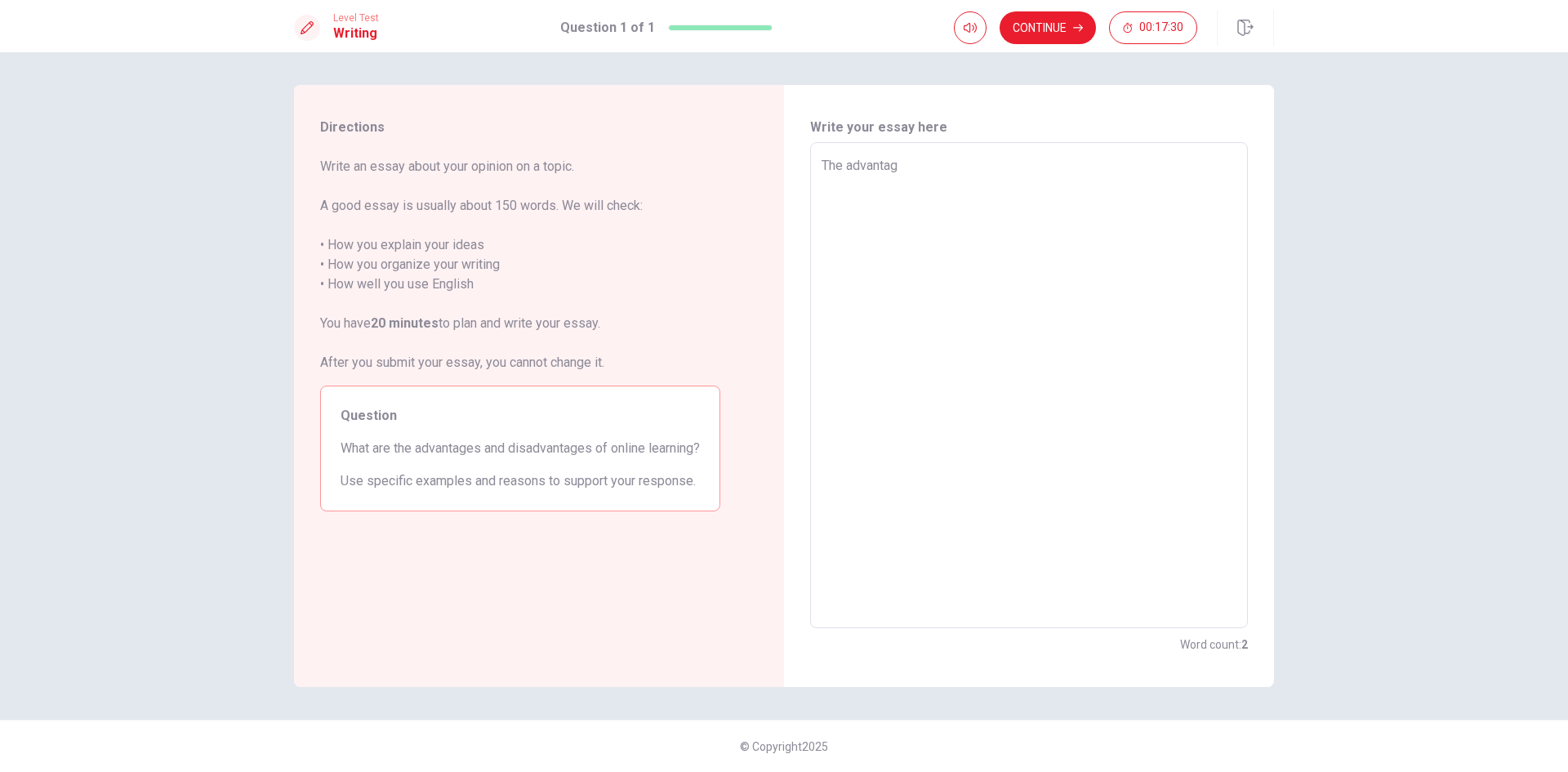
type textarea "The advantage"
type textarea "x"
type textarea "The advantage"
type textarea "x"
type textarea "The advantage o"
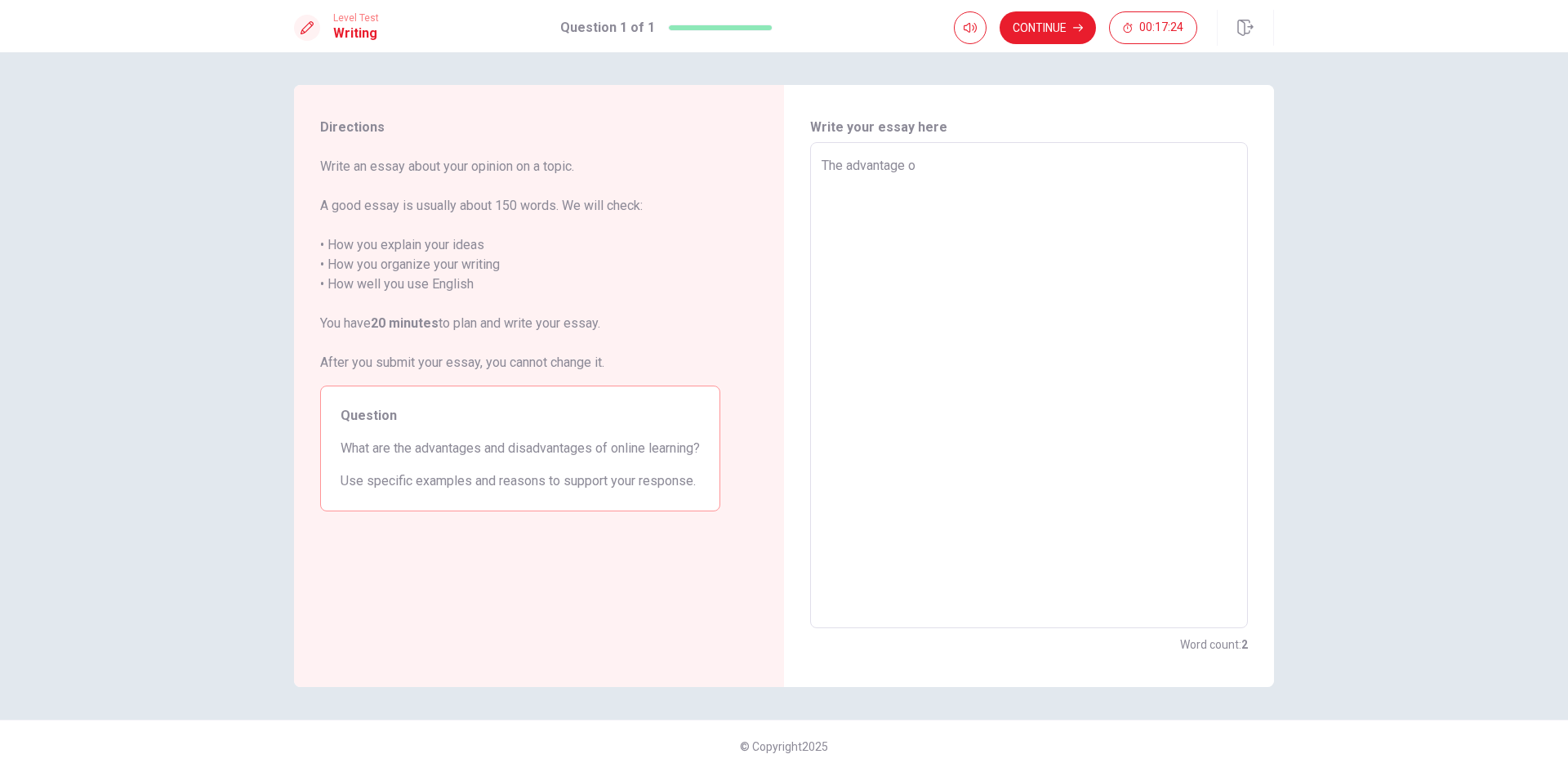
type textarea "x"
type textarea "The advantage of"
type textarea "x"
type textarea "The advantage of"
type textarea "x"
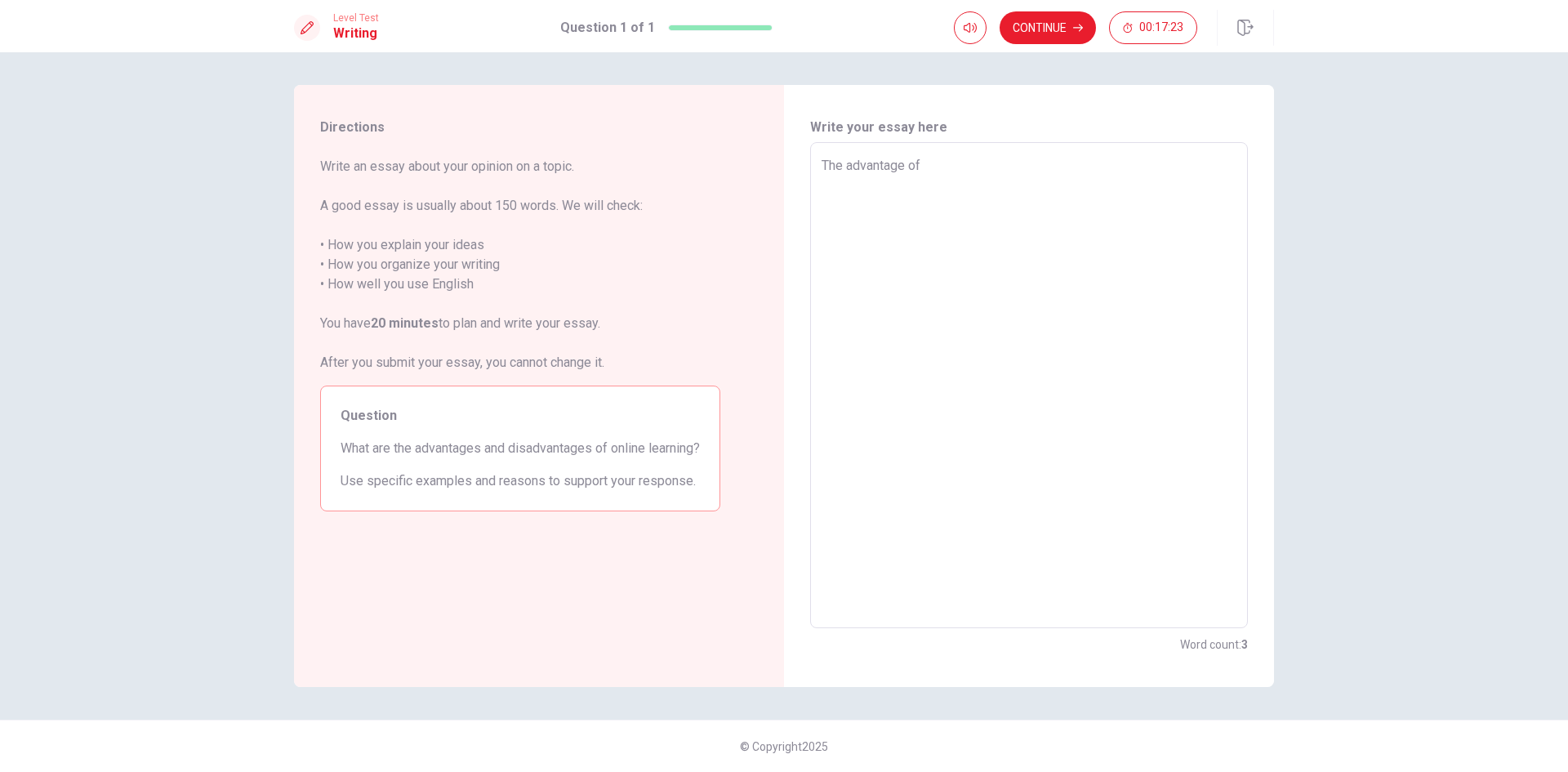
type textarea "The advantage of o"
type textarea "x"
type textarea "The advantage of on"
type textarea "x"
type textarea "The advantage of onl"
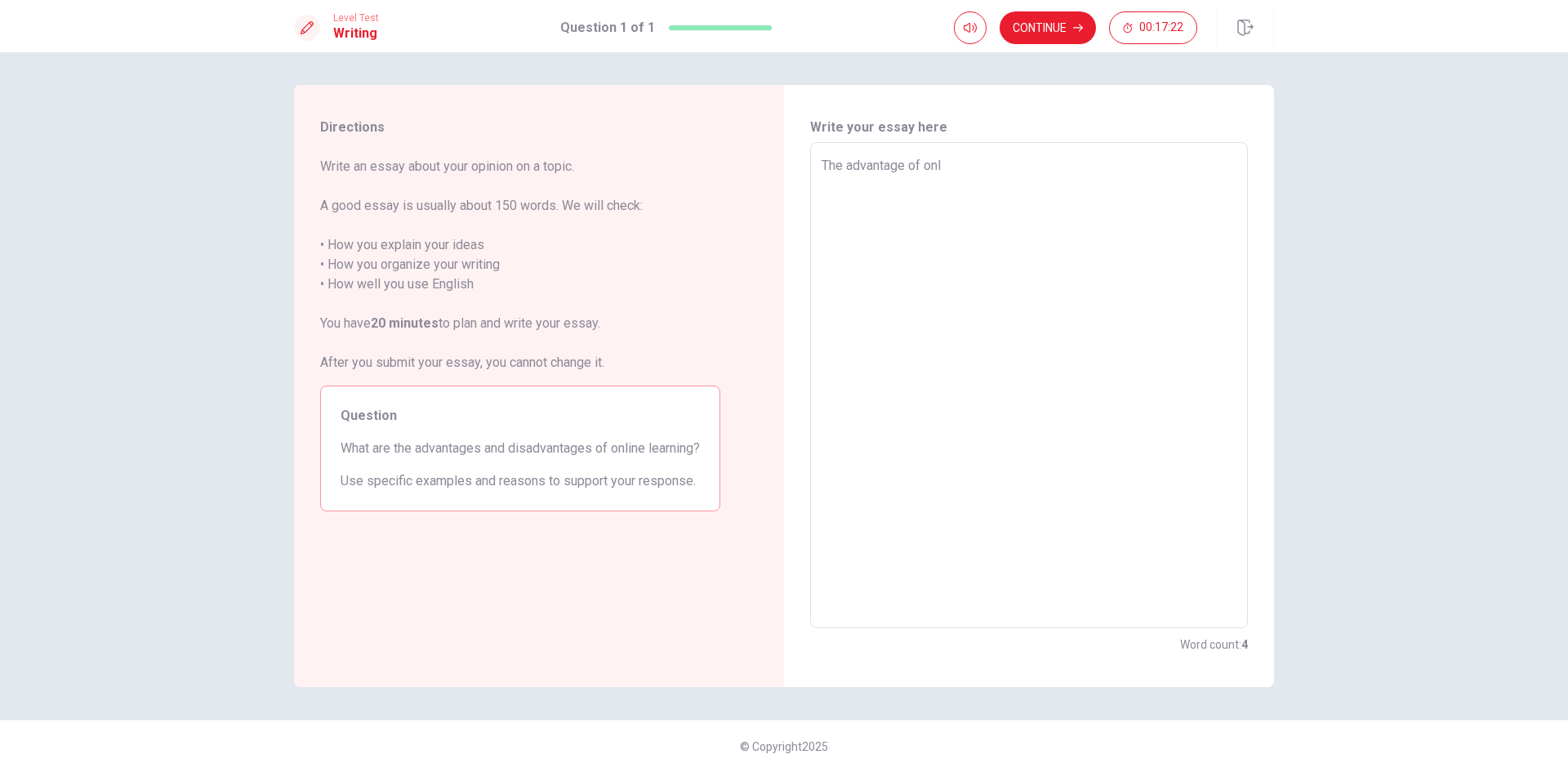
type textarea "x"
type textarea "The advantage of onli"
type textarea "x"
type textarea "The advantage of onlin"
type textarea "x"
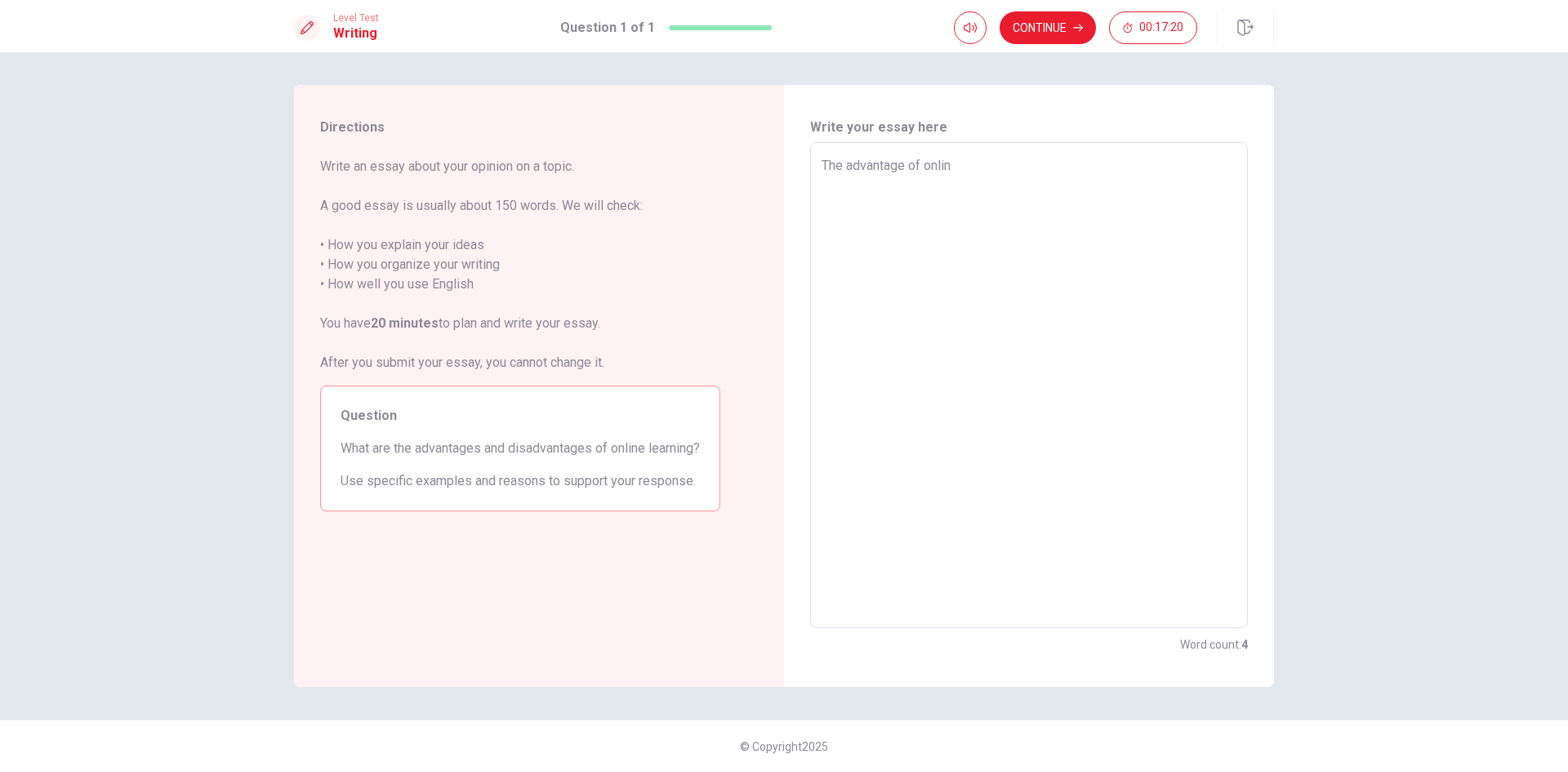
type textarea "The advantage of online"
type textarea "x"
type textarea "The advantage of online"
type textarea "x"
type textarea "The advantage of online l"
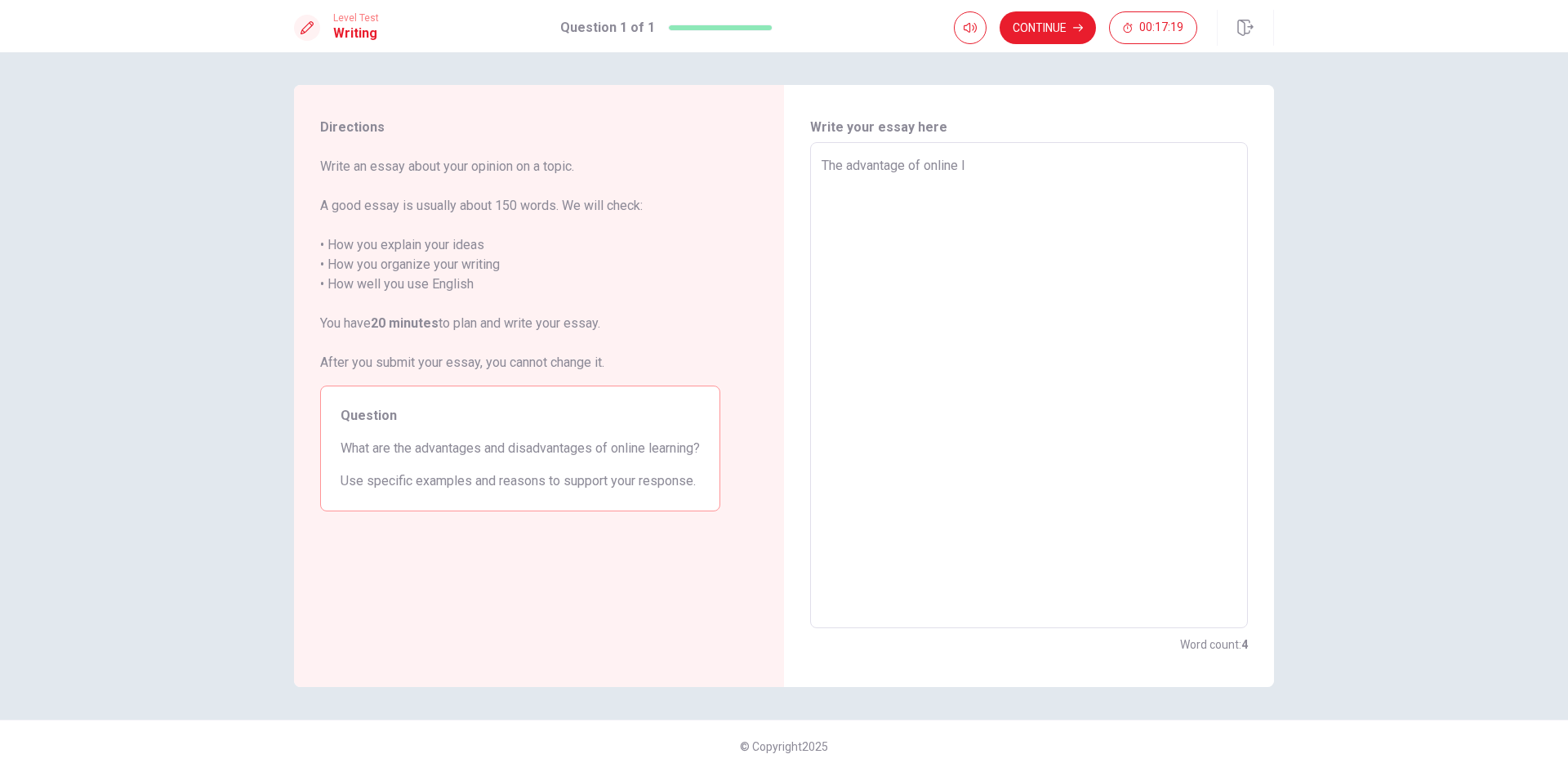
type textarea "x"
type textarea "The advantage of online le"
type textarea "x"
type textarea "The advantage of online lea"
type textarea "x"
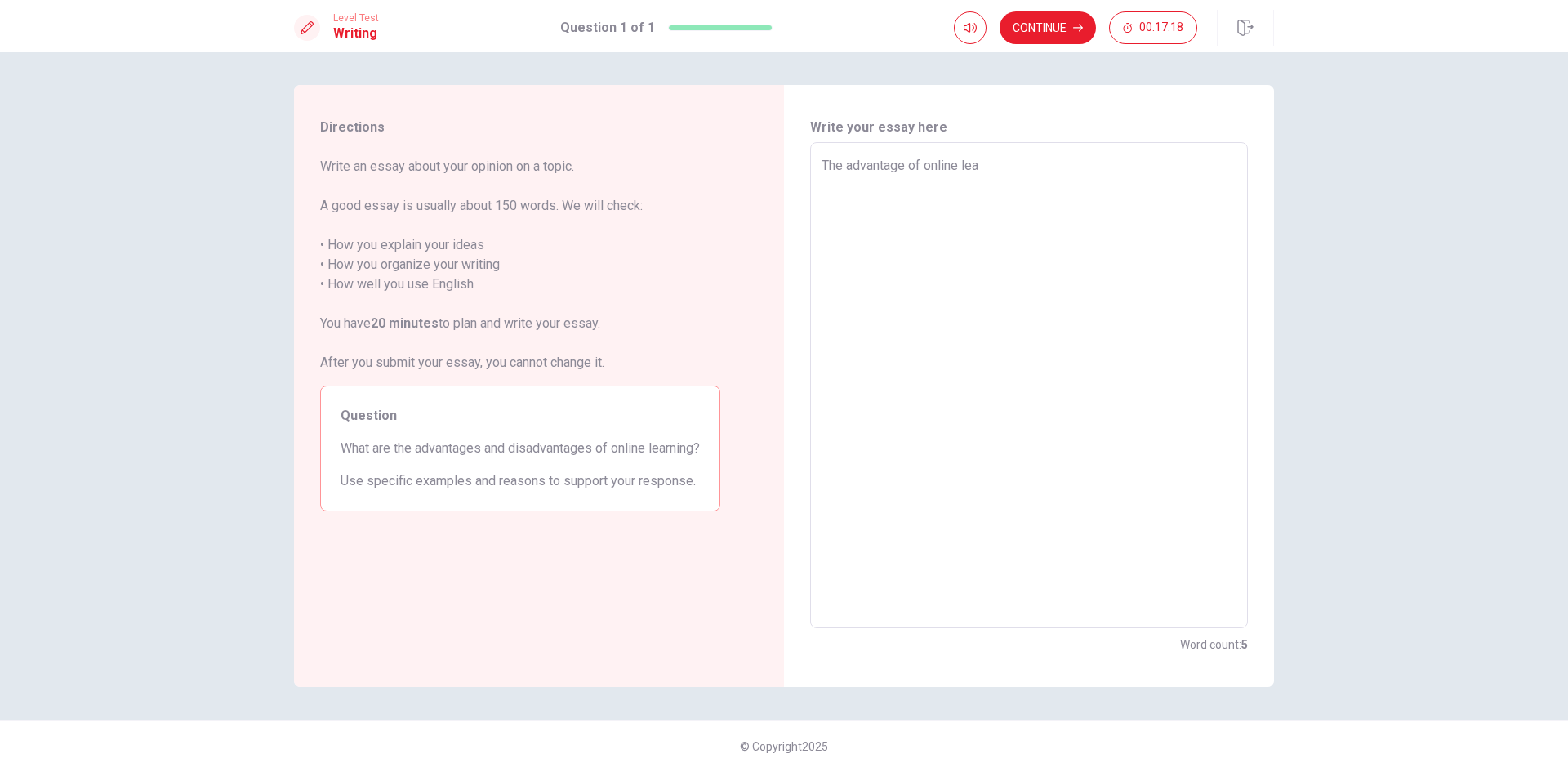
type textarea "The advantage of online [PERSON_NAME]"
type textarea "x"
type textarea "The advantage of online leari"
type textarea "x"
type textarea "The advantage of online learin"
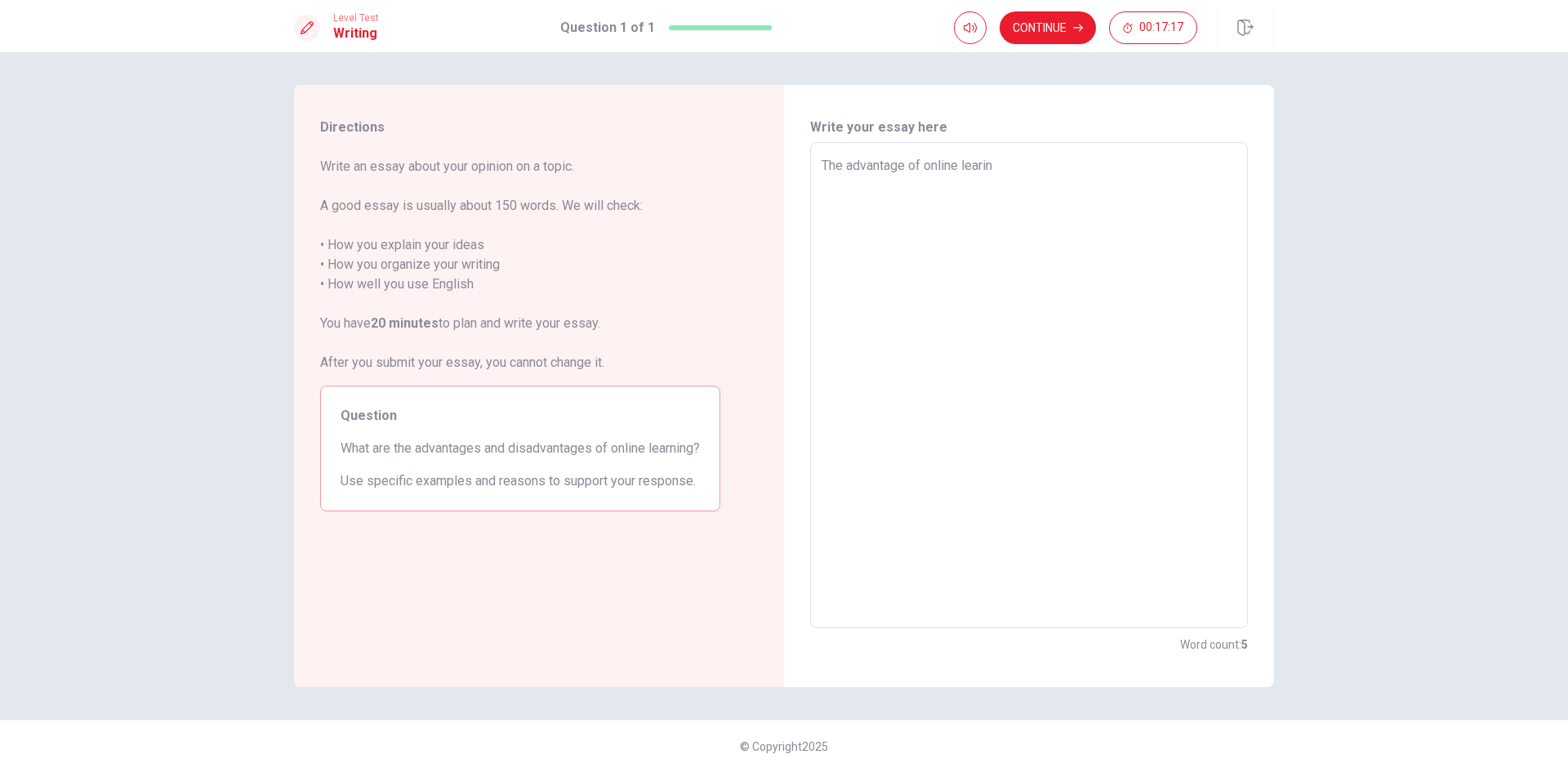
type textarea "x"
type textarea "The advantage of online learing"
type textarea "x"
type textarea "The advantage of online learing"
type textarea "x"
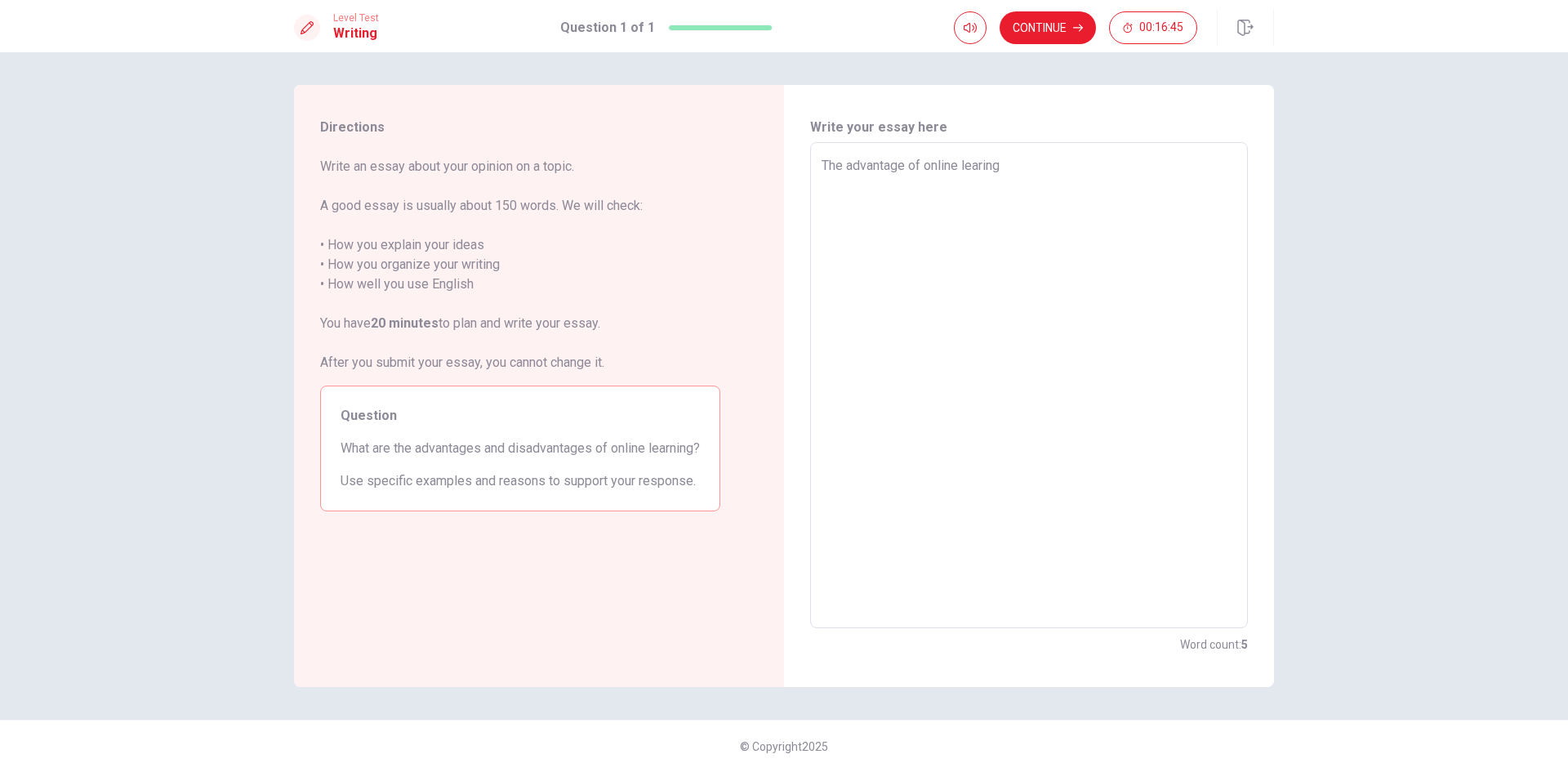
type textarea "The advantage of online learing i"
type textarea "x"
type textarea "The advantage of online learing is"
type textarea "x"
type textarea "The advantage of online learing is"
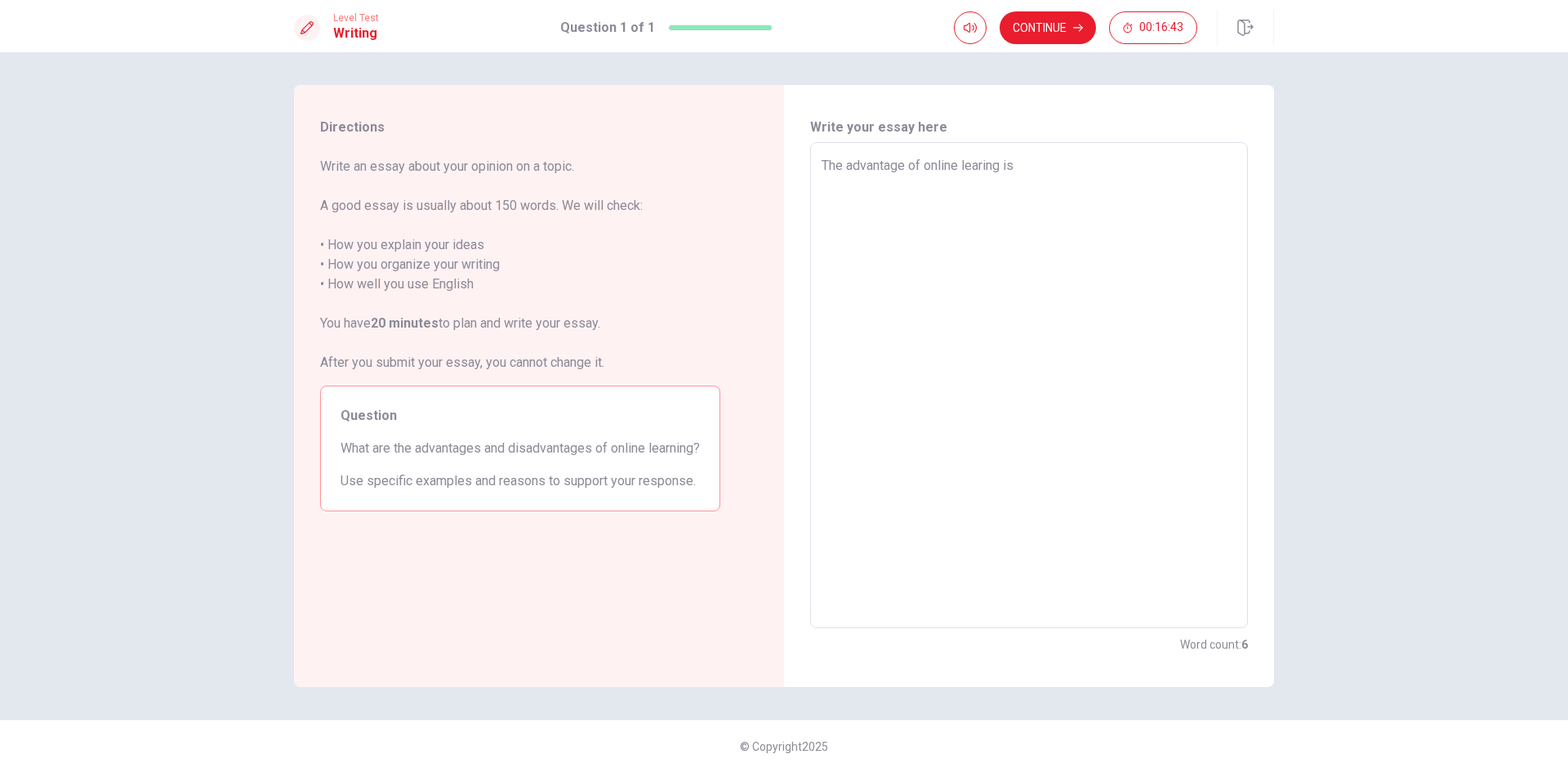
type textarea "x"
type textarea "The advantage of online learing is m"
type textarea "x"
type textarea "The advantage of online learing is mo"
type textarea "x"
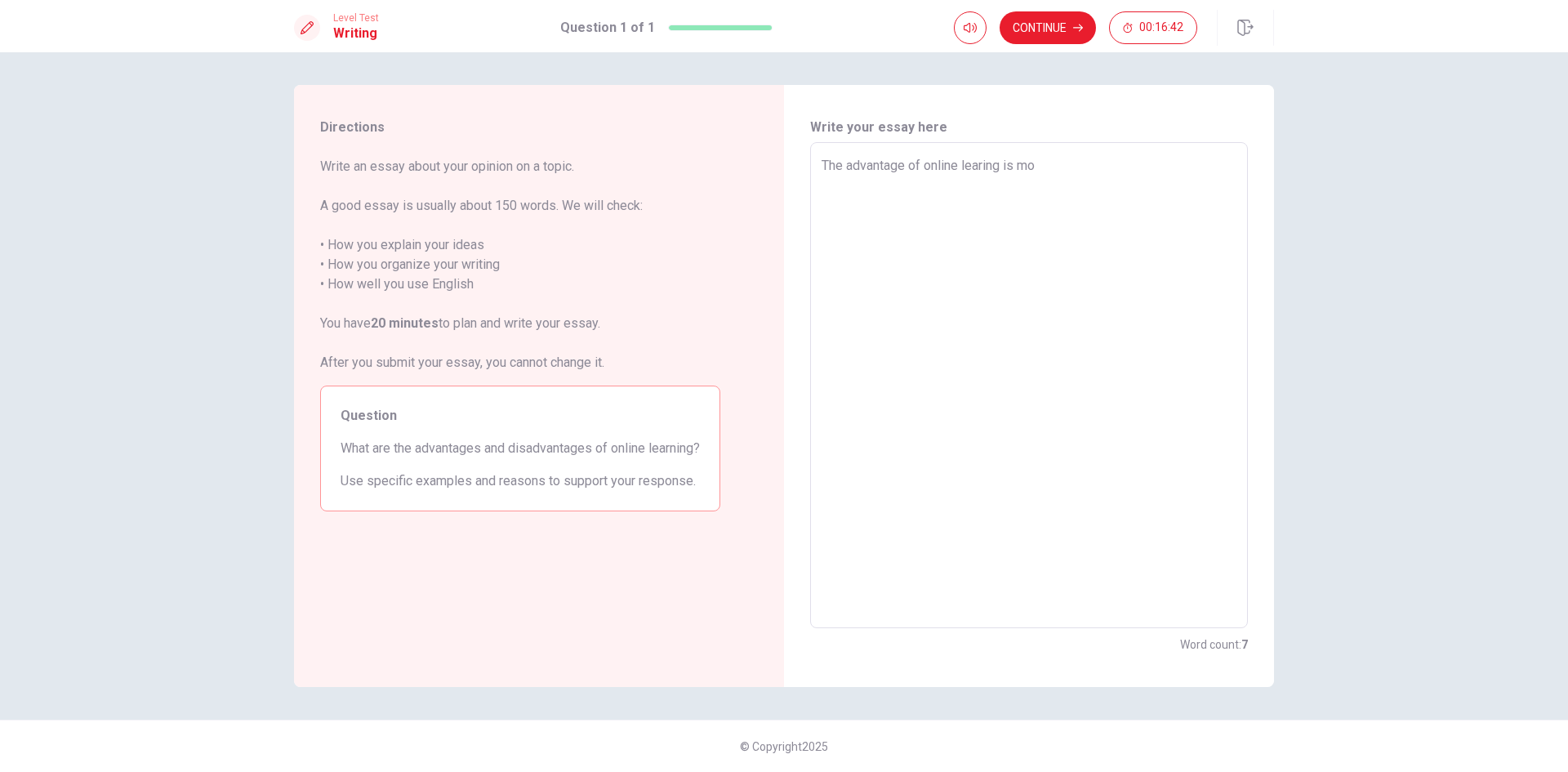
type textarea "The advantage of online learing is mor"
type textarea "x"
type textarea "The advantage of online learing is more"
type textarea "x"
type textarea "The advantage of online learing is morec"
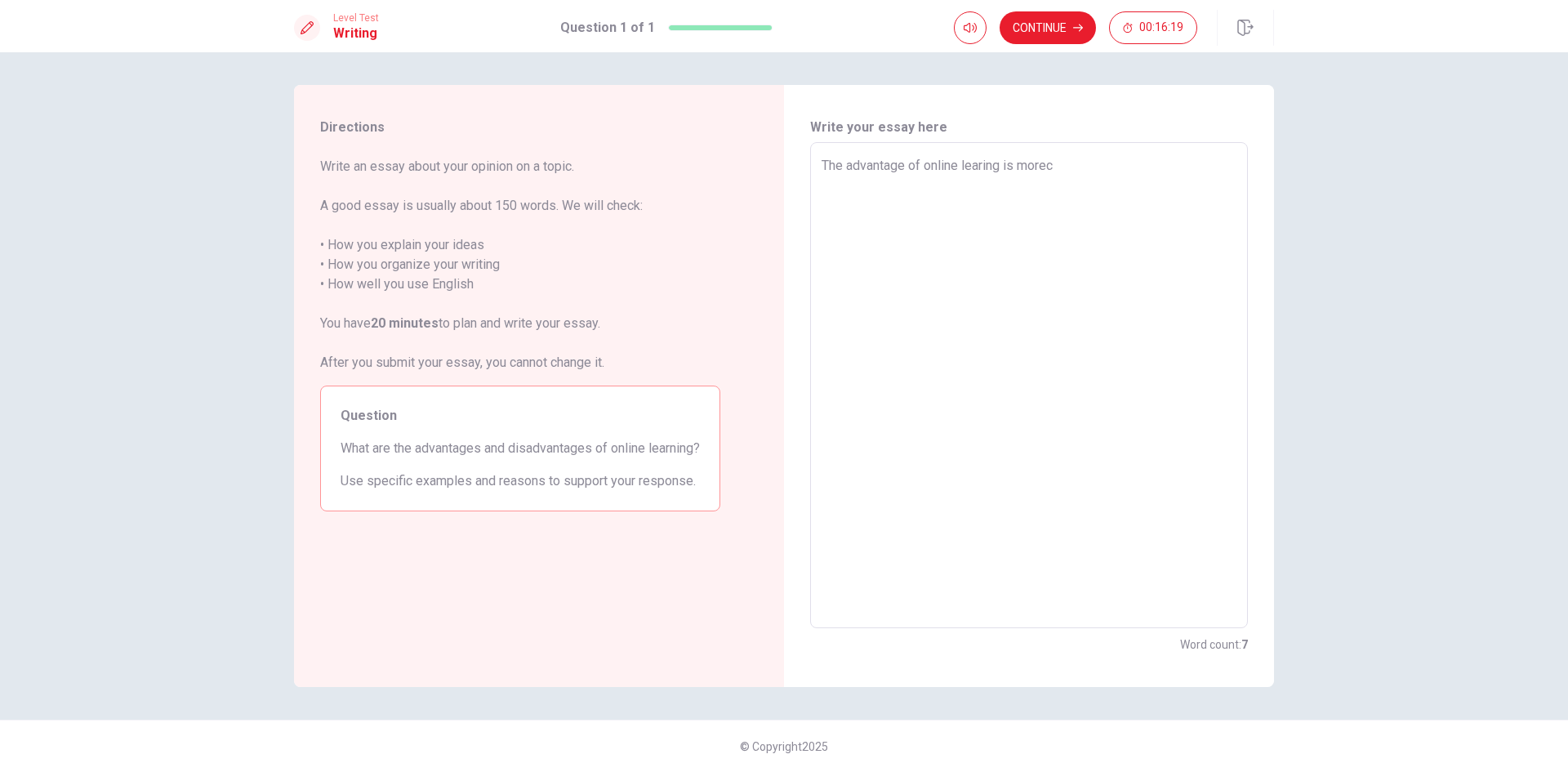
type textarea "x"
type textarea "The advantage of online learing is moreco"
type textarea "x"
type textarea "The advantage of online learing is morecon"
type textarea "x"
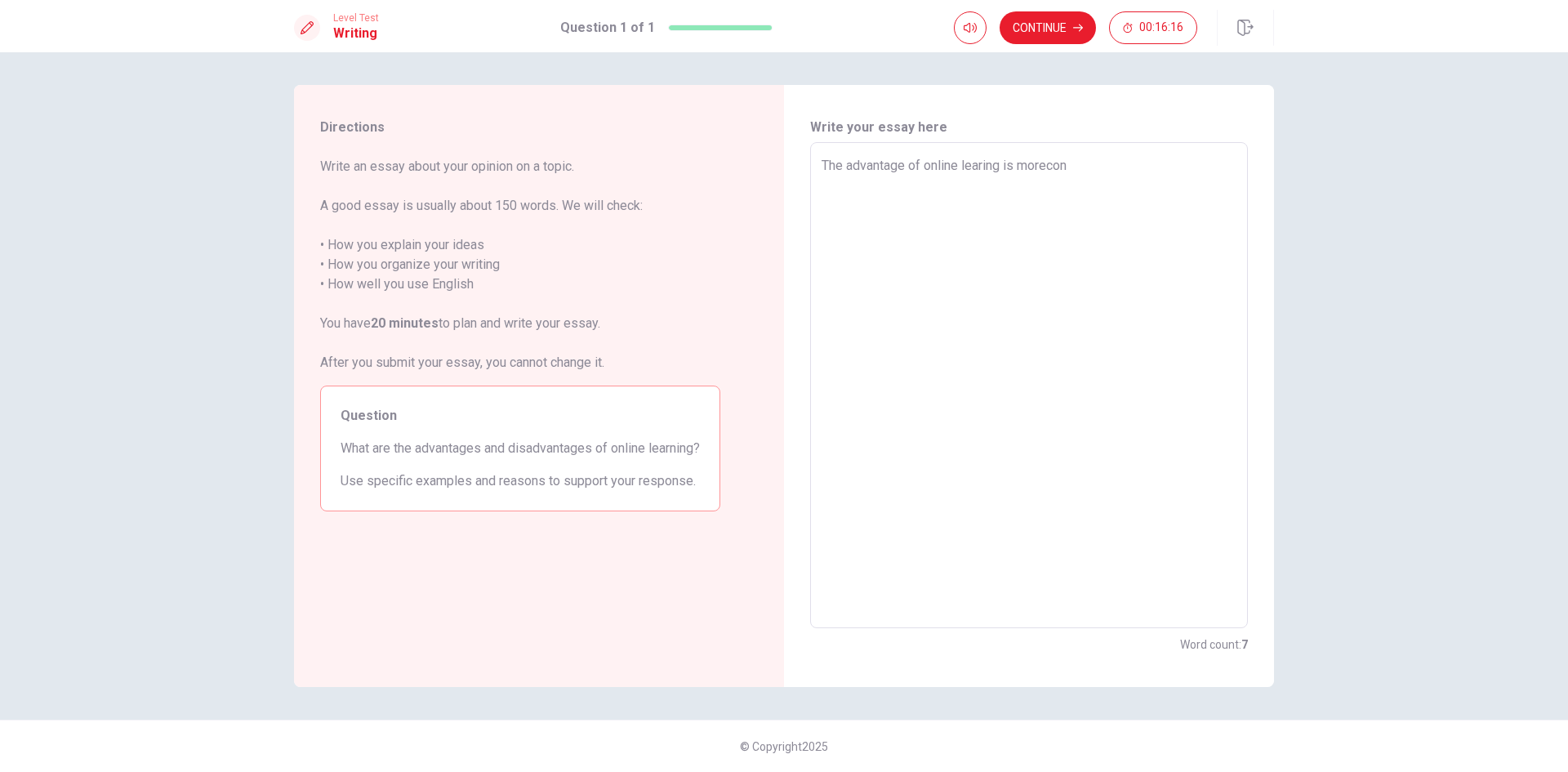
type textarea "The advantage of online learing is morecon="
type textarea "x"
type textarea "The advantage of online learing is morecon"
type textarea "x"
type textarea "The advantage of online learing is moreco"
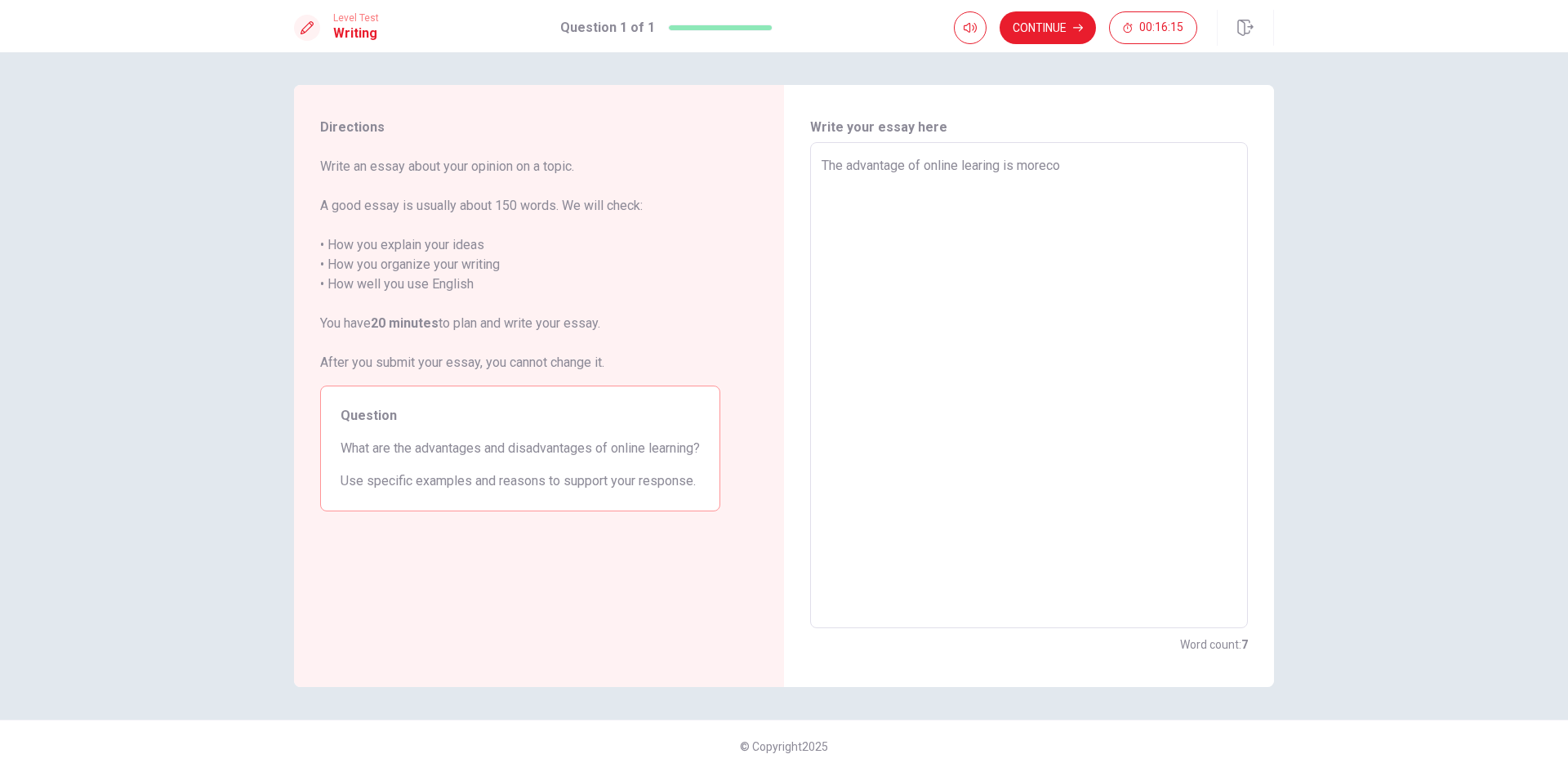
type textarea "x"
type textarea "The advantage of online learing is morec"
type textarea "x"
type textarea "The advantage of online learing is more"
type textarea "x"
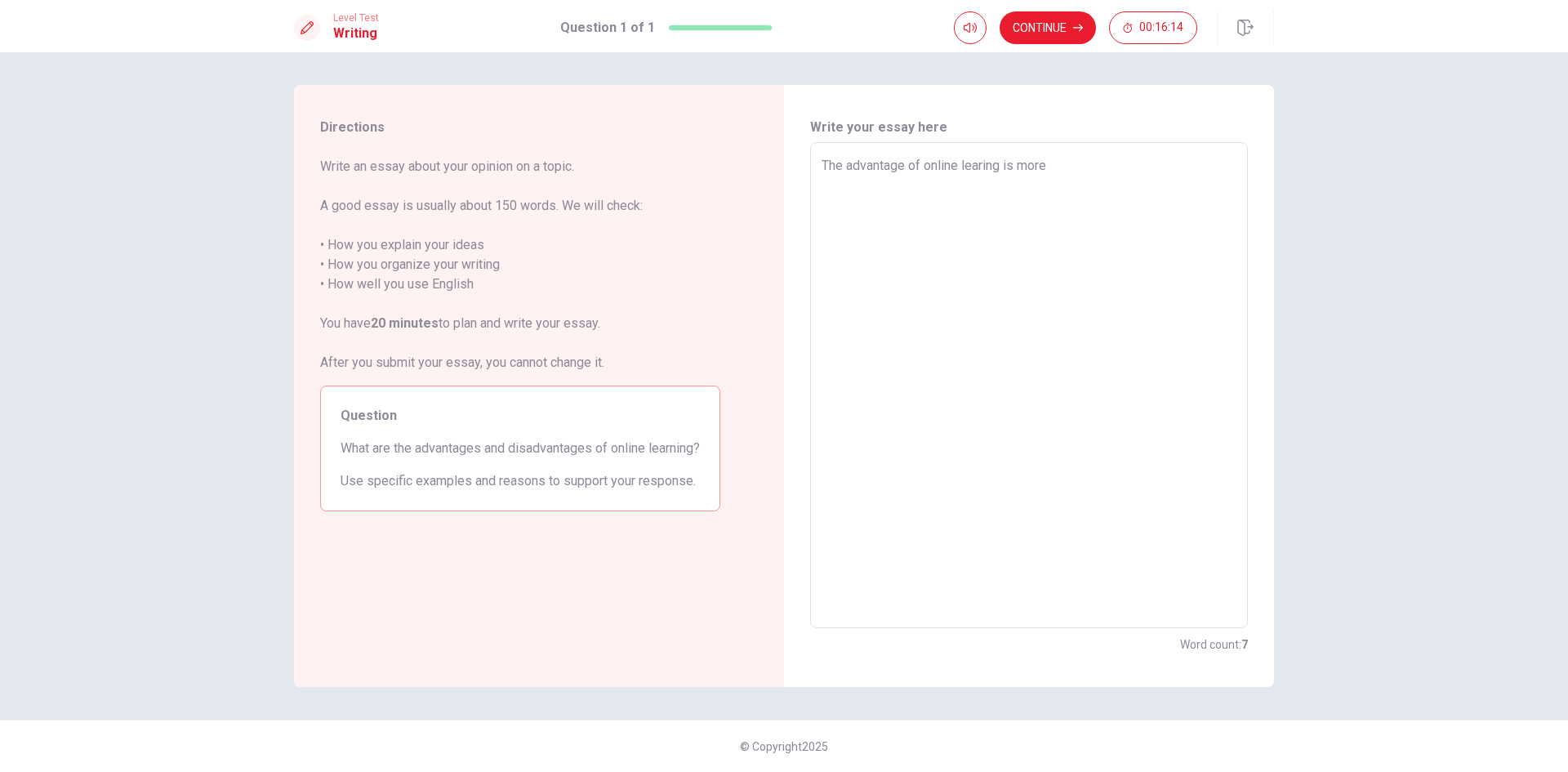
type textarea "The advantage of online learing is mor"
type textarea "x"
type textarea "The advantage of online learing is mo"
type textarea "x"
type textarea "The advantage of online learing is m"
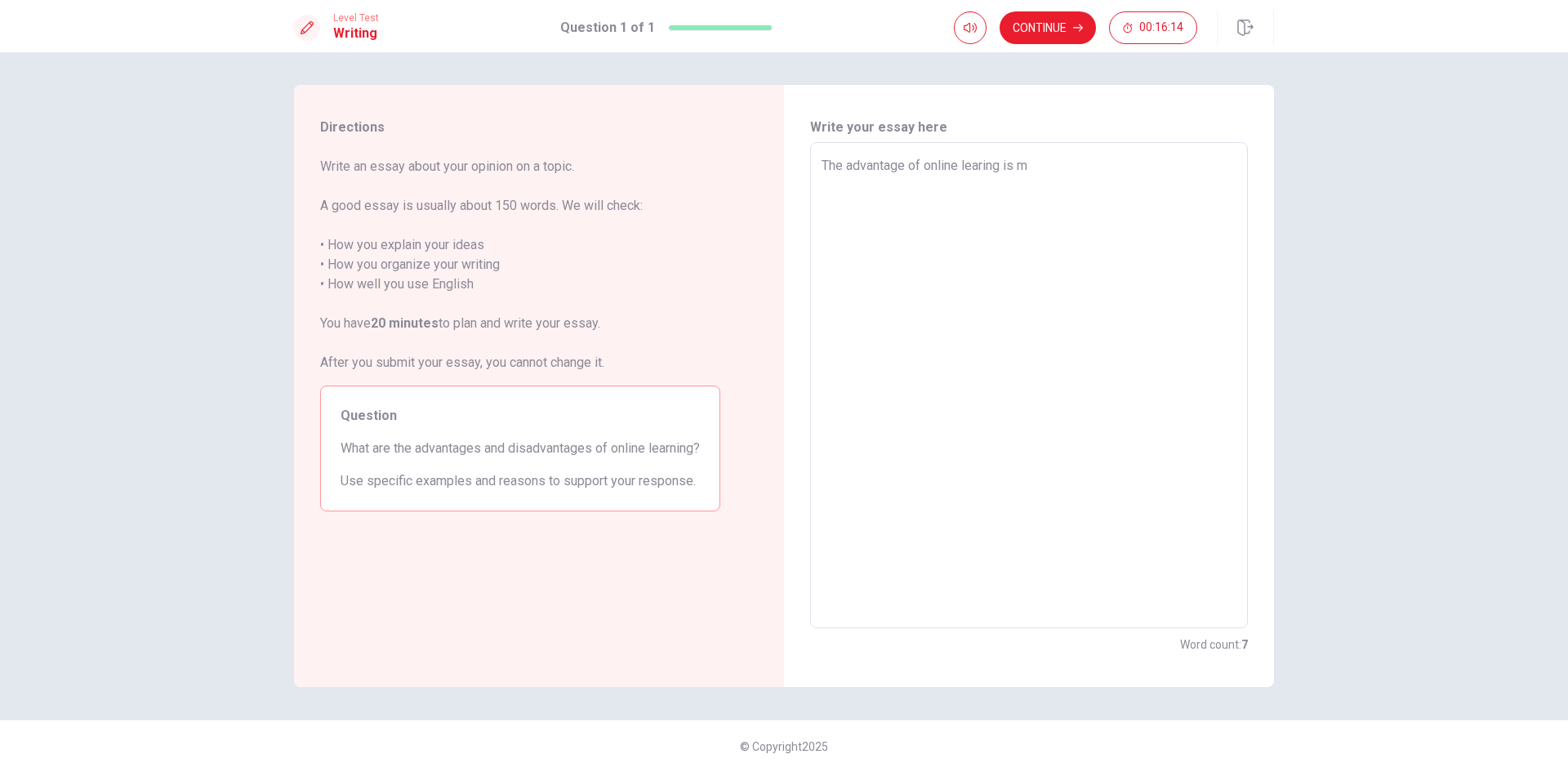
type textarea "x"
type textarea "The advantage of online learing is"
type textarea "x"
type textarea "The advantage of online learing is c"
type textarea "x"
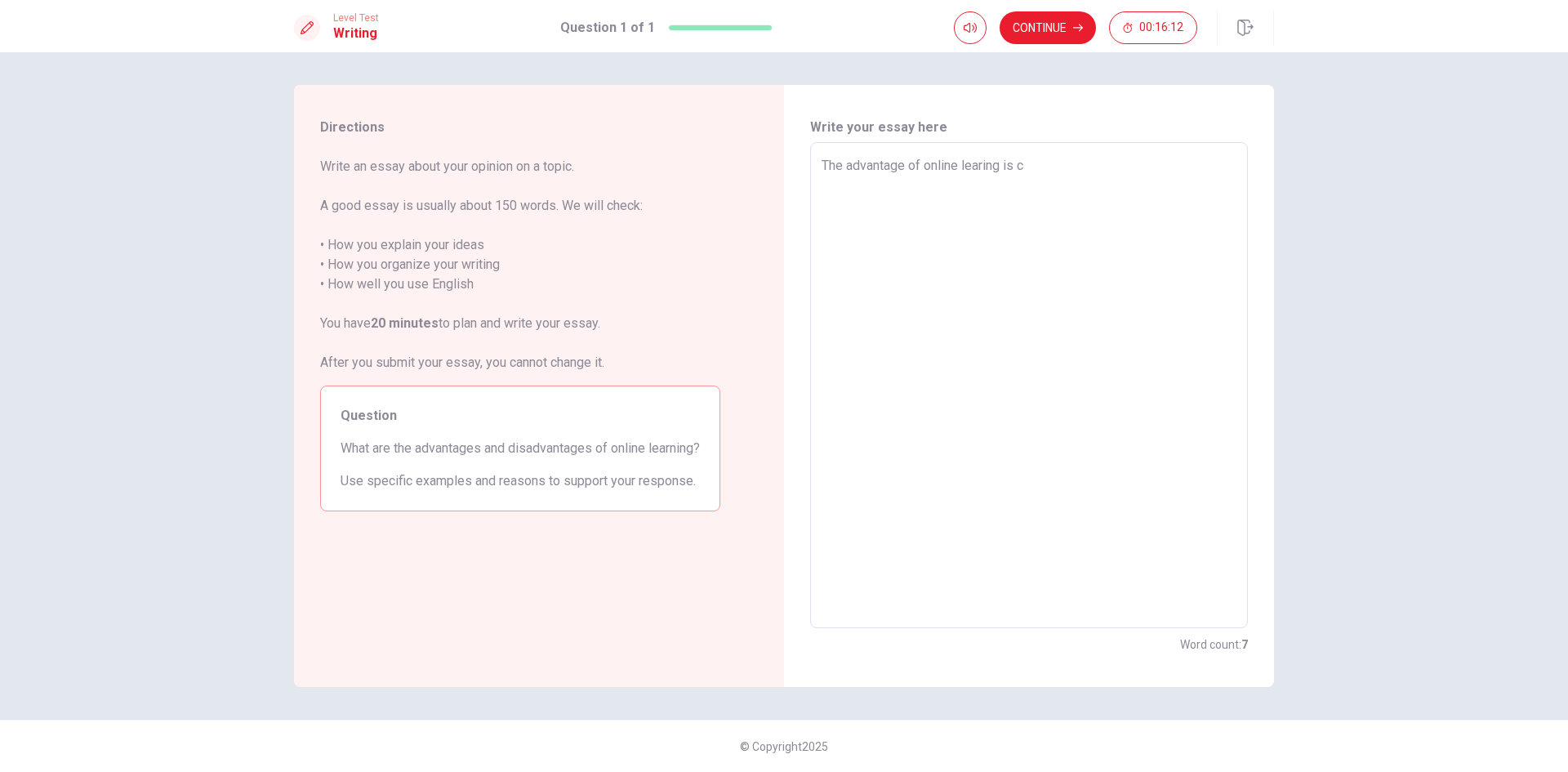
type textarea "The advantage of online learing is co"
type textarea "x"
type textarea "The advantage of online learing is con"
type textarea "x"
type textarea "The advantage of online learing is conv"
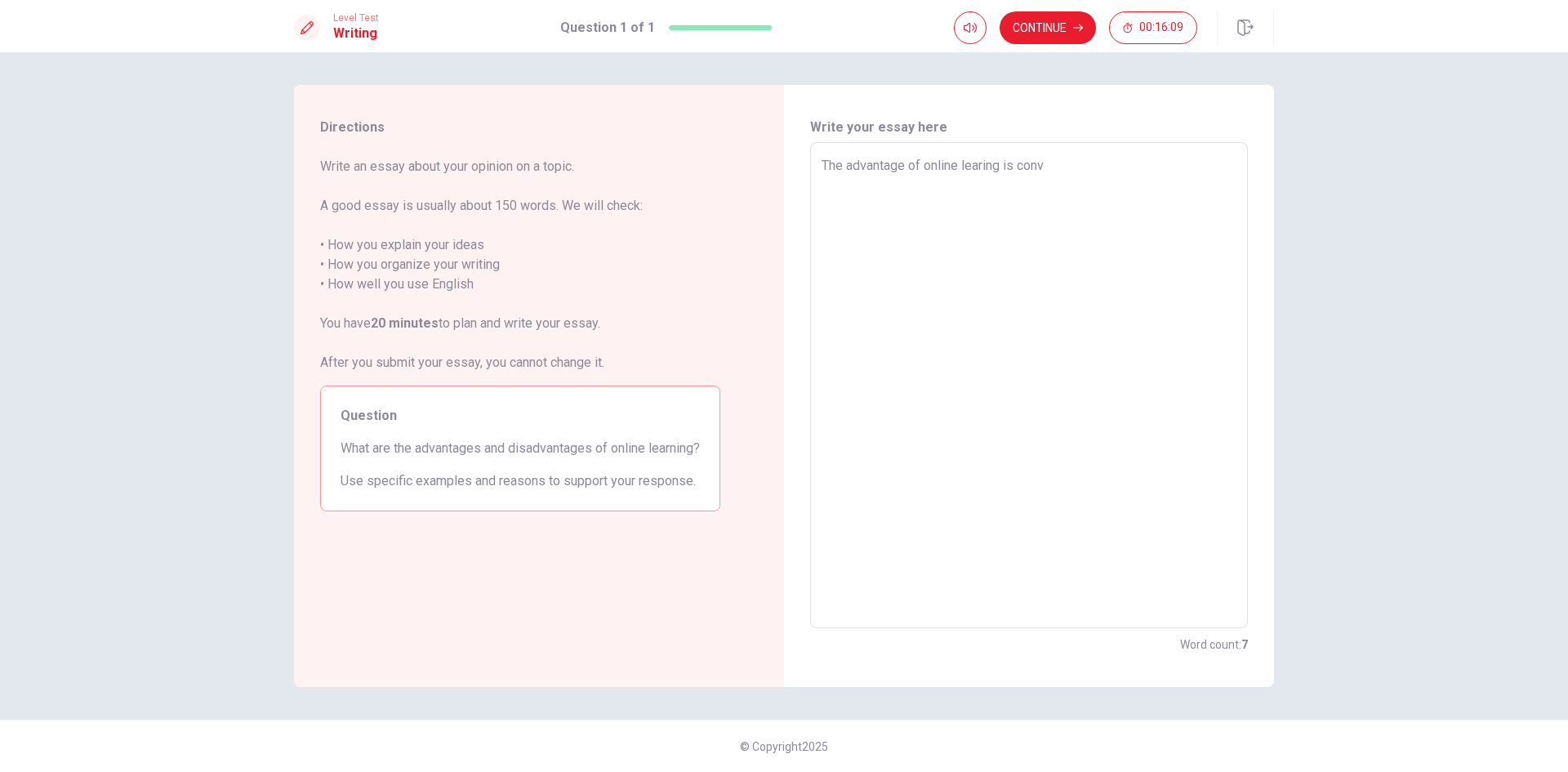
type textarea "x"
type textarea "The advantage of online learing is conve"
type textarea "x"
type textarea "The advantage of online learing is conven"
type textarea "x"
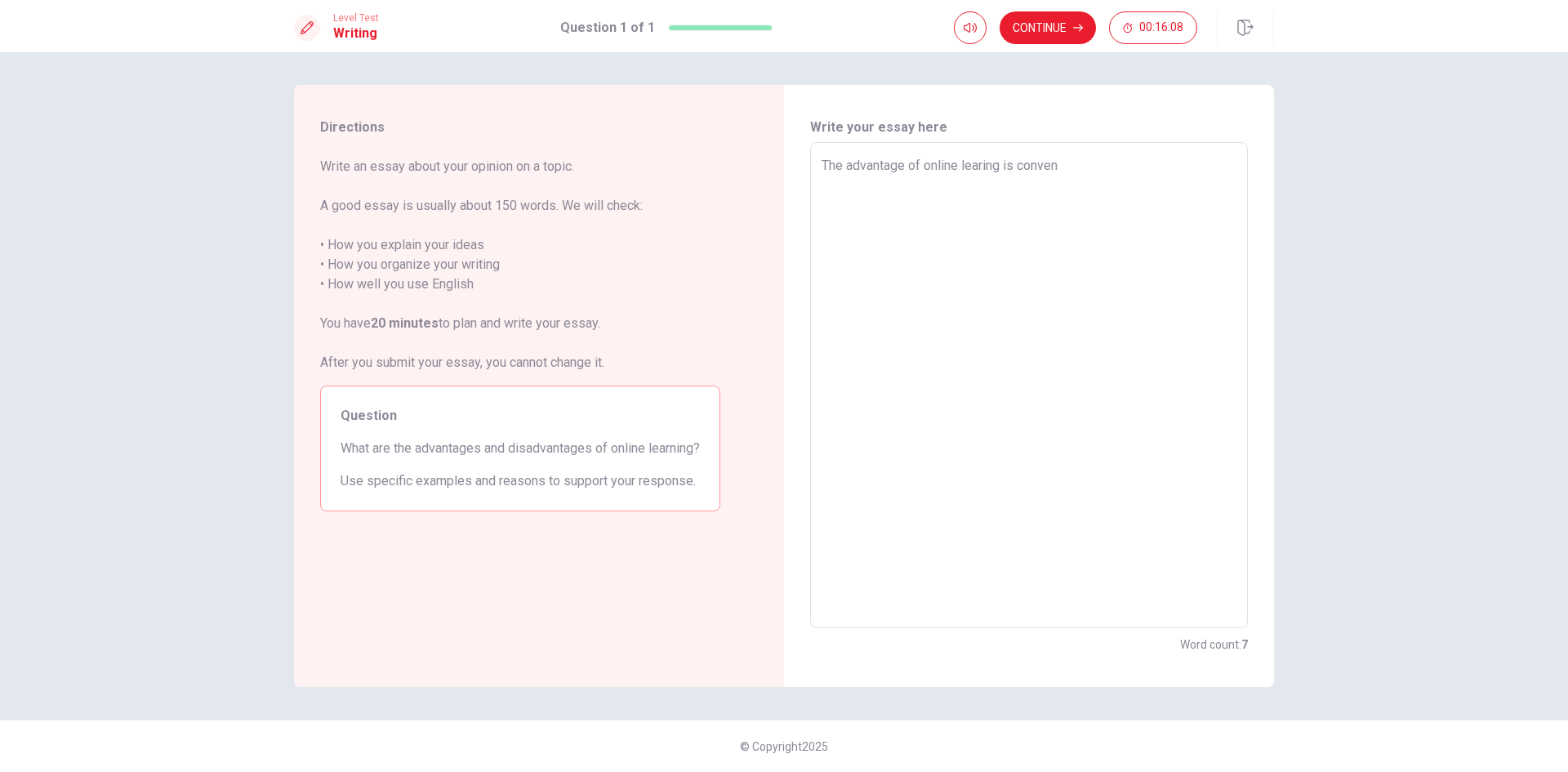
type textarea "The advantage of online learing is conveni"
type textarea "x"
type textarea "The advantage of online learing is convenie"
type textarea "x"
type textarea "The advantage of online learing is convenien"
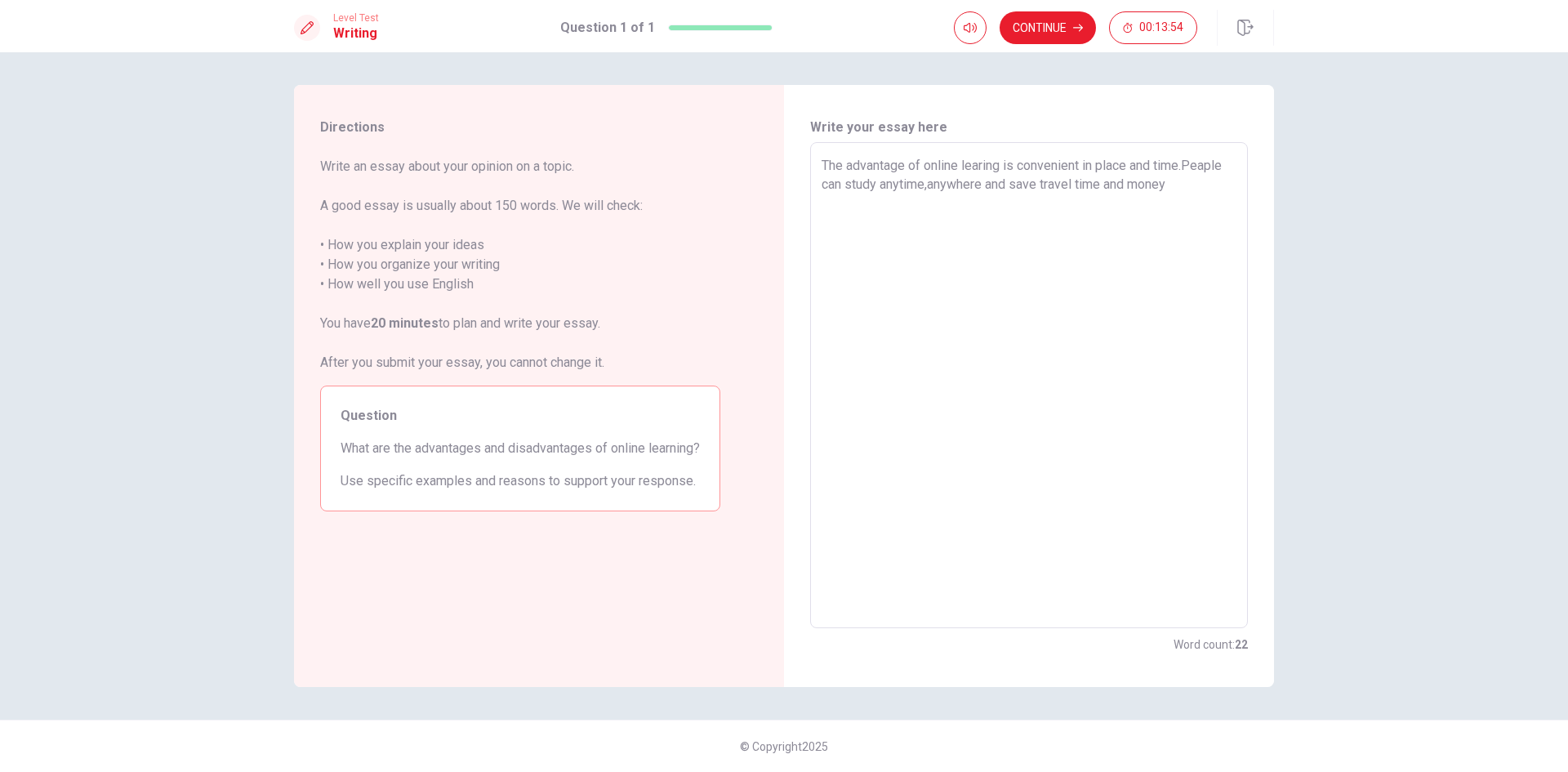
click at [1188, 166] on textarea "The advantage of online learing is convenient in place and time.Peaple can stud…" at bounding box center [1029, 385] width 415 height 459
click at [1192, 166] on textarea "The advantage of online learing is convenient in place and time.Peaple can stud…" at bounding box center [1029, 385] width 415 height 459
click at [1174, 185] on textarea "The advantage of online learing is convenient in place and time.Peaple can stud…" at bounding box center [1029, 385] width 415 height 459
click at [842, 401] on button "Click to reconnect" at bounding box center [903, 418] width 124 height 33
click at [1197, 199] on textarea "The advantage of online learing is convenient in place and time.Peaple can stud…" at bounding box center [1029, 385] width 415 height 459
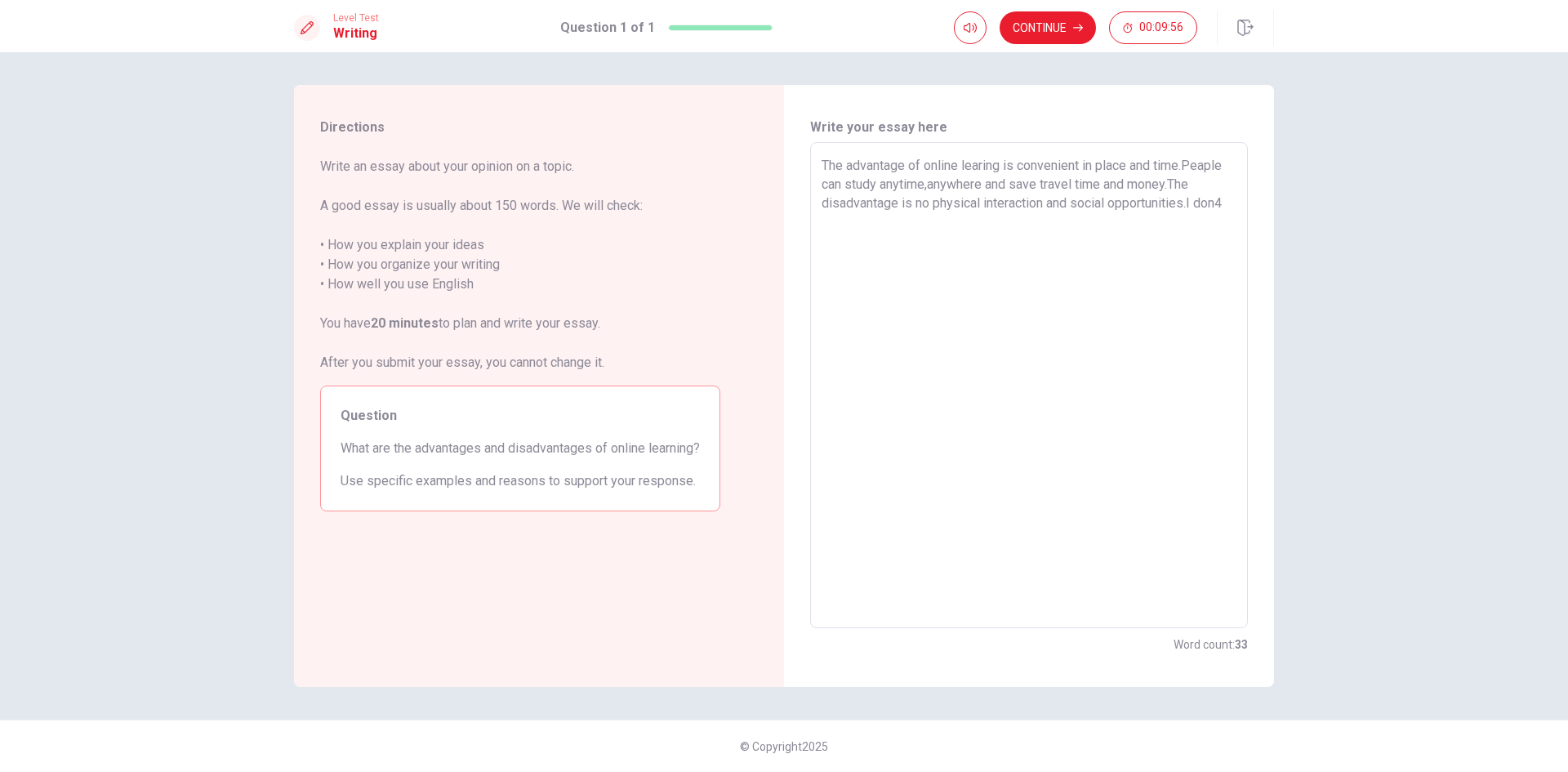
click at [1248, 211] on div "Write your essay here The advantage of online learing is convenient in place an…" at bounding box center [1029, 386] width 490 height 602
click at [1239, 197] on div "The advantage of online learing is convenient in place and time.Peaple can stud…" at bounding box center [1029, 386] width 437 height 486
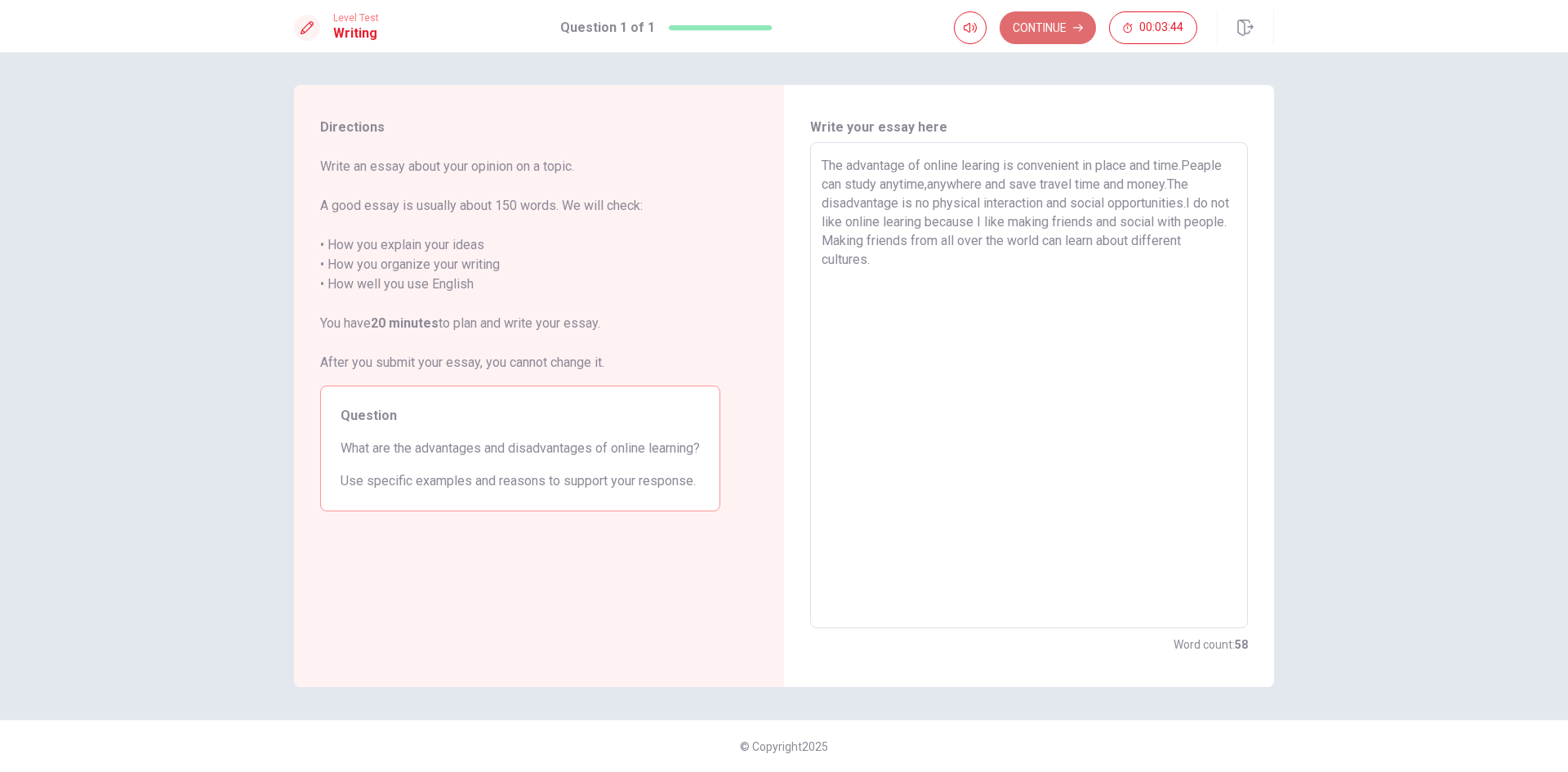
click at [1068, 16] on button "Continue" at bounding box center [1048, 28] width 96 height 33
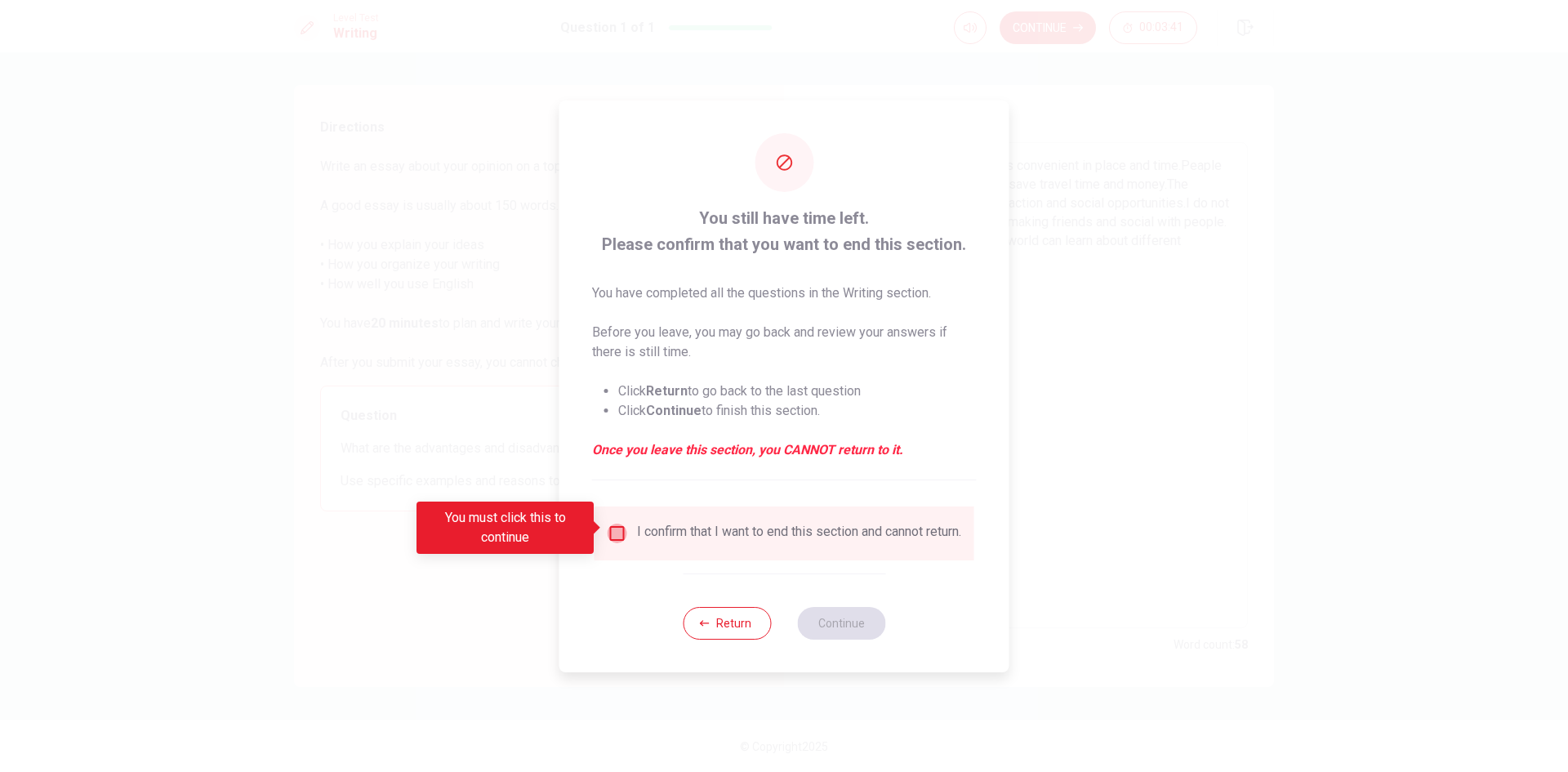
click at [614, 533] on input "You must click this to continue" at bounding box center [618, 534] width 20 height 20
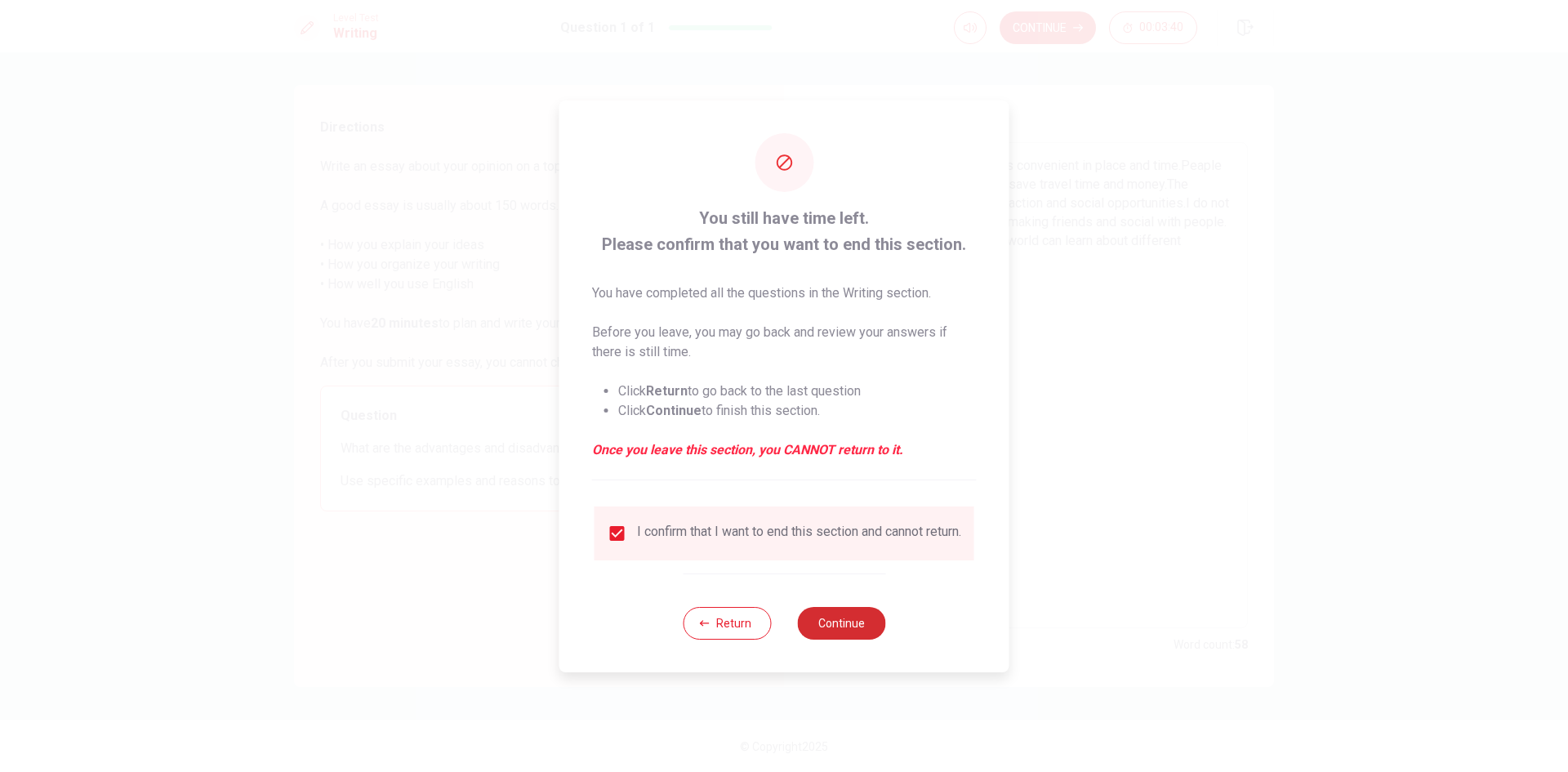
click at [861, 627] on button "Continue" at bounding box center [841, 624] width 88 height 33
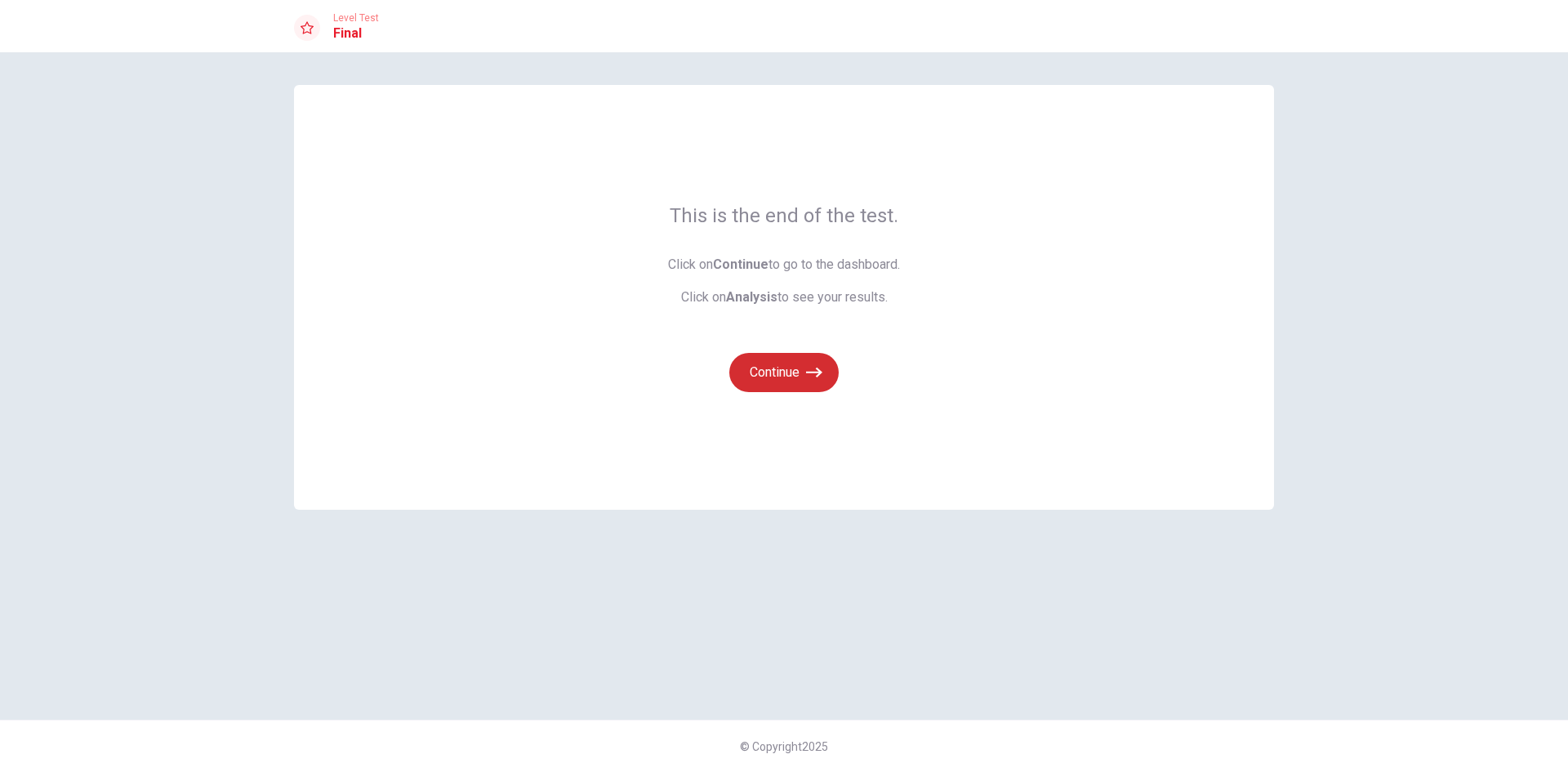
click at [768, 381] on button "Continue" at bounding box center [783, 372] width 110 height 40
